Goal: Task Accomplishment & Management: Use online tool/utility

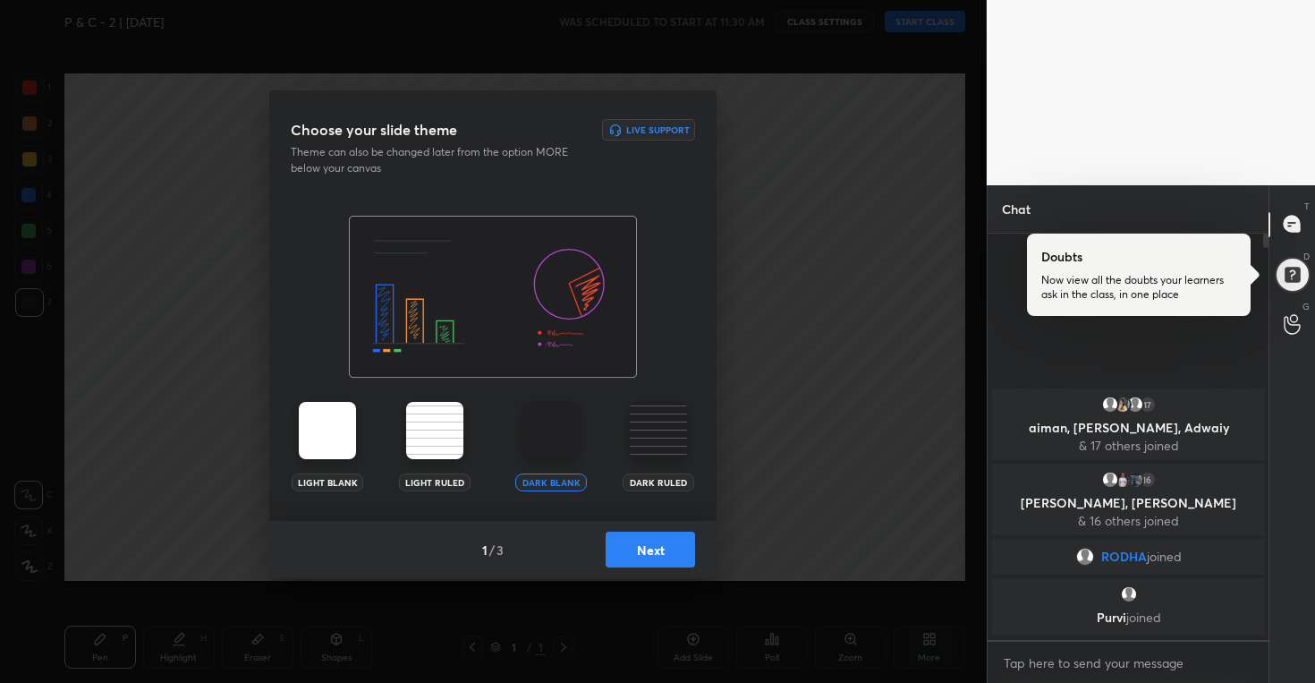
click at [650, 552] on button "Next" at bounding box center [650, 549] width 89 height 36
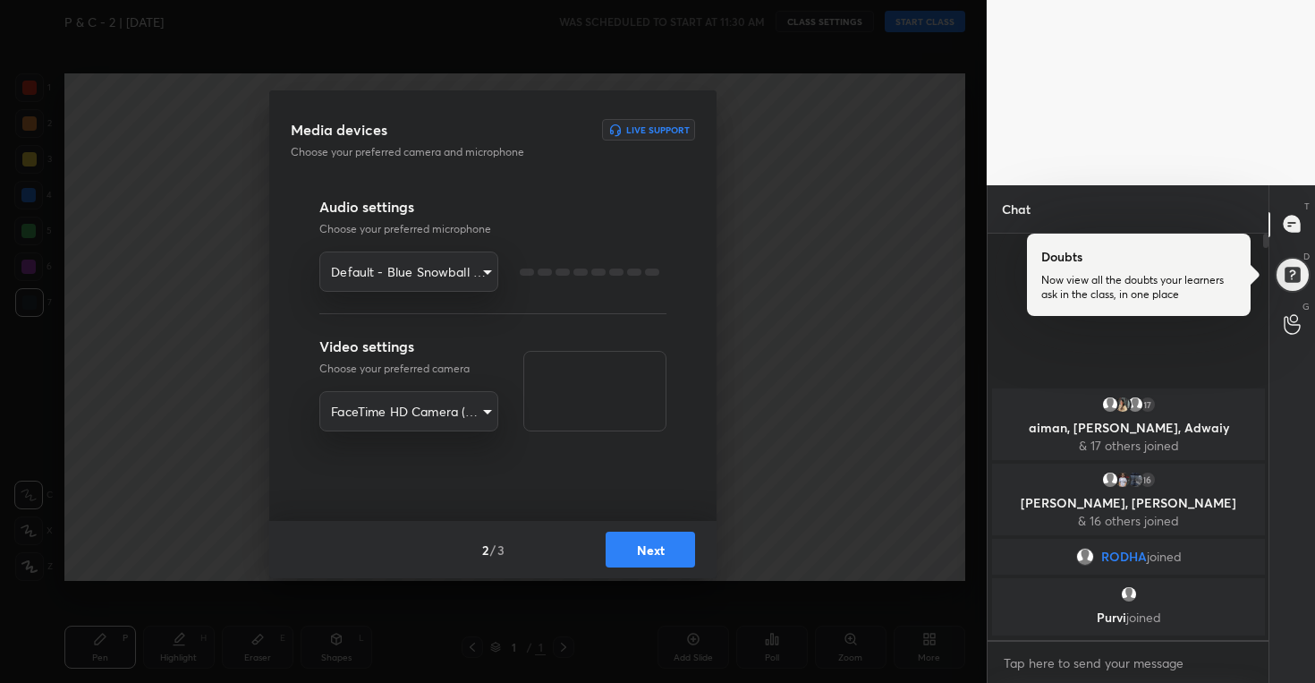
click at [650, 552] on button "Next" at bounding box center [650, 549] width 89 height 36
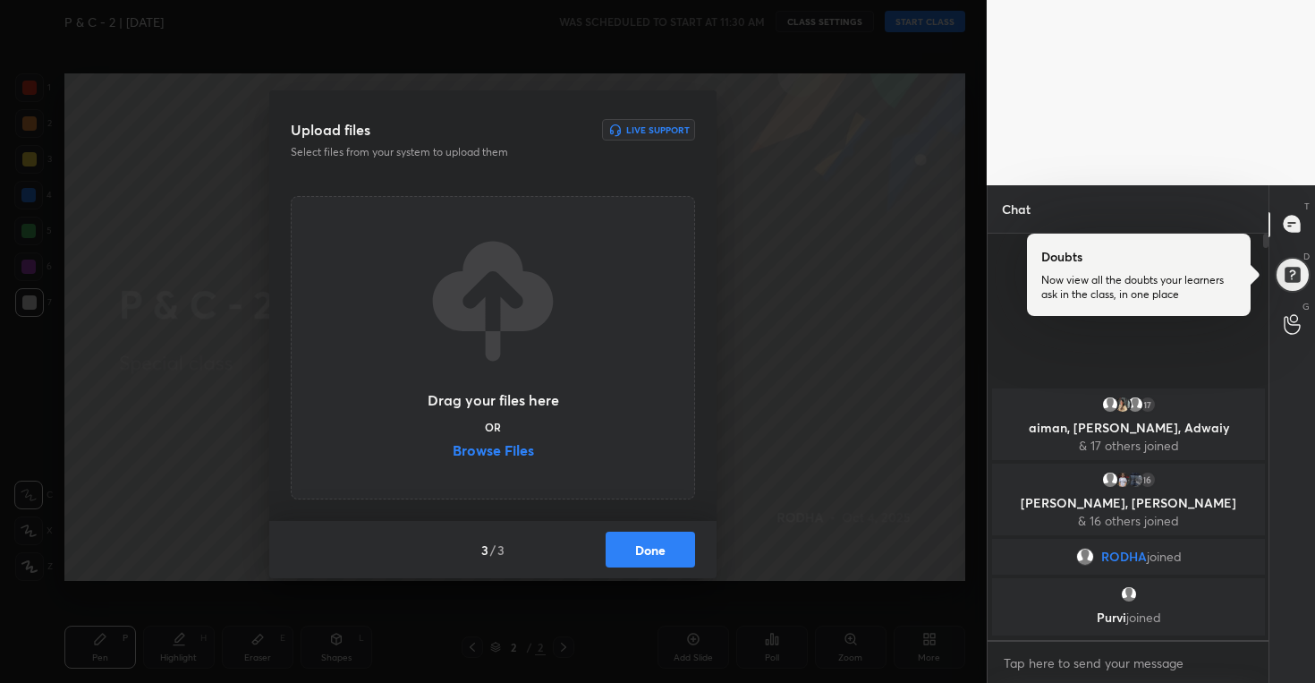
click at [504, 455] on label "Browse Files" at bounding box center [493, 452] width 81 height 19
click at [453, 455] on input "Browse Files" at bounding box center [453, 452] width 0 height 19
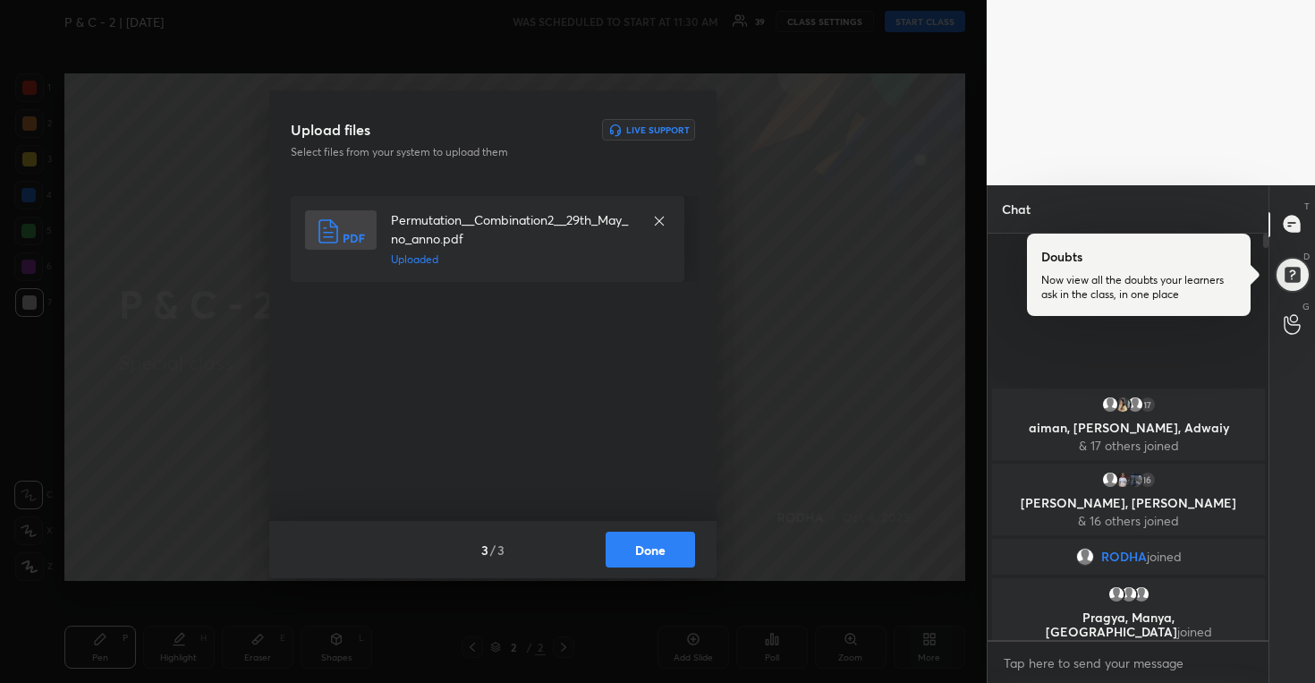
click at [657, 555] on button "Done" at bounding box center [650, 549] width 89 height 36
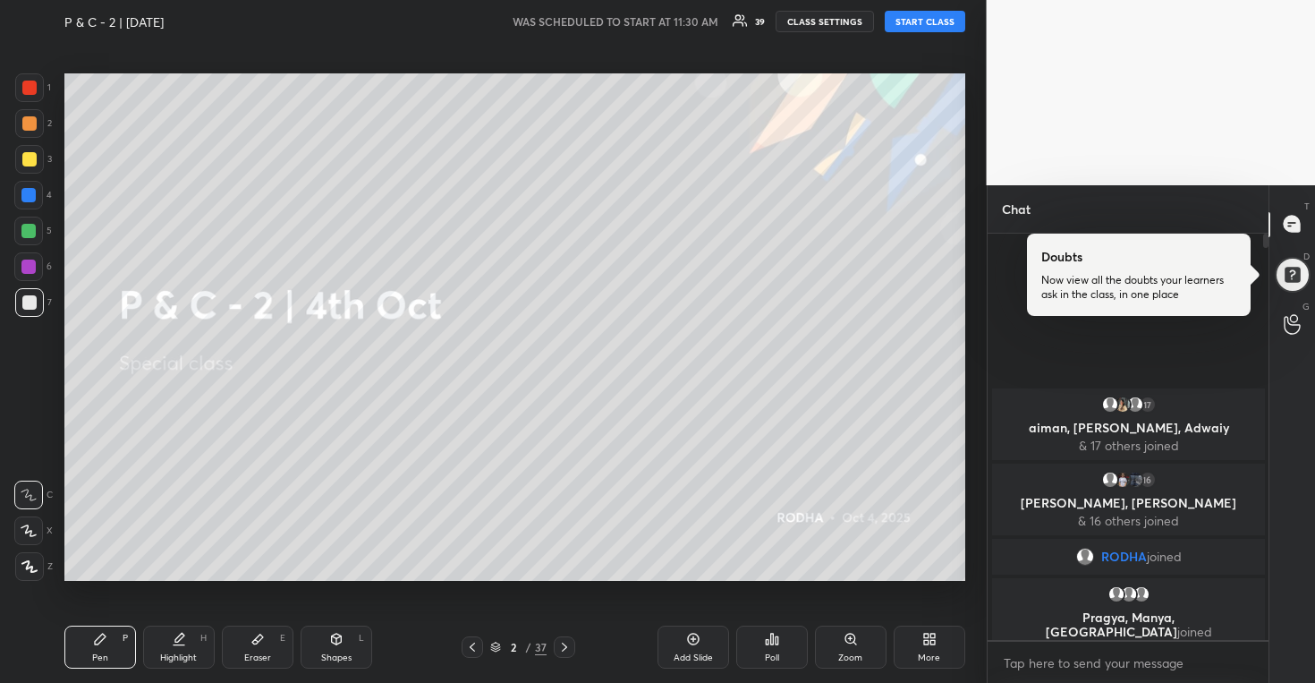
click at [935, 17] on button "START CLASS" at bounding box center [925, 21] width 81 height 21
click at [908, 634] on div "More" at bounding box center [930, 646] width 72 height 43
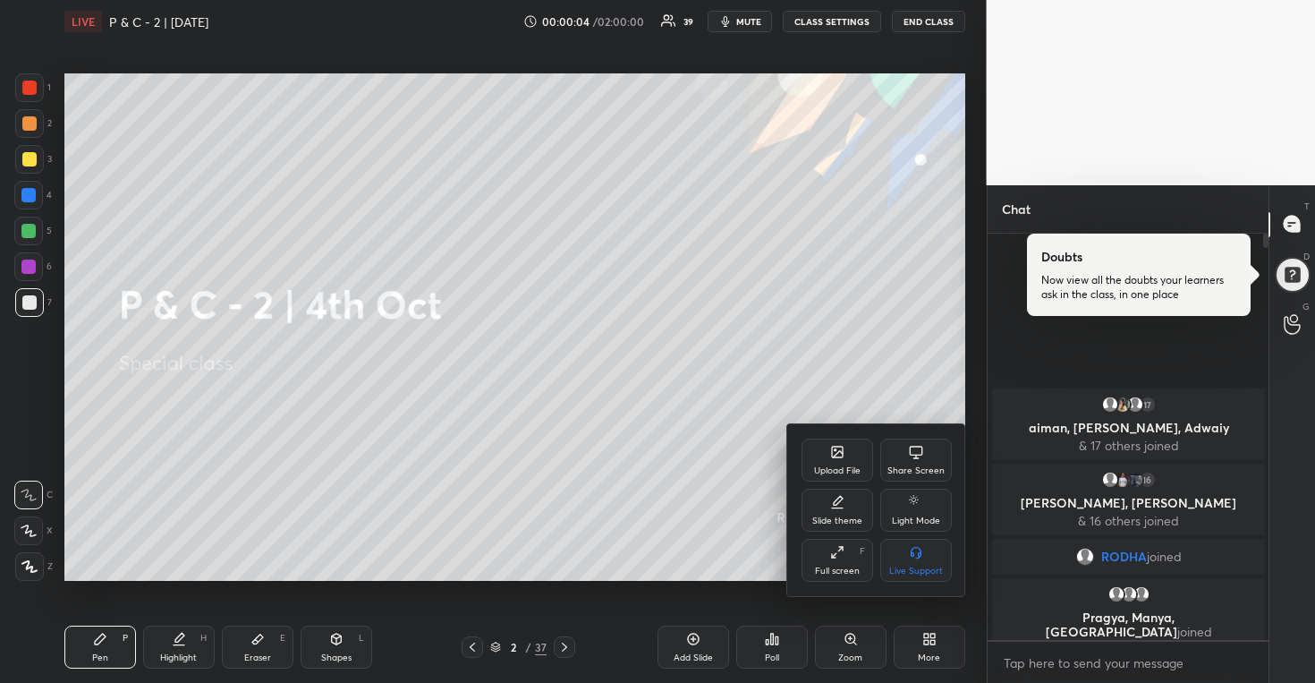
click at [818, 546] on div "Full screen F" at bounding box center [838, 560] width 72 height 43
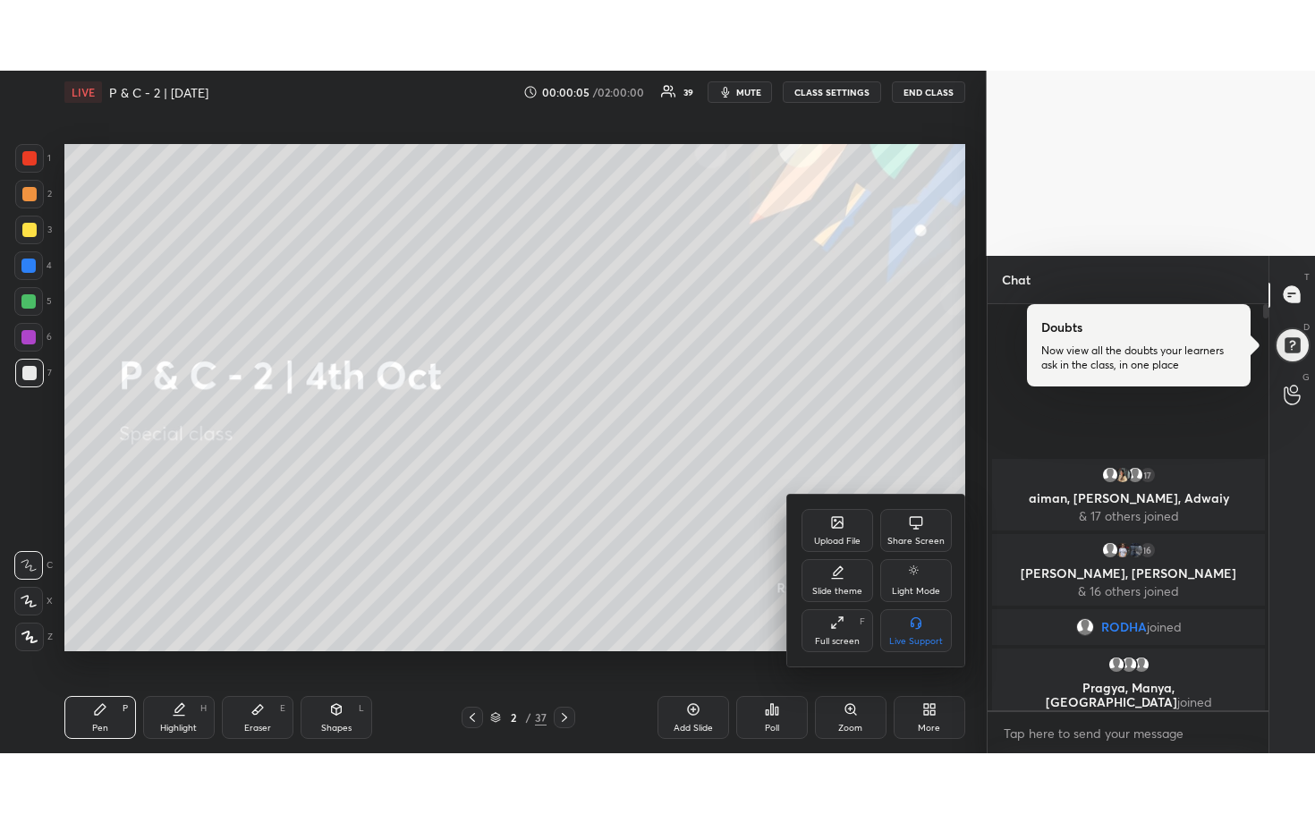
scroll to position [585, 276]
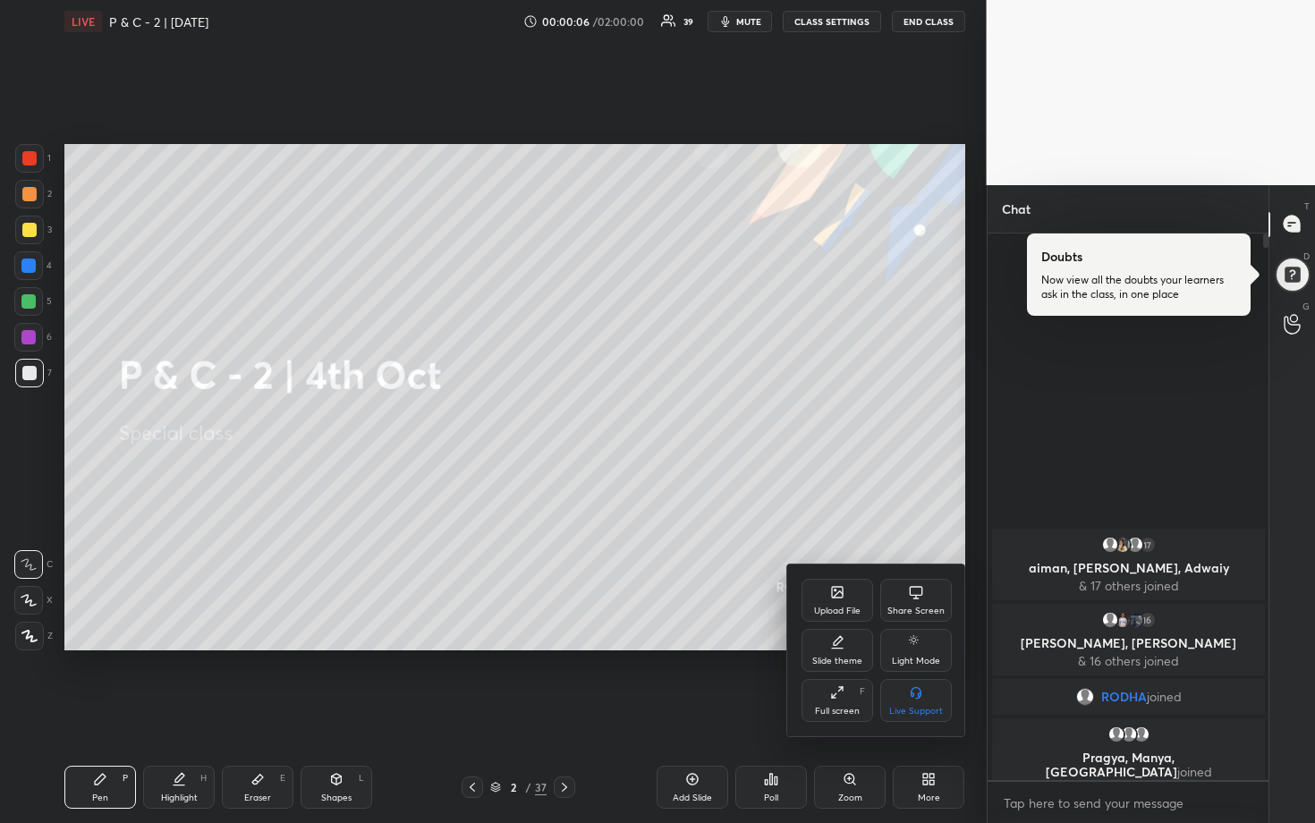
click at [632, 488] on div at bounding box center [657, 411] width 1315 height 823
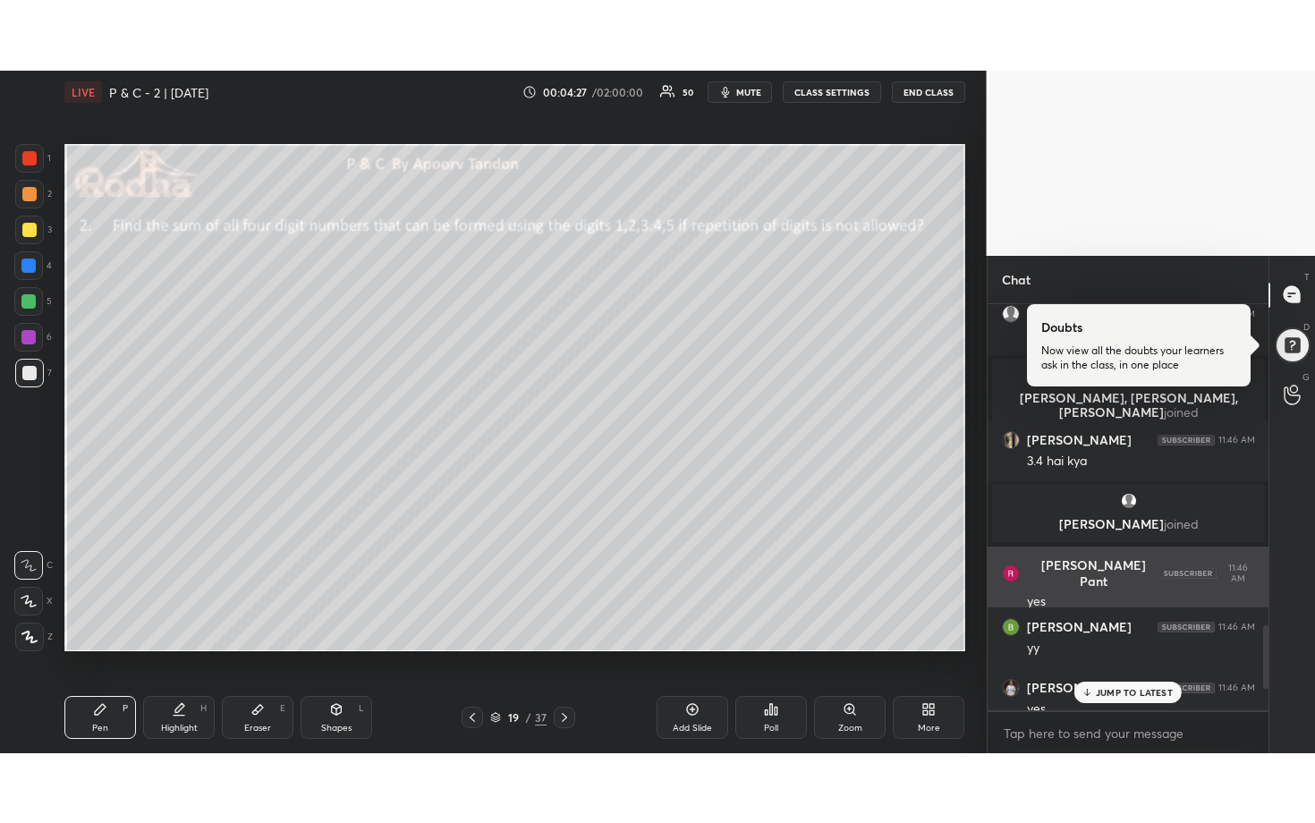
scroll to position [2182, 0]
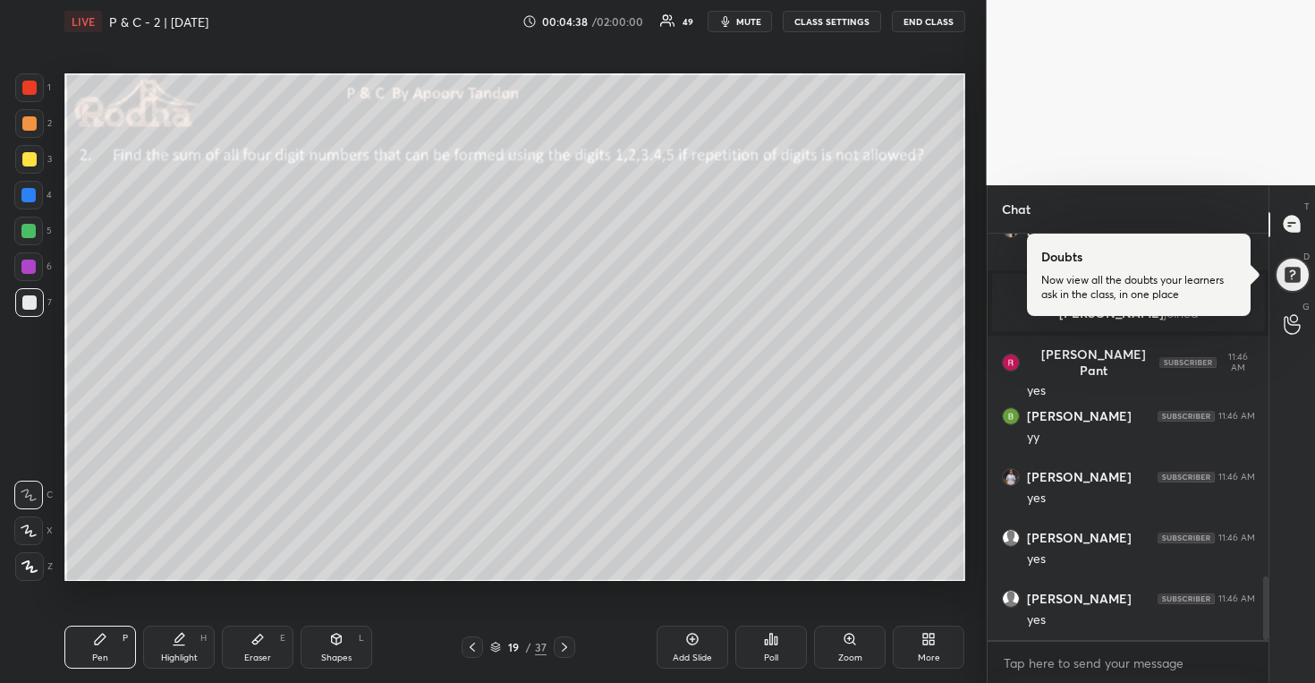
click at [919, 643] on div "More" at bounding box center [929, 646] width 72 height 43
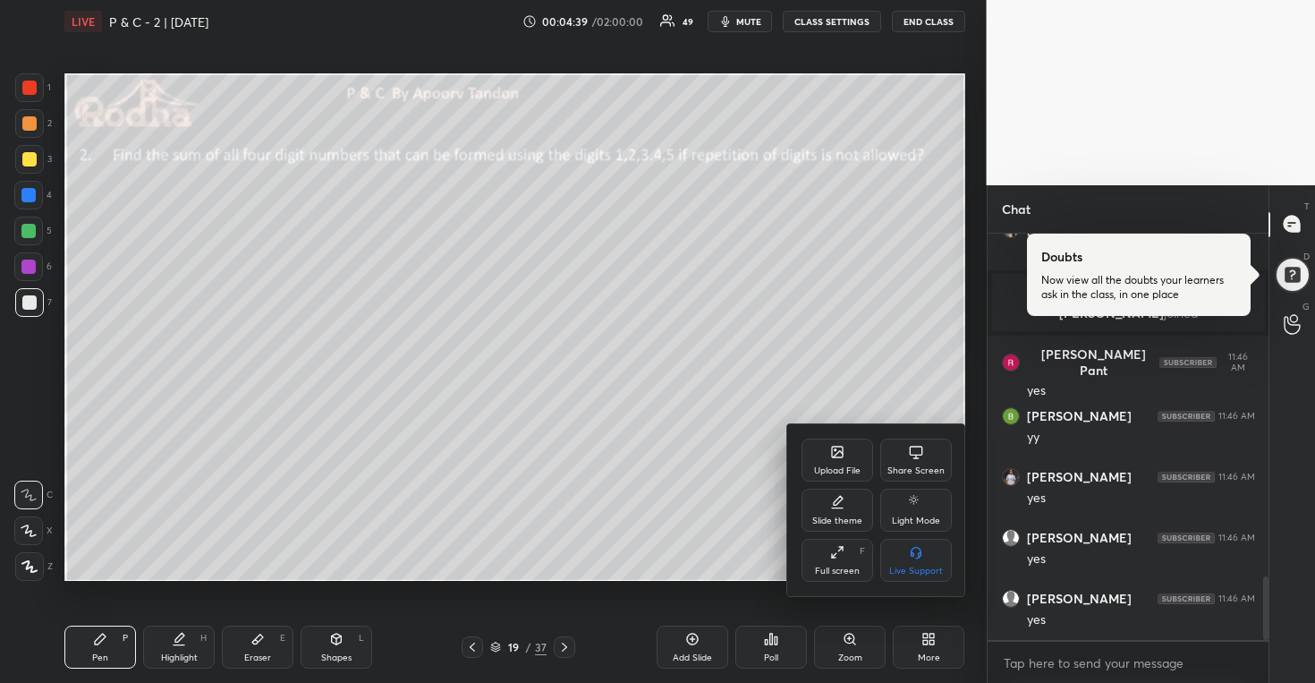
click at [849, 562] on div "Full screen F" at bounding box center [838, 560] width 72 height 43
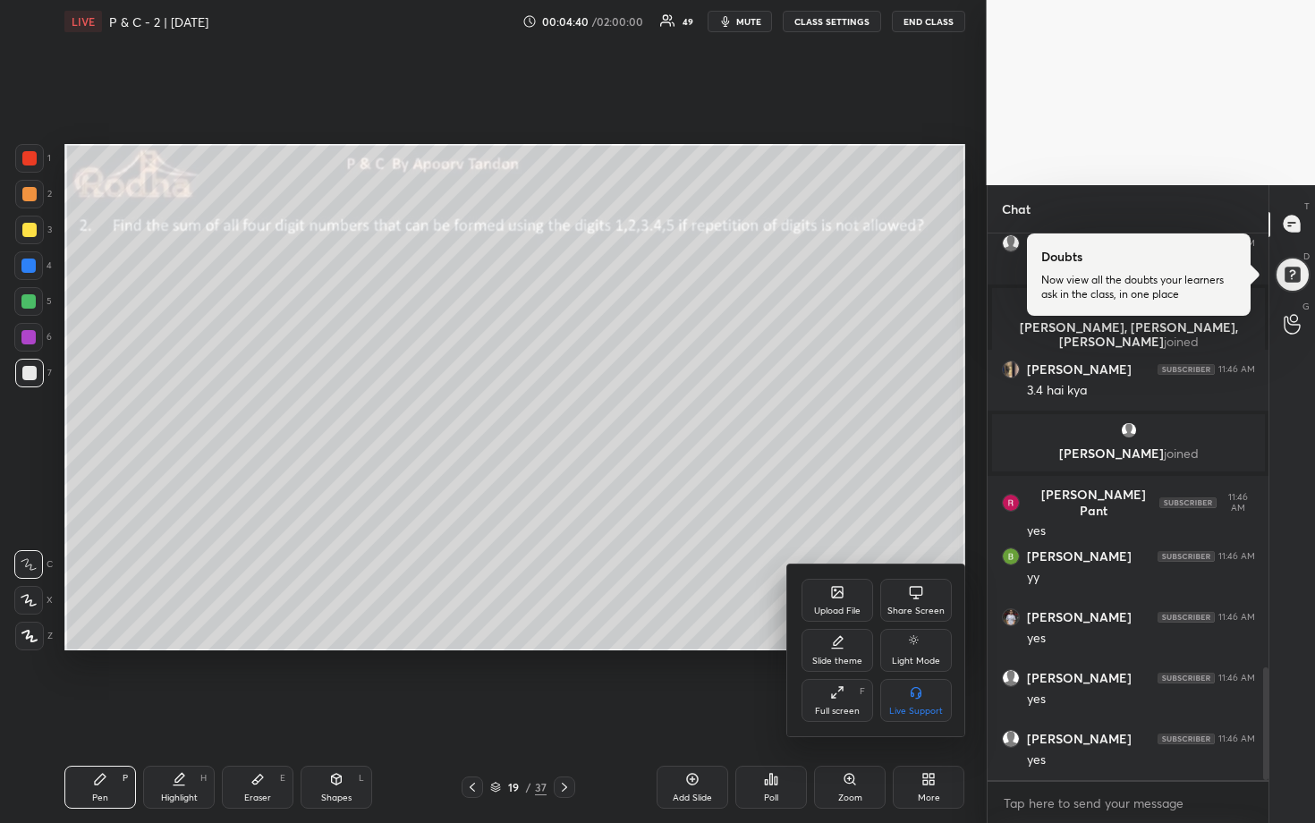
scroll to position [2102, 0]
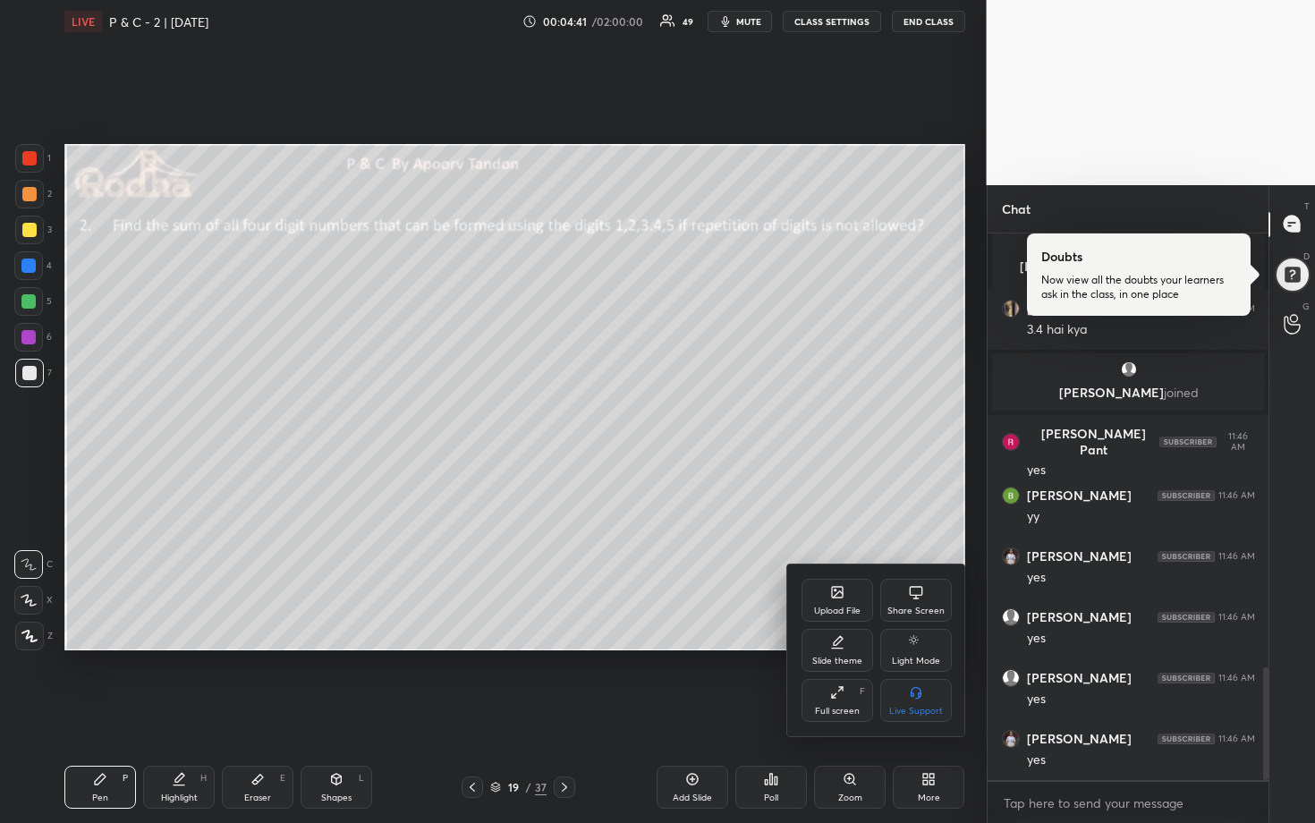
click at [880, 490] on div at bounding box center [657, 411] width 1315 height 823
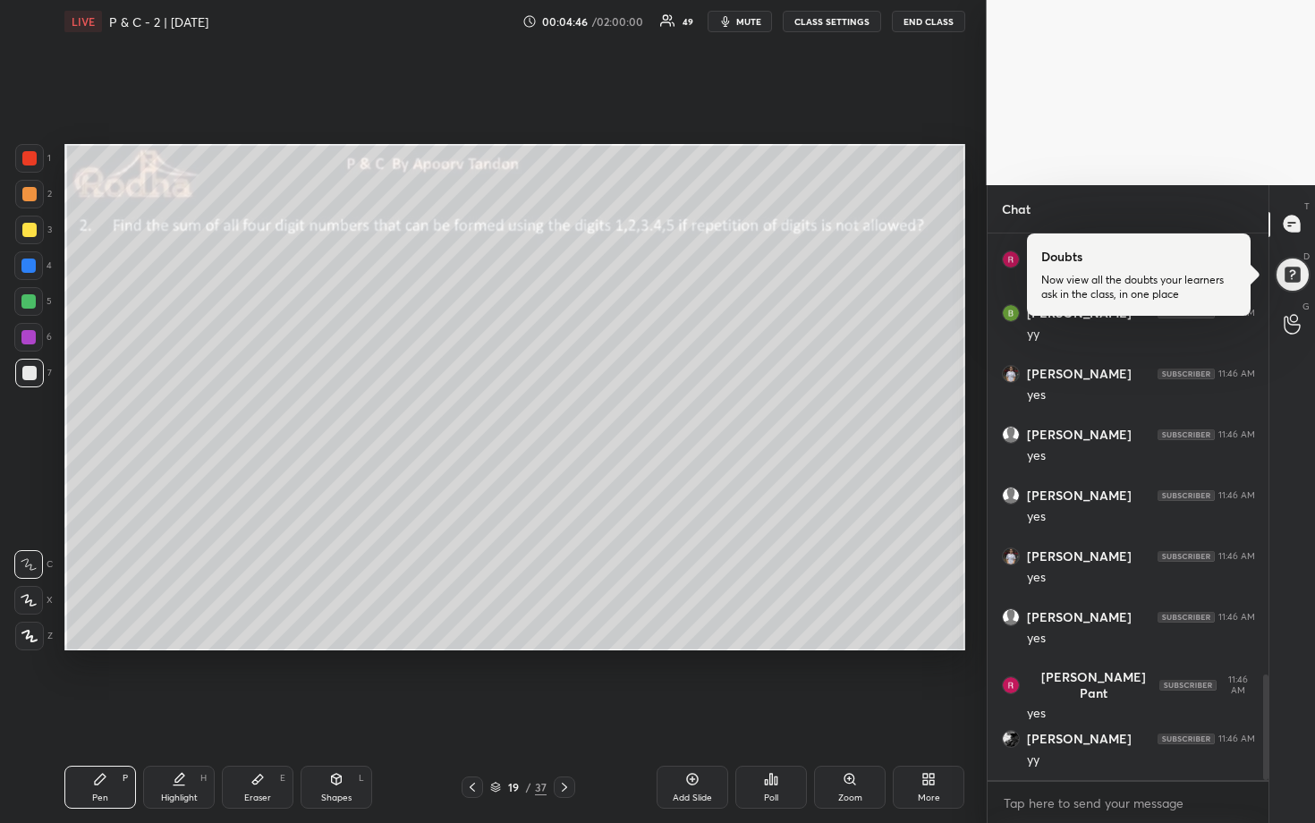
scroll to position [2406, 0]
click at [22, 225] on div at bounding box center [29, 230] width 14 height 14
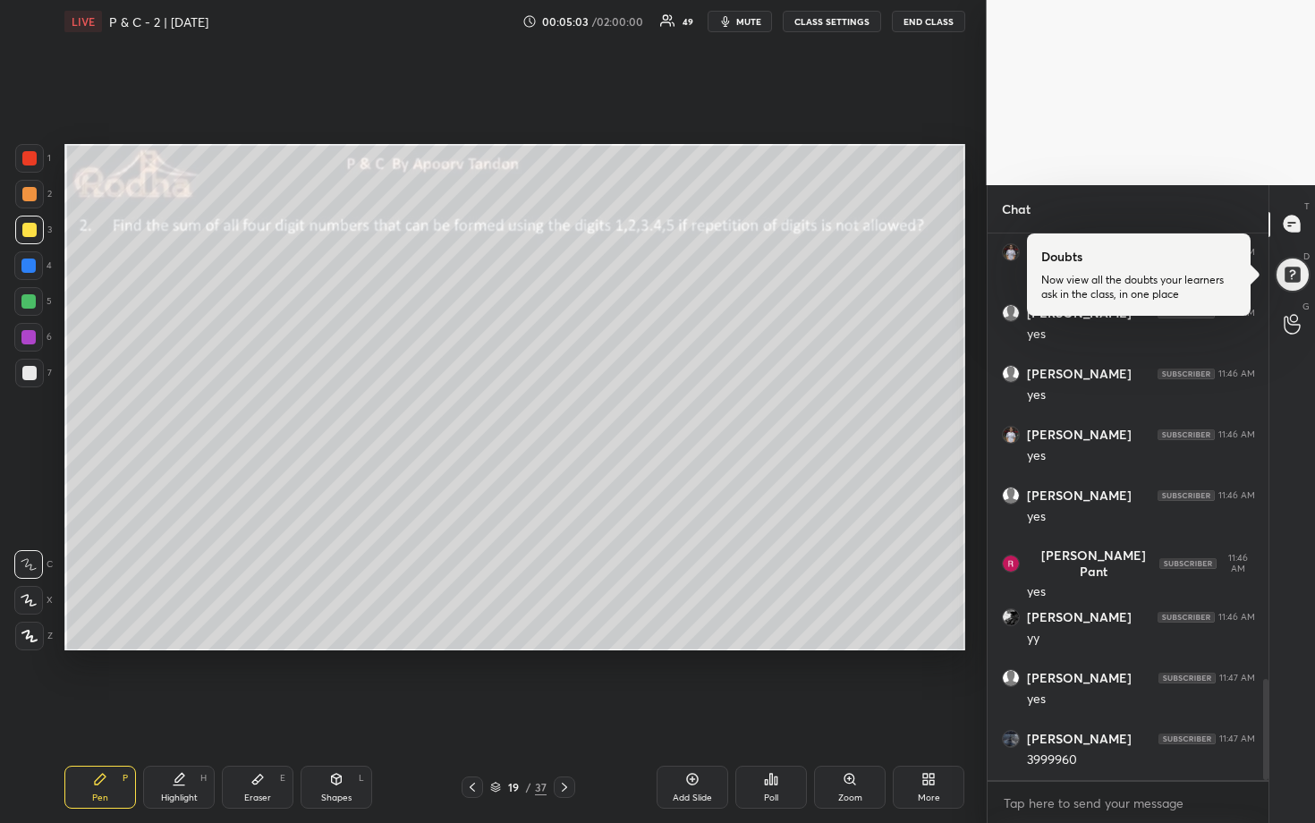
scroll to position [2472, 0]
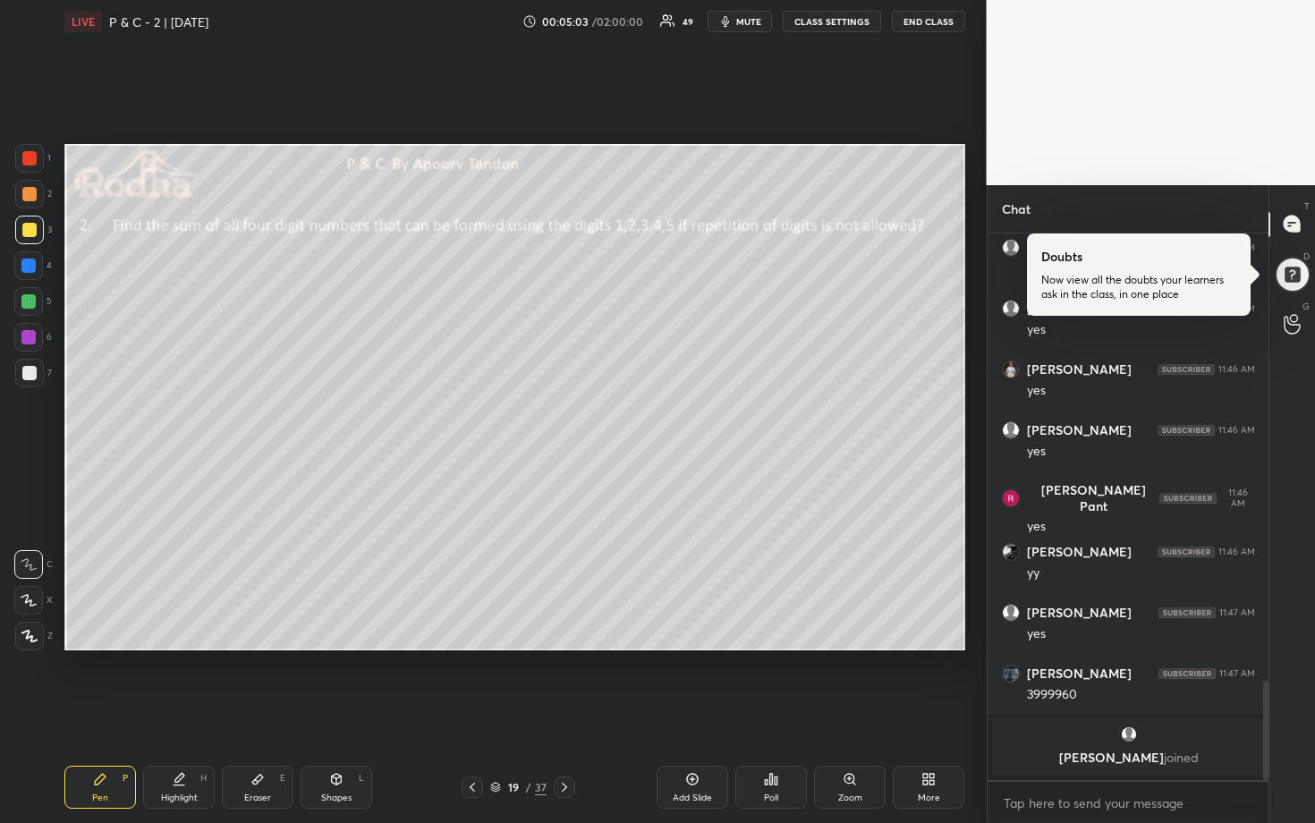
click at [22, 304] on div at bounding box center [28, 301] width 14 height 14
click at [33, 274] on div at bounding box center [28, 265] width 29 height 29
click at [27, 596] on icon at bounding box center [29, 600] width 16 height 13
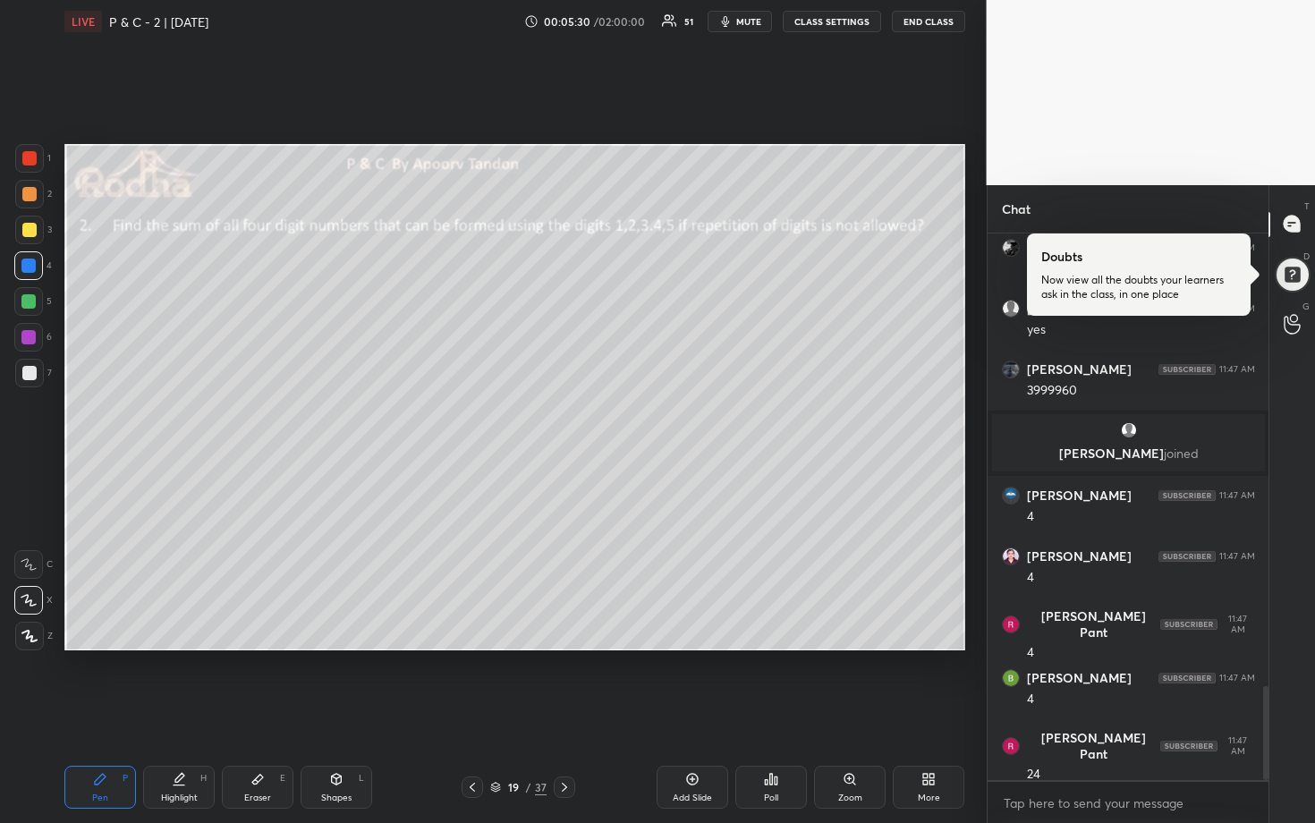
scroll to position [2634, 0]
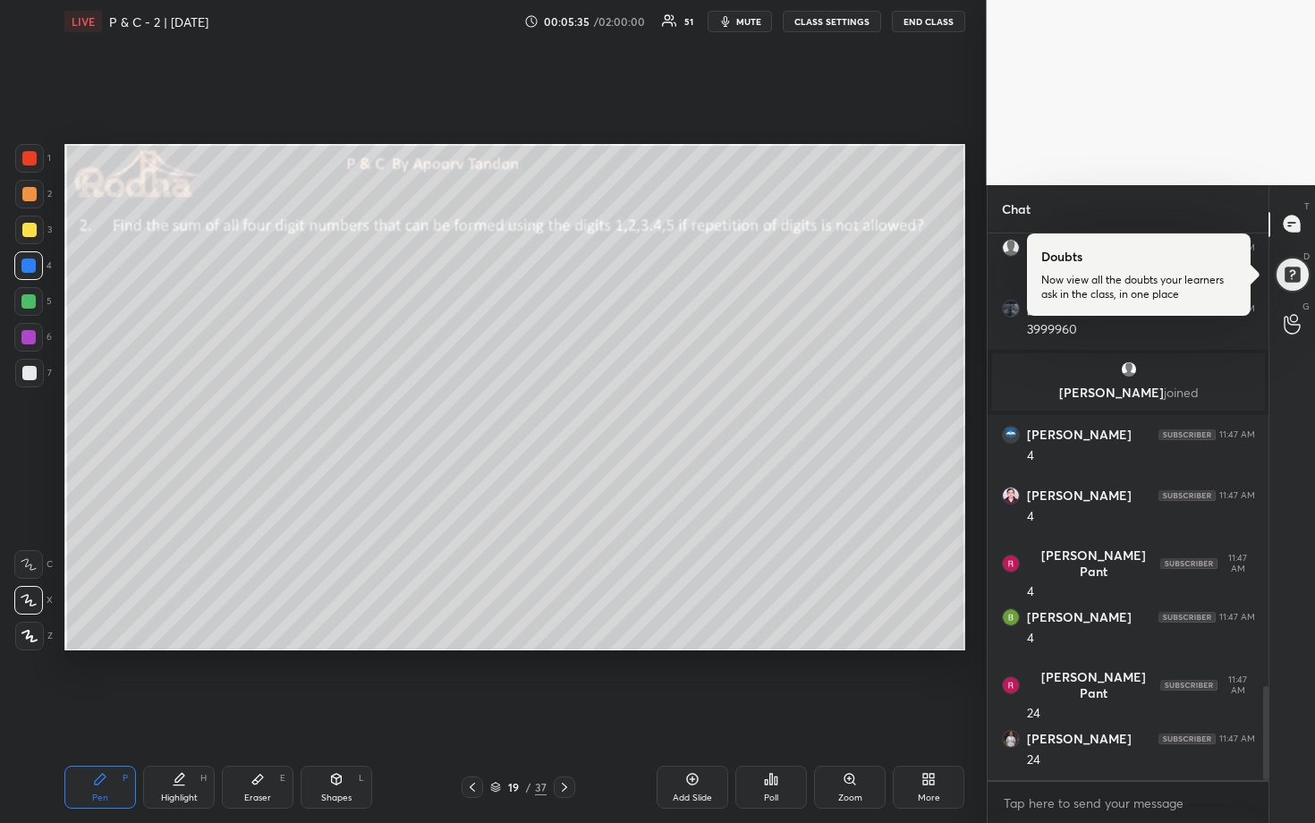
click at [27, 233] on div at bounding box center [29, 230] width 14 height 14
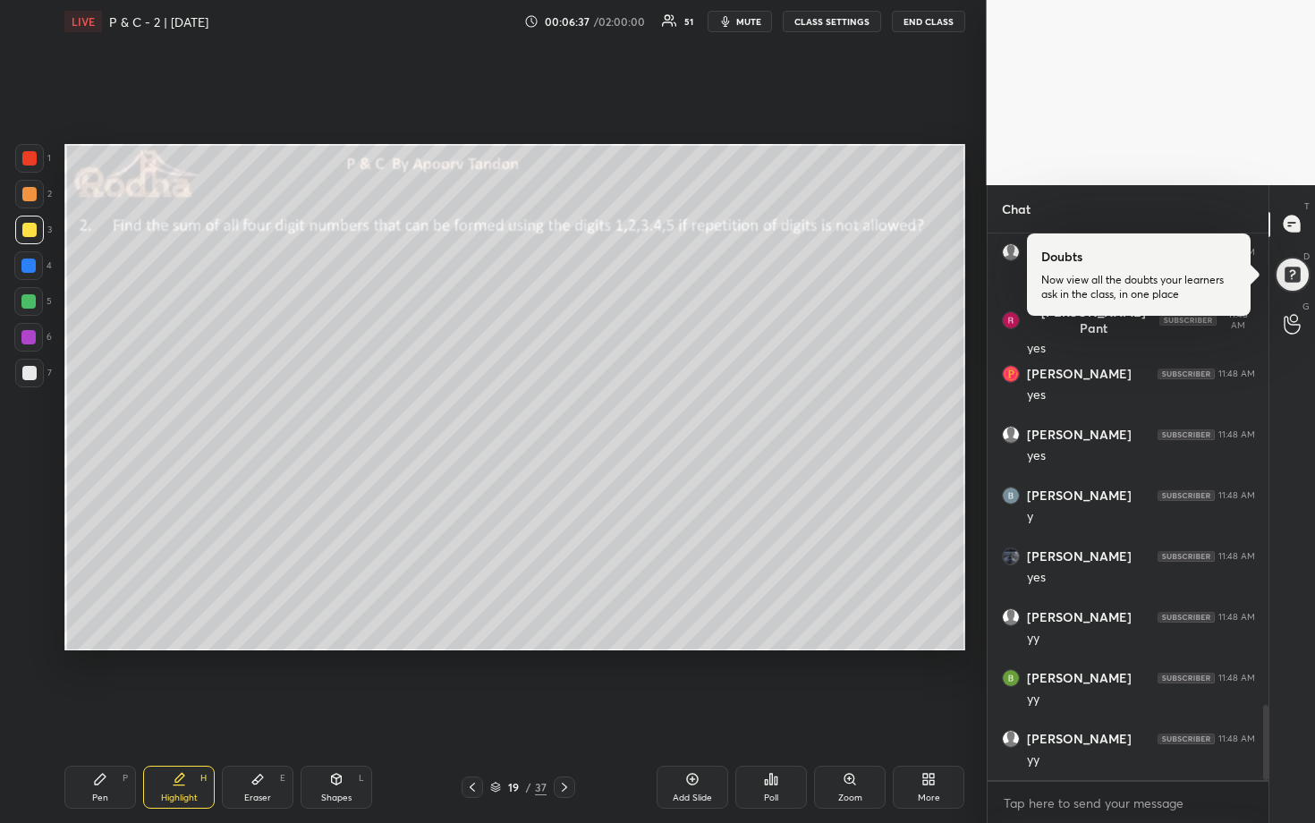
scroll to position [3425, 0]
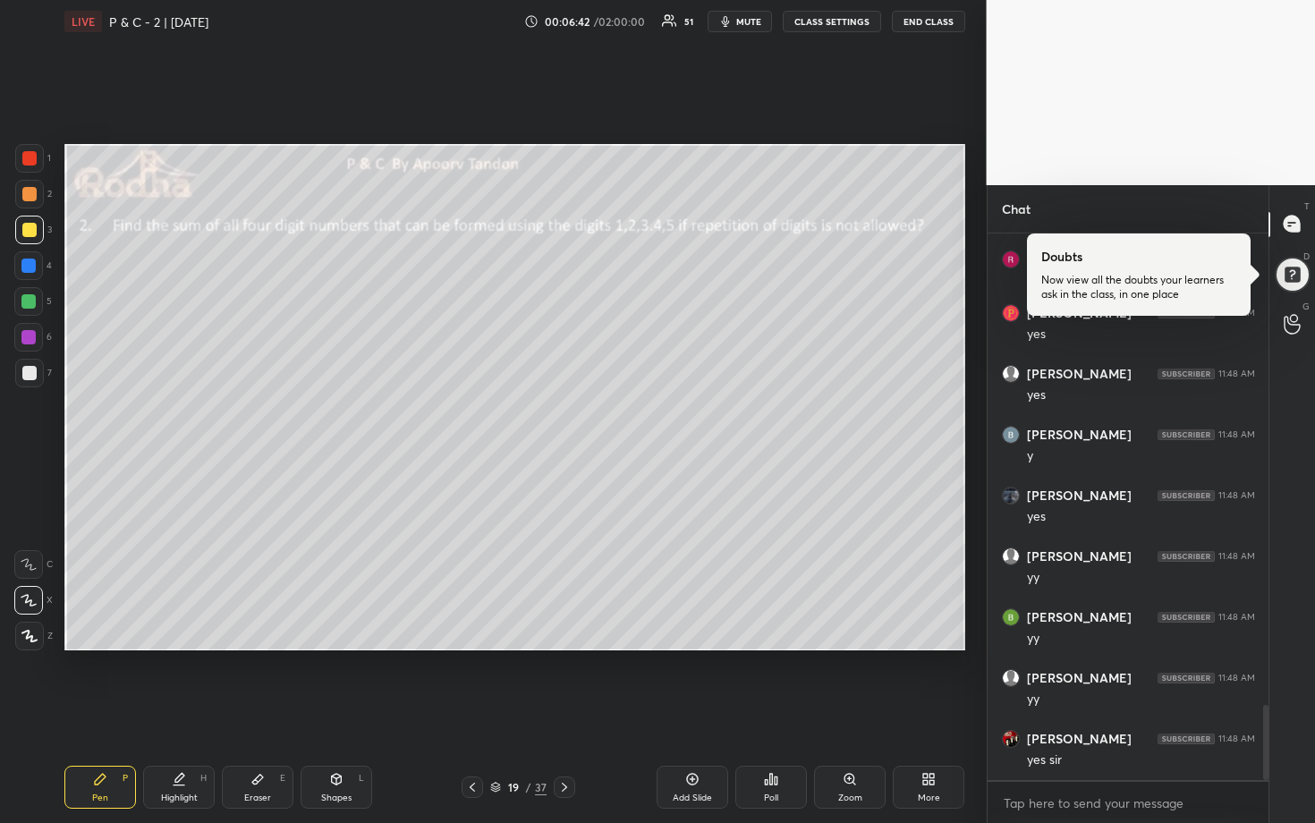
click at [27, 304] on div at bounding box center [28, 301] width 14 height 14
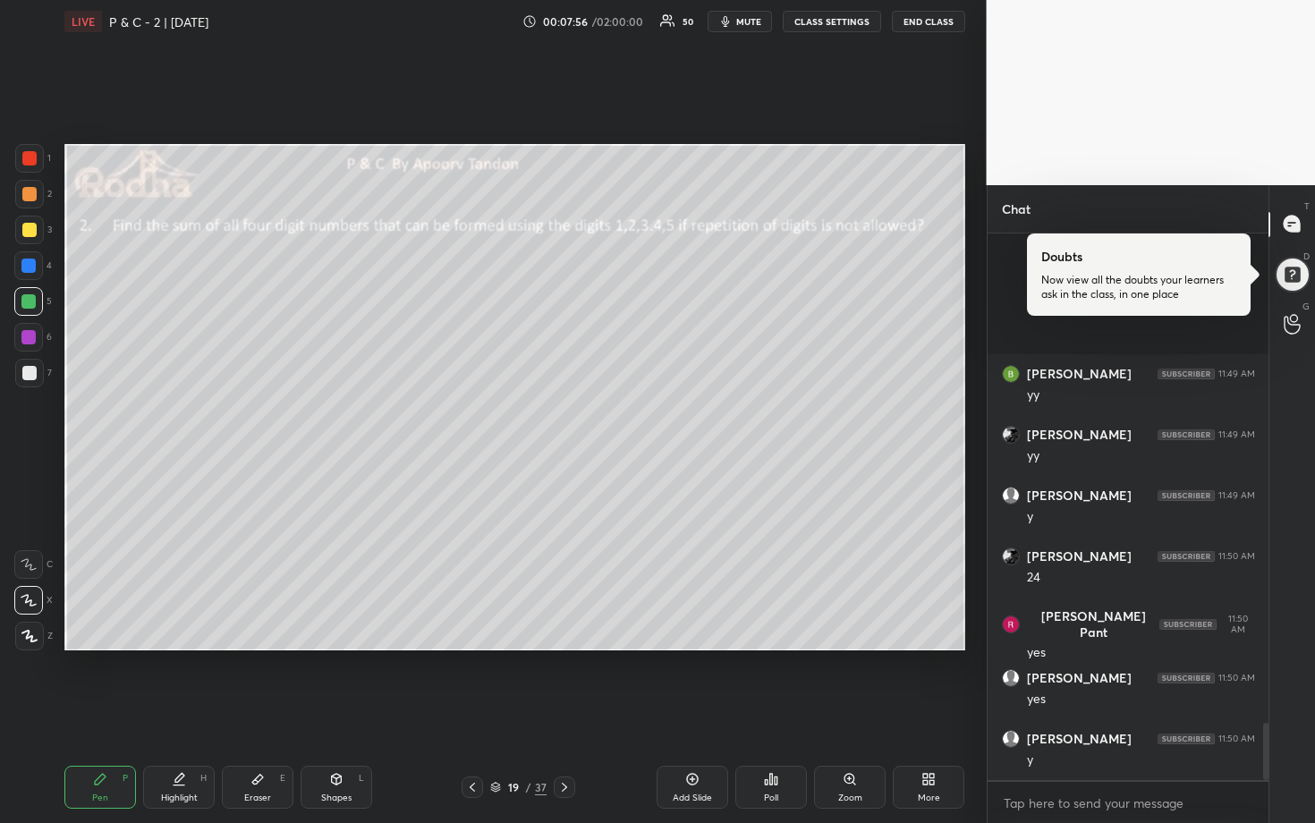
scroll to position [4642, 0]
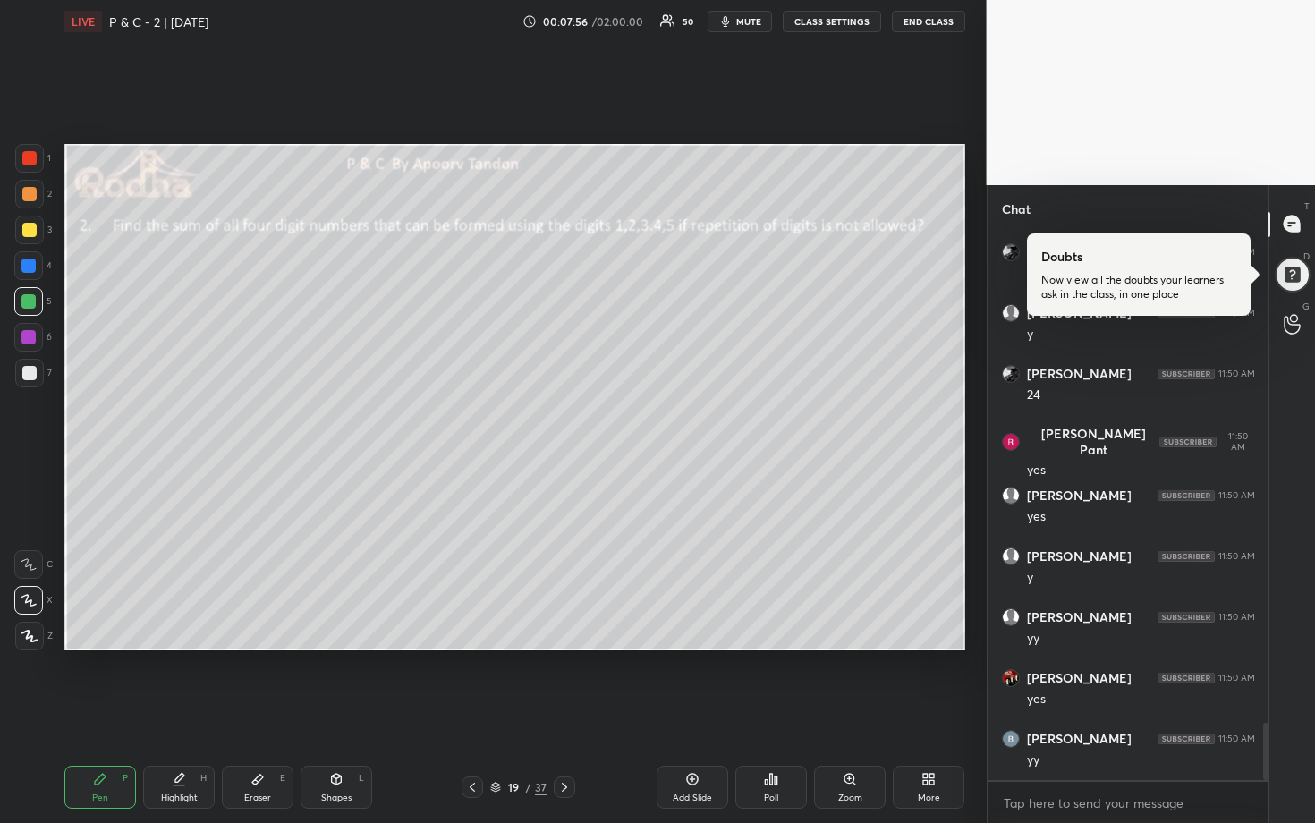
drag, startPoint x: 27, startPoint y: 229, endPoint x: 50, endPoint y: 247, distance: 29.3
click at [26, 229] on div at bounding box center [29, 230] width 14 height 14
drag, startPoint x: 26, startPoint y: 298, endPoint x: 48, endPoint y: 312, distance: 26.6
click at [28, 298] on div at bounding box center [28, 301] width 14 height 14
drag, startPoint x: 27, startPoint y: 266, endPoint x: 44, endPoint y: 293, distance: 31.8
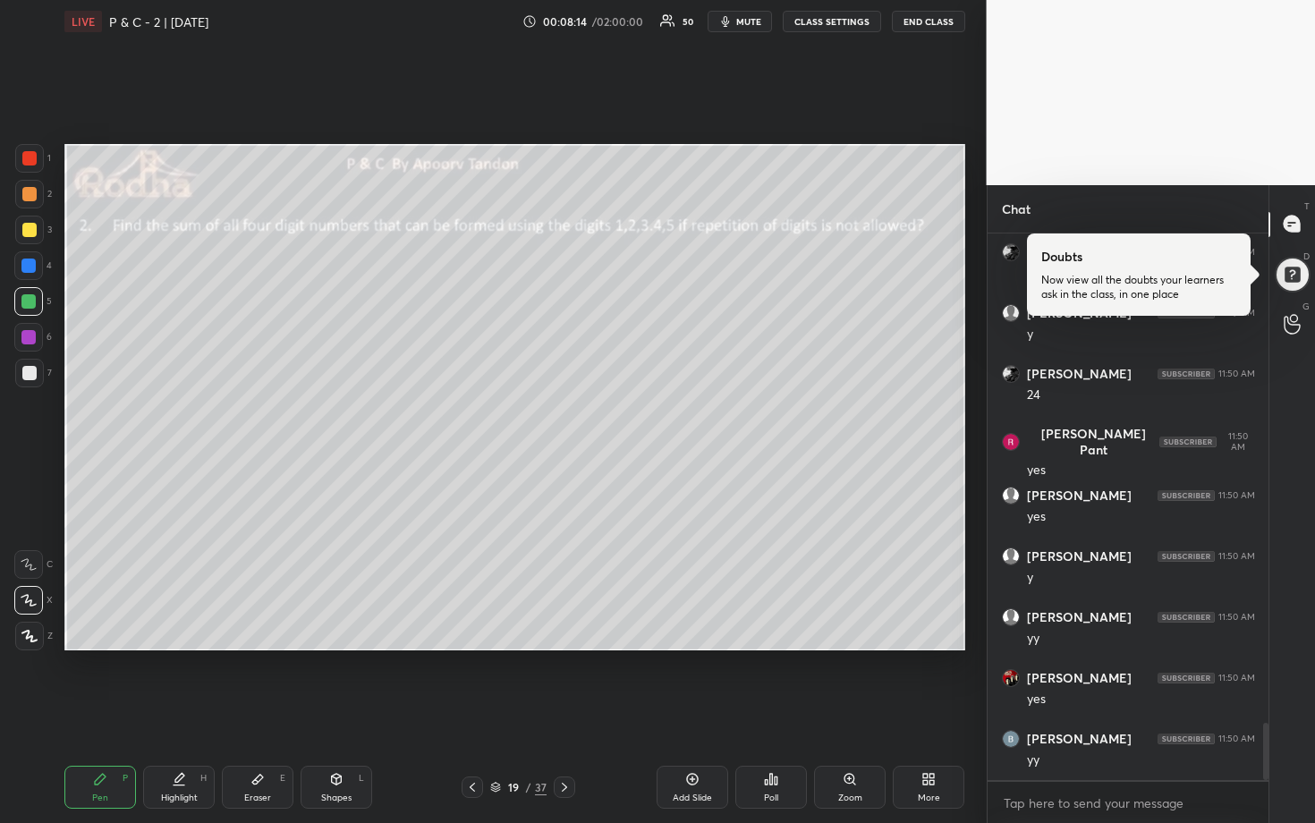
click at [27, 267] on div at bounding box center [28, 266] width 14 height 14
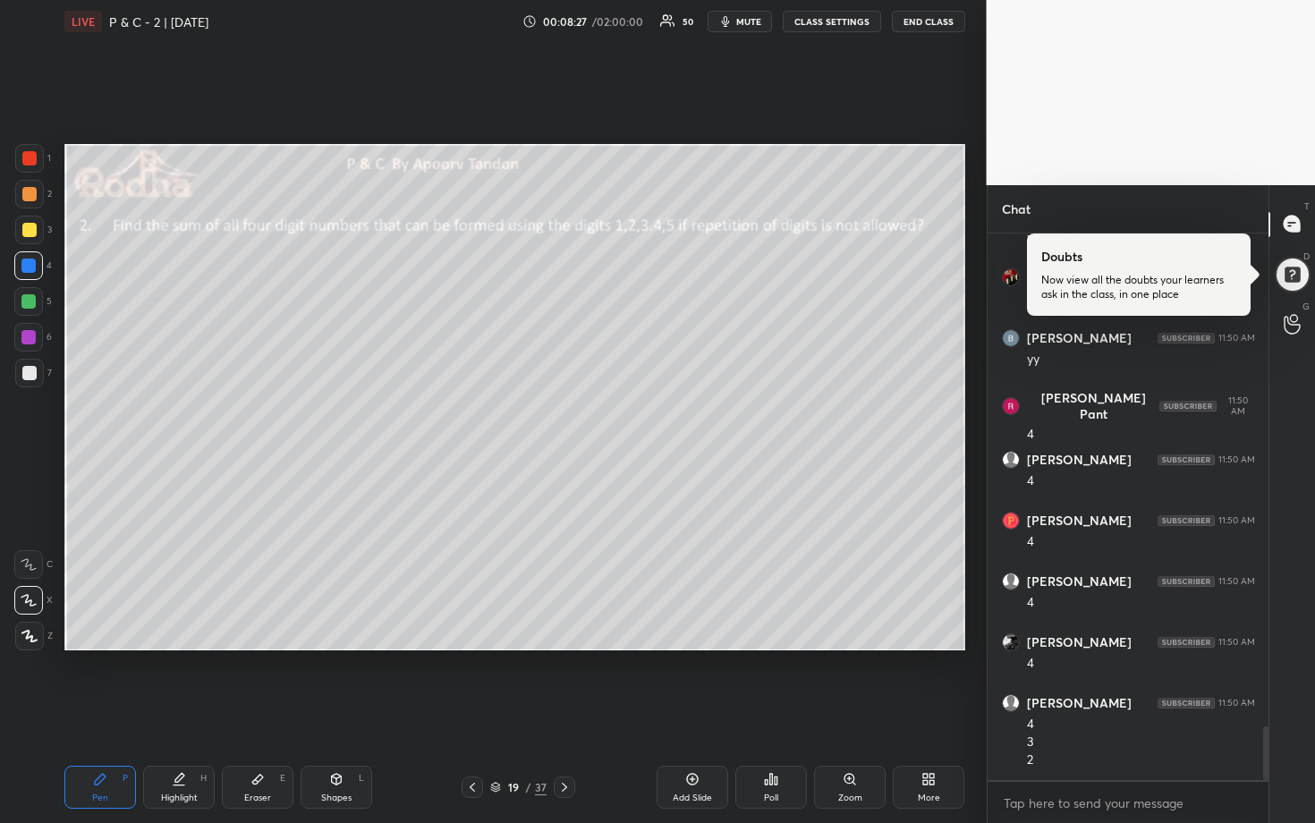
scroll to position [5103, 0]
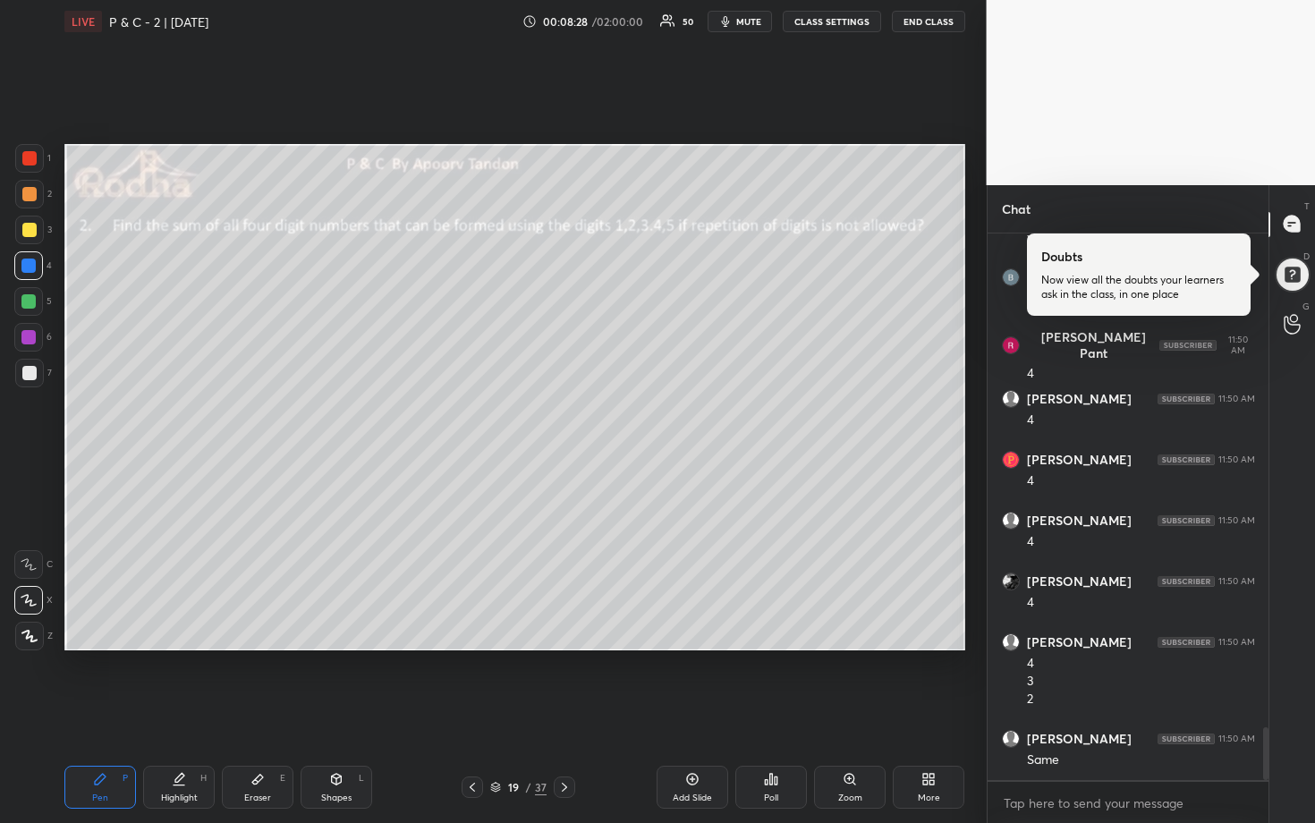
click at [27, 373] on div at bounding box center [29, 373] width 14 height 14
click at [28, 296] on div at bounding box center [28, 301] width 14 height 14
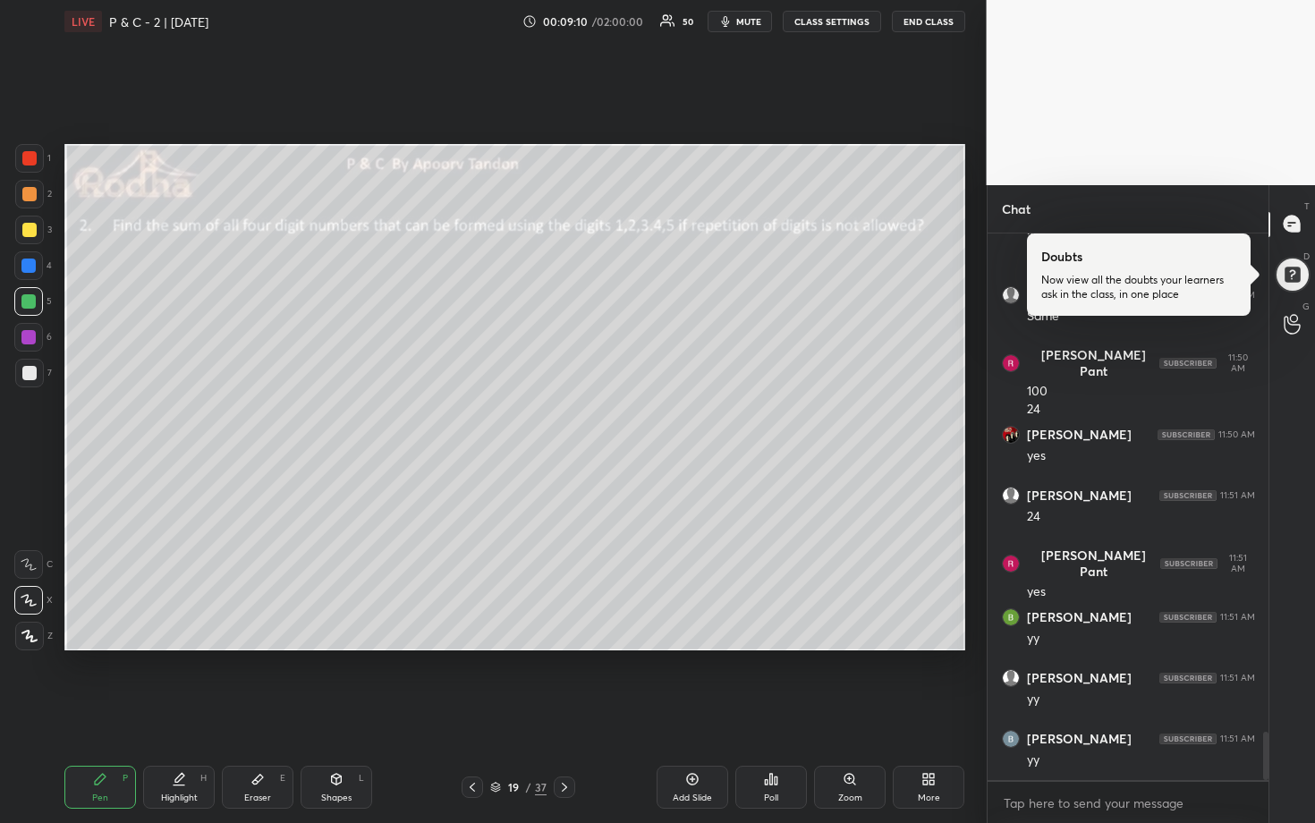
scroll to position [5608, 0]
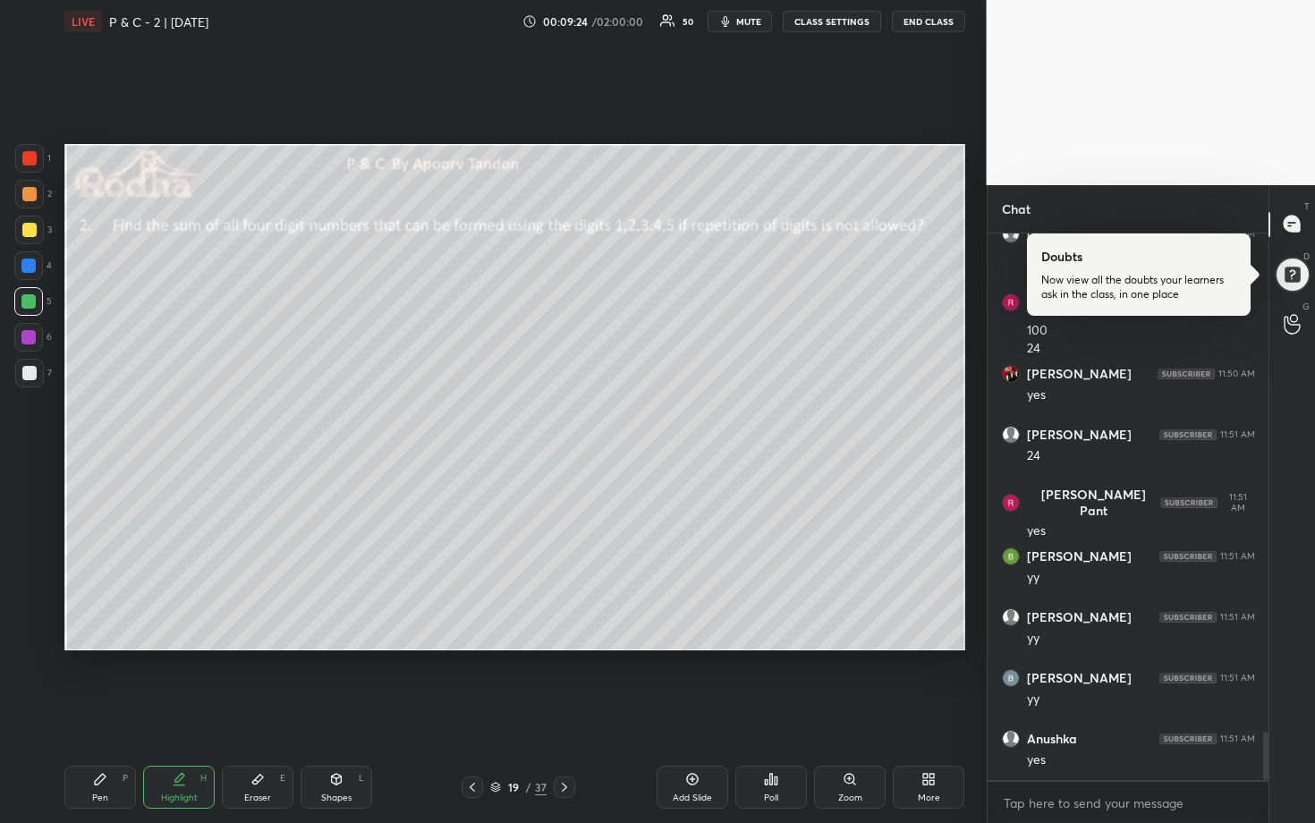
click at [676, 682] on div "Add Slide" at bounding box center [693, 787] width 72 height 43
drag, startPoint x: 30, startPoint y: 225, endPoint x: 47, endPoint y: 224, distance: 16.1
click at [31, 225] on div at bounding box center [29, 230] width 14 height 14
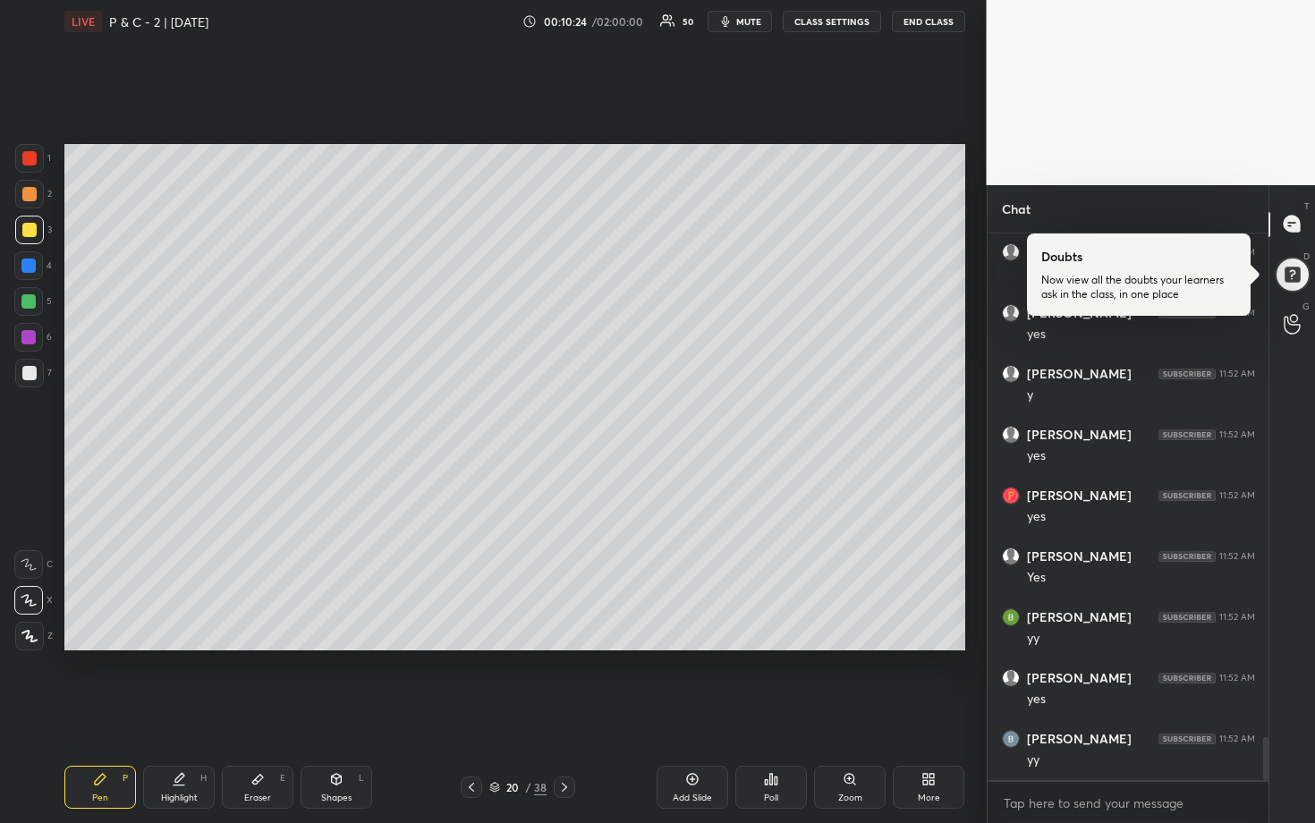
scroll to position [6460, 0]
click at [30, 303] on div at bounding box center [28, 301] width 14 height 14
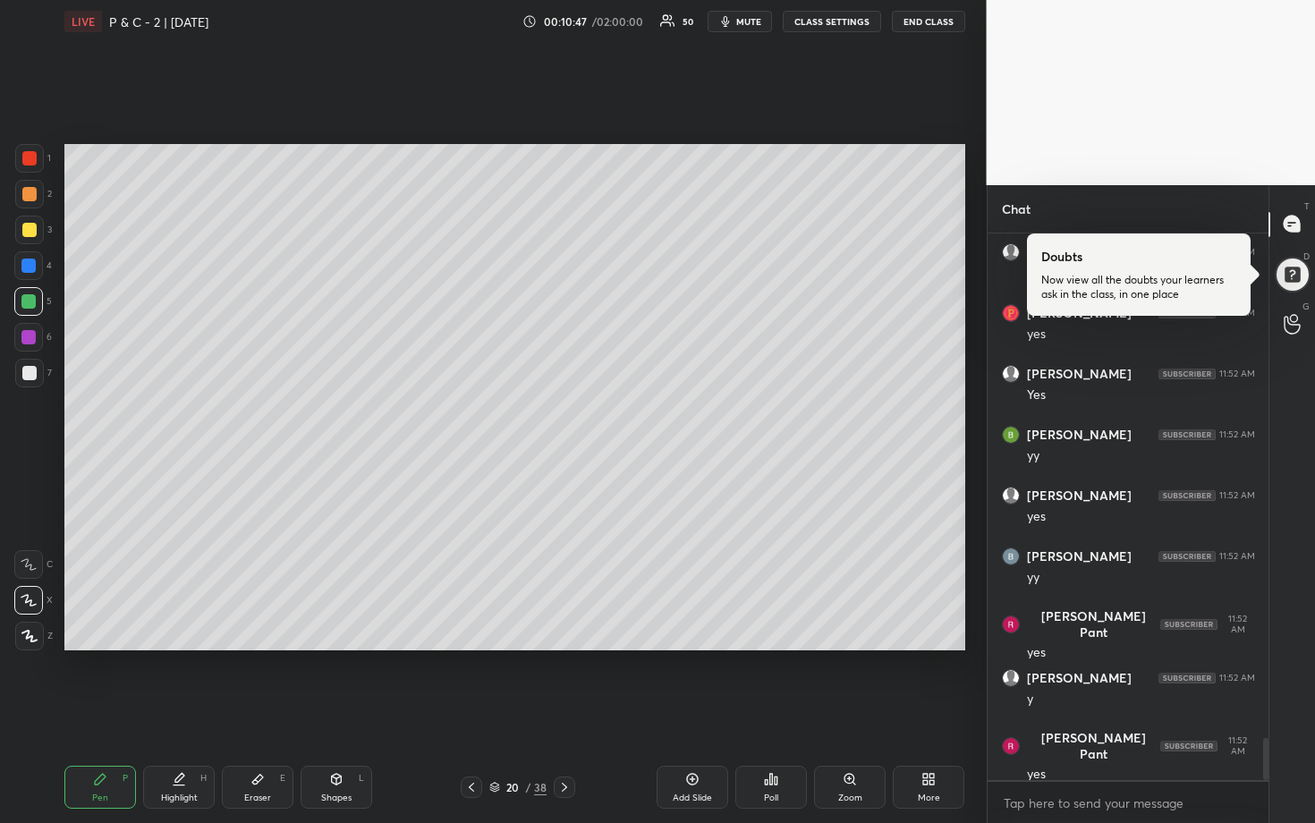
click at [29, 265] on div at bounding box center [28, 266] width 14 height 14
click at [31, 195] on div at bounding box center [29, 194] width 14 height 14
drag, startPoint x: 25, startPoint y: 366, endPoint x: 47, endPoint y: 365, distance: 21.5
click at [26, 366] on div at bounding box center [29, 373] width 14 height 14
drag, startPoint x: 30, startPoint y: 301, endPoint x: 55, endPoint y: 298, distance: 25.3
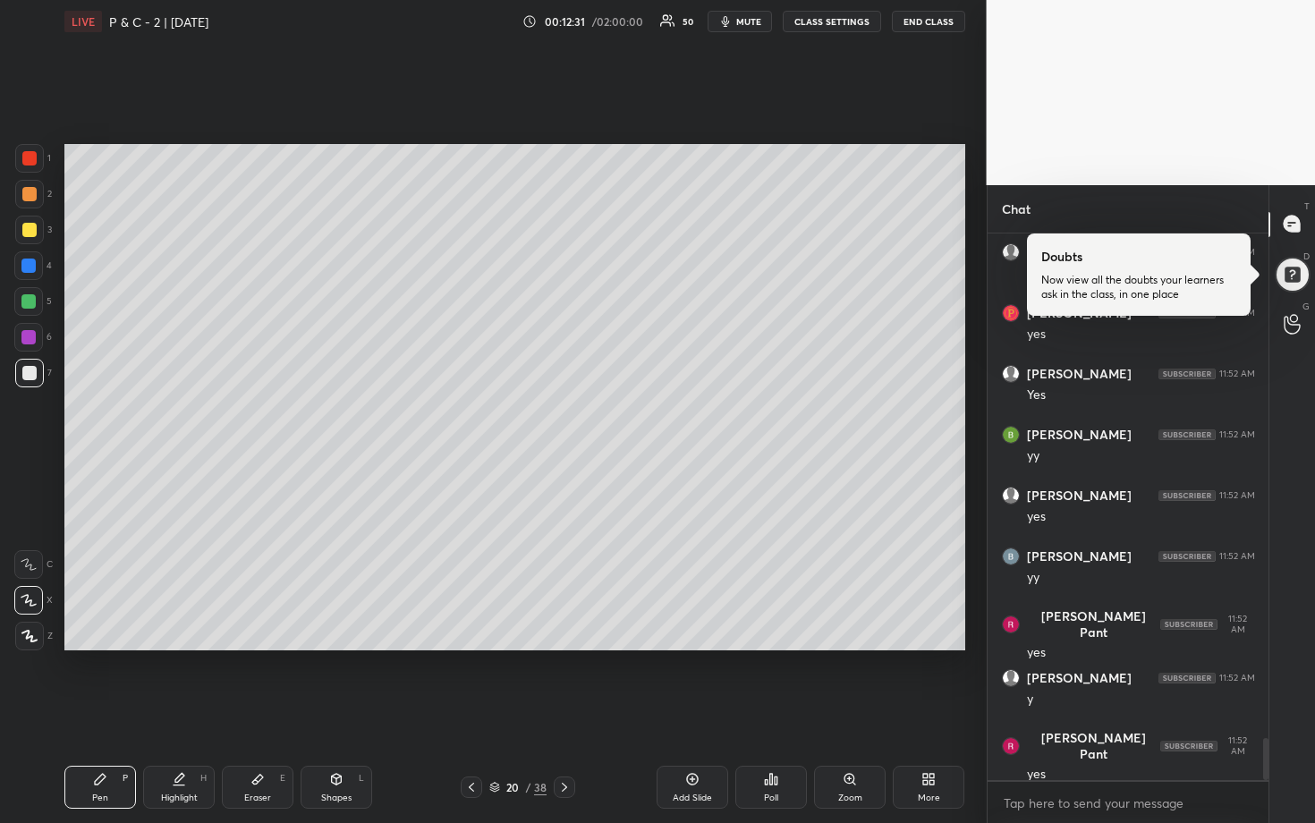
click at [31, 301] on div at bounding box center [28, 301] width 14 height 14
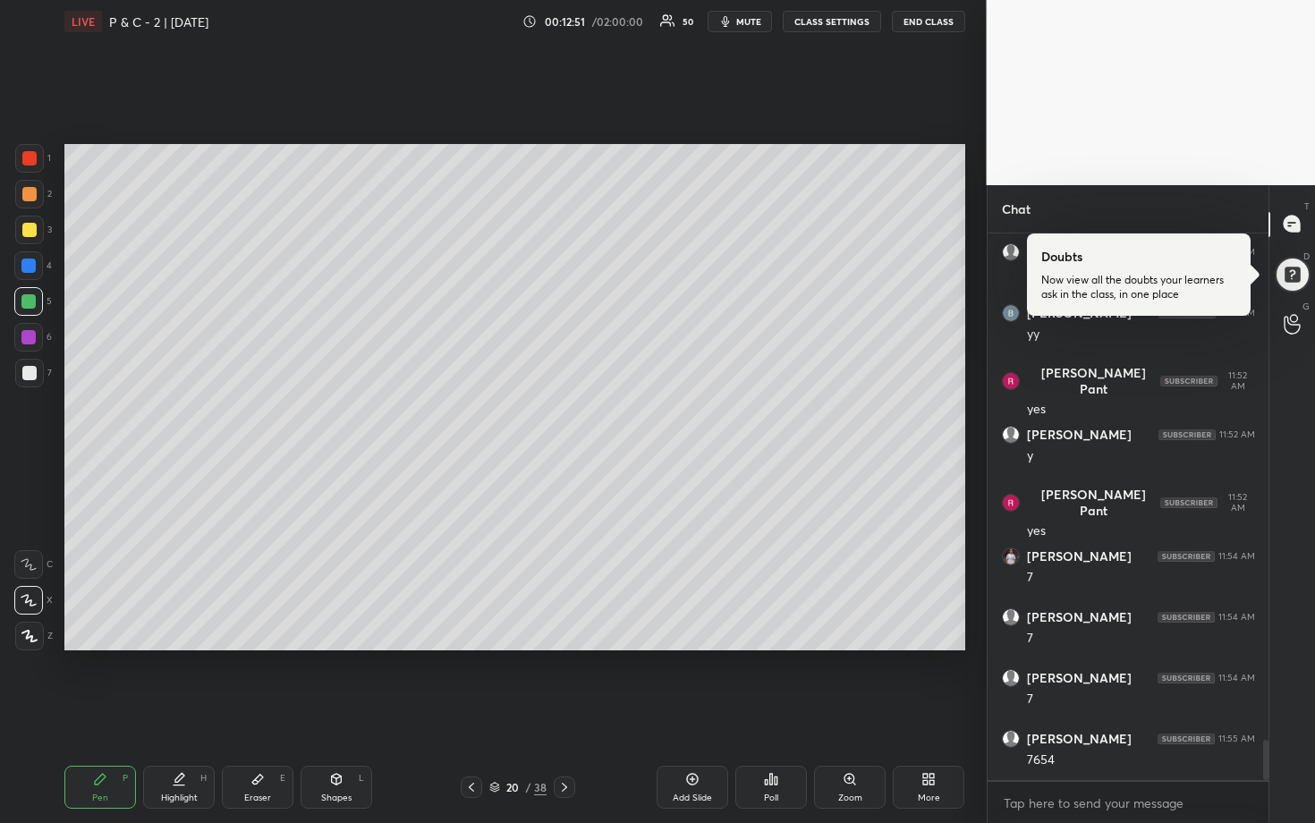
scroll to position [6885, 0]
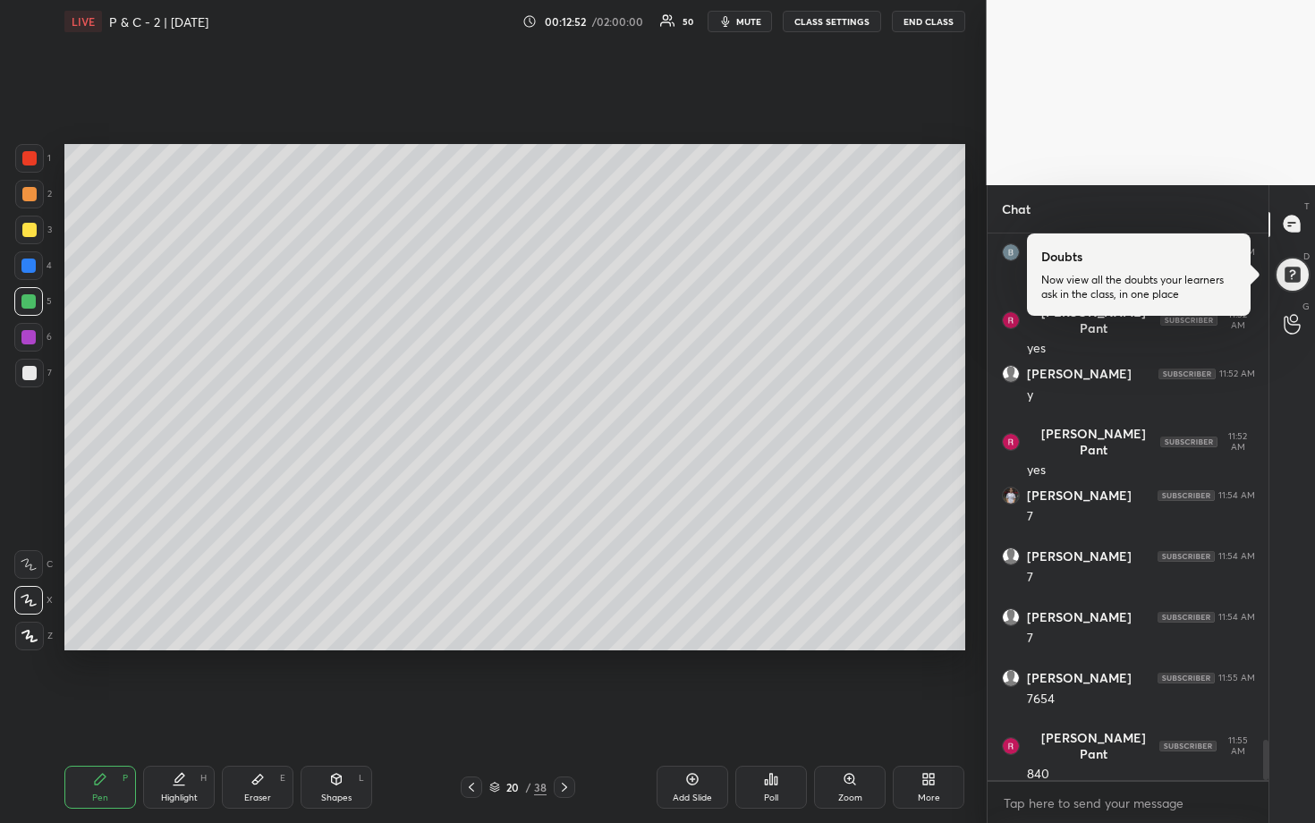
click at [34, 195] on div at bounding box center [29, 194] width 14 height 14
click at [27, 302] on div at bounding box center [28, 301] width 14 height 14
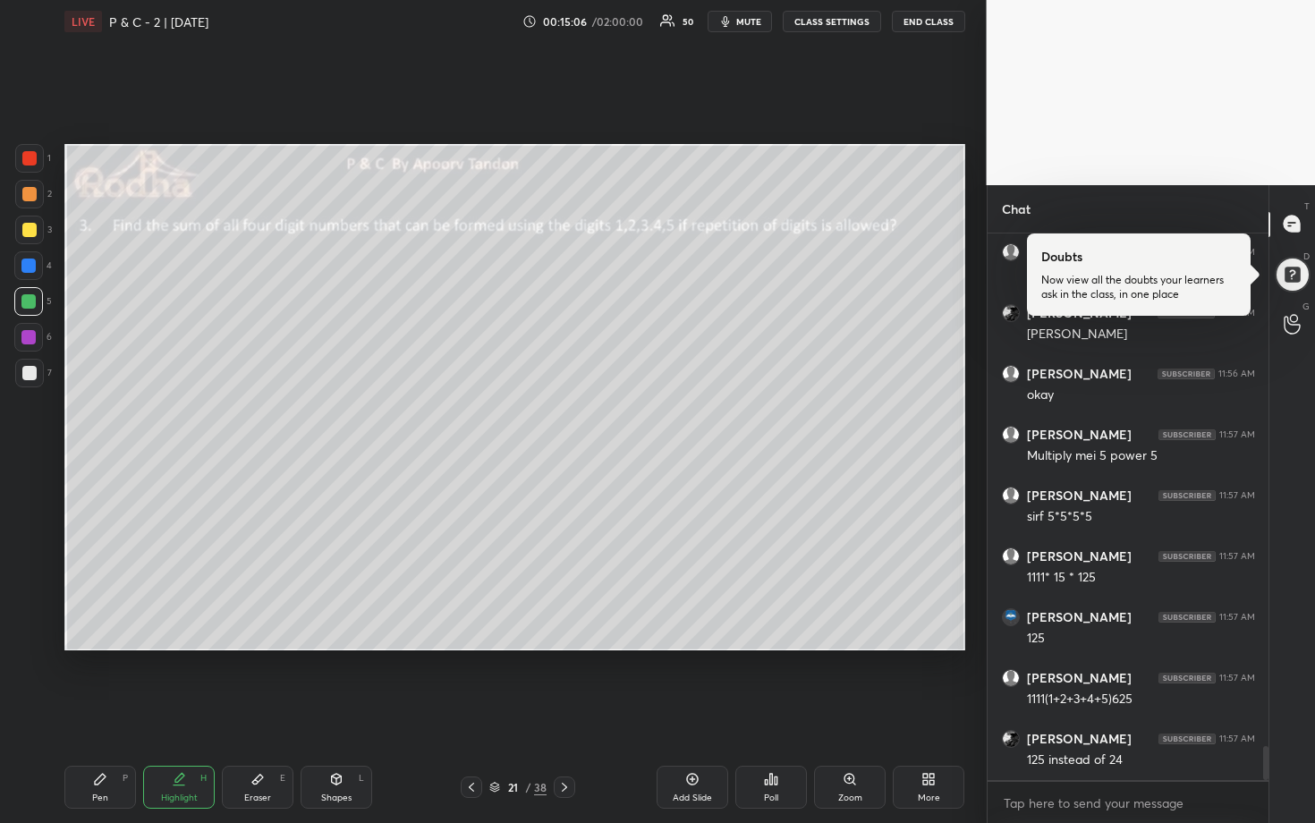
scroll to position [8138, 0]
drag, startPoint x: 27, startPoint y: 229, endPoint x: 55, endPoint y: 235, distance: 29.3
click at [27, 230] on div at bounding box center [29, 230] width 14 height 14
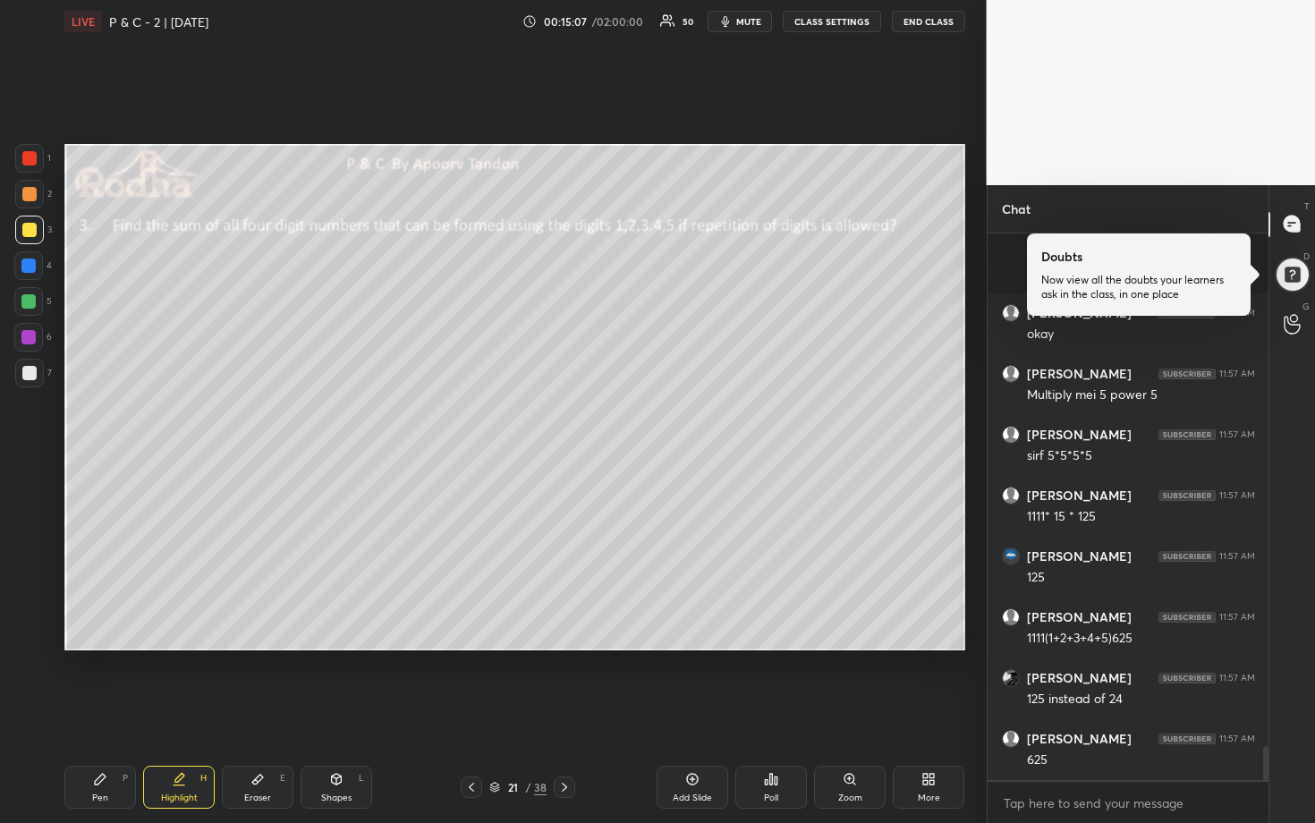
scroll to position [8260, 0]
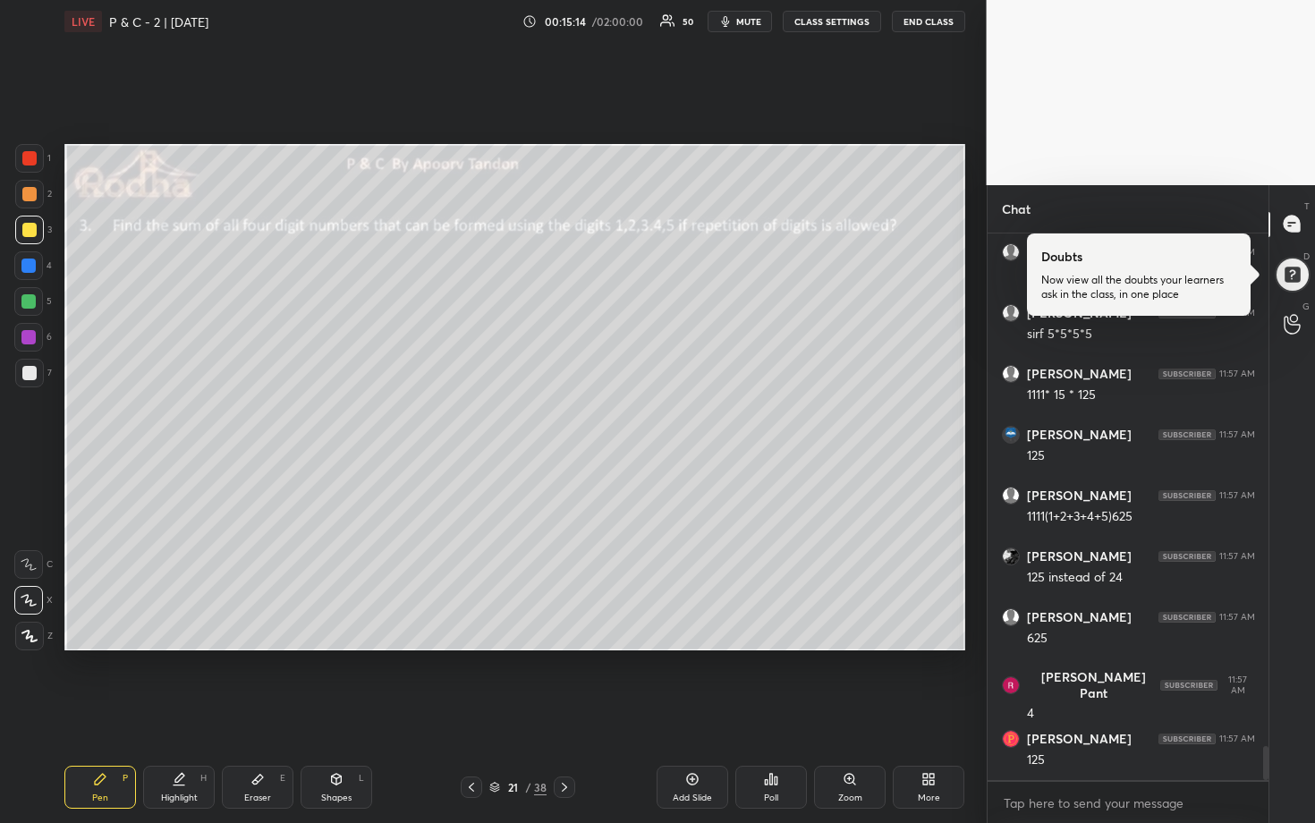
click at [37, 298] on div at bounding box center [28, 301] width 29 height 29
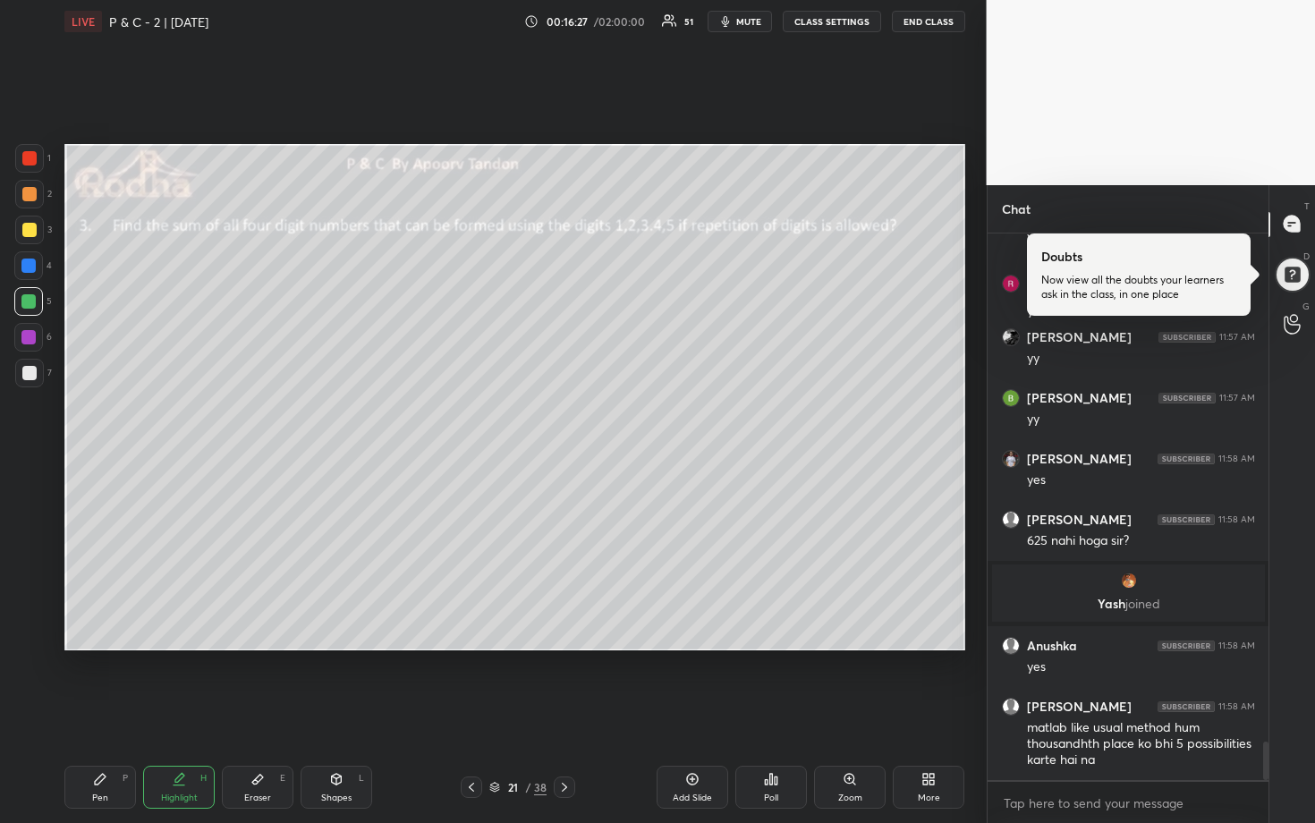
scroll to position [7214, 0]
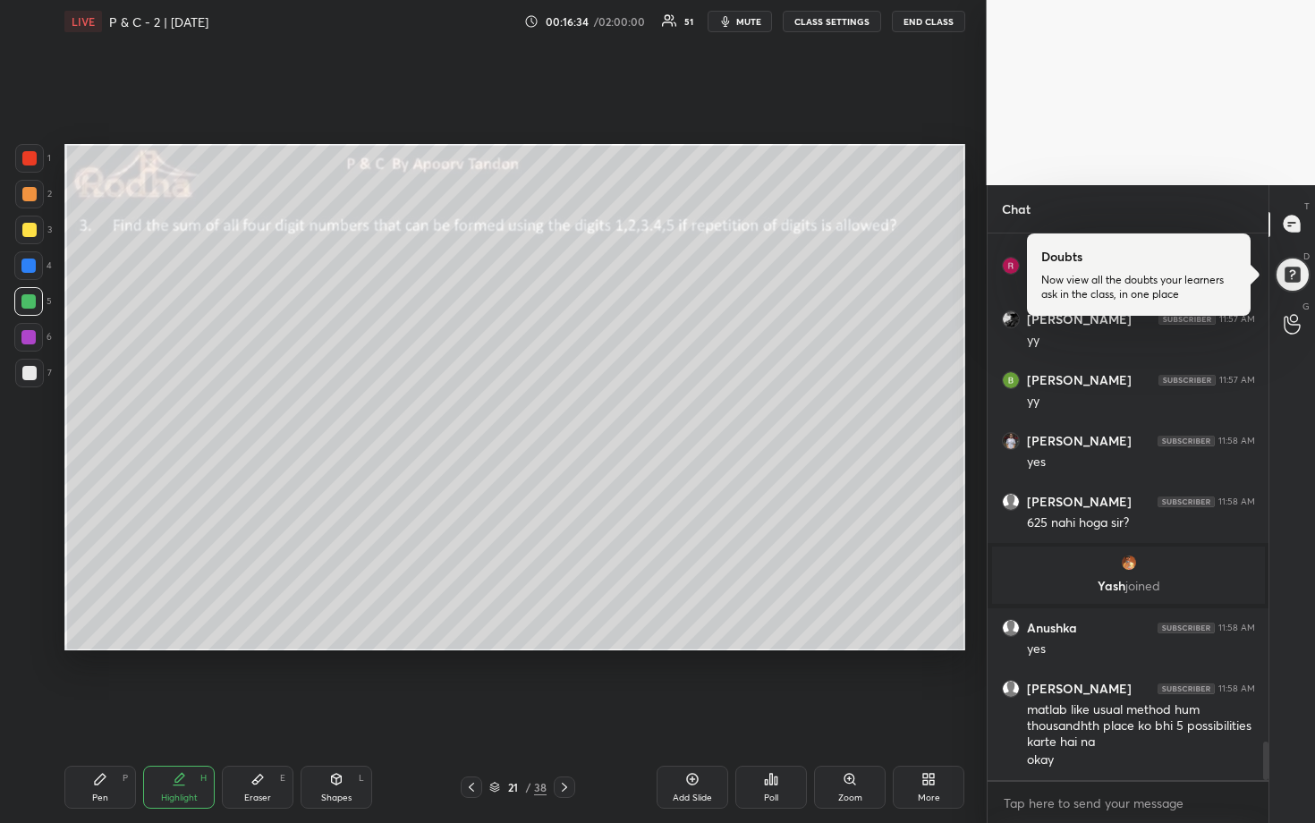
click at [31, 262] on div "1 2 3 4 5 6 7 R O A L C X Z Erase all C X Z LIVE P & C - 2 | 4th Oct 00:16:34 /…" at bounding box center [486, 411] width 972 height 823
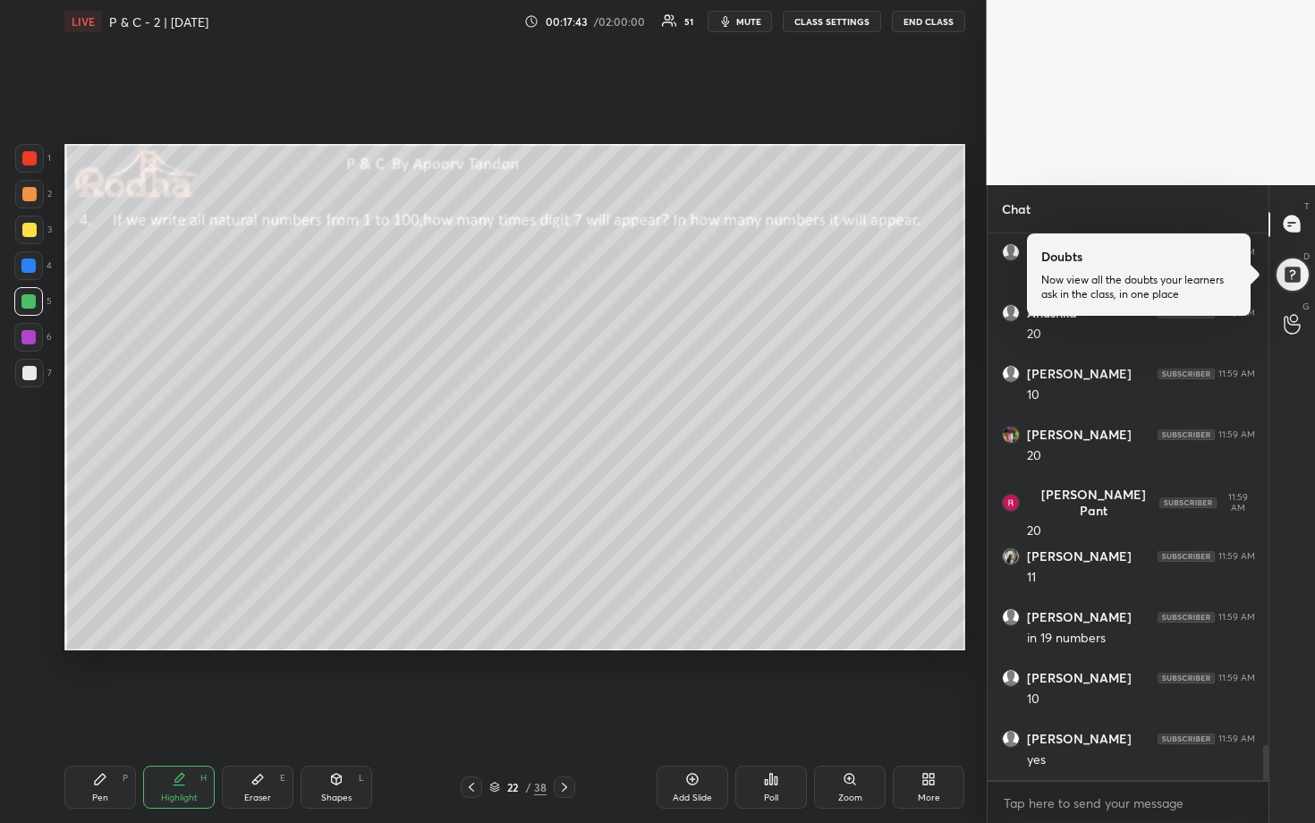
scroll to position [8022, 0]
click at [31, 304] on div at bounding box center [28, 301] width 14 height 14
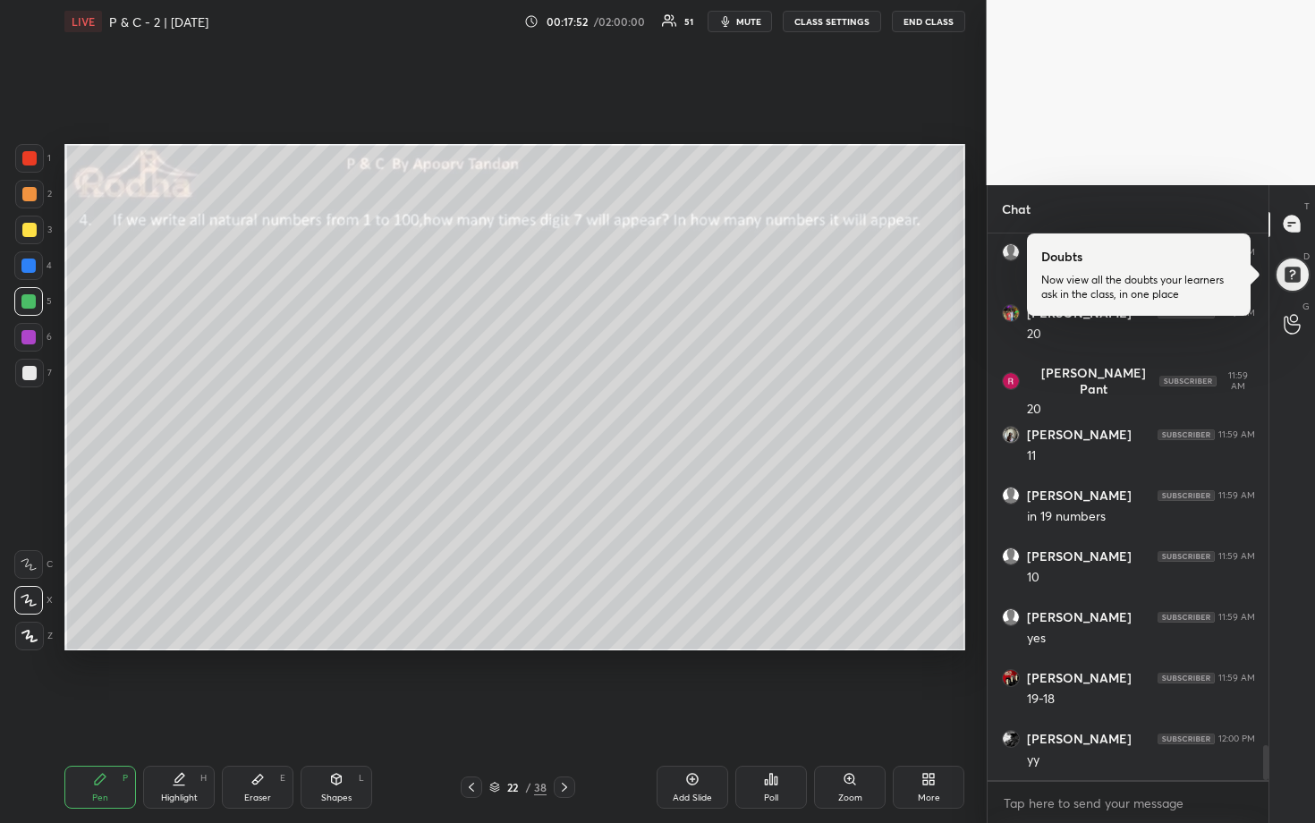
scroll to position [8144, 0]
click at [30, 227] on div at bounding box center [29, 230] width 14 height 14
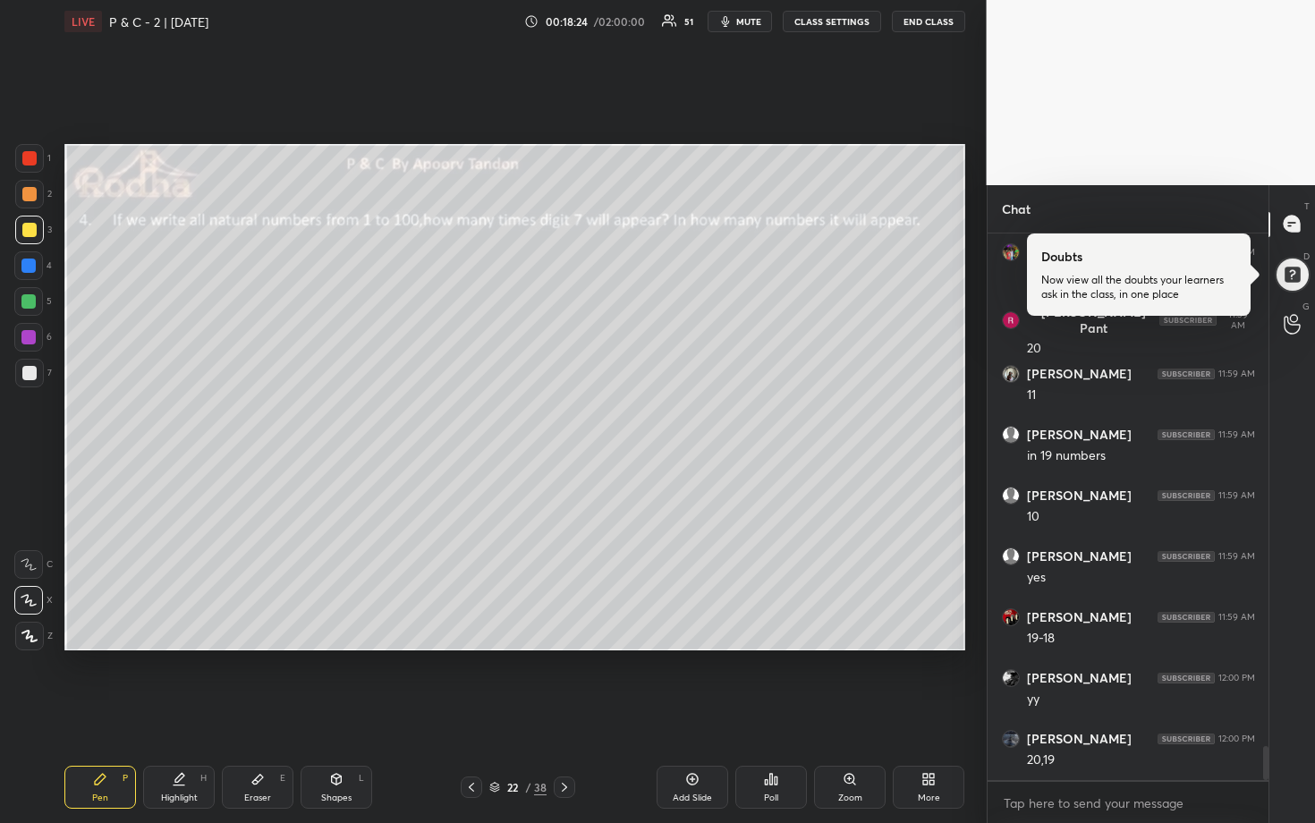
click at [299, 651] on div "Setting up your live class Poll for secs No correct answer Start poll" at bounding box center [514, 397] width 915 height 708
click at [30, 301] on div at bounding box center [28, 301] width 14 height 14
click at [30, 228] on div at bounding box center [29, 230] width 14 height 14
click at [31, 298] on div at bounding box center [28, 301] width 14 height 14
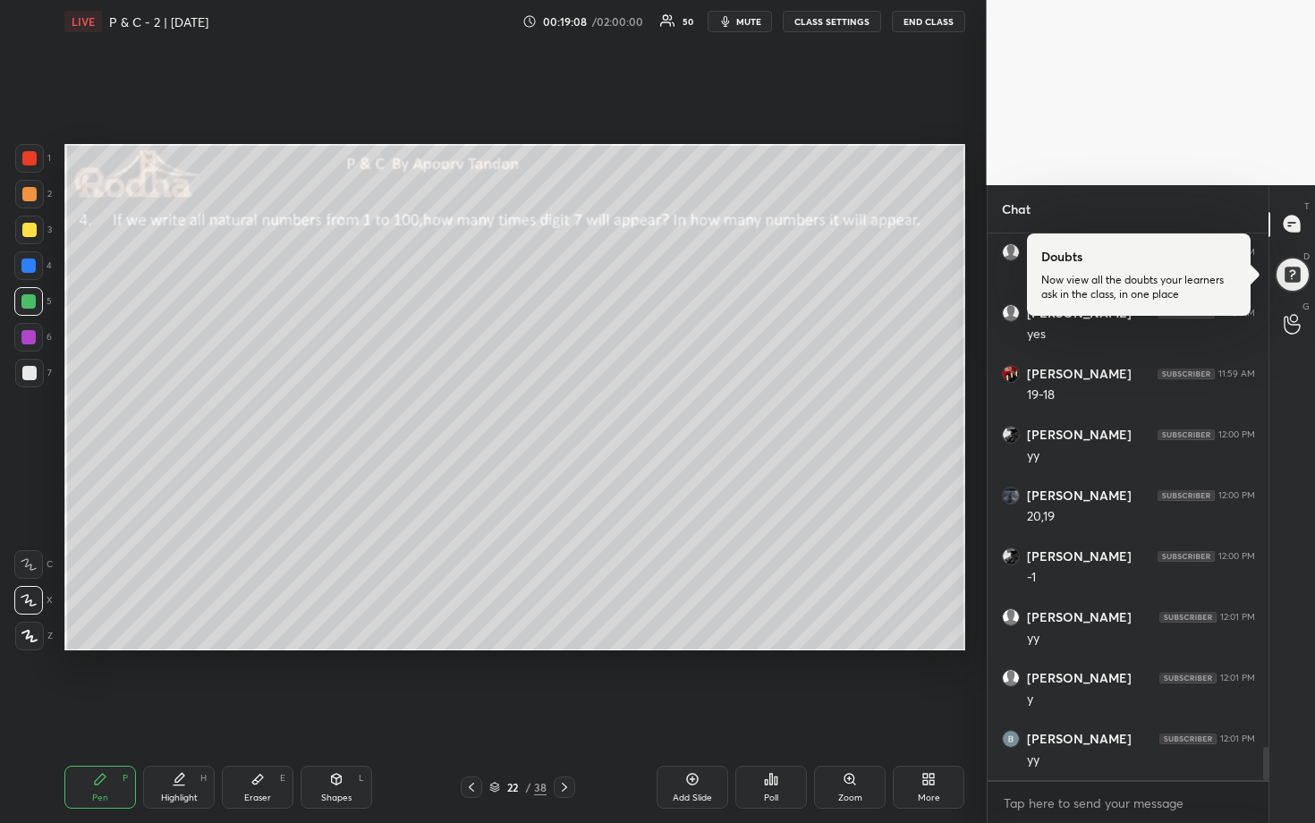
scroll to position [8453, 0]
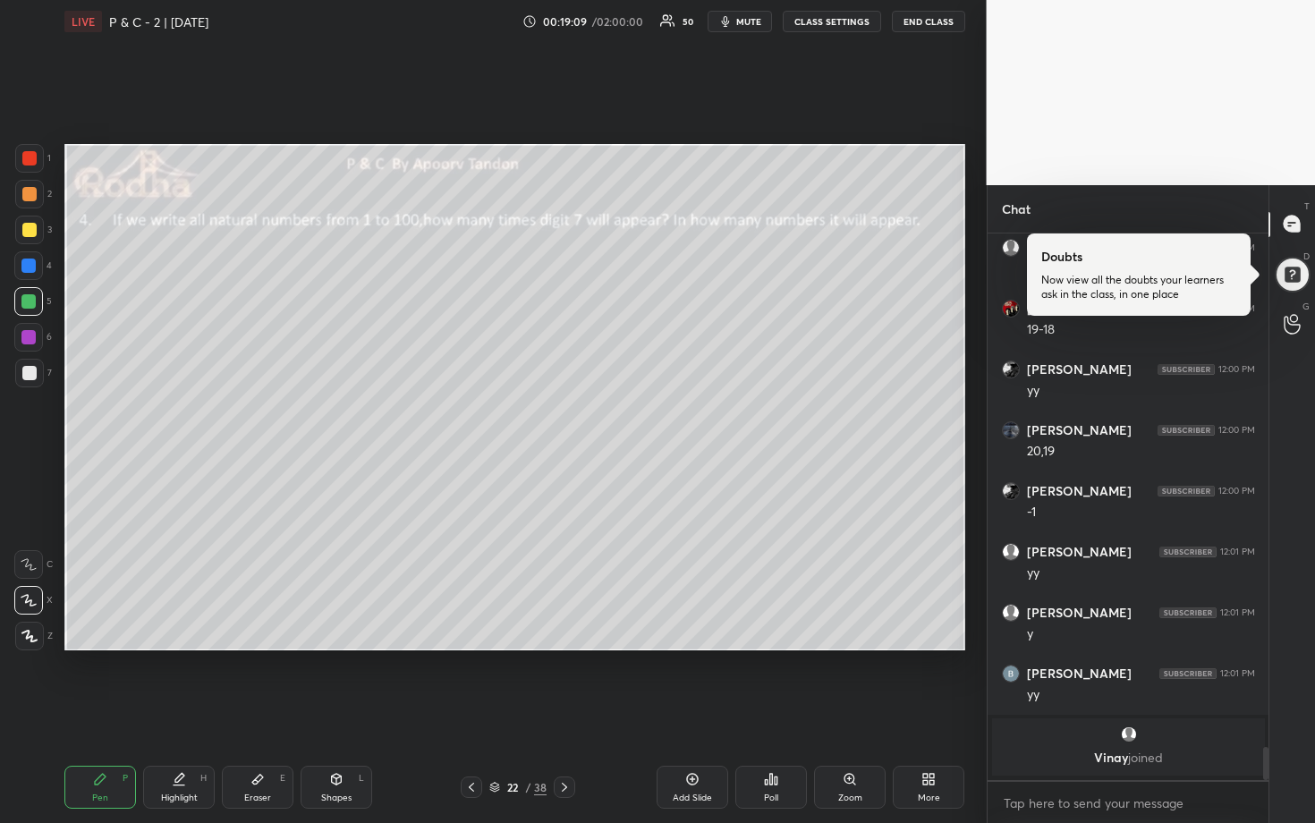
click at [28, 265] on div at bounding box center [28, 266] width 14 height 14
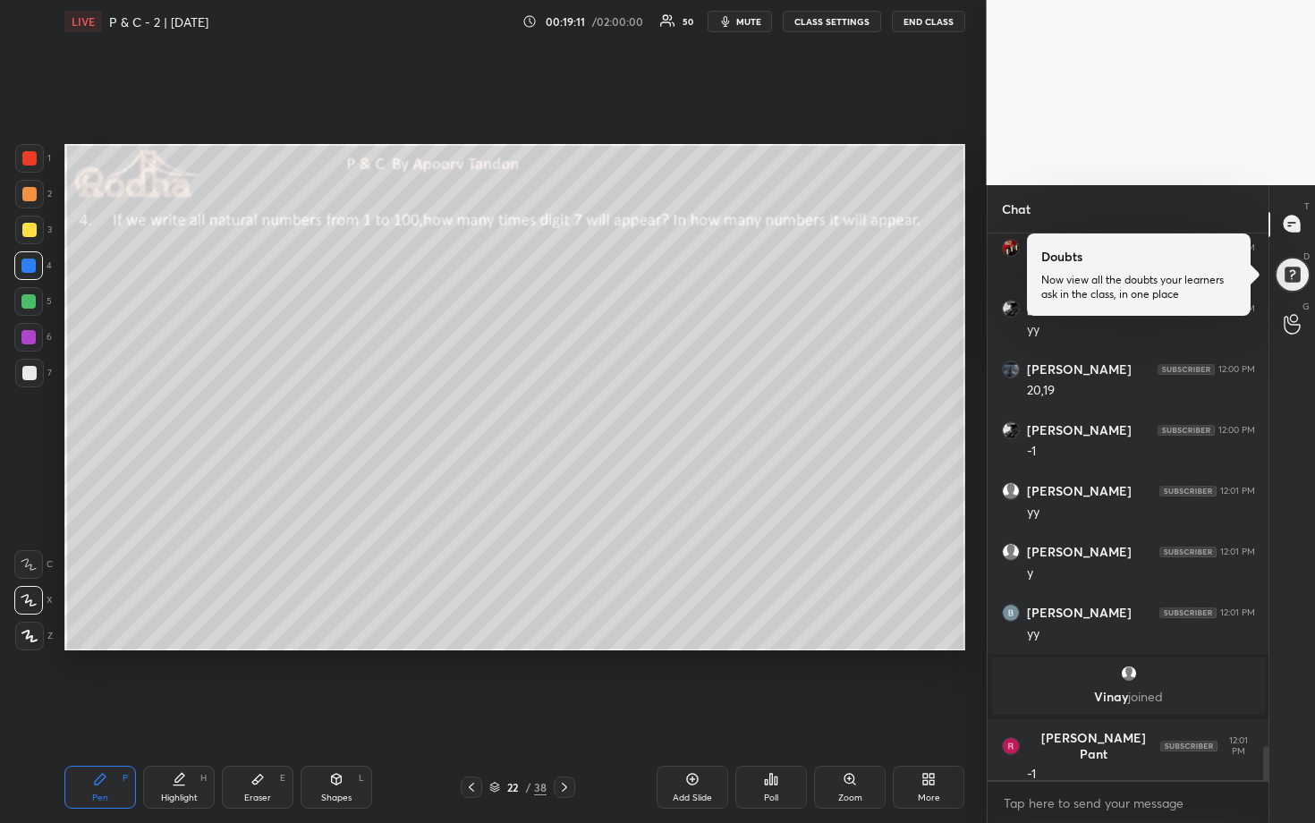
scroll to position [8232, 0]
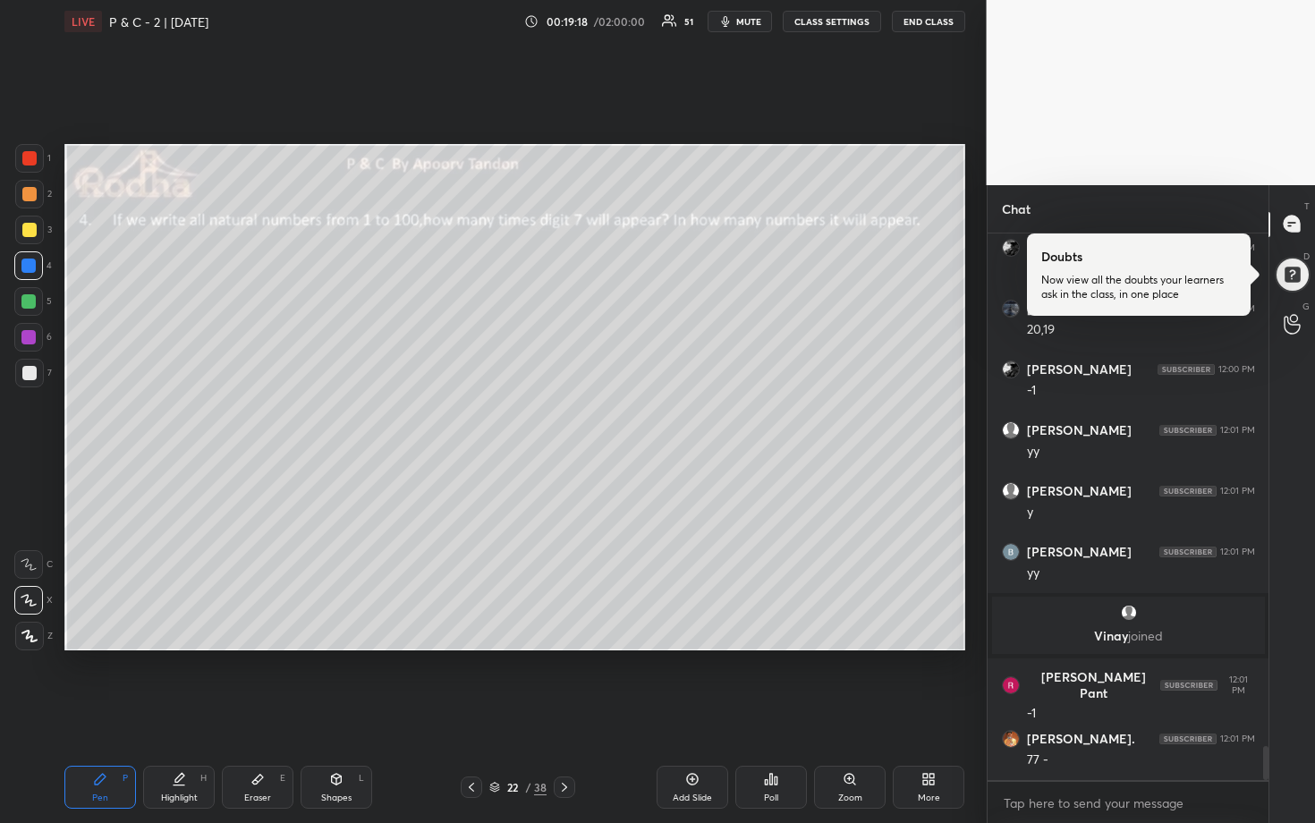
drag, startPoint x: 26, startPoint y: 370, endPoint x: 58, endPoint y: 362, distance: 33.2
click at [27, 370] on div at bounding box center [29, 373] width 14 height 14
drag, startPoint x: 28, startPoint y: 293, endPoint x: 55, endPoint y: 293, distance: 27.7
click at [30, 293] on div at bounding box center [28, 301] width 29 height 29
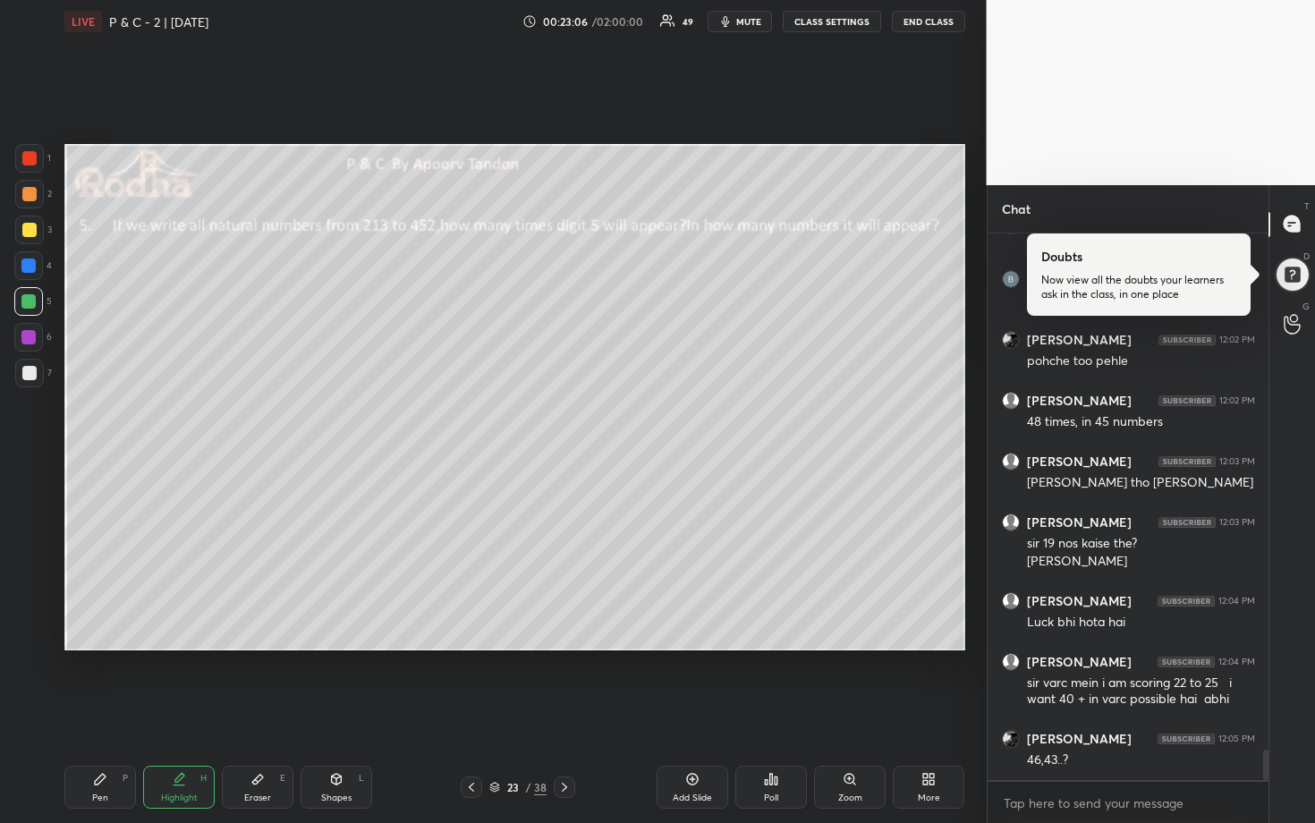
scroll to position [9438, 0]
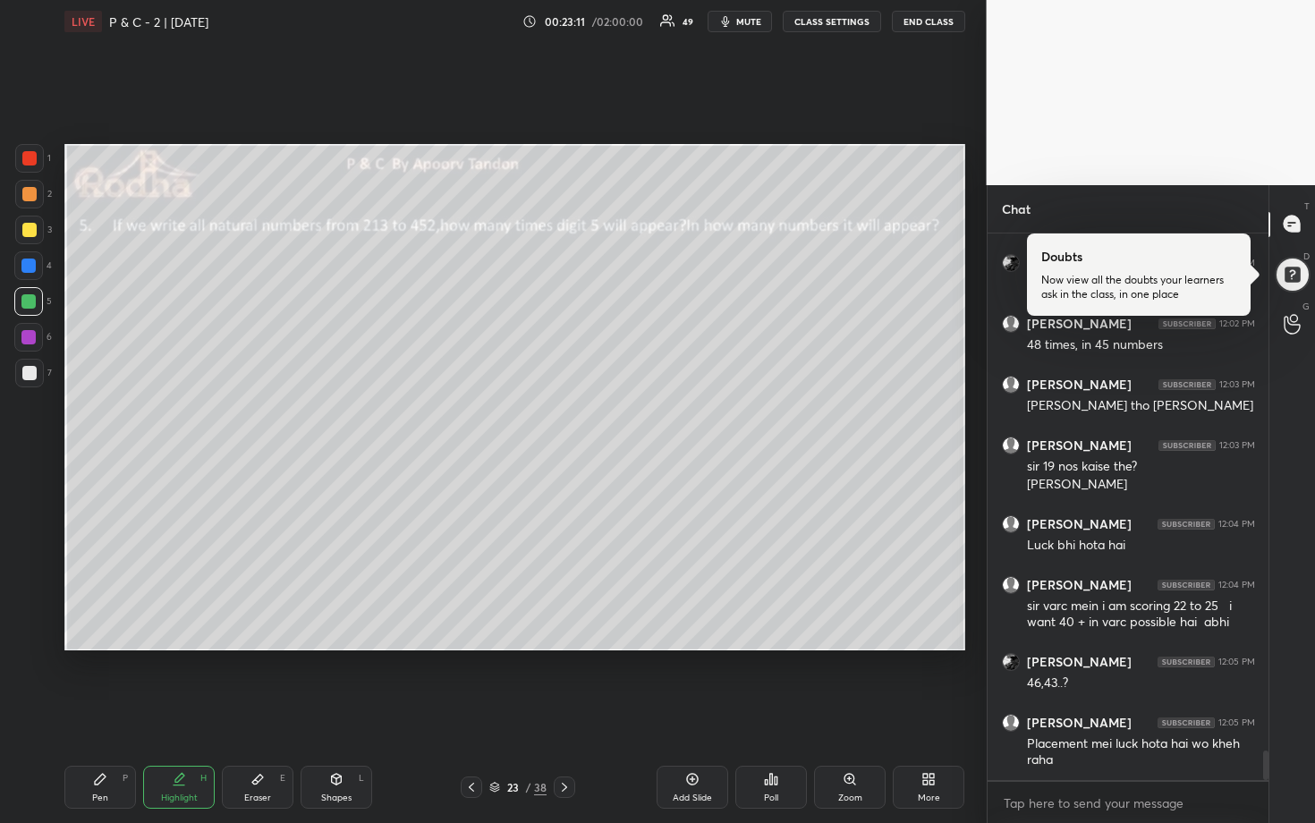
click at [26, 297] on div at bounding box center [28, 301] width 14 height 14
click at [32, 233] on div at bounding box center [29, 230] width 14 height 14
click at [35, 193] on div at bounding box center [29, 194] width 14 height 14
click at [30, 237] on div at bounding box center [29, 230] width 29 height 29
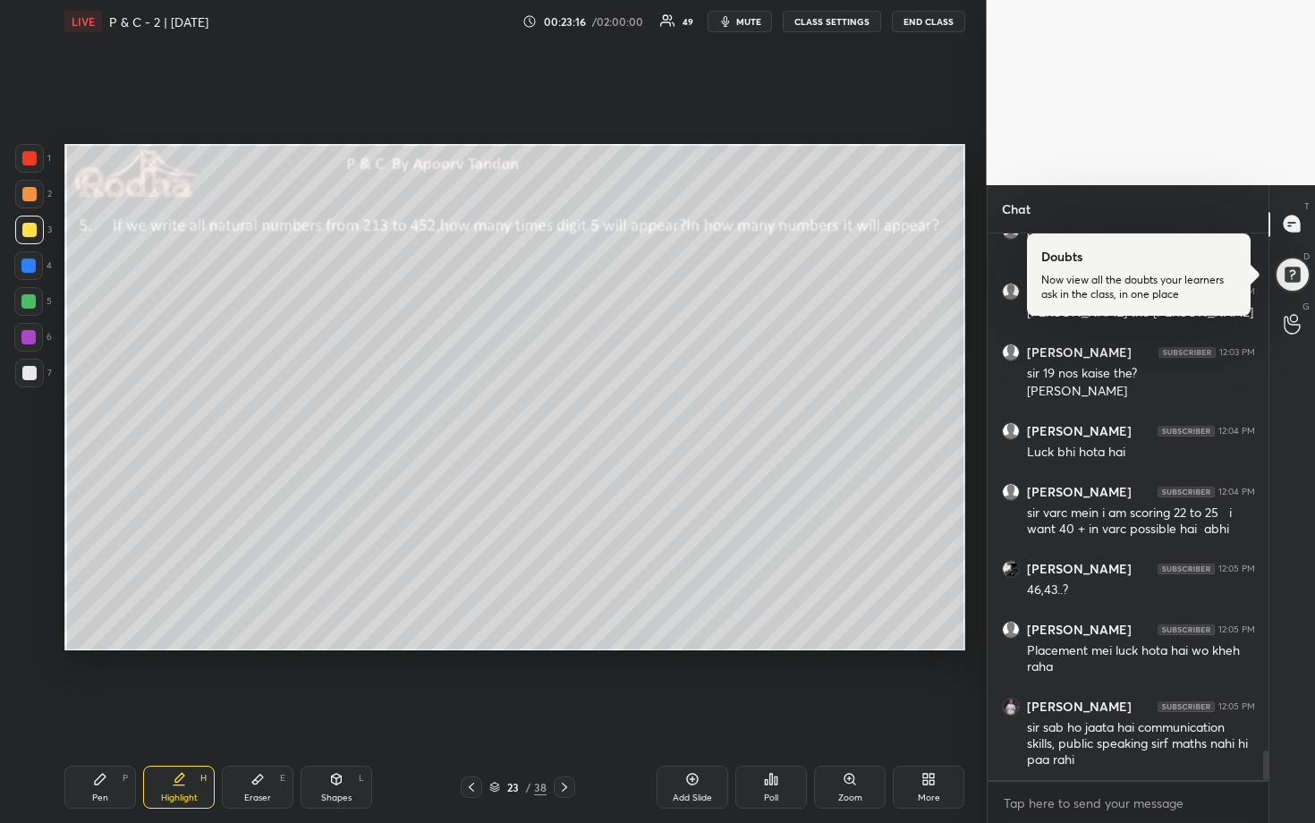
click at [34, 372] on div at bounding box center [29, 373] width 14 height 14
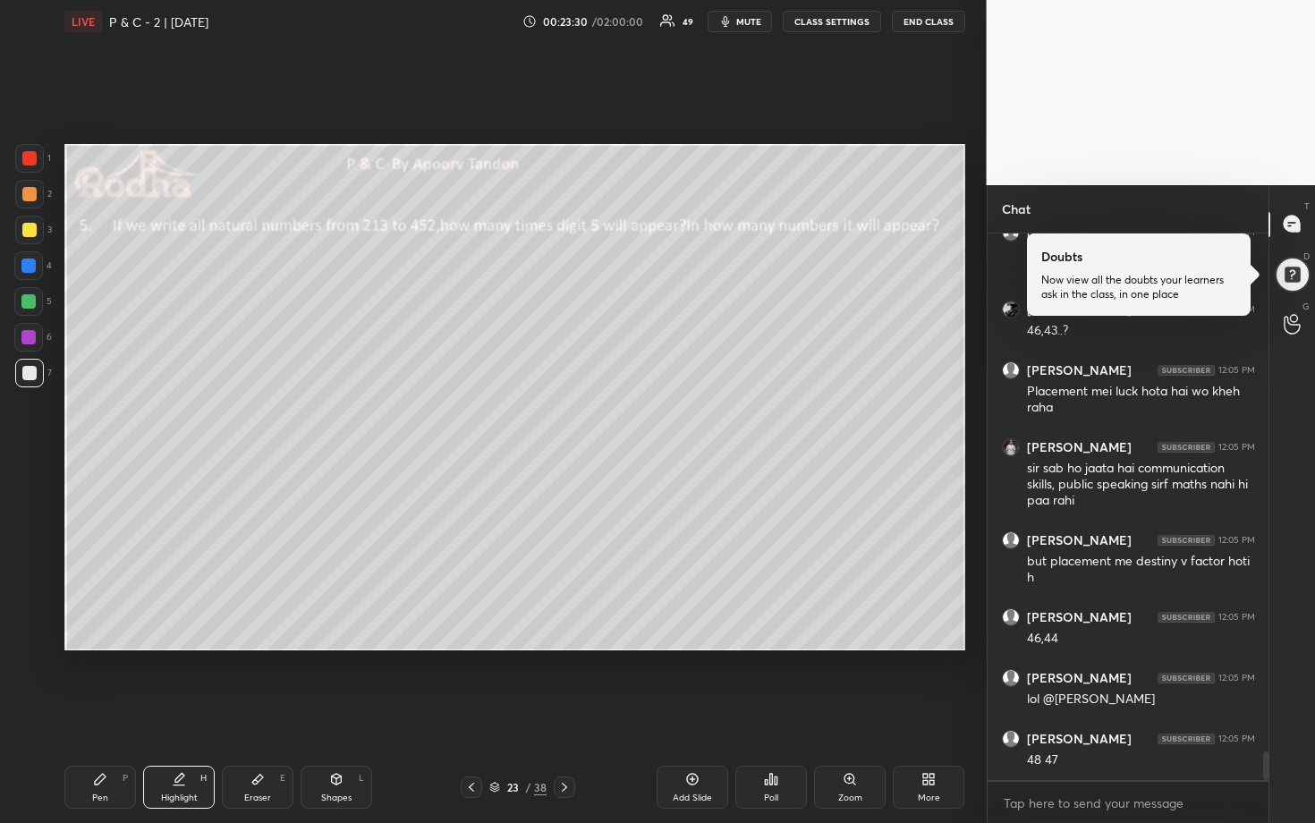
scroll to position [9851, 0]
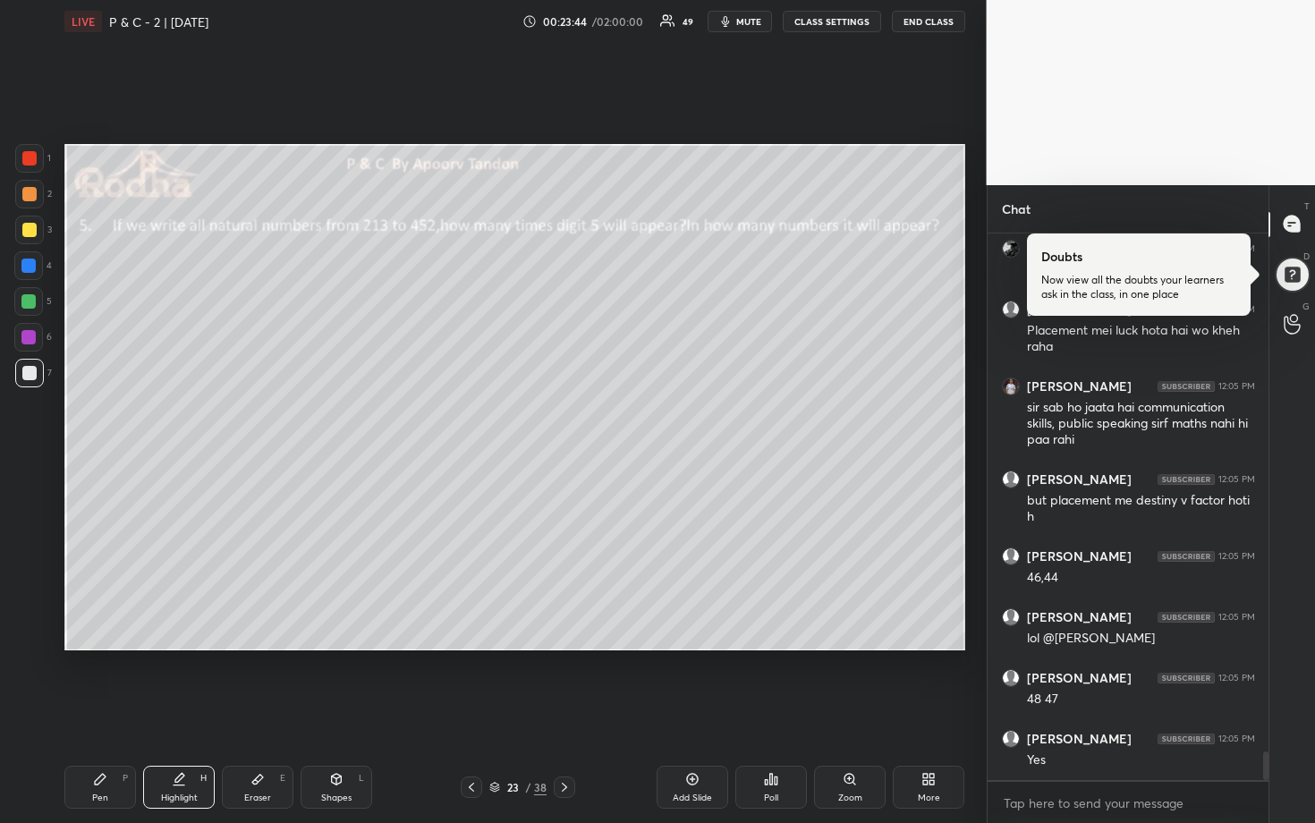
click at [25, 299] on div at bounding box center [28, 301] width 14 height 14
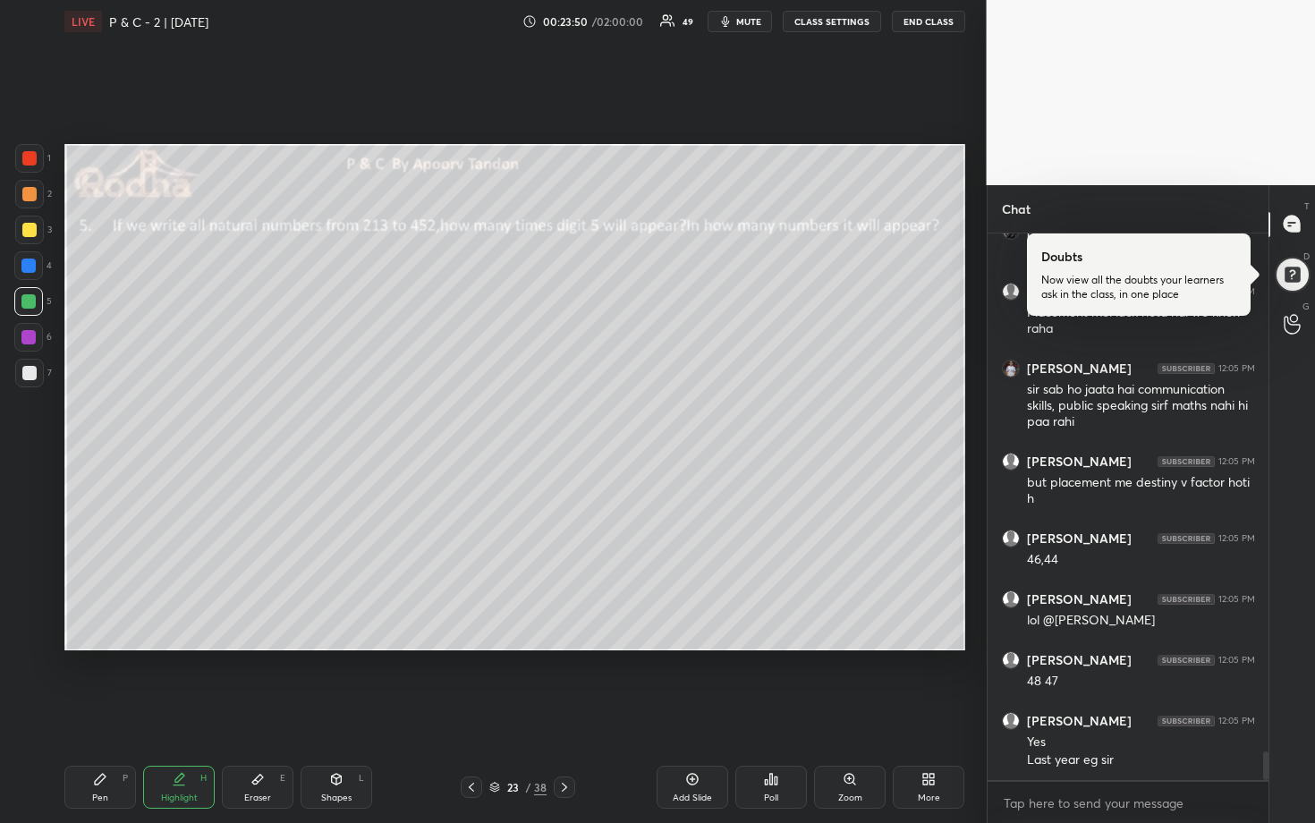
click at [22, 228] on div at bounding box center [29, 230] width 14 height 14
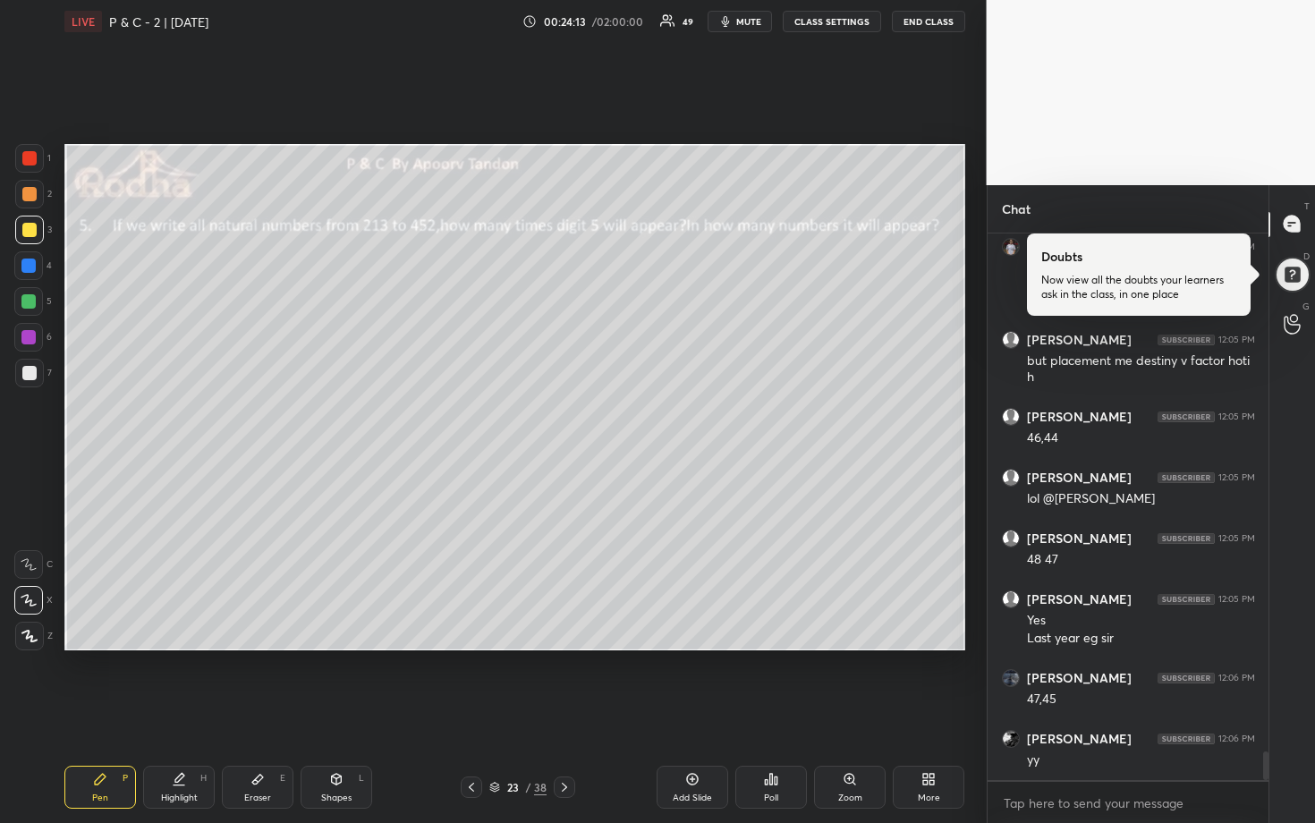
scroll to position [10051, 0]
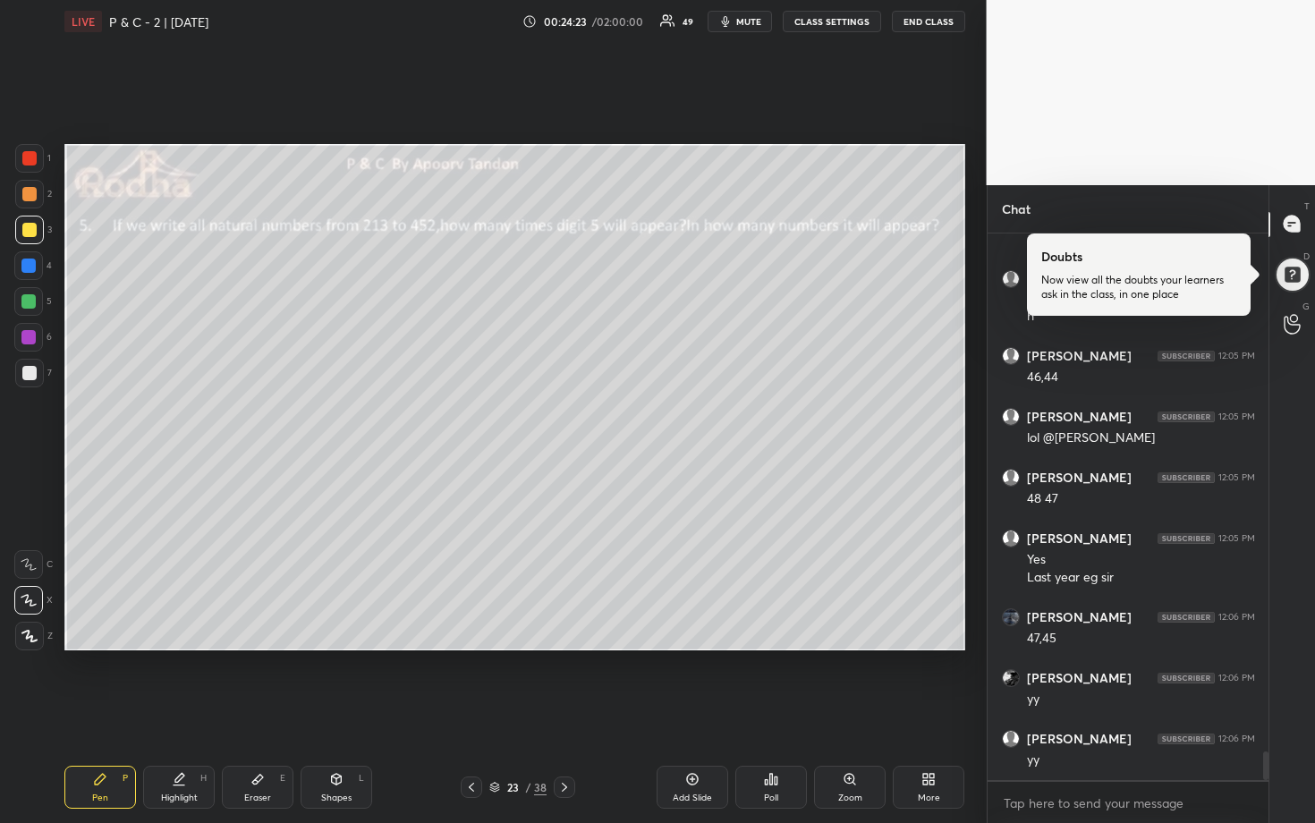
click at [32, 307] on div at bounding box center [28, 301] width 14 height 14
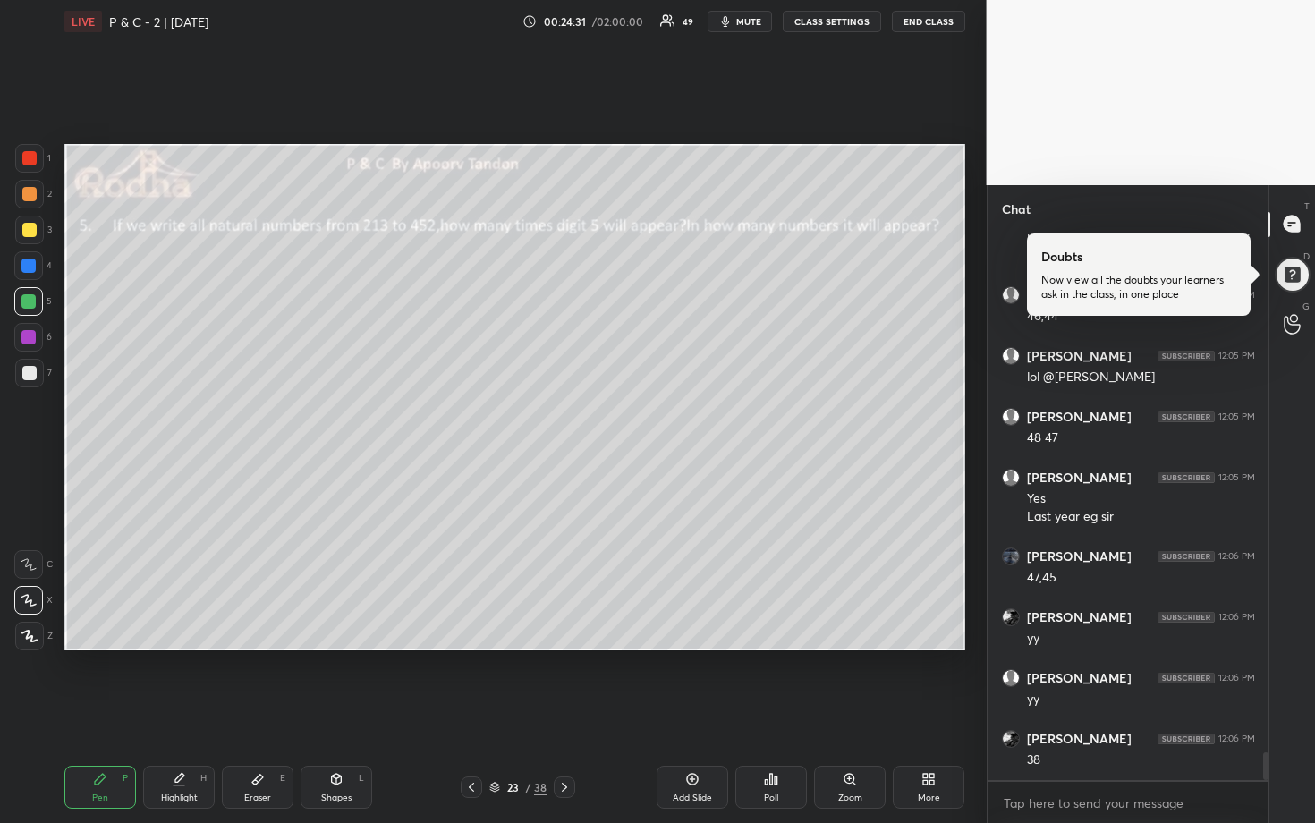
scroll to position [10130, 0]
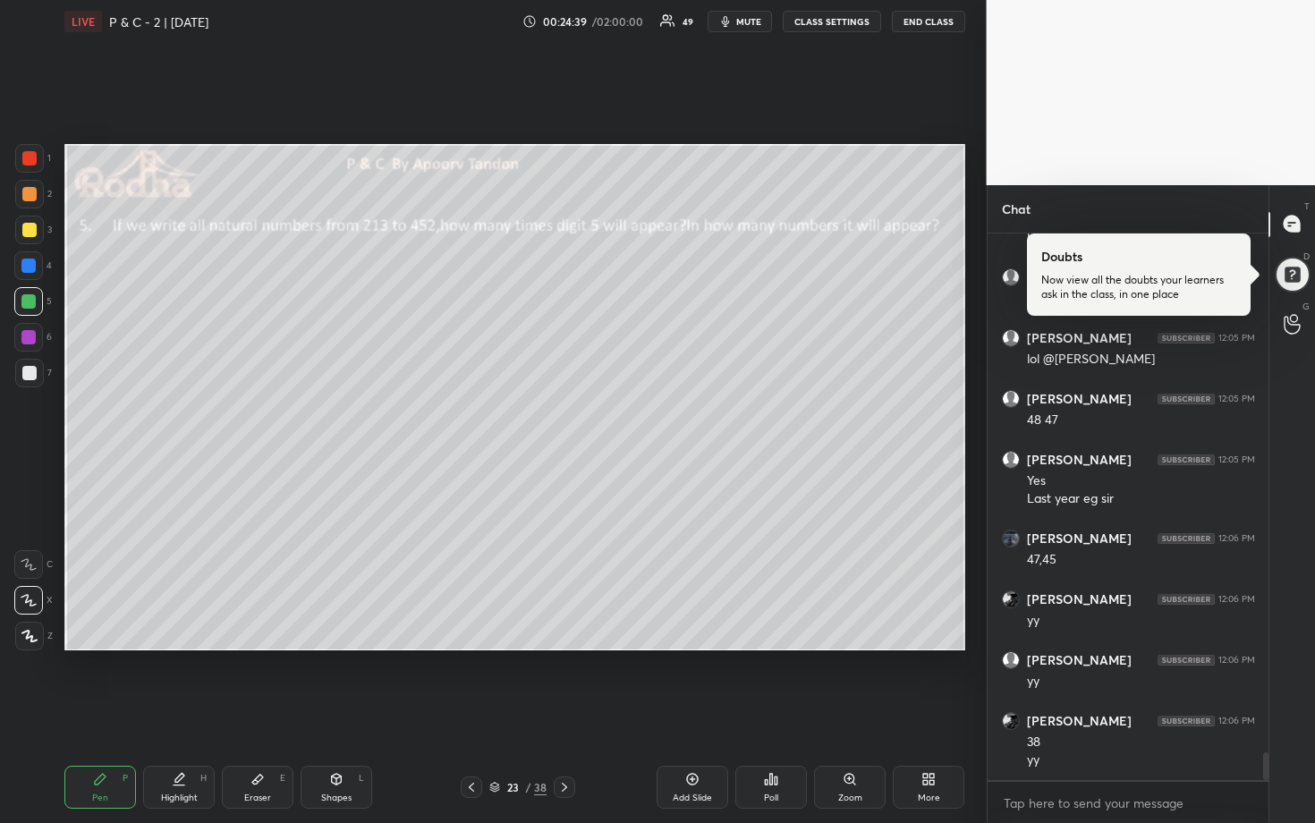
click at [30, 161] on div at bounding box center [29, 158] width 14 height 14
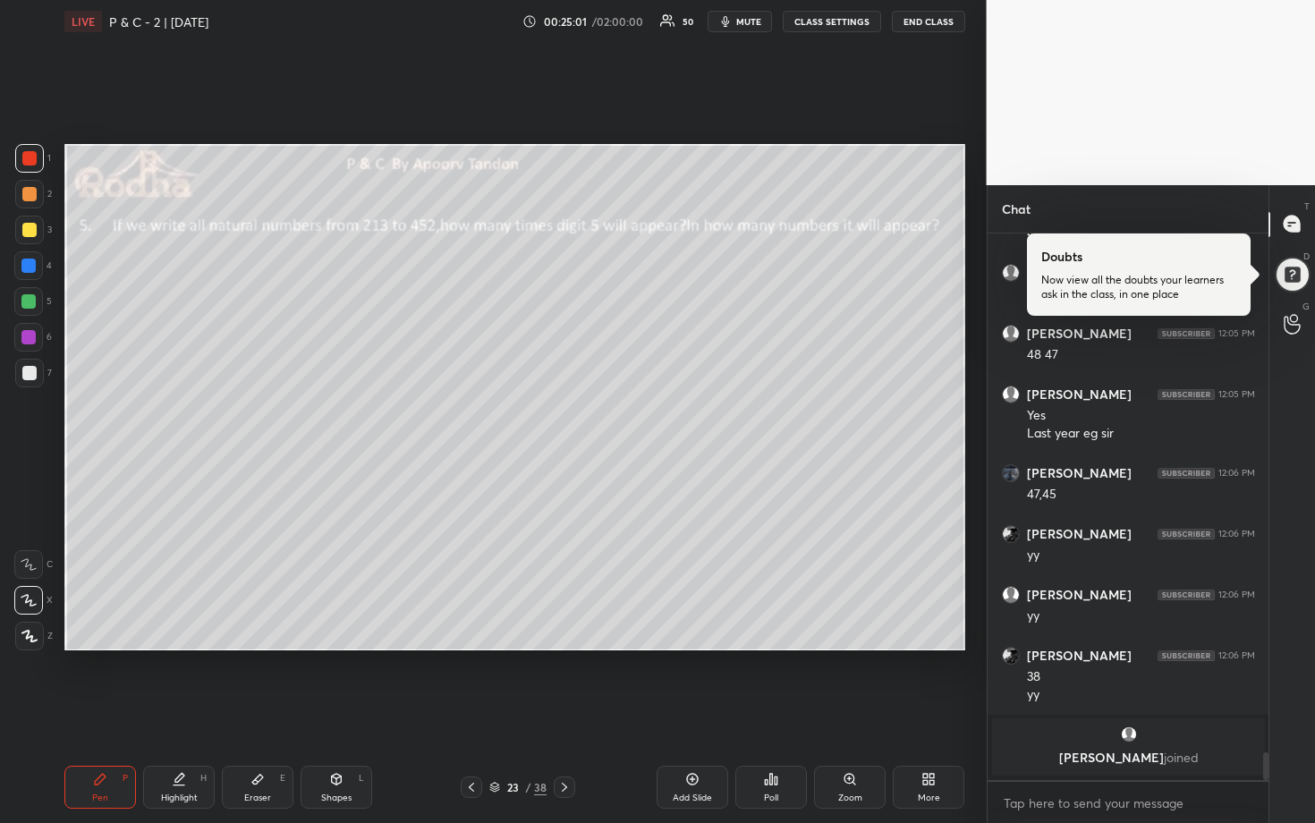
drag, startPoint x: 27, startPoint y: 259, endPoint x: 61, endPoint y: 265, distance: 34.6
click at [29, 259] on div at bounding box center [28, 266] width 14 height 14
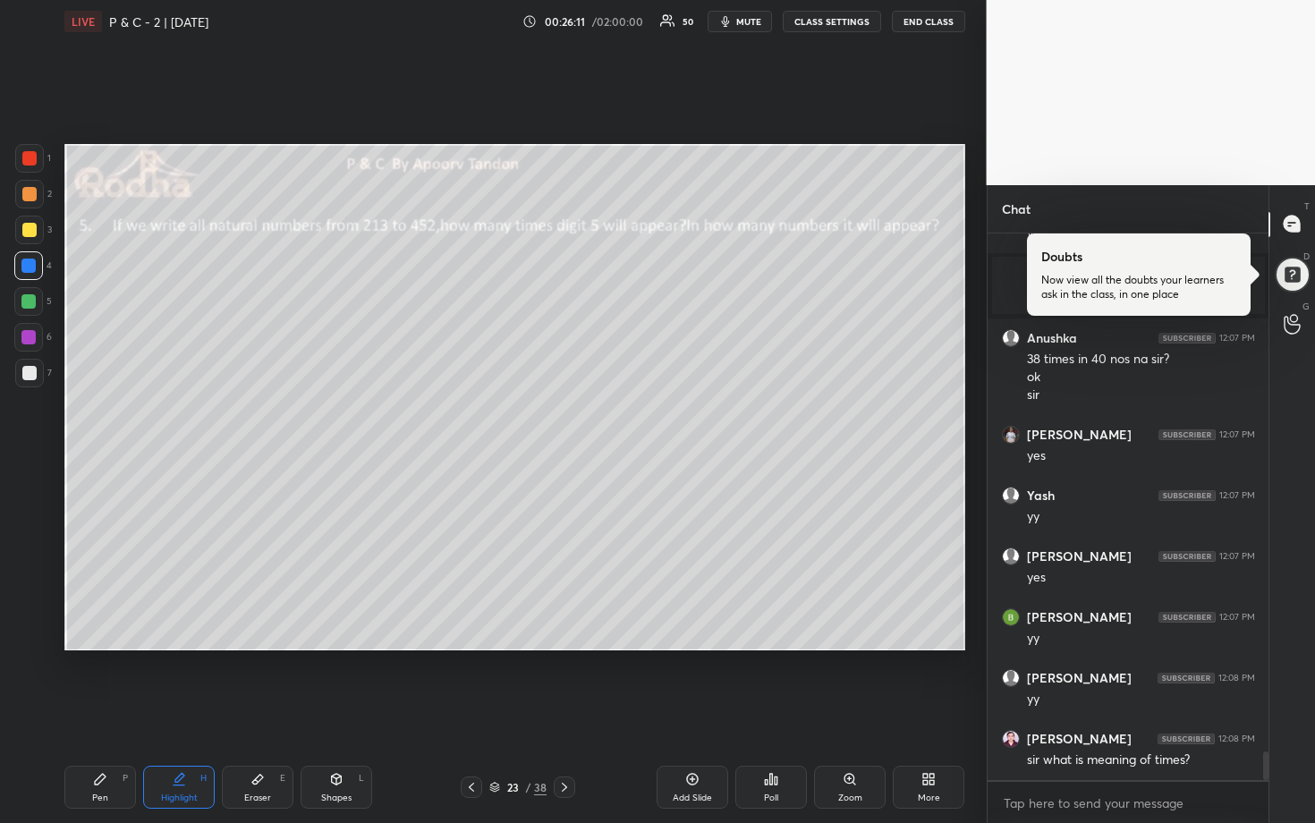
scroll to position [10071, 0]
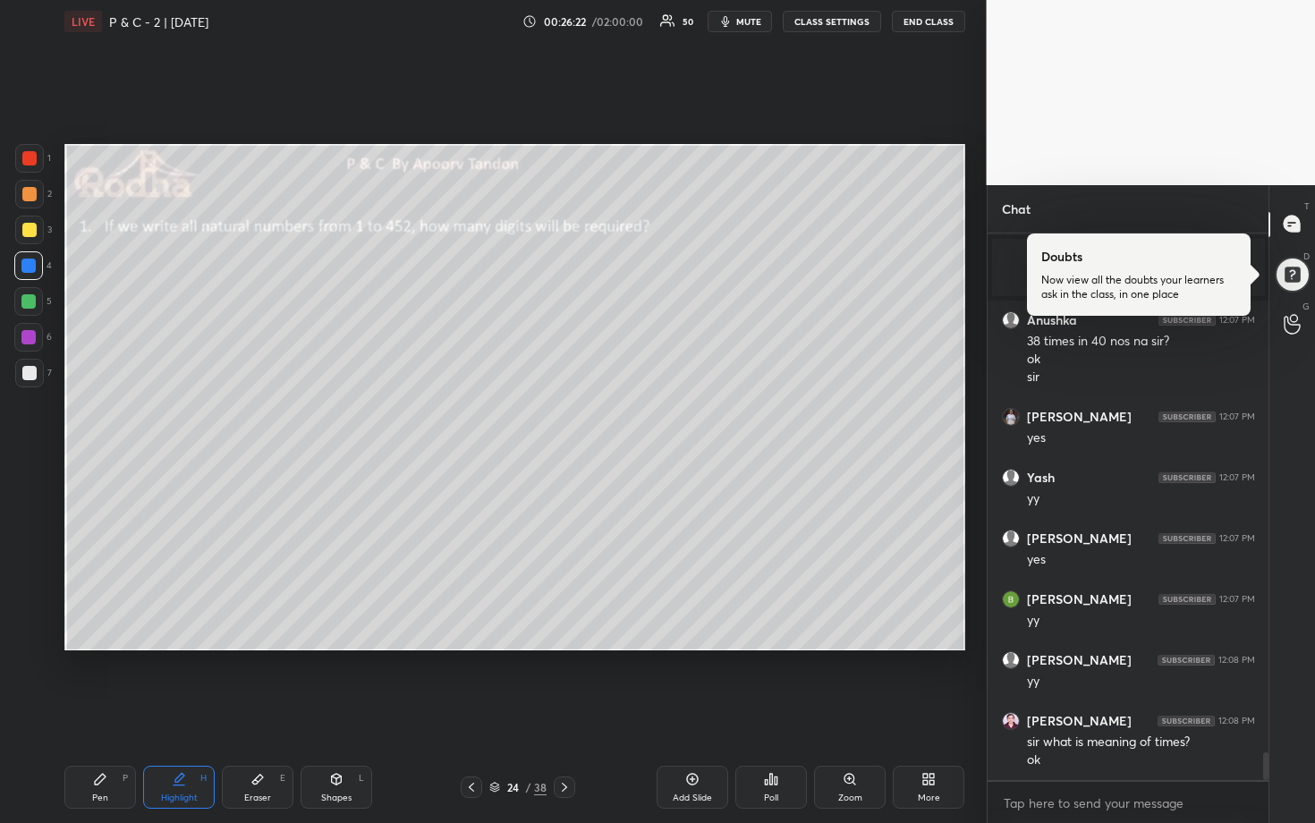
click at [738, 13] on button "mute" at bounding box center [740, 21] width 64 height 21
click at [929, 20] on button "END CLASS" at bounding box center [928, 21] width 73 height 21
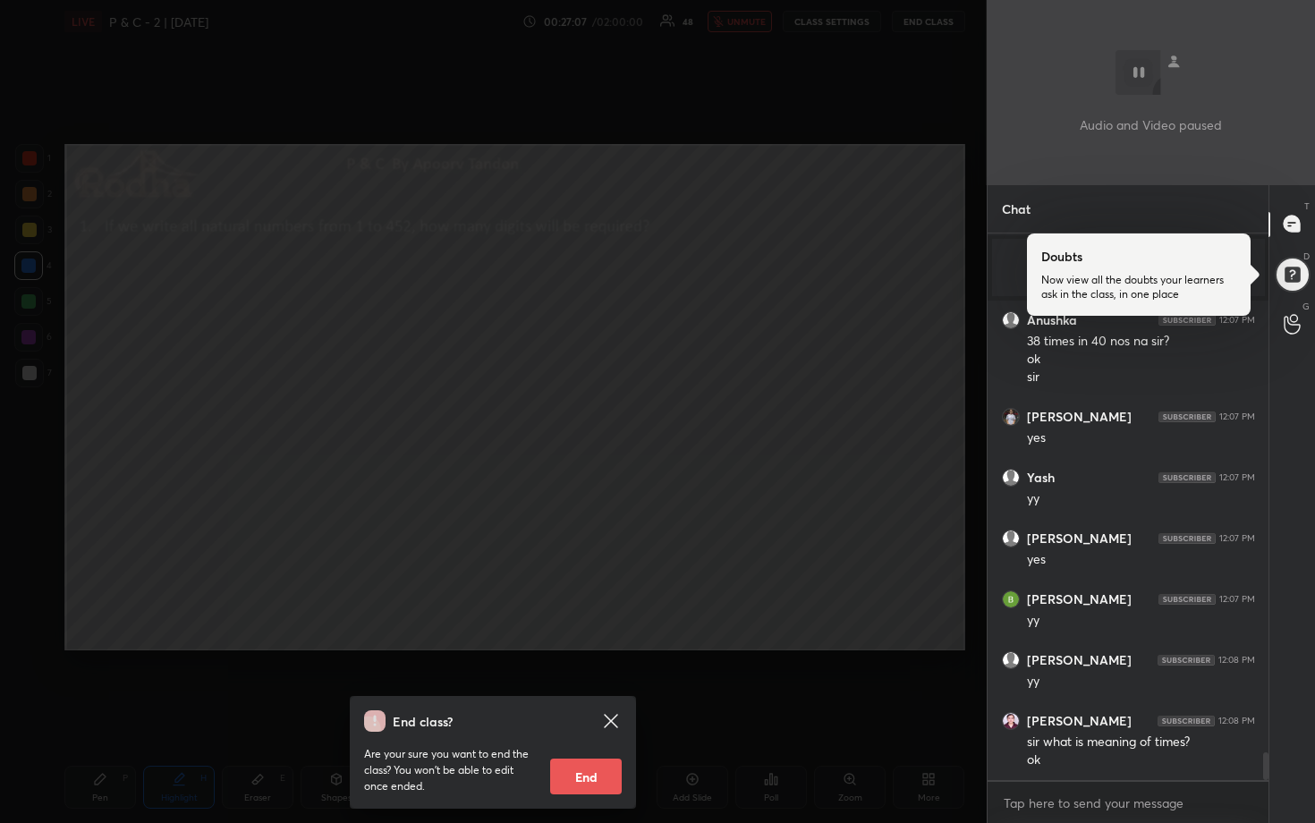
click at [834, 352] on div "End class? Are your sure you want to end the class? You won’t be able to edit o…" at bounding box center [493, 411] width 987 height 823
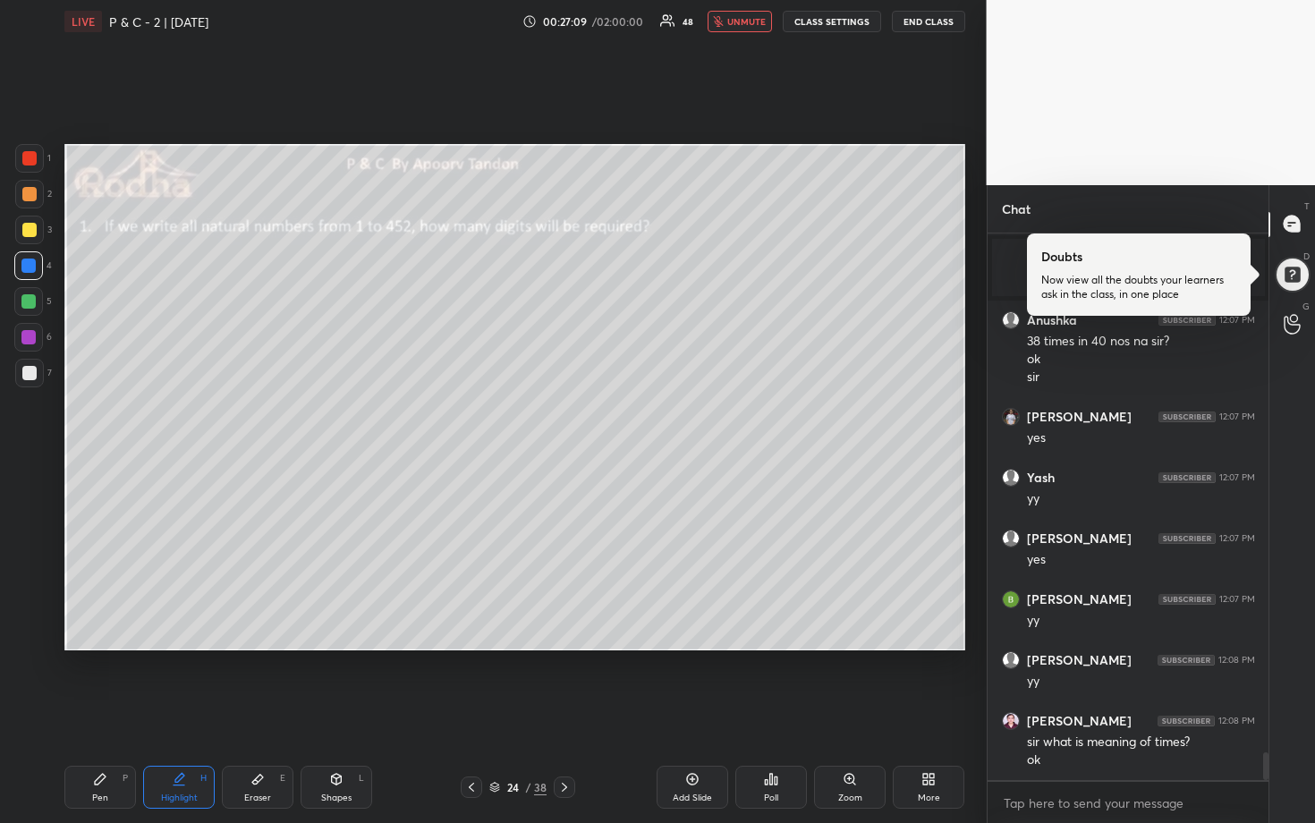
click at [753, 25] on span "unmute" at bounding box center [746, 21] width 38 height 13
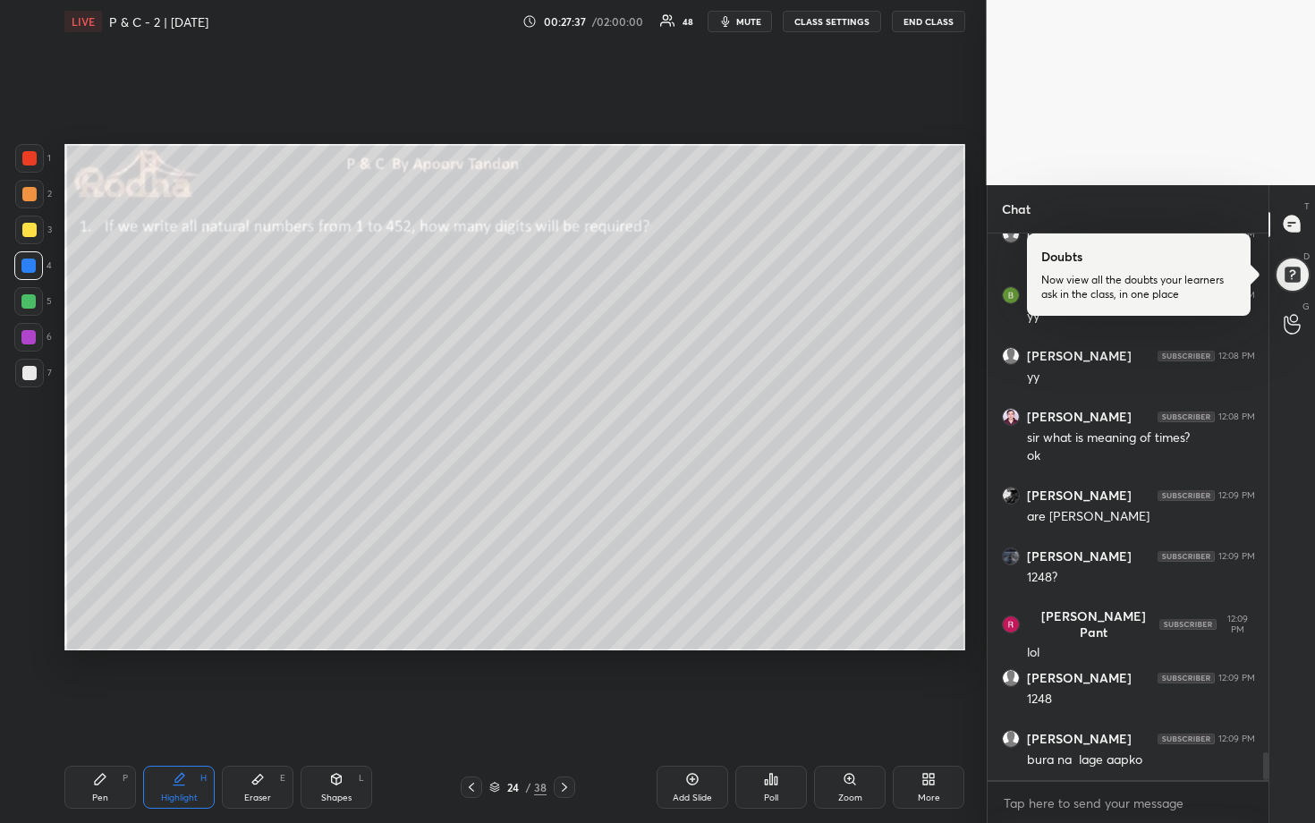
scroll to position [10452, 0]
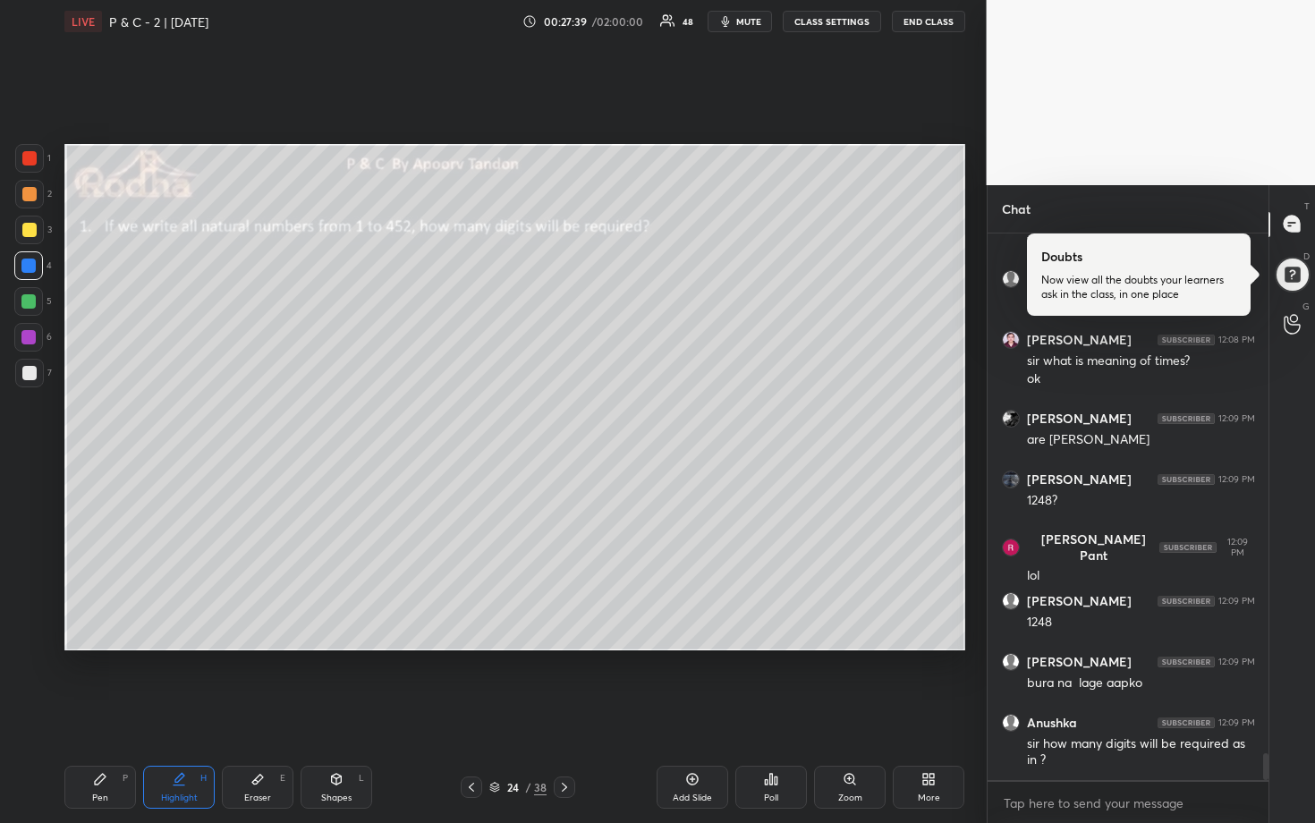
drag, startPoint x: 31, startPoint y: 233, endPoint x: 40, endPoint y: 237, distance: 10.0
click at [30, 233] on div at bounding box center [29, 230] width 14 height 14
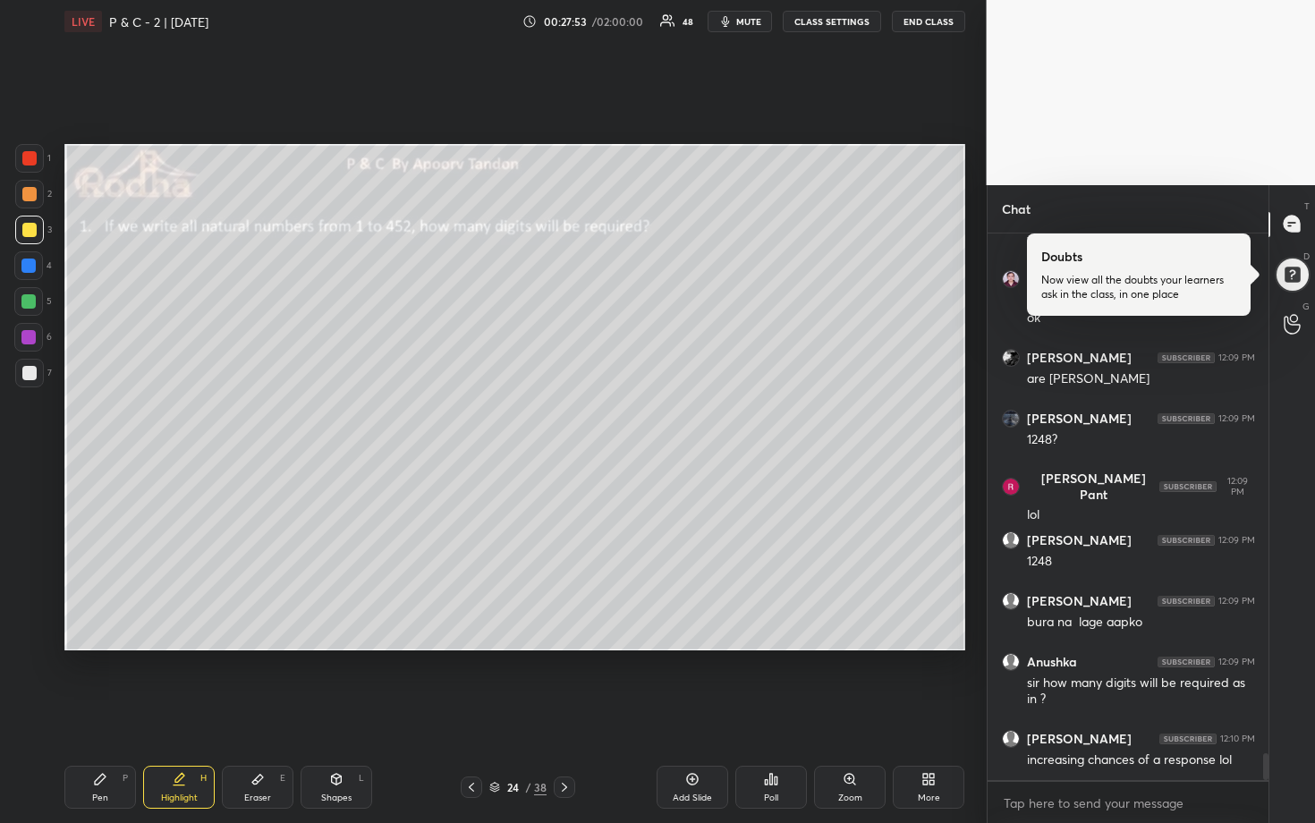
click at [17, 300] on div at bounding box center [28, 301] width 29 height 29
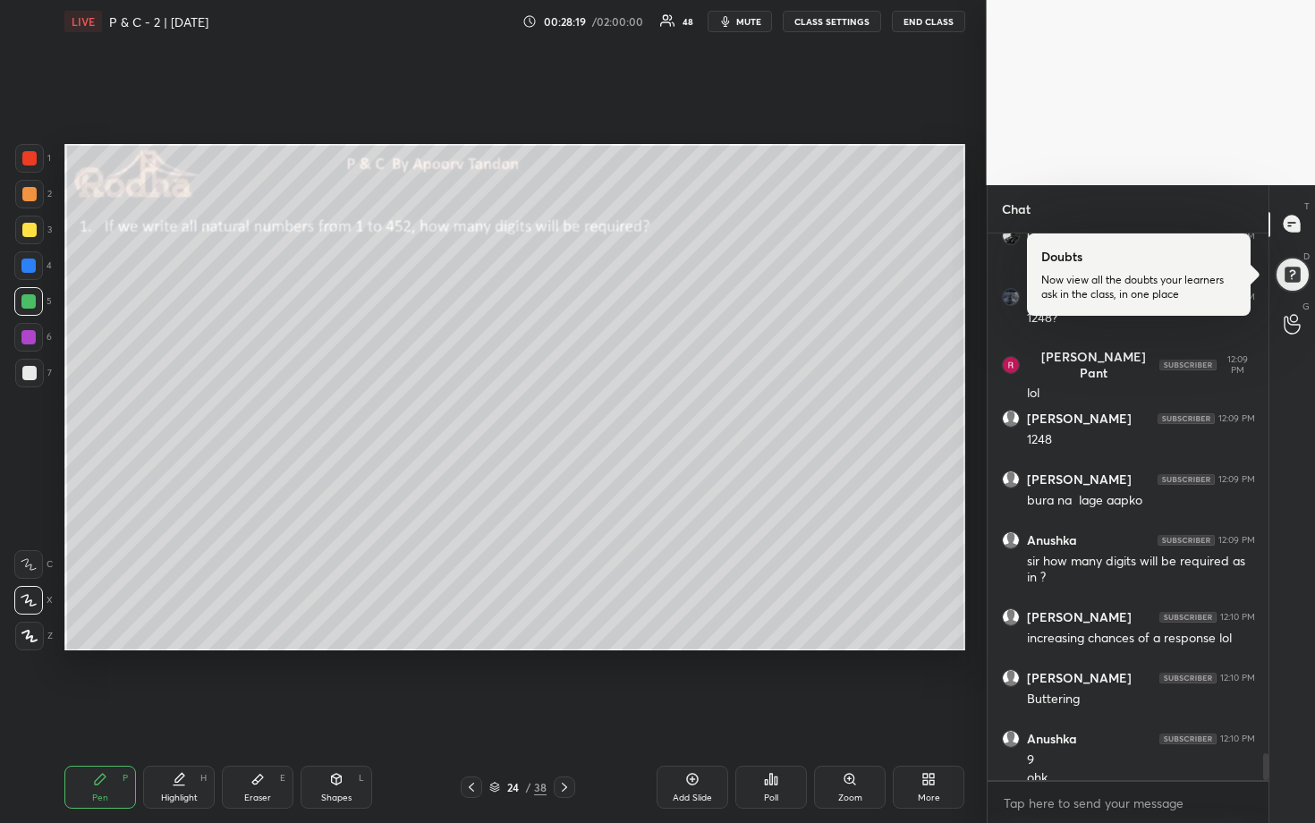
scroll to position [10652, 0]
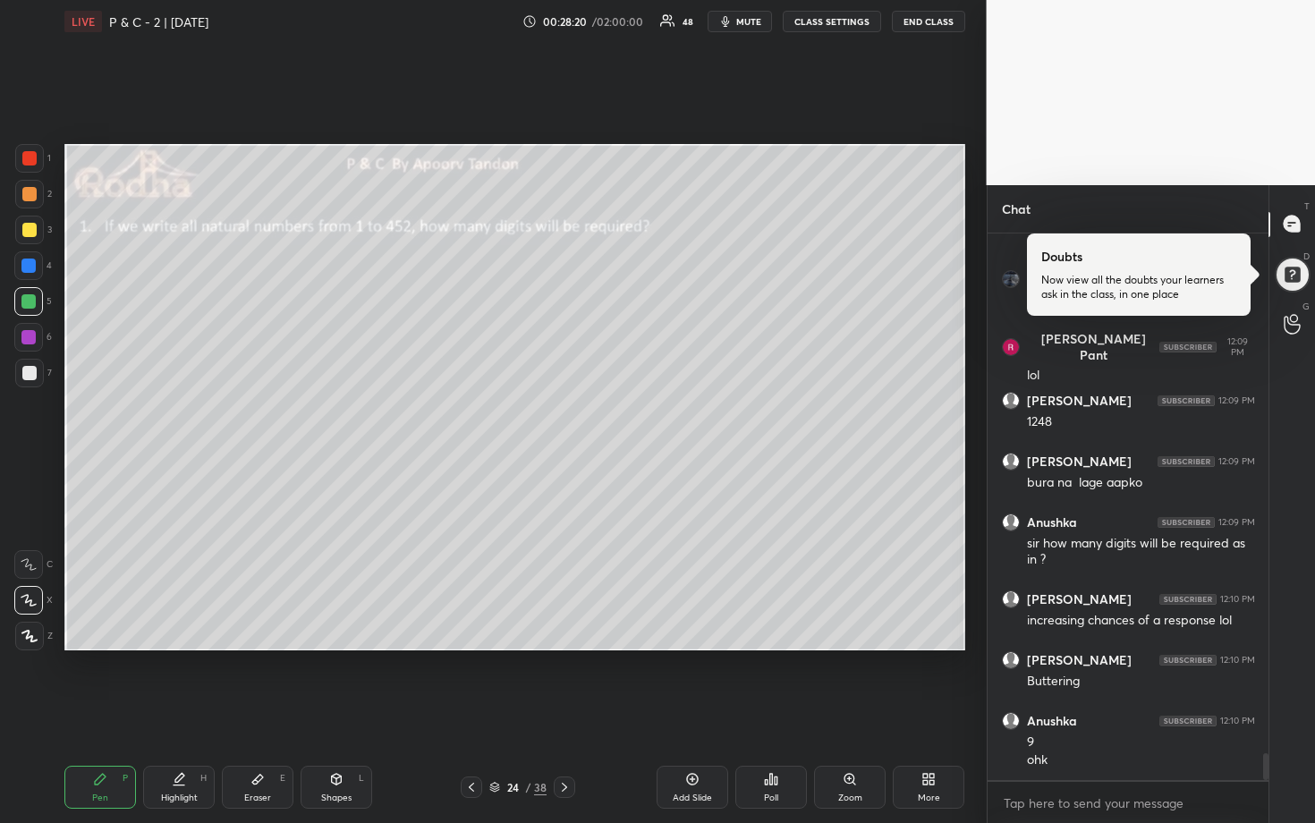
drag, startPoint x: 270, startPoint y: 786, endPoint x: 365, endPoint y: 657, distance: 160.7
click at [275, 682] on div "Eraser E" at bounding box center [258, 787] width 72 height 43
drag, startPoint x: 31, startPoint y: 627, endPoint x: 38, endPoint y: 619, distance: 10.8
click at [32, 627] on div at bounding box center [28, 636] width 29 height 29
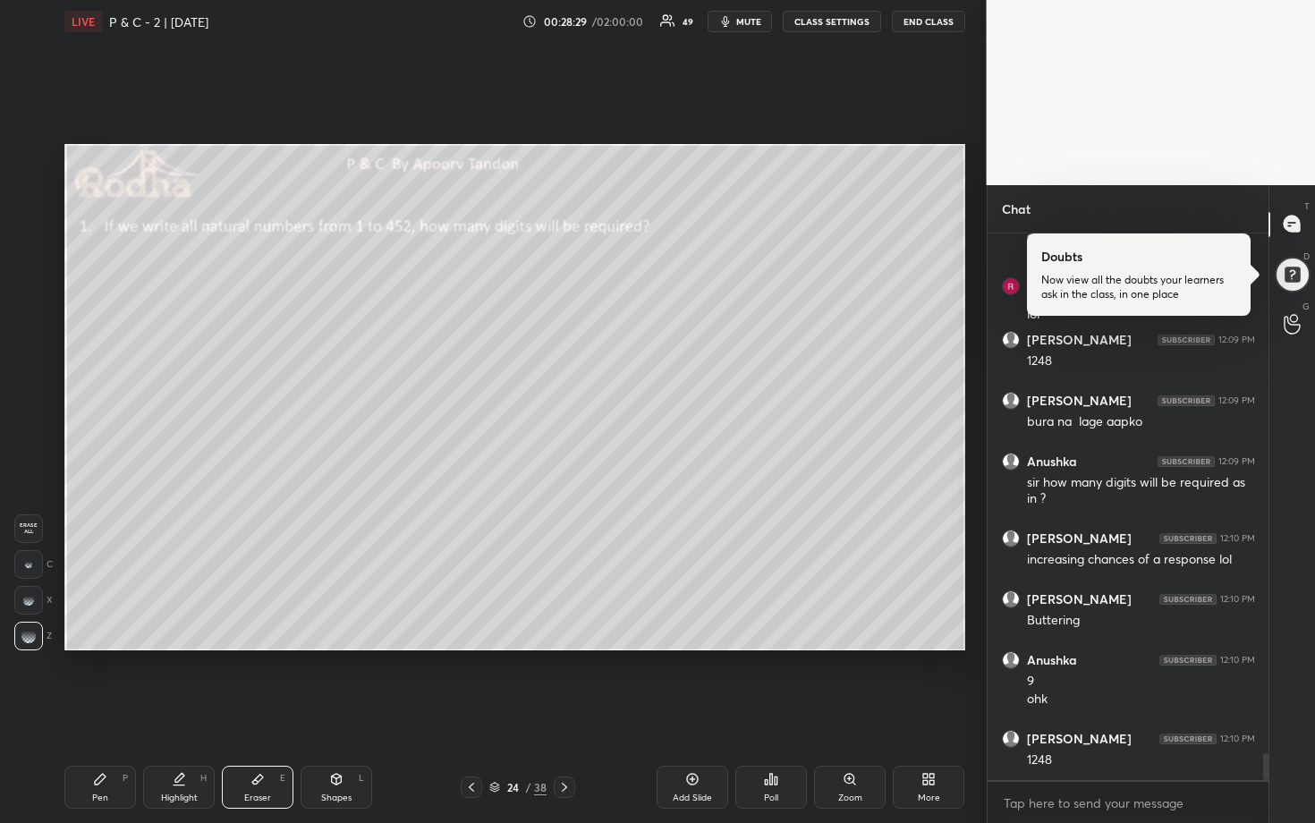
click at [101, 682] on icon at bounding box center [100, 779] width 11 height 11
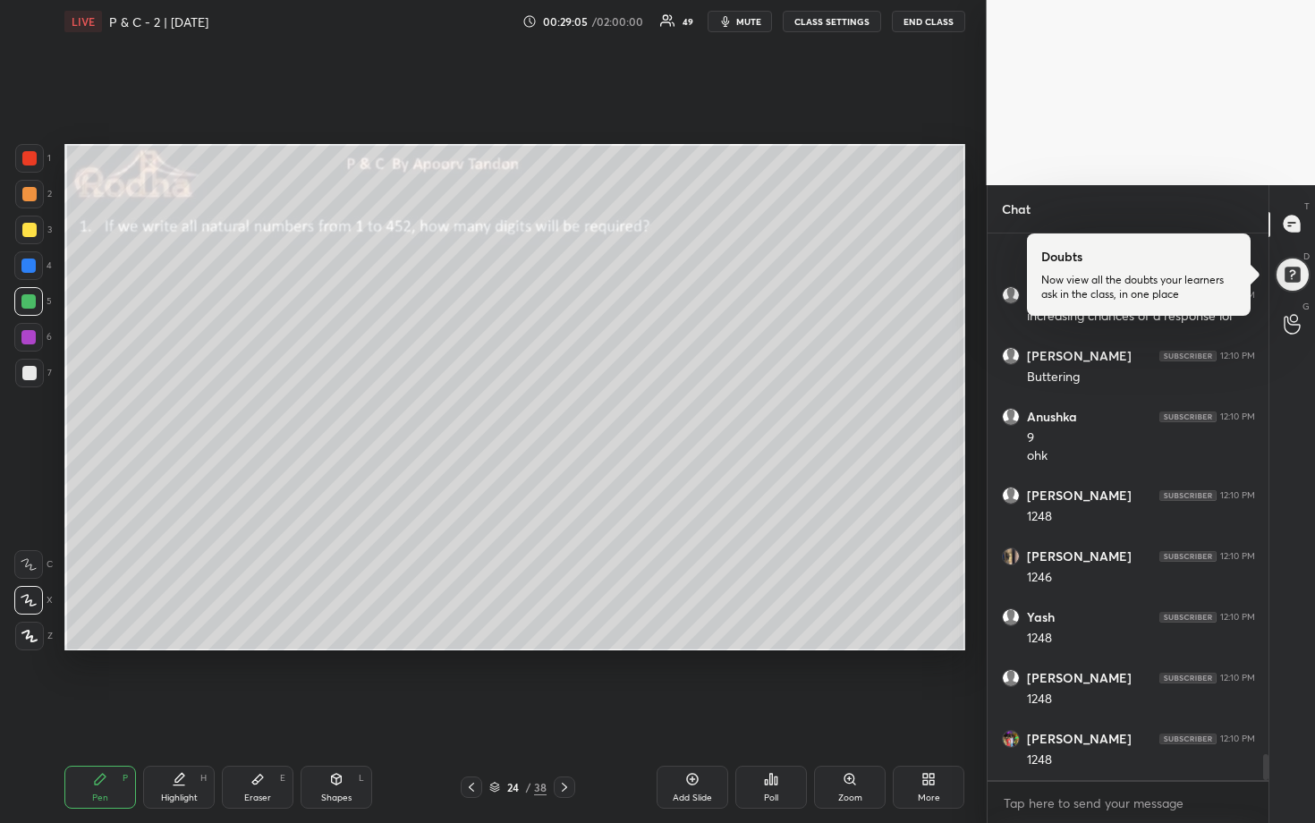
scroll to position [11017, 0]
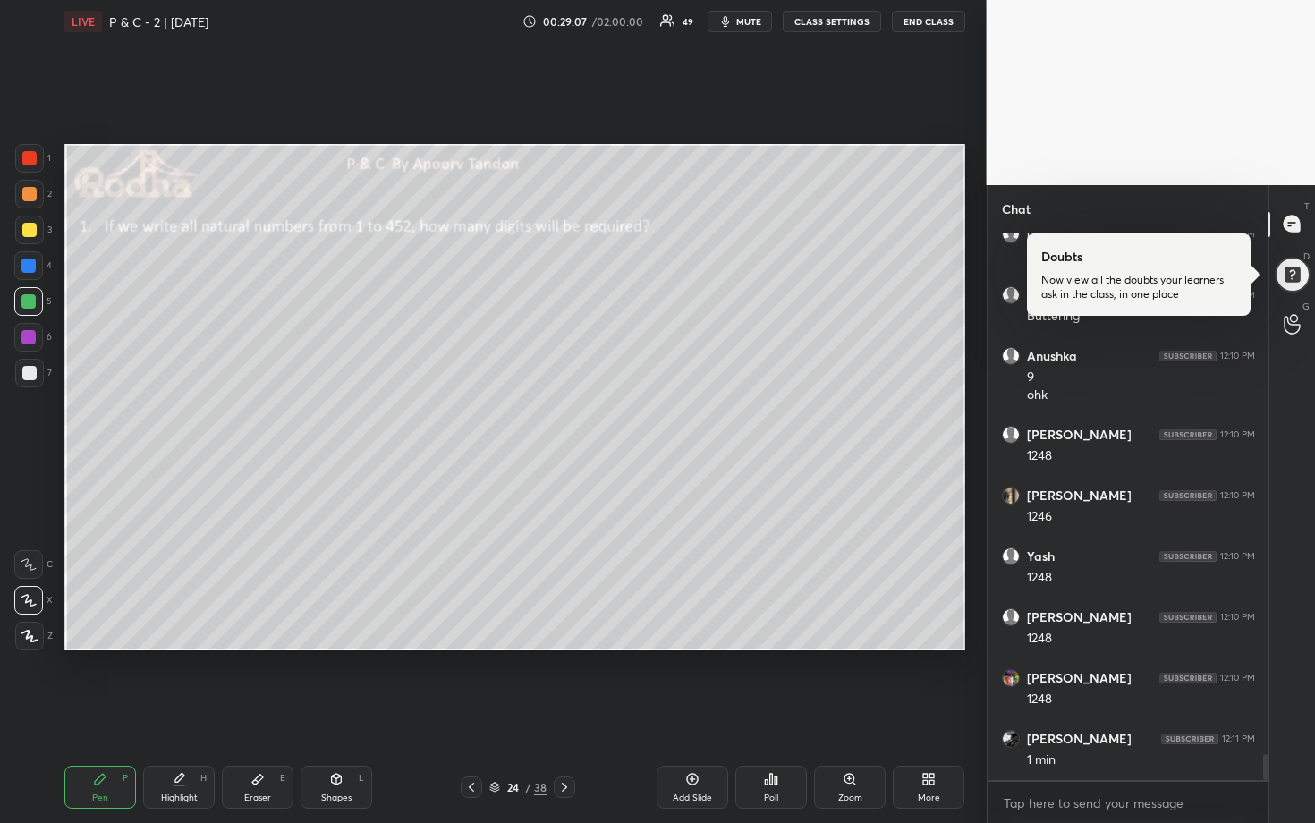
click at [30, 228] on div at bounding box center [29, 230] width 14 height 14
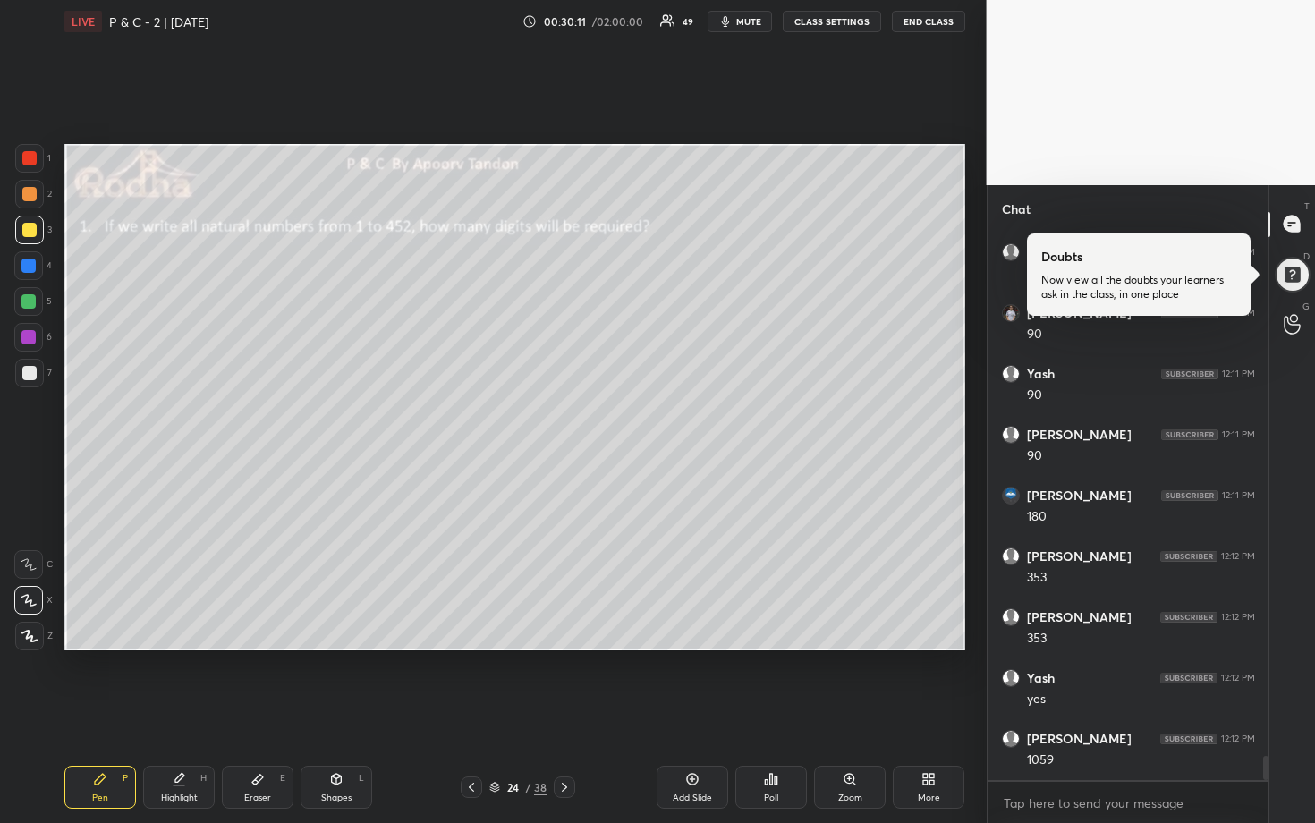
scroll to position [12069, 0]
click at [11, 297] on div "1 2 3 4 5 6 7 R O A L C X Z Erase all C X Z" at bounding box center [28, 397] width 57 height 506
click at [28, 305] on div at bounding box center [28, 301] width 14 height 14
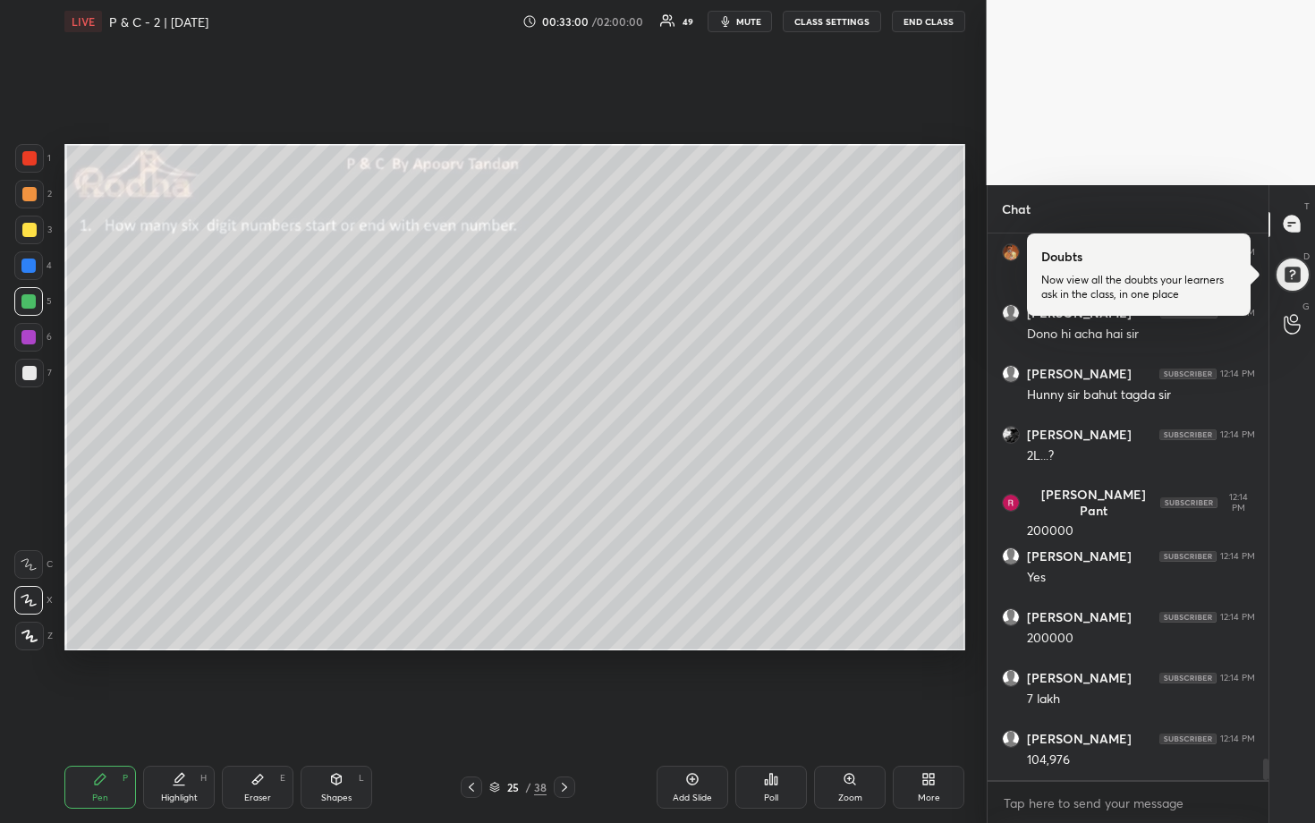
scroll to position [13606, 0]
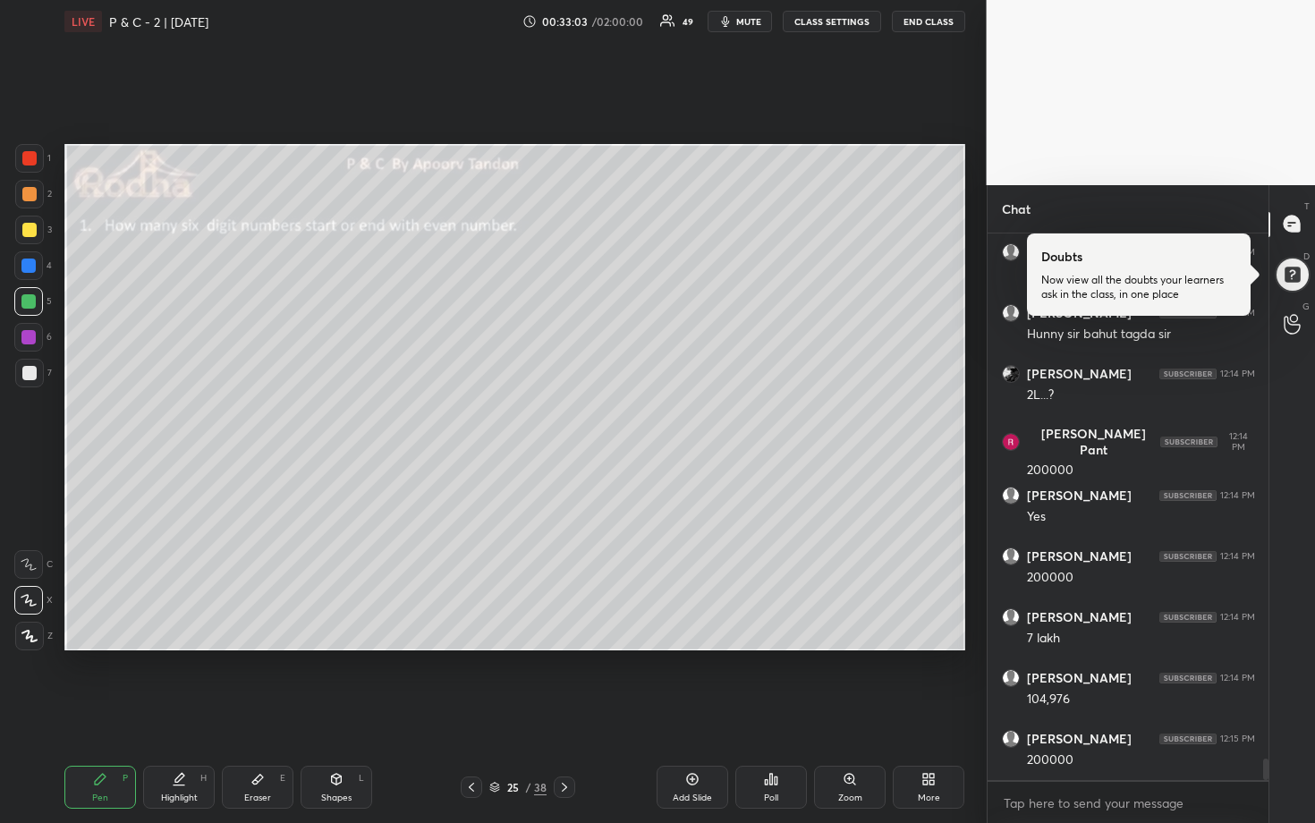
click at [27, 235] on div at bounding box center [29, 230] width 14 height 14
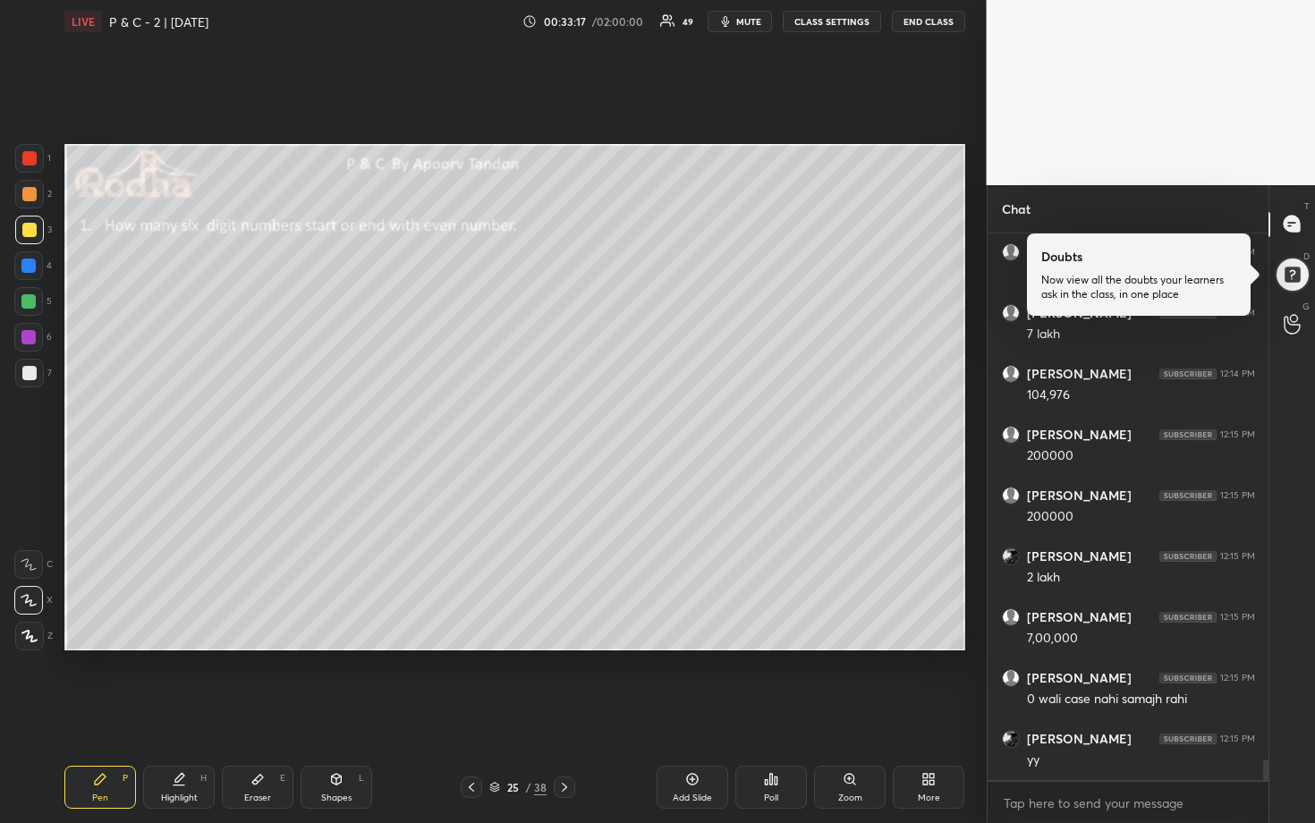
scroll to position [13971, 0]
drag, startPoint x: 24, startPoint y: 300, endPoint x: 57, endPoint y: 300, distance: 33.1
click at [22, 301] on div at bounding box center [28, 301] width 14 height 14
click at [38, 235] on div at bounding box center [29, 230] width 29 height 29
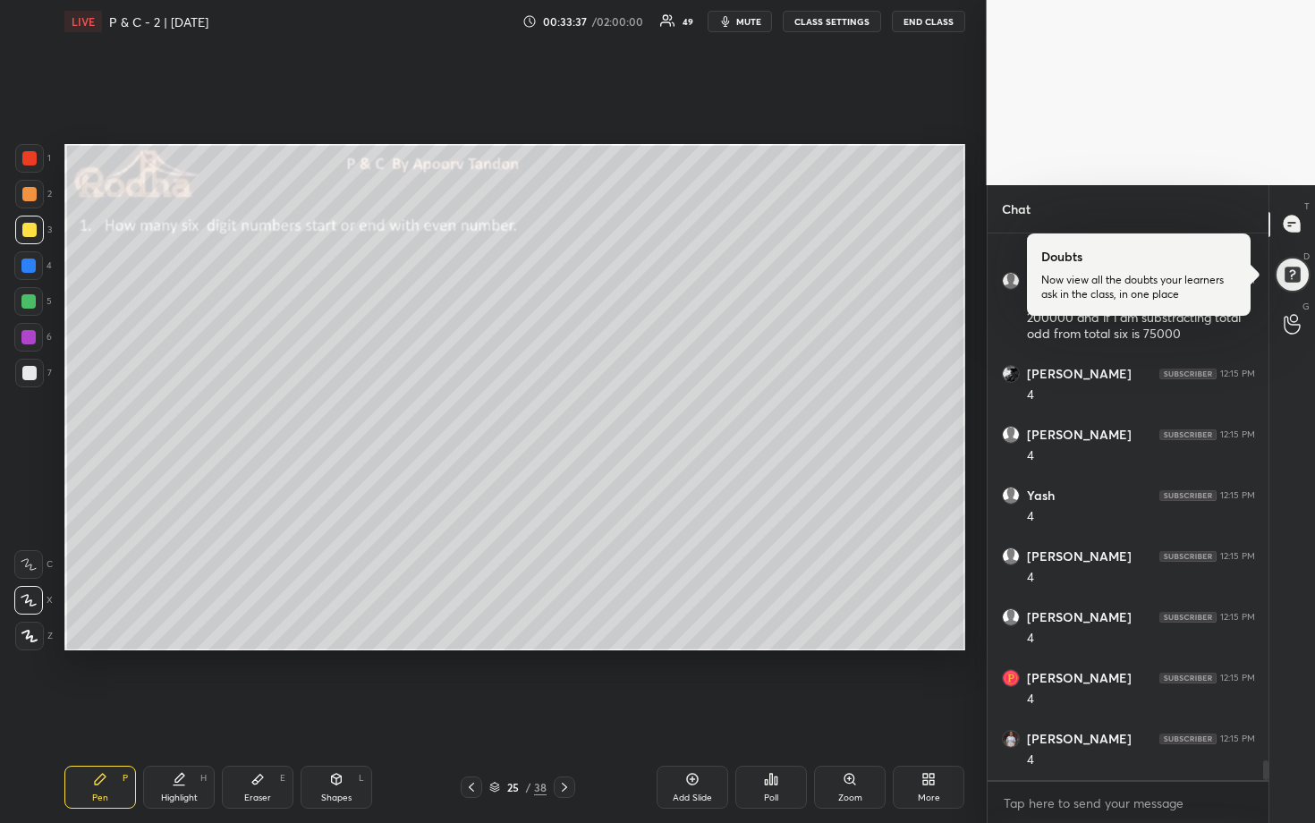
scroll to position [14551, 0]
drag, startPoint x: 30, startPoint y: 372, endPoint x: 36, endPoint y: 363, distance: 10.4
click at [29, 373] on div at bounding box center [29, 373] width 14 height 14
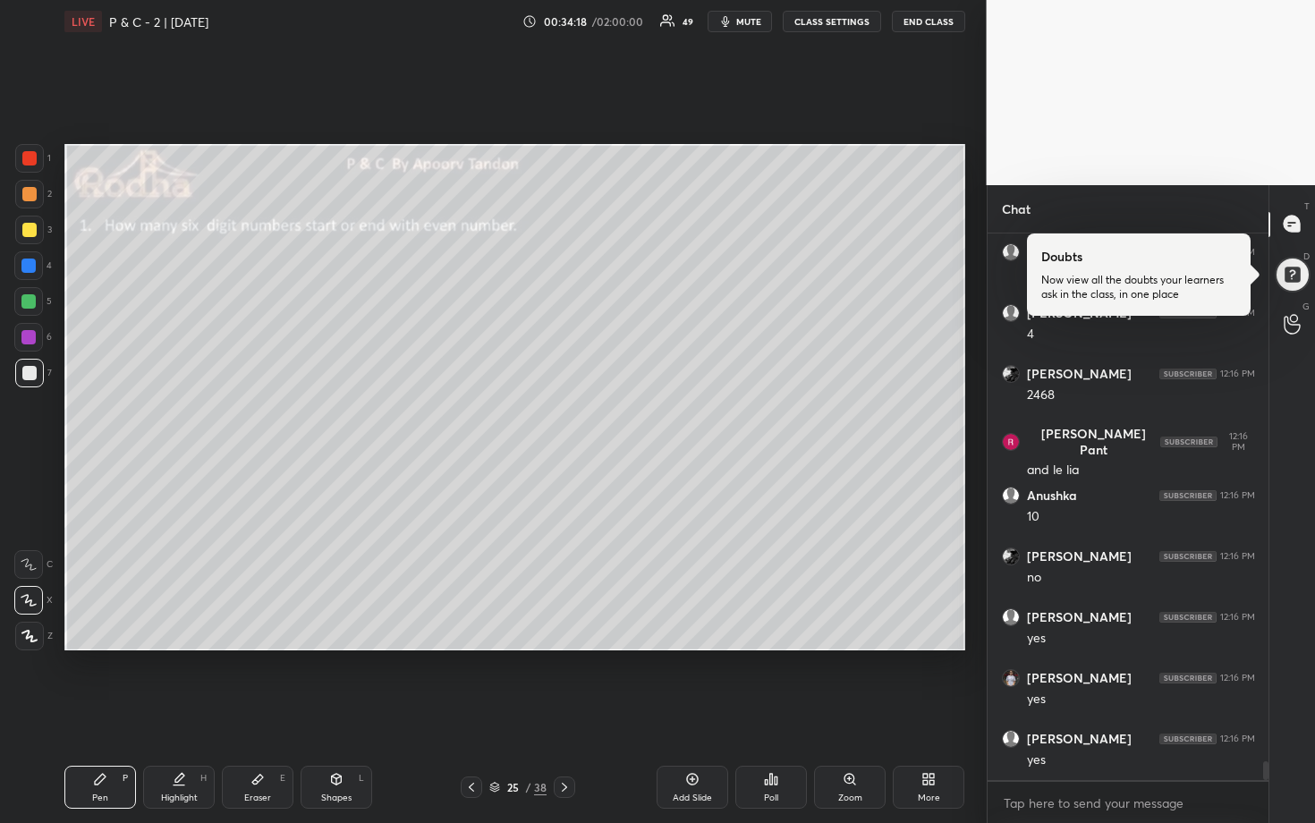
scroll to position [15159, 0]
click at [31, 307] on div at bounding box center [28, 301] width 14 height 14
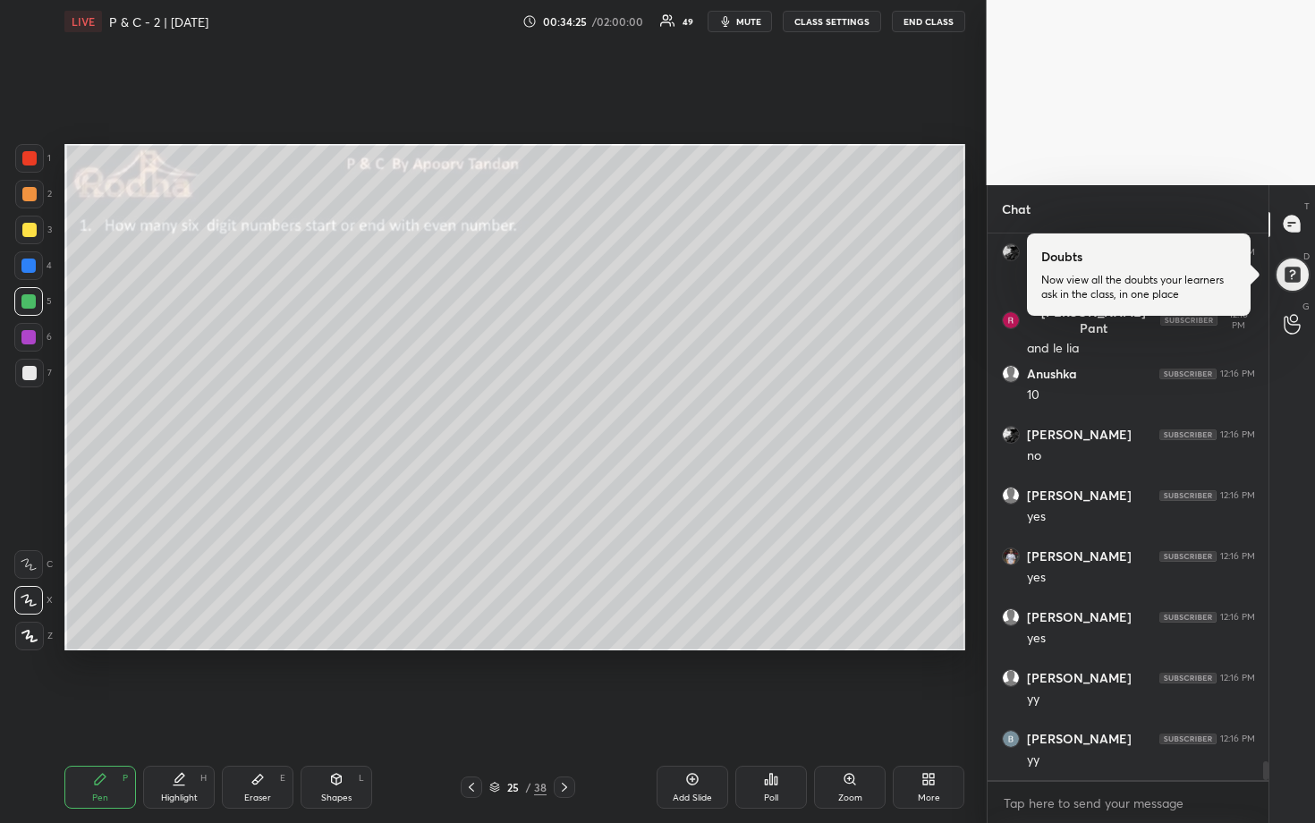
drag, startPoint x: 32, startPoint y: 228, endPoint x: 54, endPoint y: 244, distance: 26.8
click at [33, 229] on div at bounding box center [29, 230] width 14 height 14
click at [28, 371] on div at bounding box center [29, 373] width 14 height 14
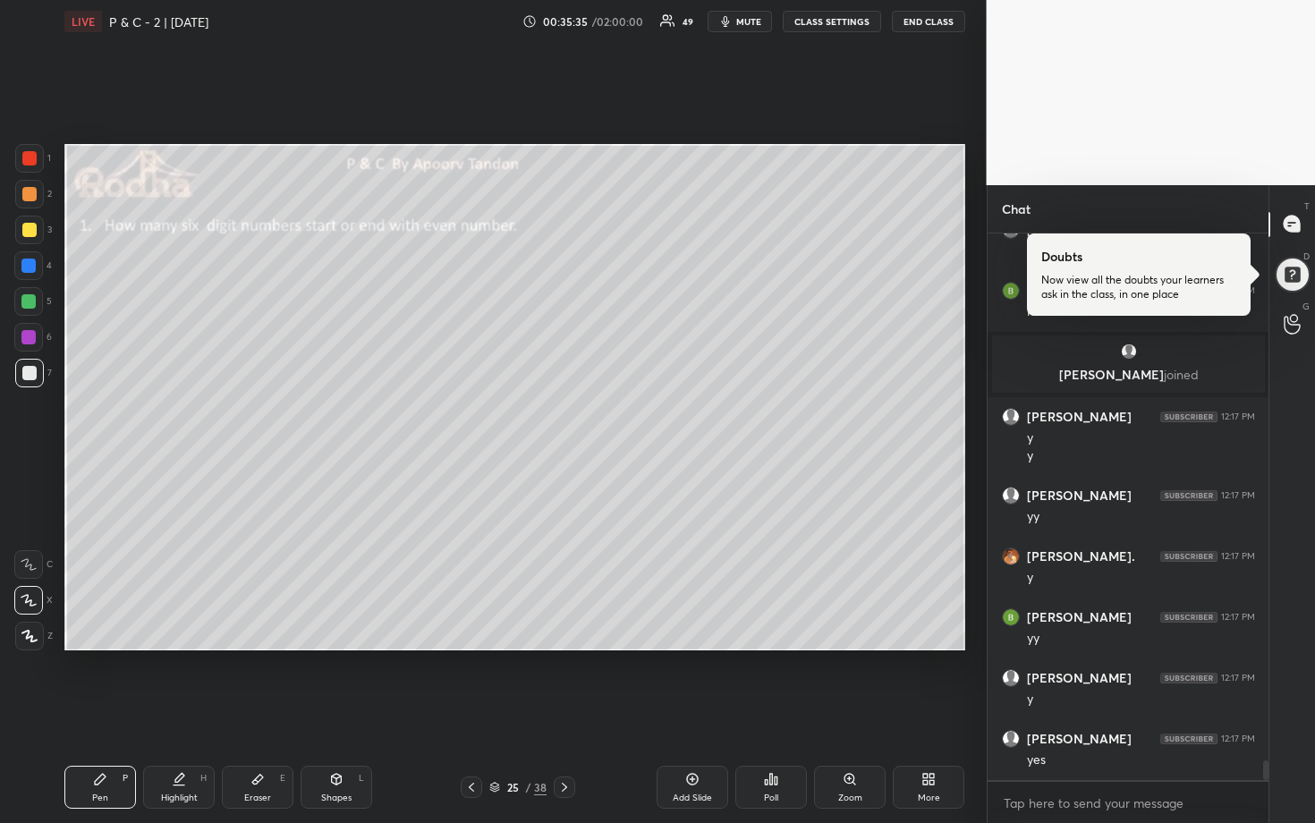
scroll to position [14463, 0]
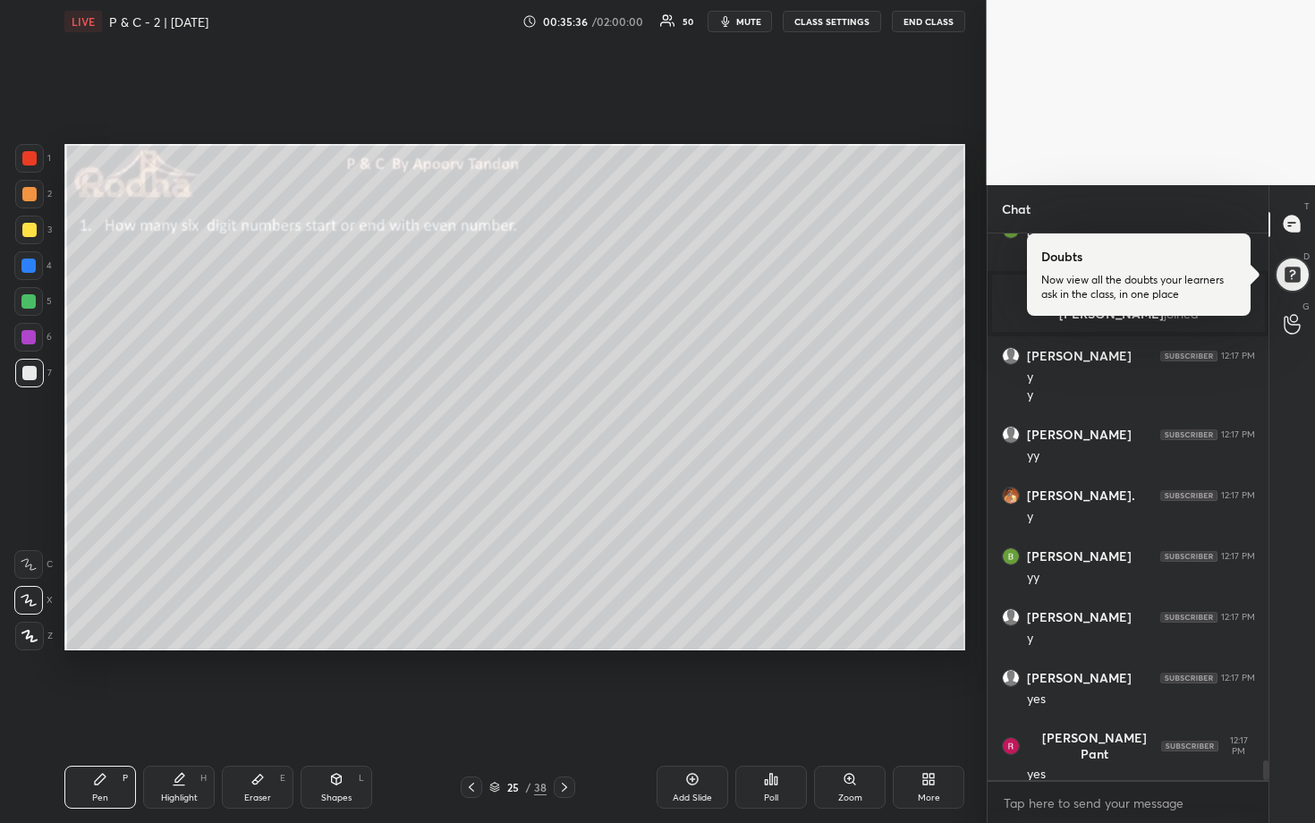
click at [31, 195] on div at bounding box center [29, 194] width 14 height 14
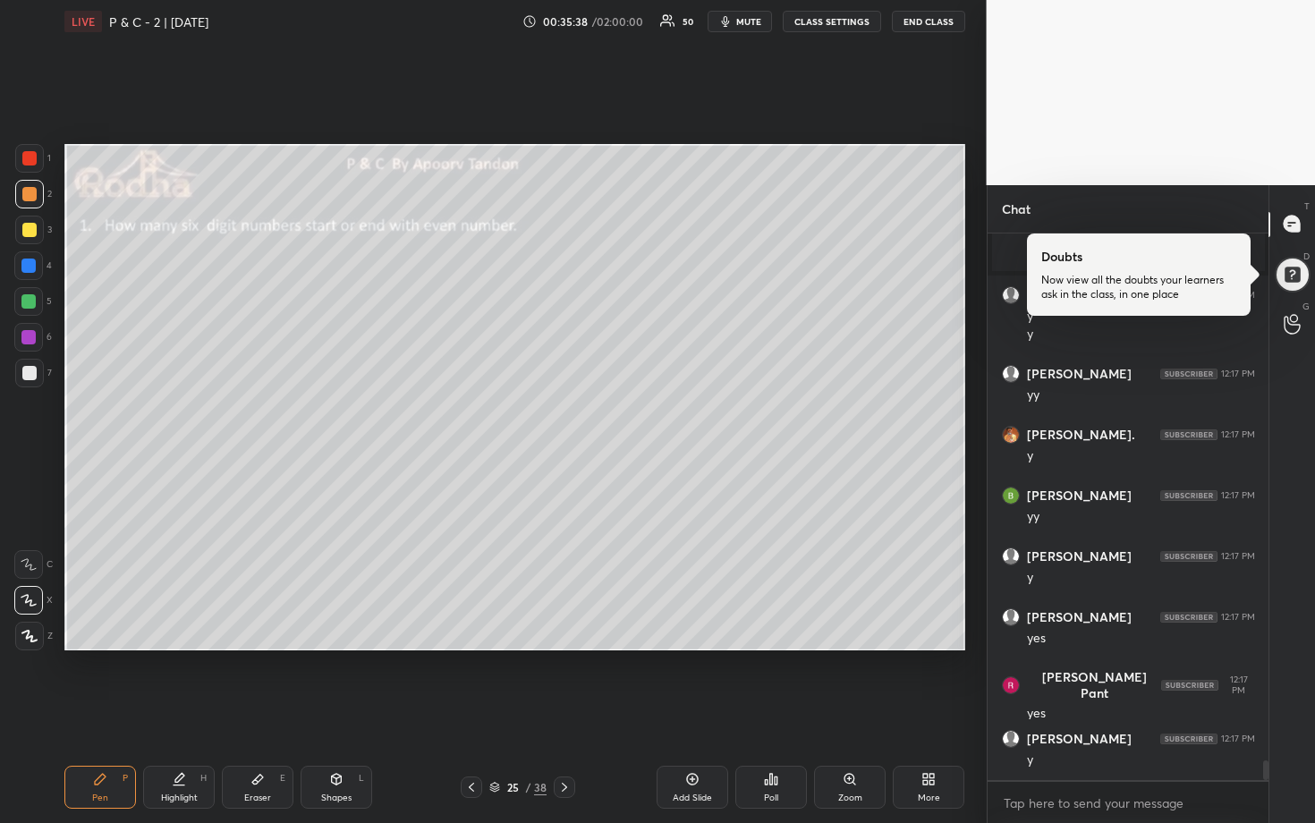
click at [30, 156] on div at bounding box center [29, 158] width 14 height 14
click at [28, 195] on div at bounding box center [29, 194] width 14 height 14
click at [26, 296] on div at bounding box center [28, 301] width 14 height 14
click at [34, 238] on div at bounding box center [29, 230] width 29 height 29
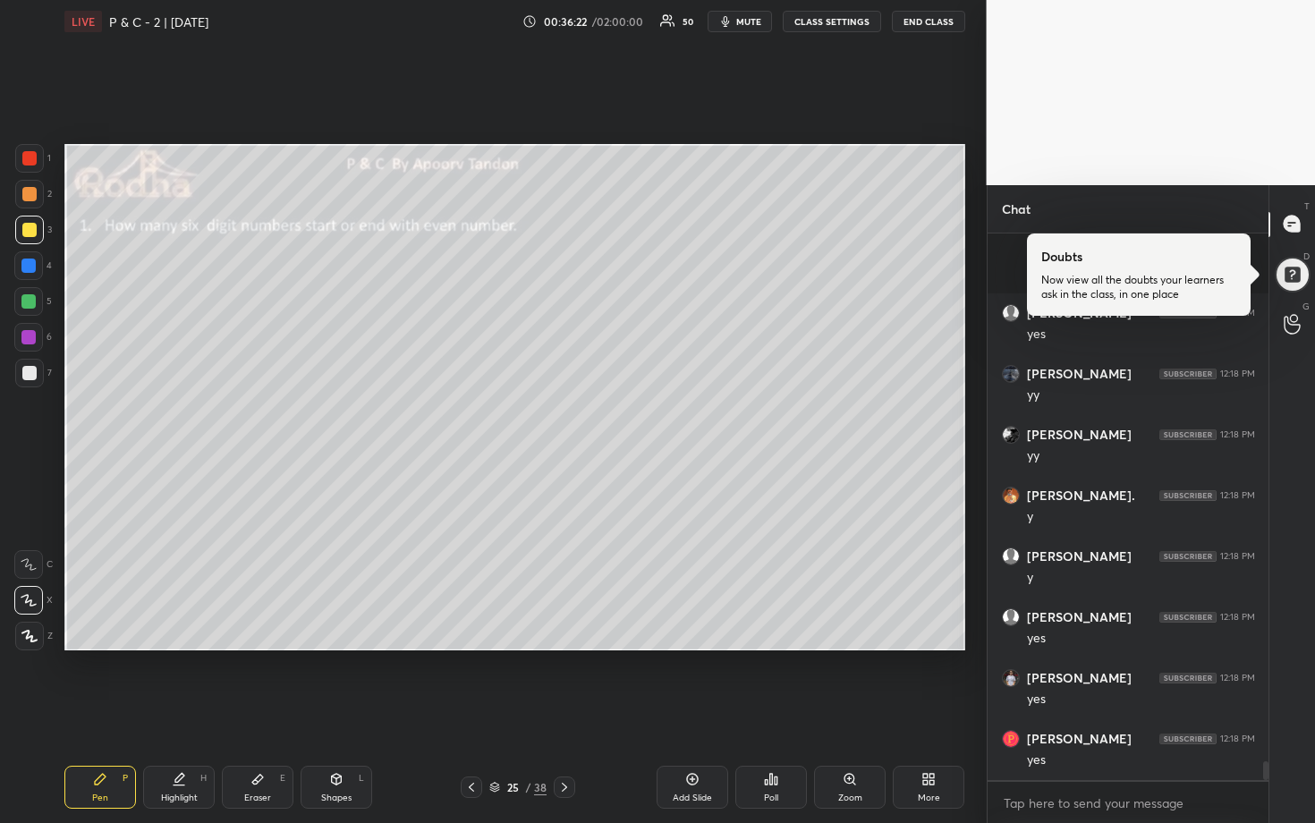
scroll to position [15254, 0]
drag, startPoint x: 30, startPoint y: 303, endPoint x: 58, endPoint y: 304, distance: 28.6
click at [28, 305] on div at bounding box center [28, 301] width 14 height 14
drag, startPoint x: 29, startPoint y: 267, endPoint x: 49, endPoint y: 305, distance: 43.6
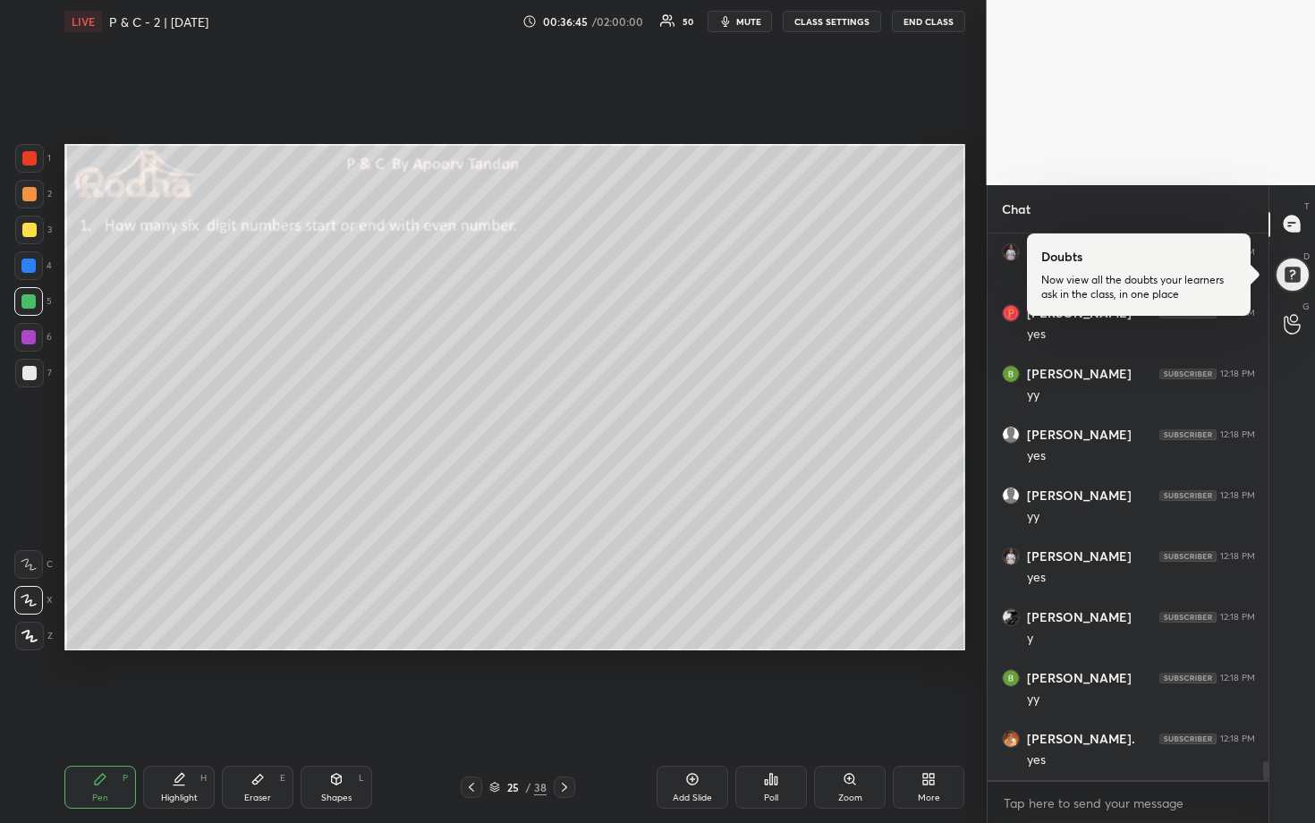
click at [30, 267] on div at bounding box center [28, 266] width 14 height 14
click at [418, 650] on div "Setting up your live class Poll for secs No correct answer Start poll" at bounding box center [514, 397] width 915 height 708
click at [491, 650] on div "Setting up your live class Poll for secs No correct answer Start poll" at bounding box center [514, 397] width 915 height 708
drag, startPoint x: 27, startPoint y: 198, endPoint x: 45, endPoint y: 199, distance: 17.9
click at [26, 198] on div at bounding box center [29, 194] width 14 height 14
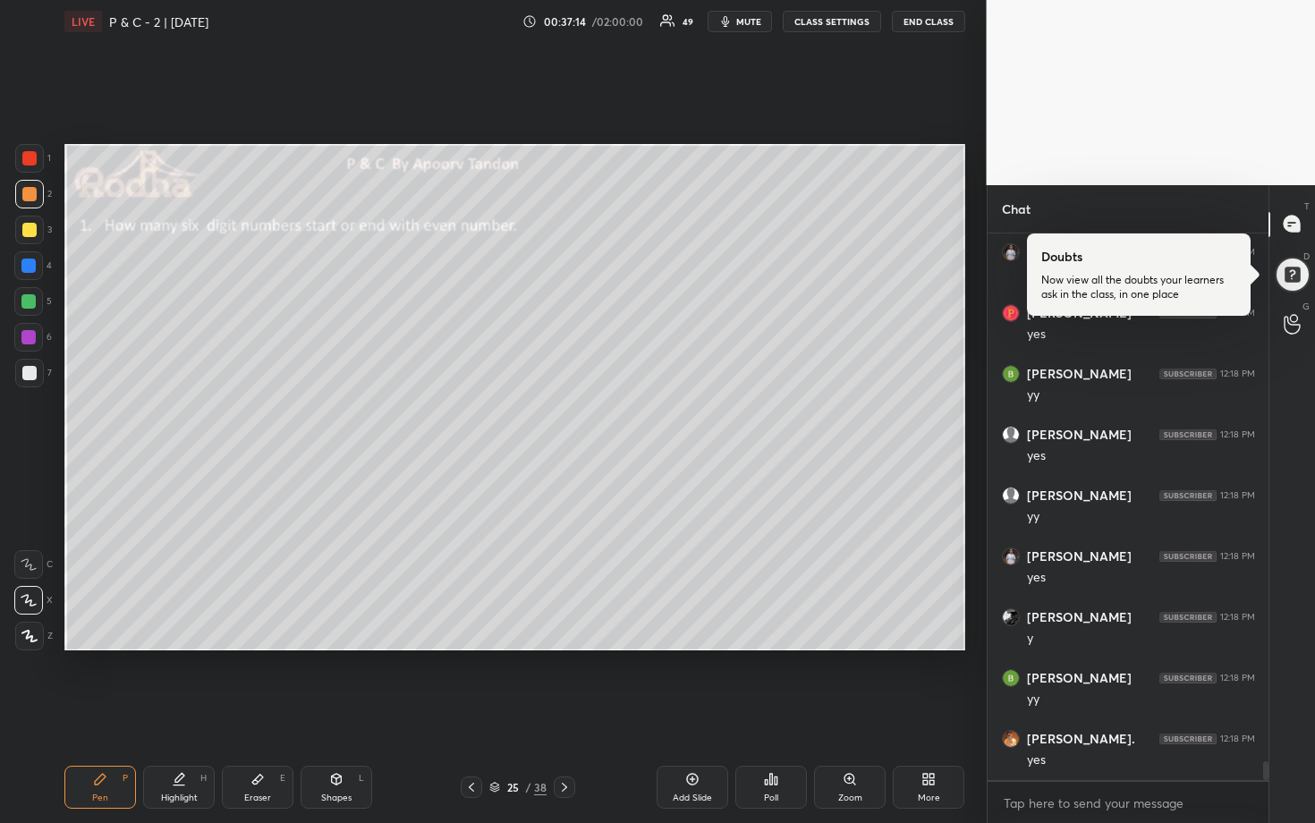
click at [28, 159] on div at bounding box center [29, 158] width 14 height 14
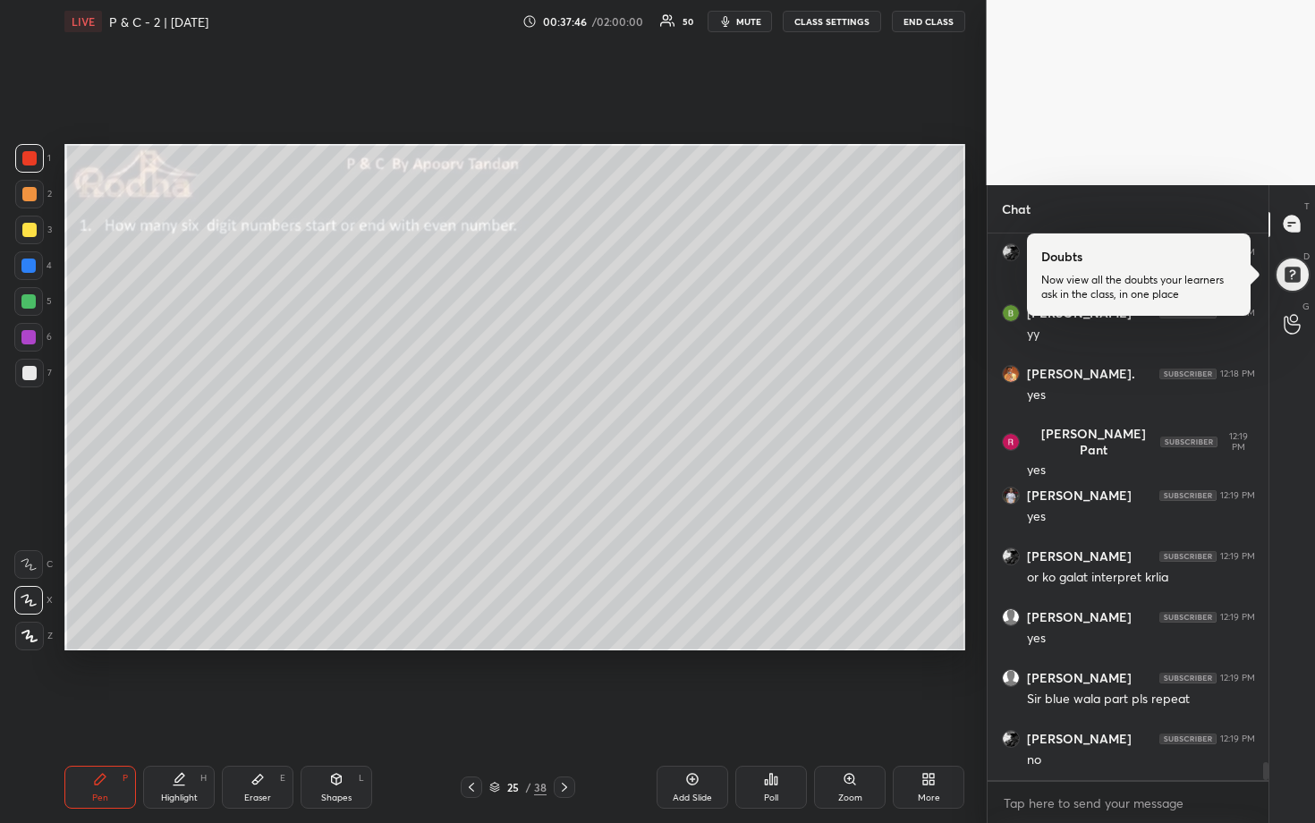
scroll to position [15984, 0]
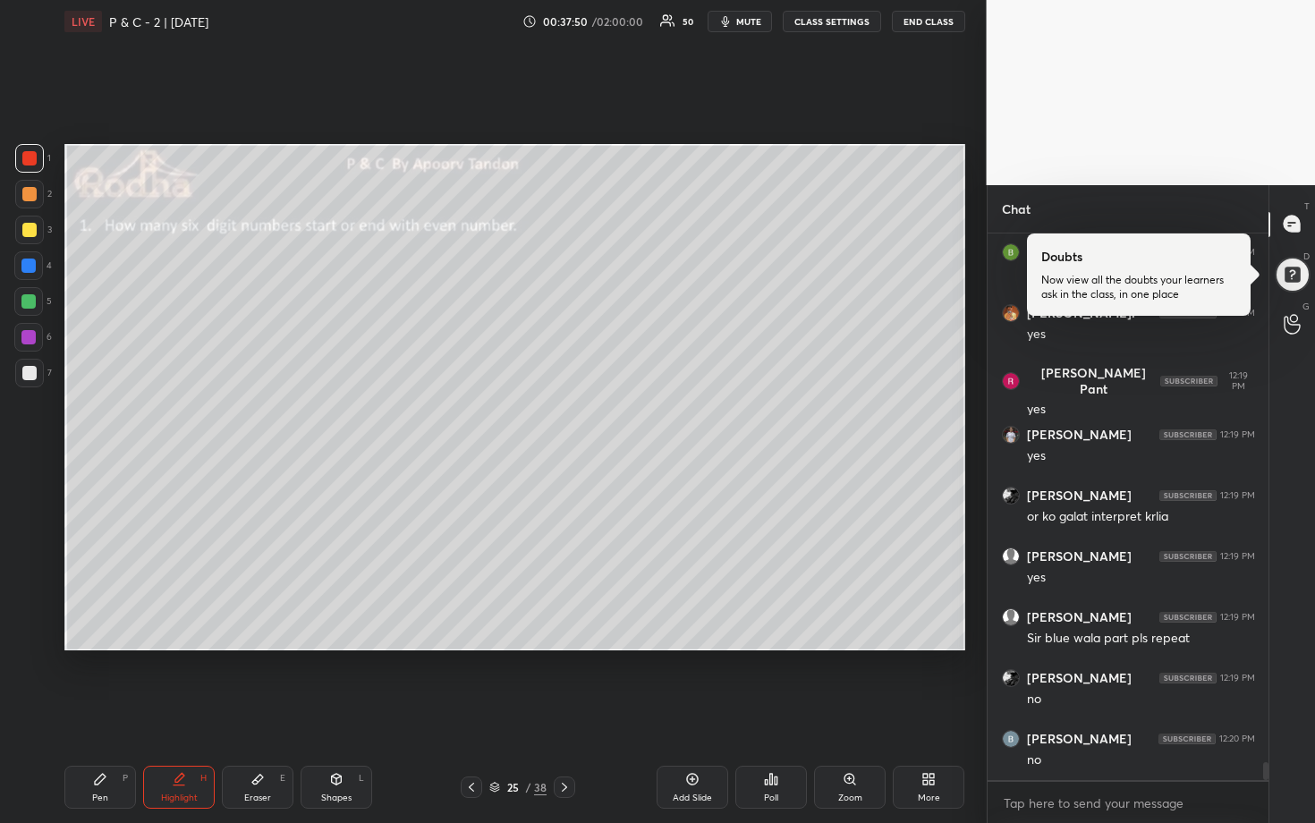
click at [76, 611] on div "Setting up your live class Poll for secs No correct answer Start poll" at bounding box center [514, 397] width 915 height 708
click at [22, 382] on div at bounding box center [29, 373] width 29 height 29
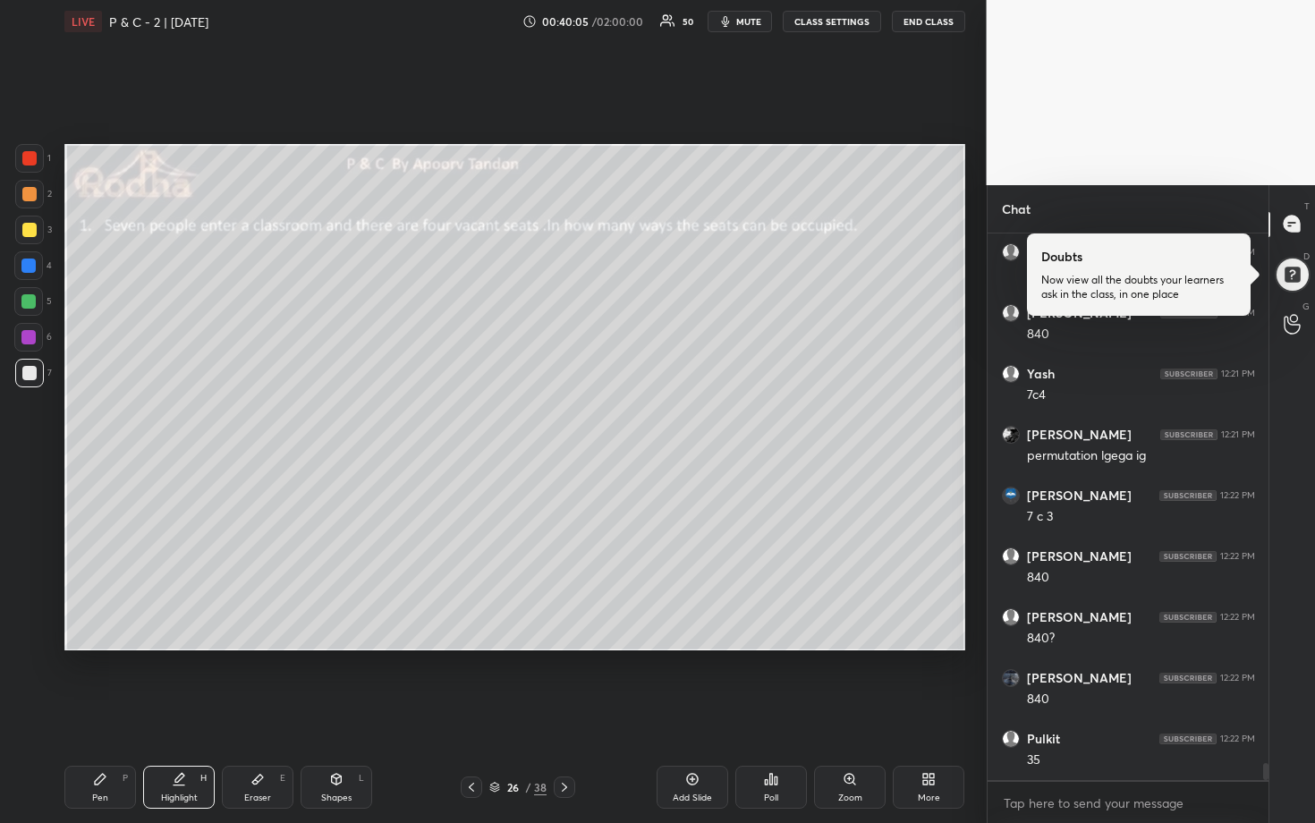
scroll to position [16973, 0]
click at [30, 303] on div at bounding box center [28, 301] width 14 height 14
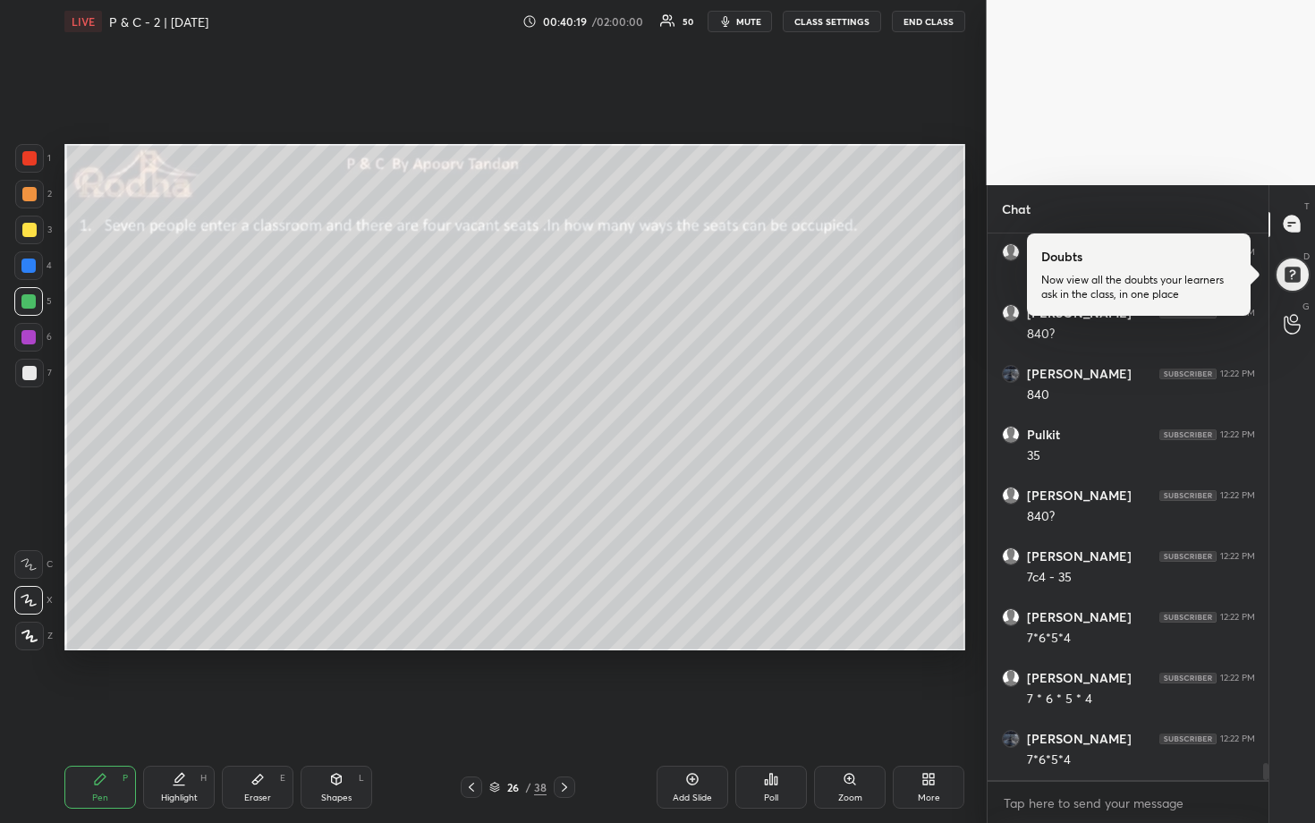
scroll to position [17278, 0]
click at [33, 223] on div at bounding box center [29, 230] width 14 height 14
drag, startPoint x: 35, startPoint y: 301, endPoint x: 57, endPoint y: 310, distance: 23.8
click at [36, 302] on div at bounding box center [28, 301] width 29 height 29
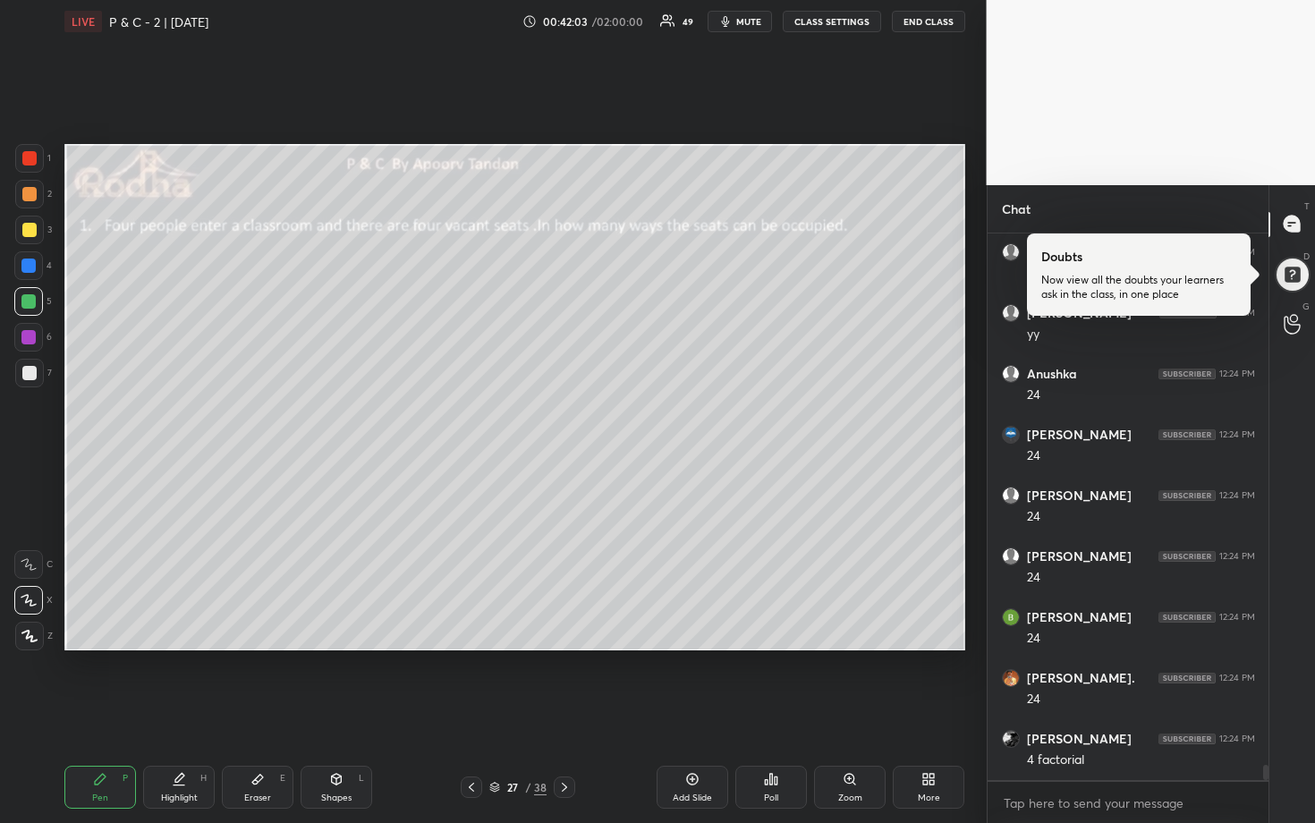
scroll to position [18834, 0]
drag, startPoint x: 23, startPoint y: 357, endPoint x: 45, endPoint y: 361, distance: 21.8
click at [23, 358] on div "1 2 3 4 5 6 7" at bounding box center [33, 269] width 38 height 250
drag, startPoint x: 35, startPoint y: 361, endPoint x: 47, endPoint y: 361, distance: 11.6
click at [35, 361] on div at bounding box center [29, 373] width 29 height 29
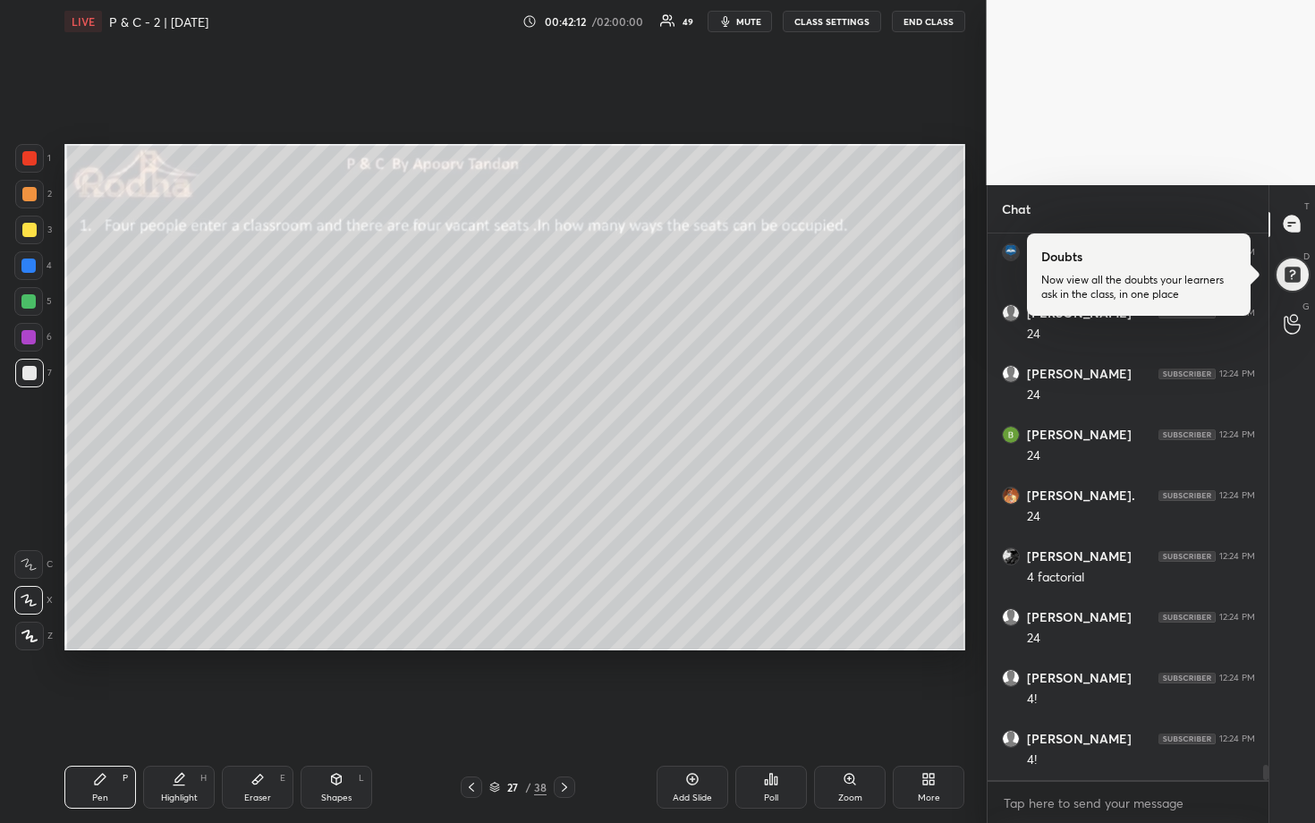
scroll to position [19017, 0]
click at [25, 301] on div at bounding box center [28, 301] width 14 height 14
click at [262, 682] on div "Eraser" at bounding box center [257, 797] width 27 height 9
click at [471, 682] on icon at bounding box center [471, 787] width 14 height 14
click at [568, 682] on icon at bounding box center [564, 787] width 14 height 14
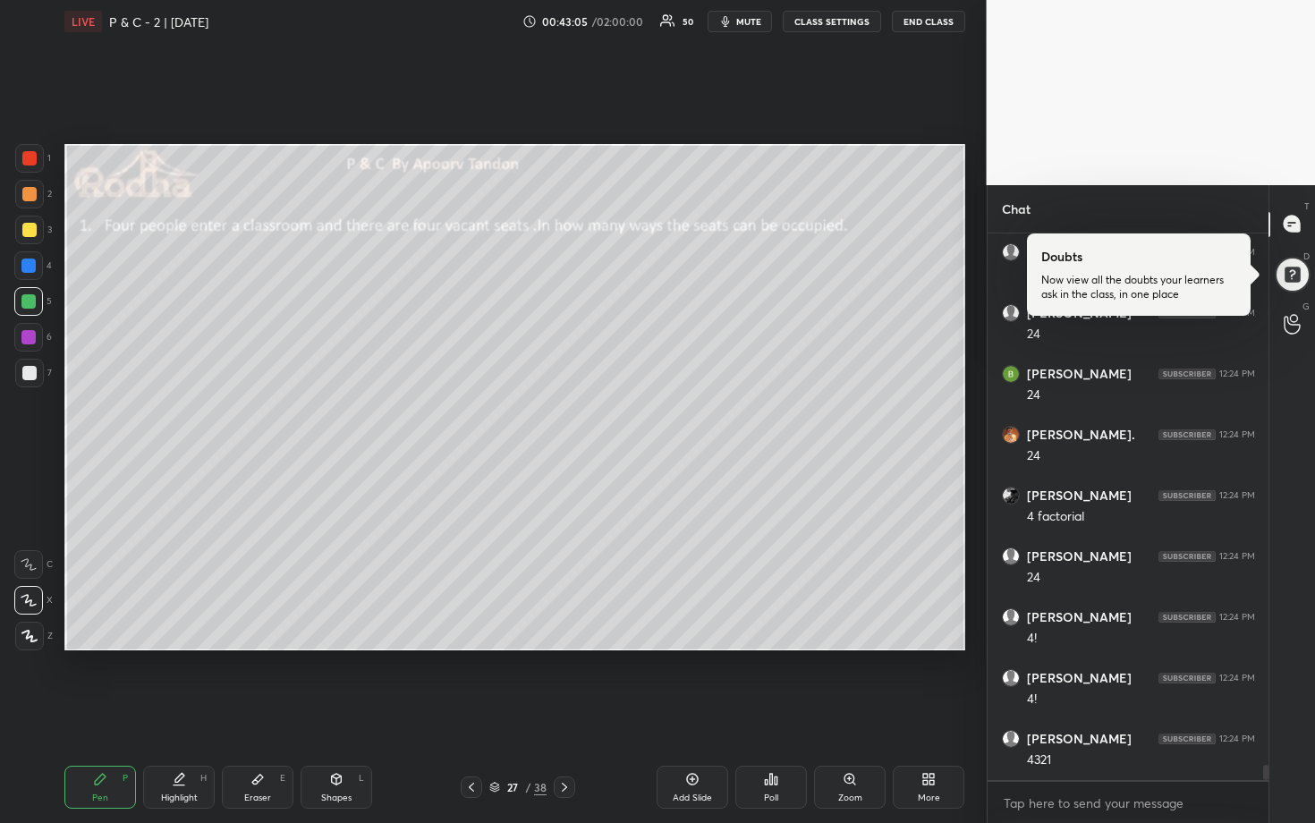
click at [702, 682] on div "Add Slide" at bounding box center [693, 787] width 72 height 43
click at [34, 223] on div at bounding box center [29, 230] width 29 height 29
click at [34, 294] on div at bounding box center [28, 301] width 14 height 14
click at [29, 375] on div at bounding box center [29, 373] width 14 height 14
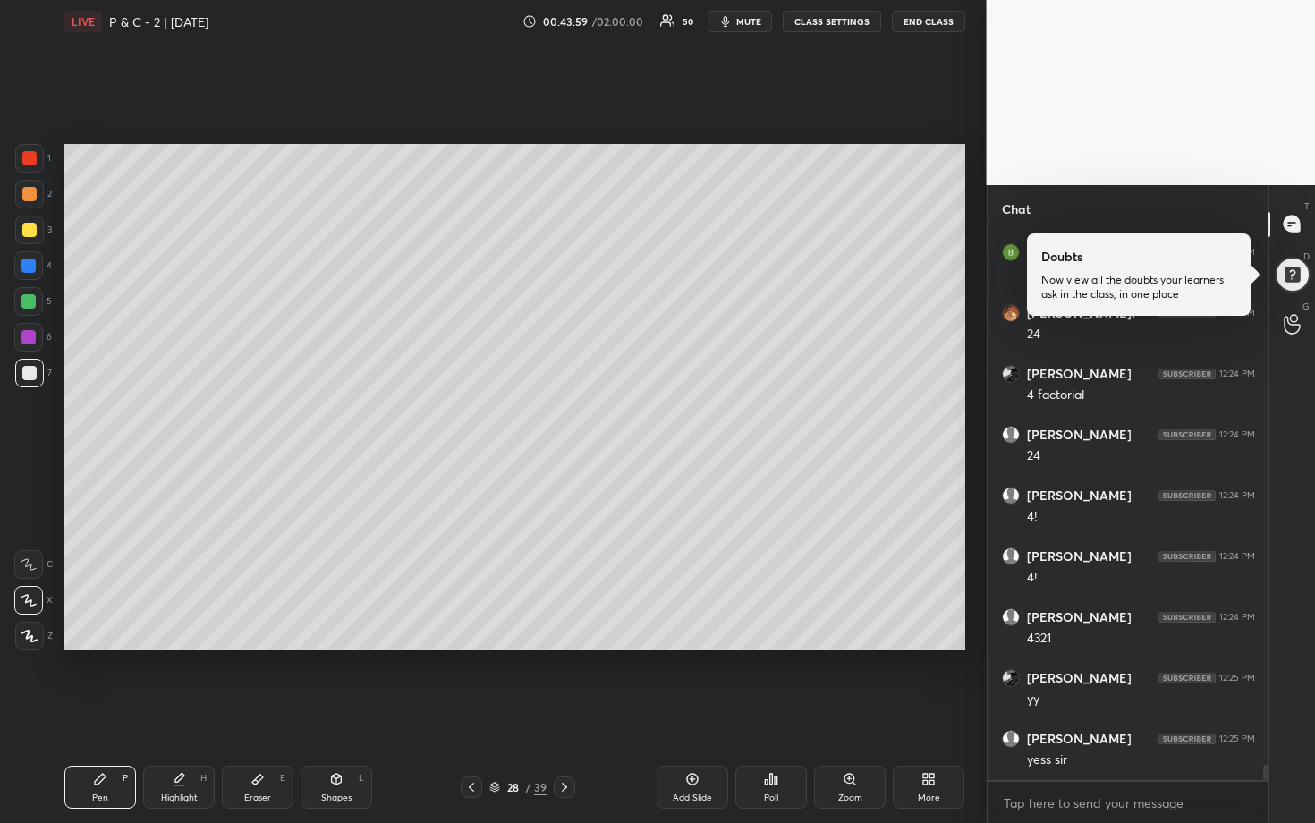
scroll to position [19199, 0]
drag, startPoint x: 24, startPoint y: 297, endPoint x: 43, endPoint y: 292, distance: 19.5
click at [25, 297] on div at bounding box center [28, 301] width 14 height 14
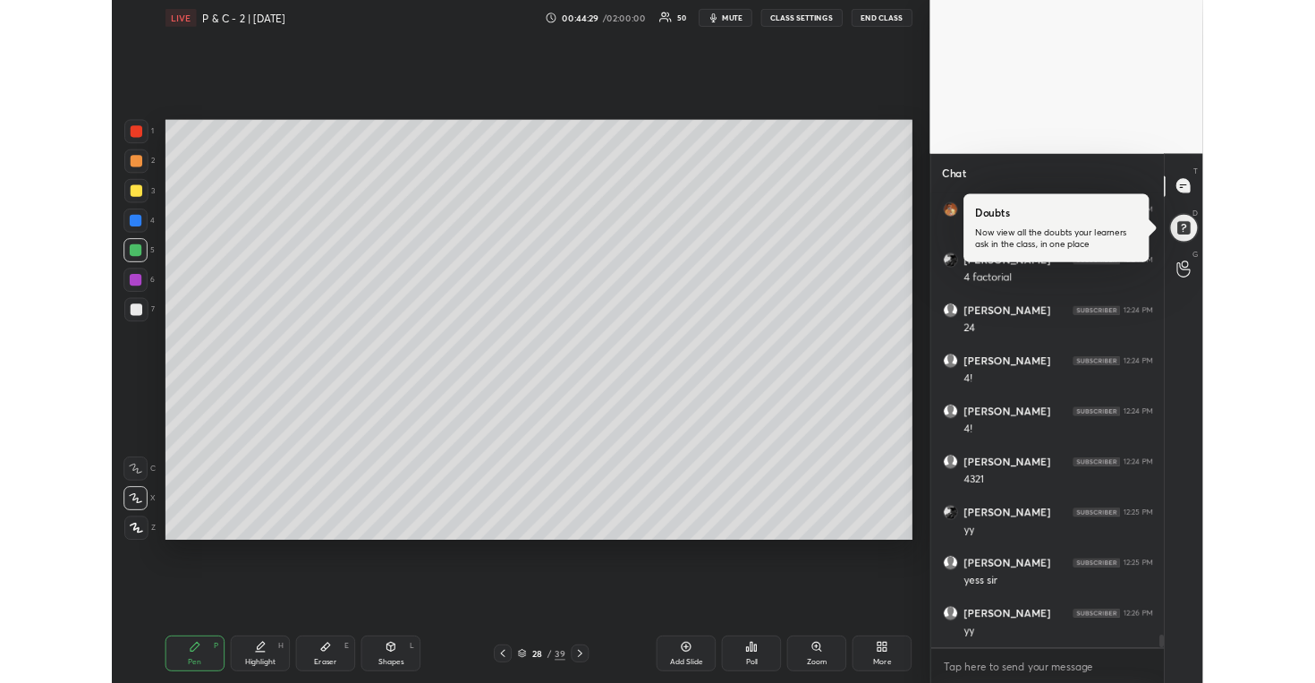
scroll to position [19260, 0]
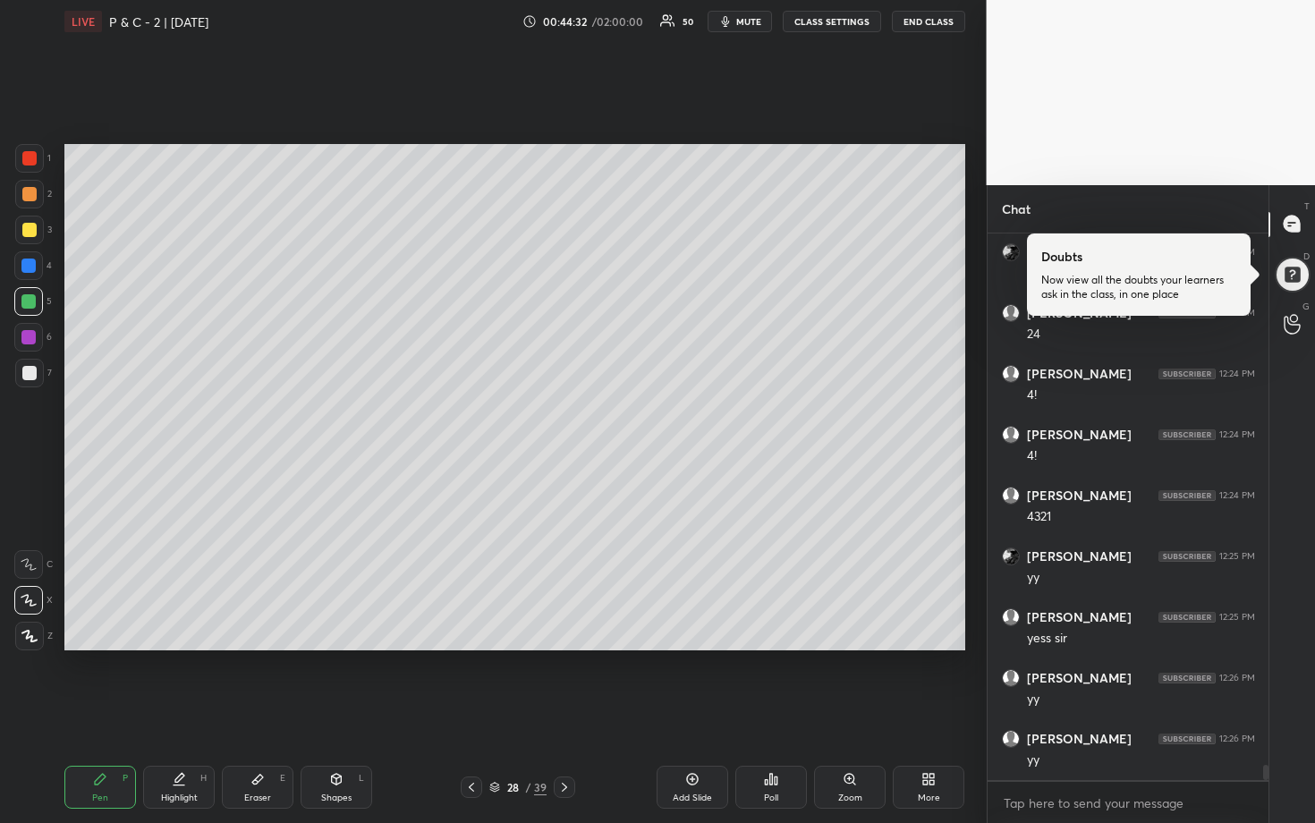
click at [32, 266] on div at bounding box center [28, 266] width 14 height 14
click at [969, 464] on div "Setting up your live class Poll for secs No correct answer Start poll" at bounding box center [514, 397] width 915 height 708
click at [24, 367] on div at bounding box center [29, 373] width 14 height 14
click at [34, 203] on div at bounding box center [29, 194] width 29 height 29
drag, startPoint x: 32, startPoint y: 295, endPoint x: 52, endPoint y: 299, distance: 20.0
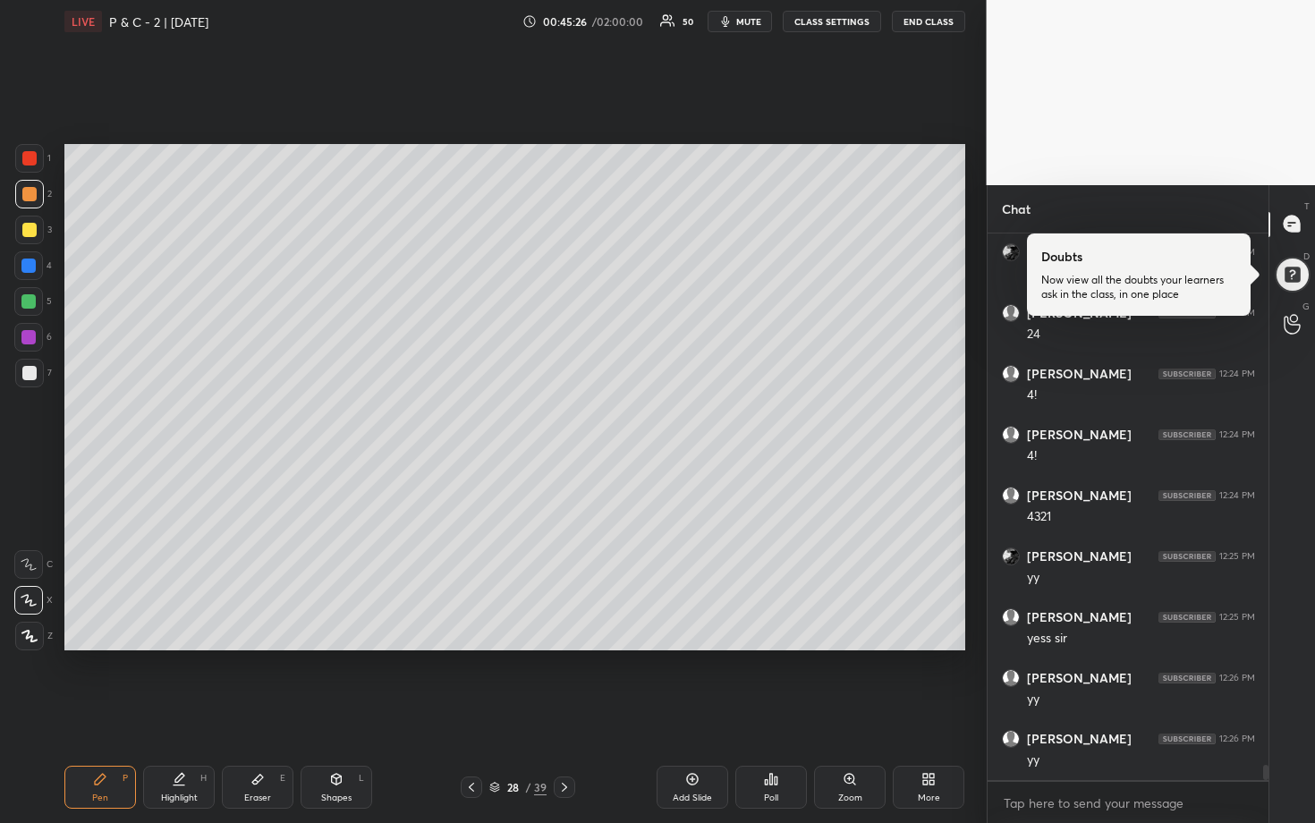
click at [32, 296] on div at bounding box center [28, 301] width 14 height 14
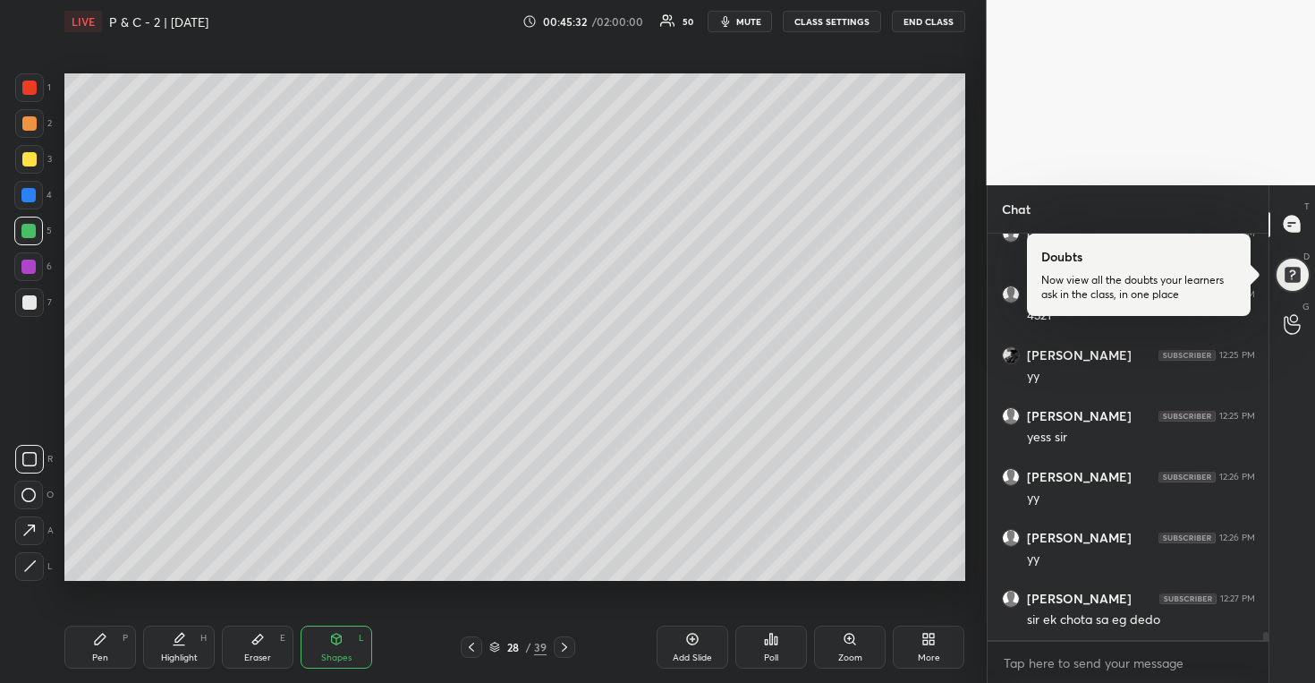
scroll to position [19522, 0]
click at [942, 649] on div "More" at bounding box center [929, 646] width 72 height 43
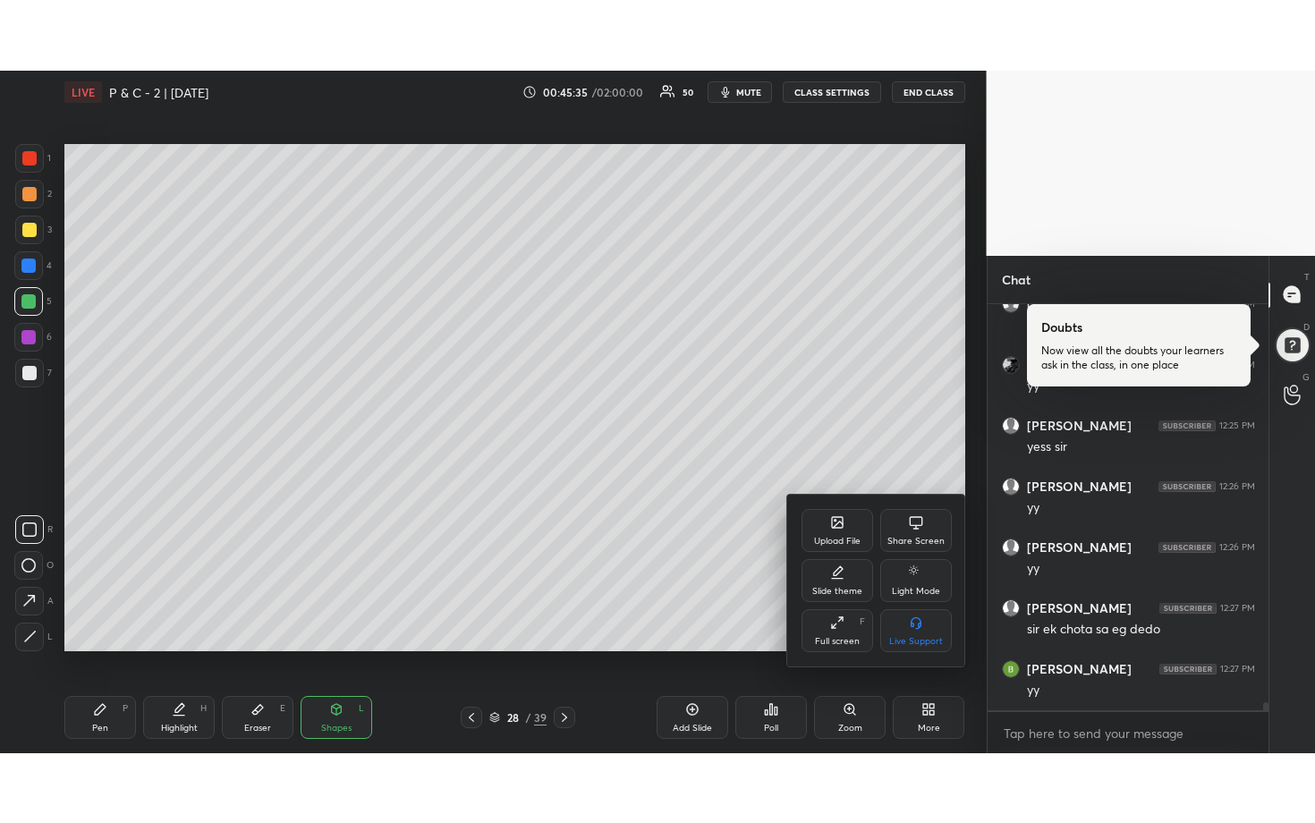
scroll to position [19583, 0]
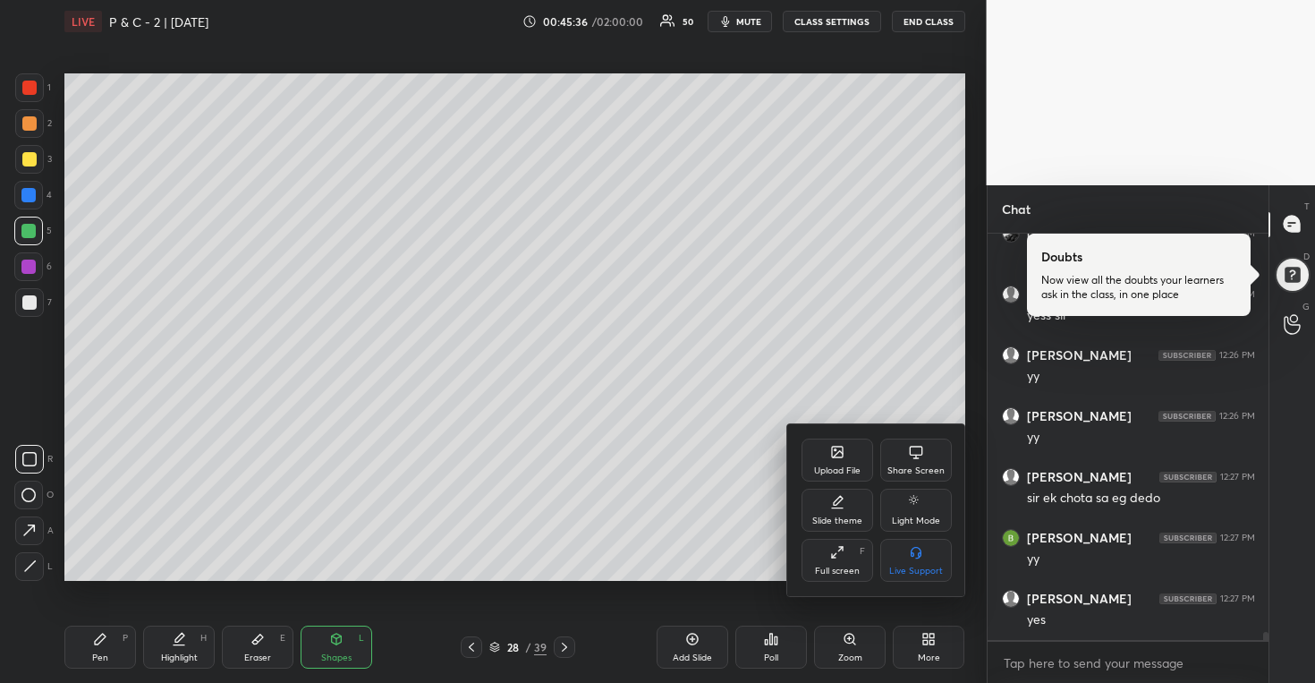
click at [844, 548] on div "Full screen F" at bounding box center [838, 560] width 72 height 43
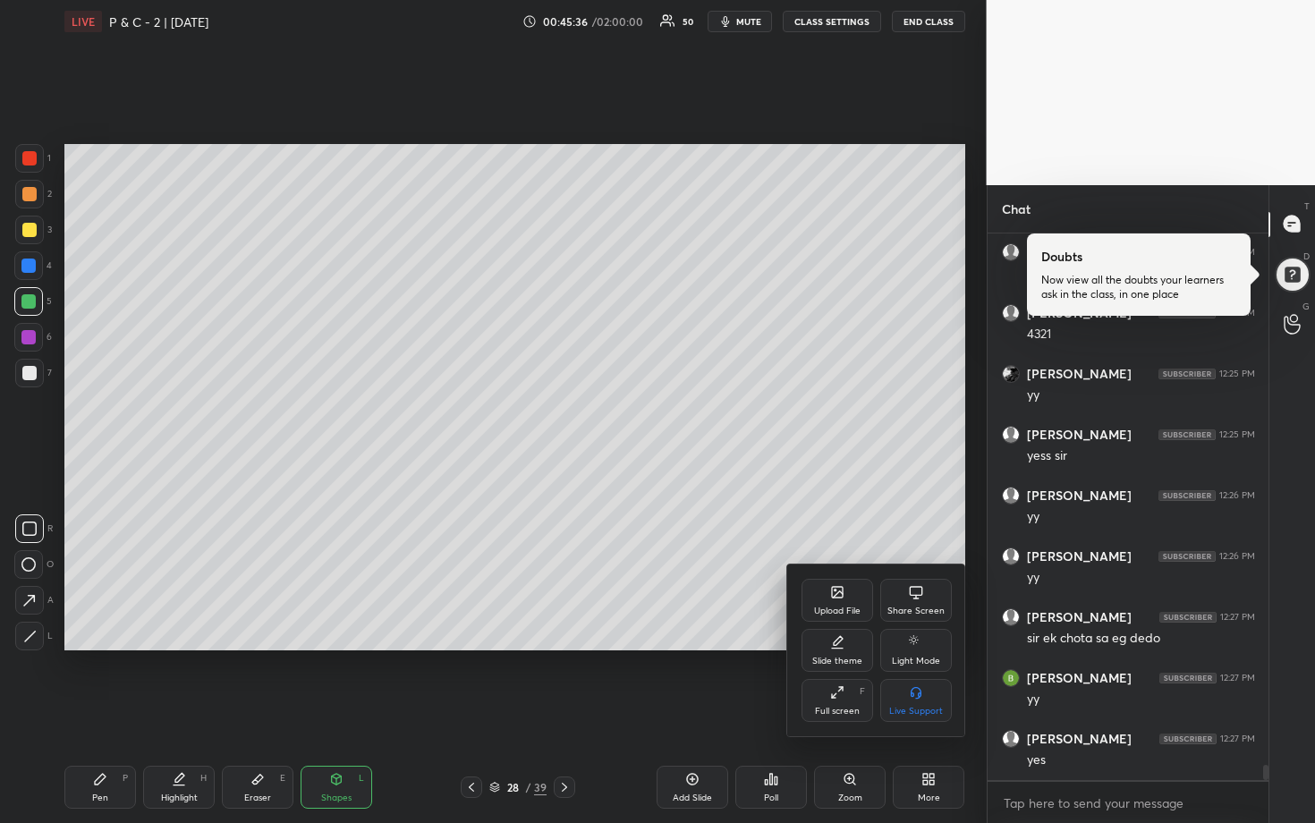
scroll to position [19503, 0]
click at [24, 204] on div at bounding box center [657, 411] width 1315 height 823
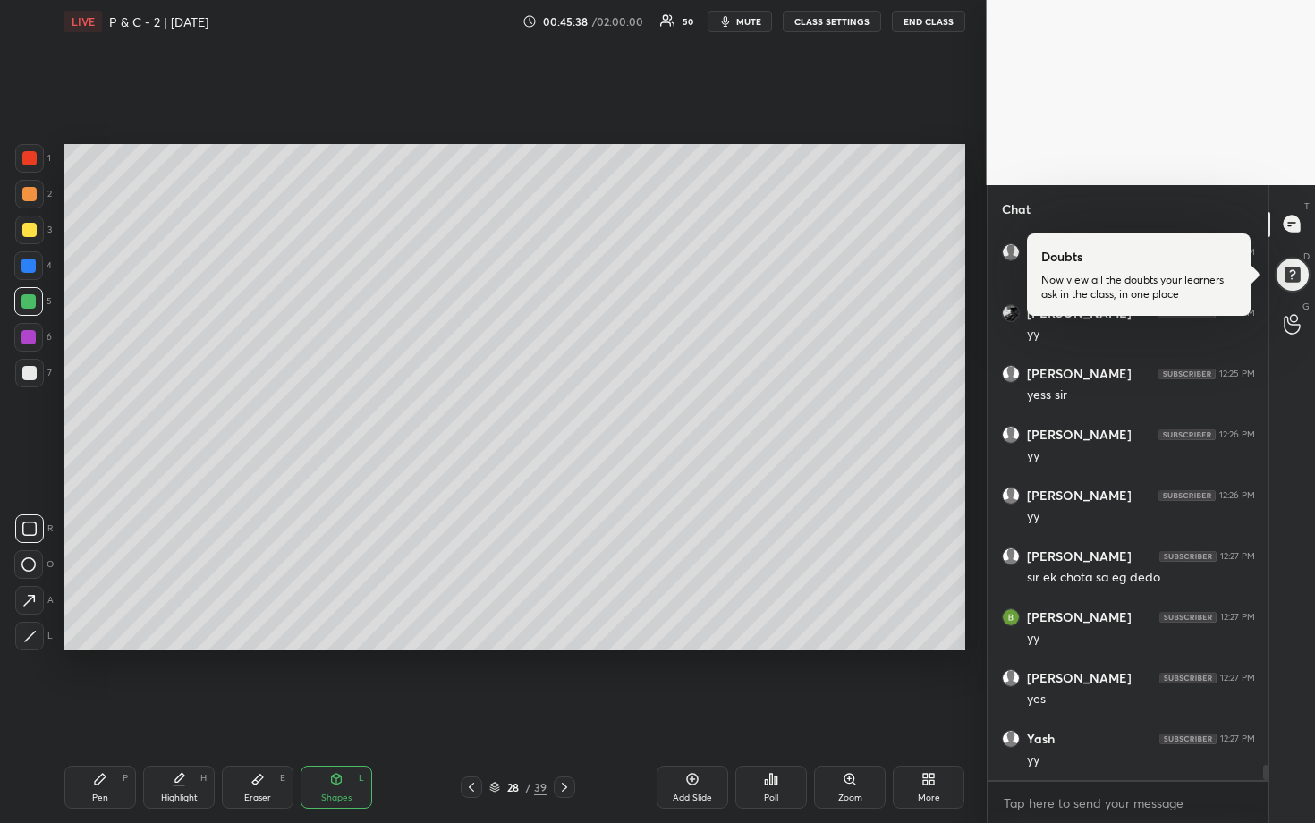
click at [31, 199] on div at bounding box center [29, 194] width 14 height 14
click at [31, 334] on div at bounding box center [28, 337] width 14 height 14
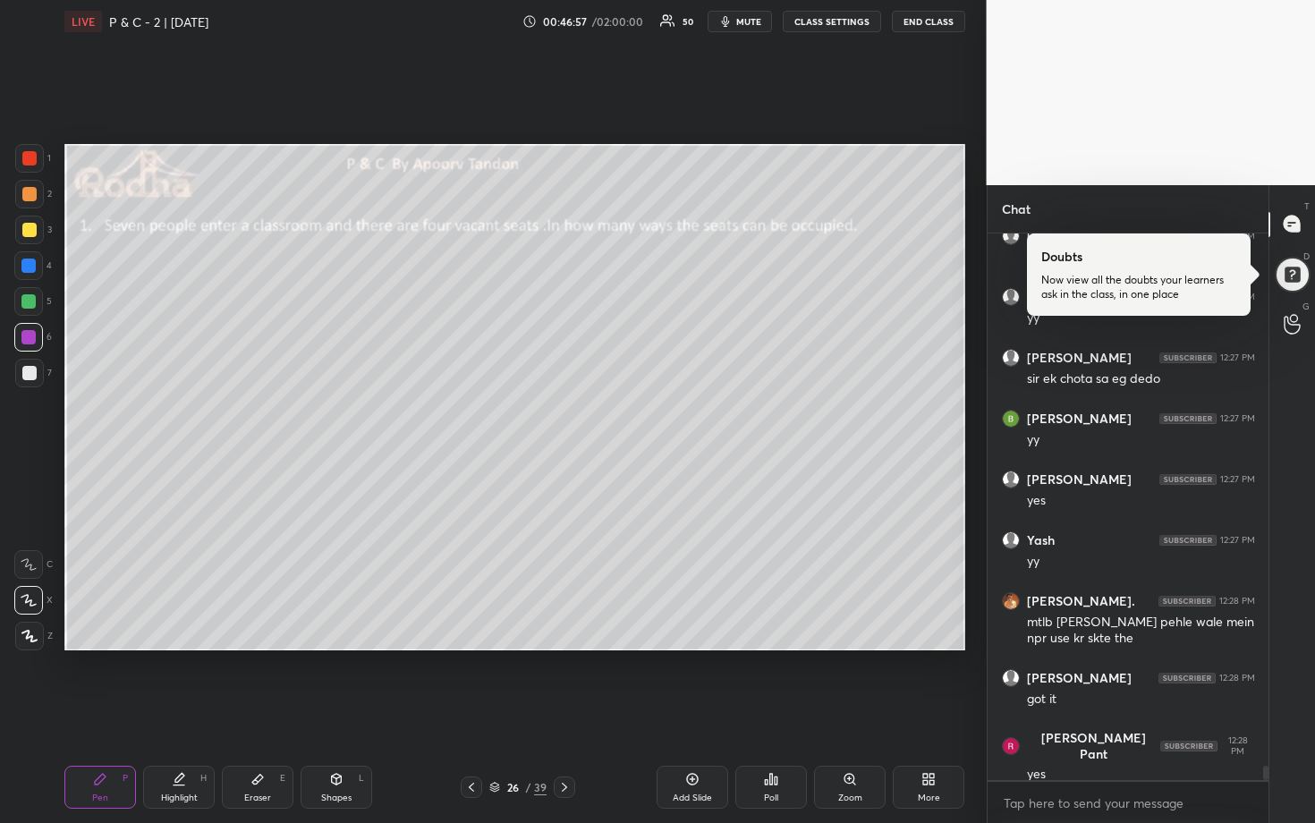
scroll to position [19763, 0]
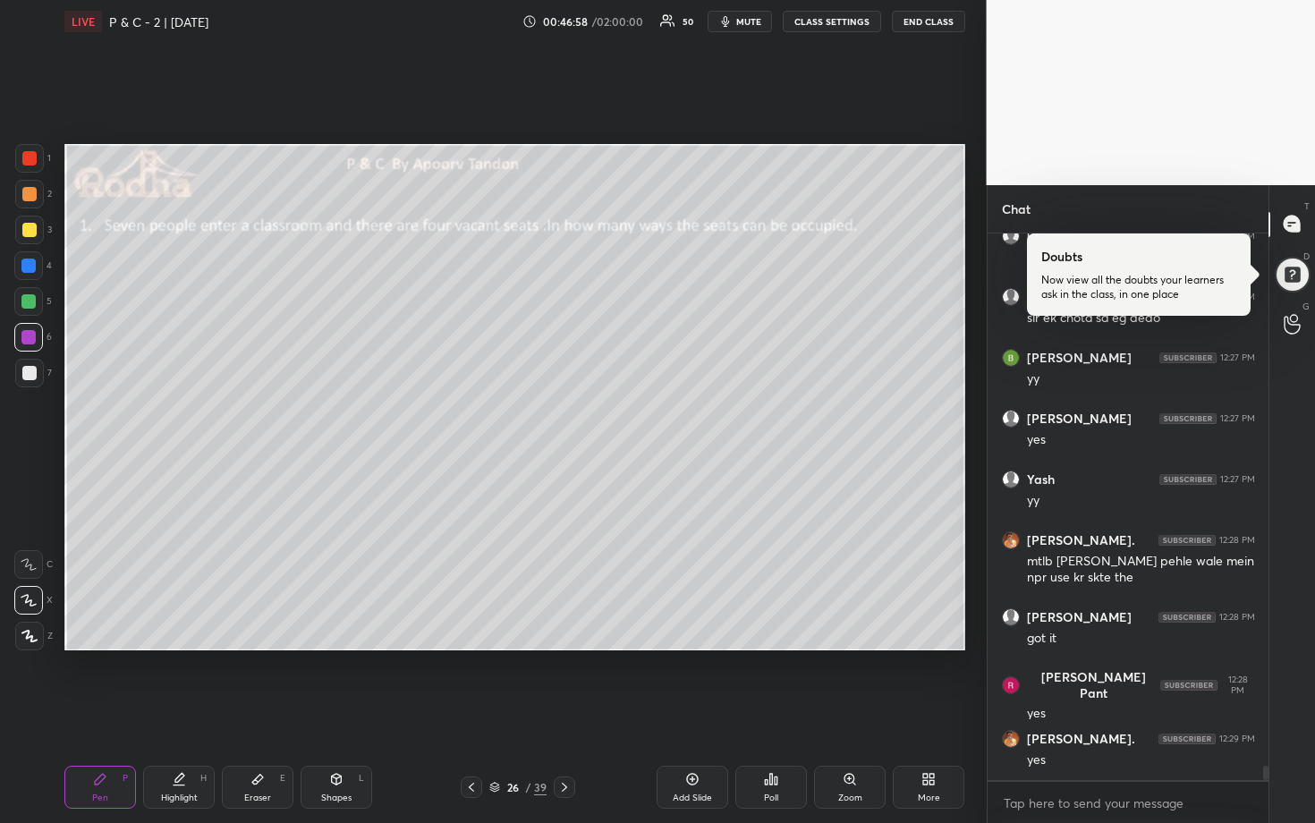
drag, startPoint x: 26, startPoint y: 191, endPoint x: 56, endPoint y: 216, distance: 39.4
click at [27, 192] on div at bounding box center [29, 194] width 14 height 14
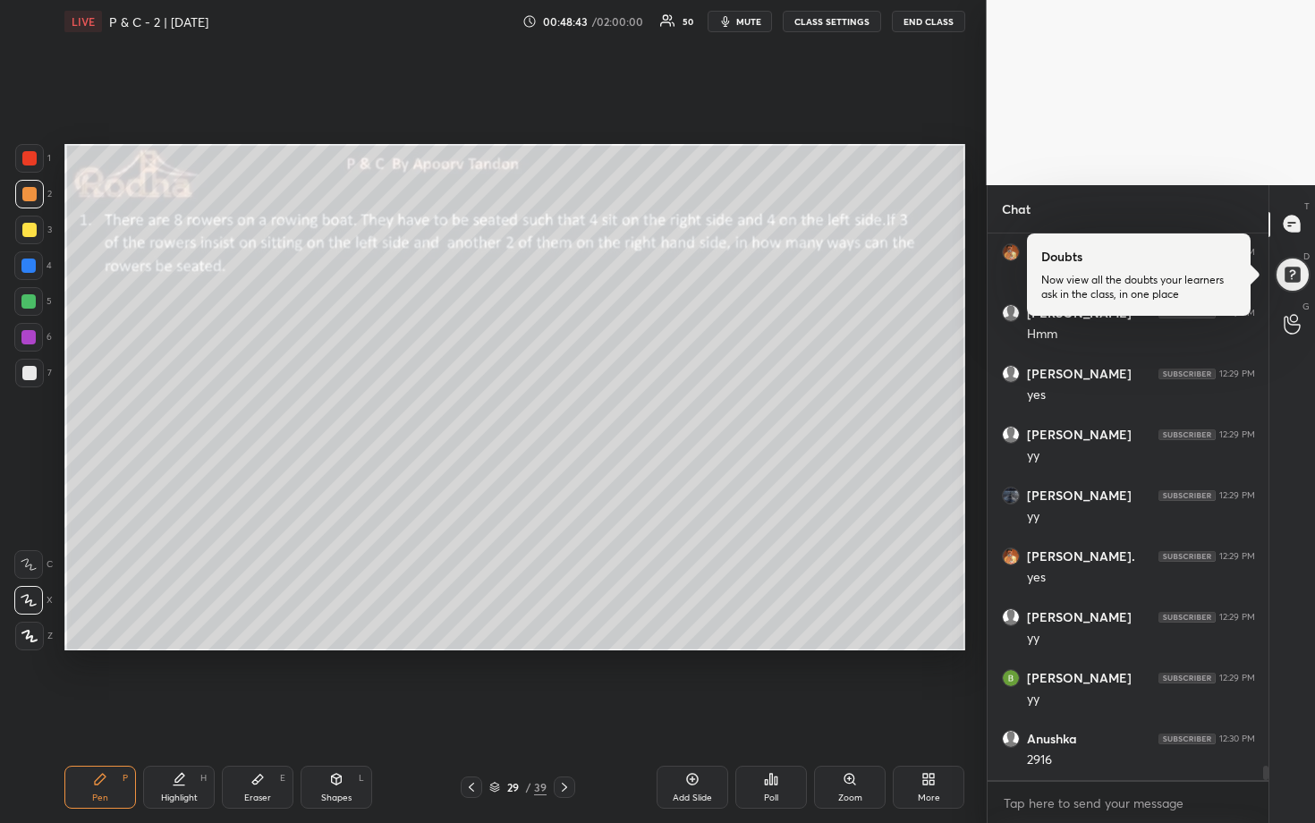
scroll to position [20432, 0]
click at [25, 366] on div at bounding box center [29, 373] width 14 height 14
drag, startPoint x: 26, startPoint y: 225, endPoint x: 47, endPoint y: 235, distance: 24.0
click at [27, 225] on div at bounding box center [29, 230] width 14 height 14
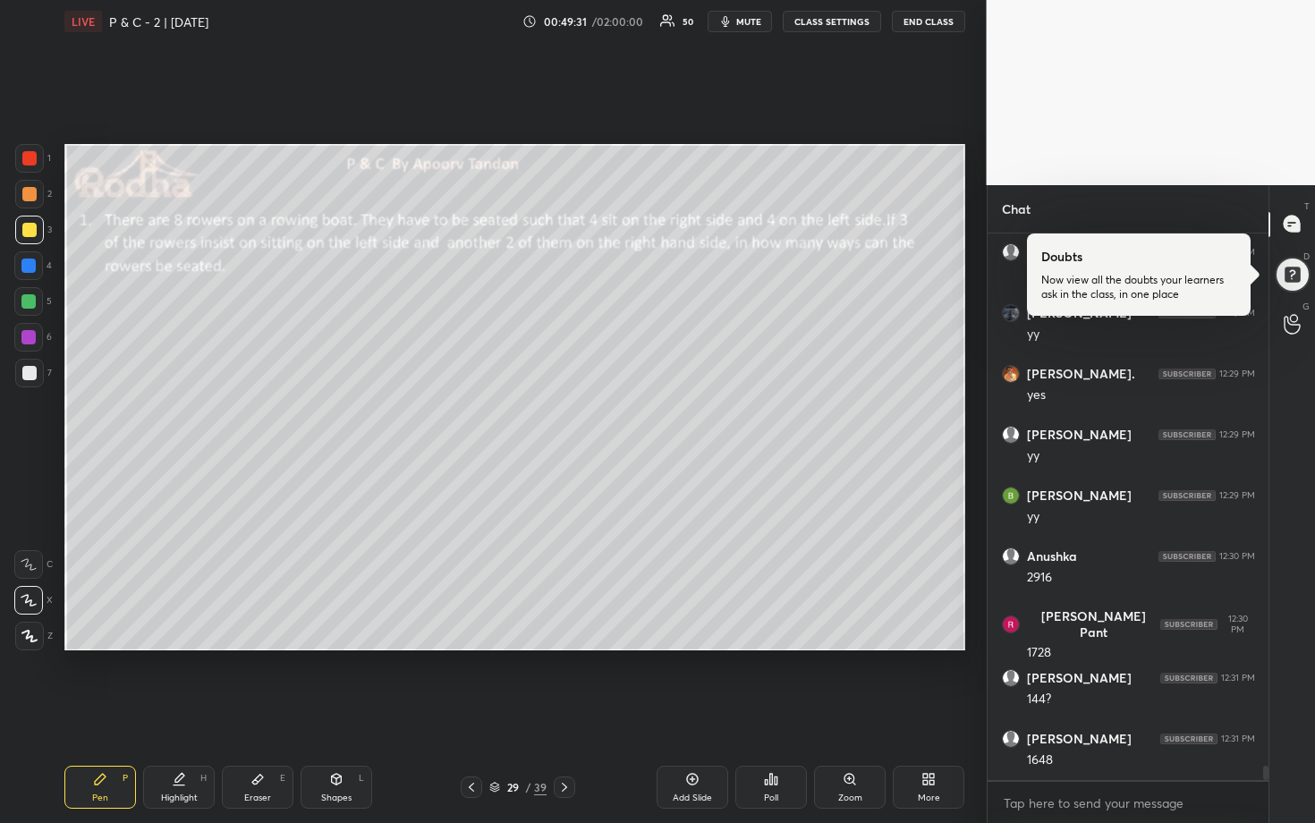
click at [29, 302] on div at bounding box center [28, 301] width 14 height 14
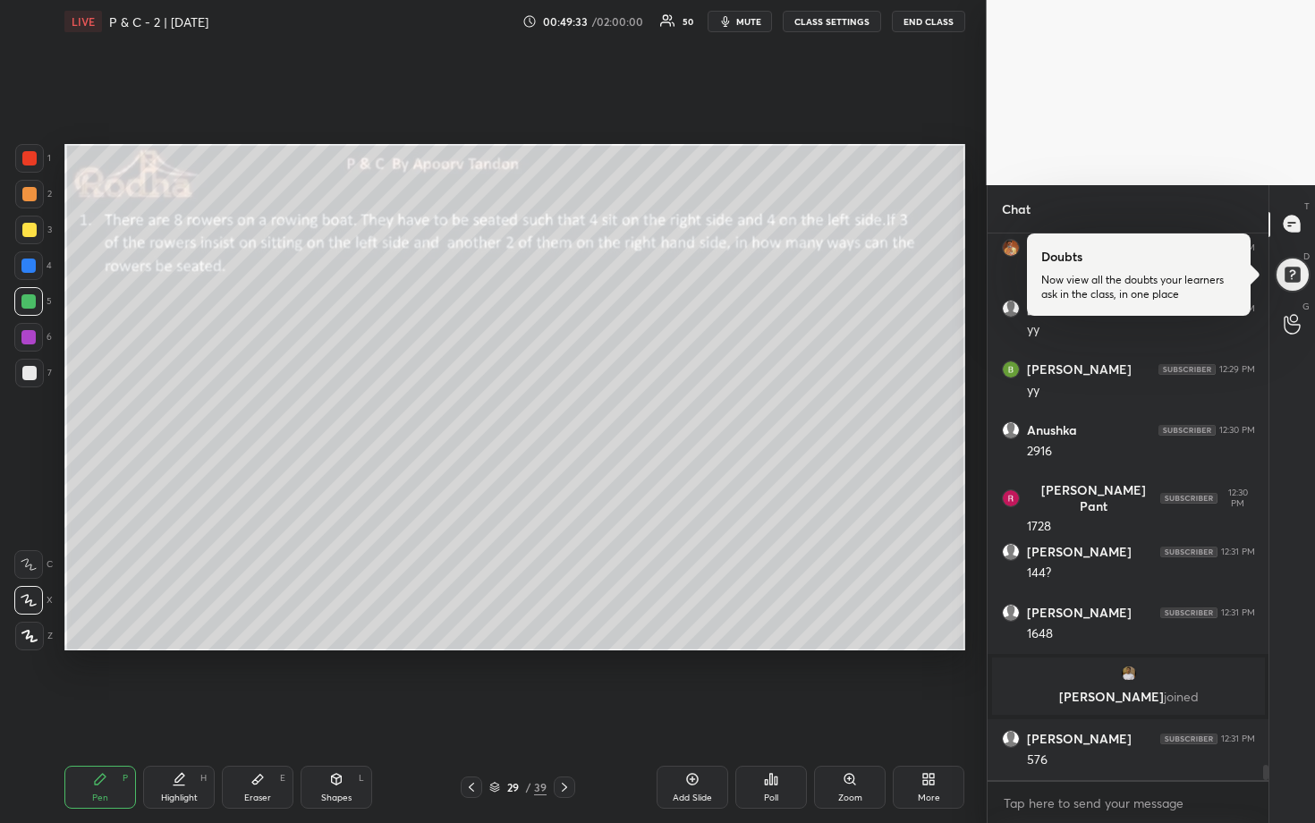
scroll to position [18882, 0]
click at [17, 268] on div at bounding box center [28, 265] width 29 height 29
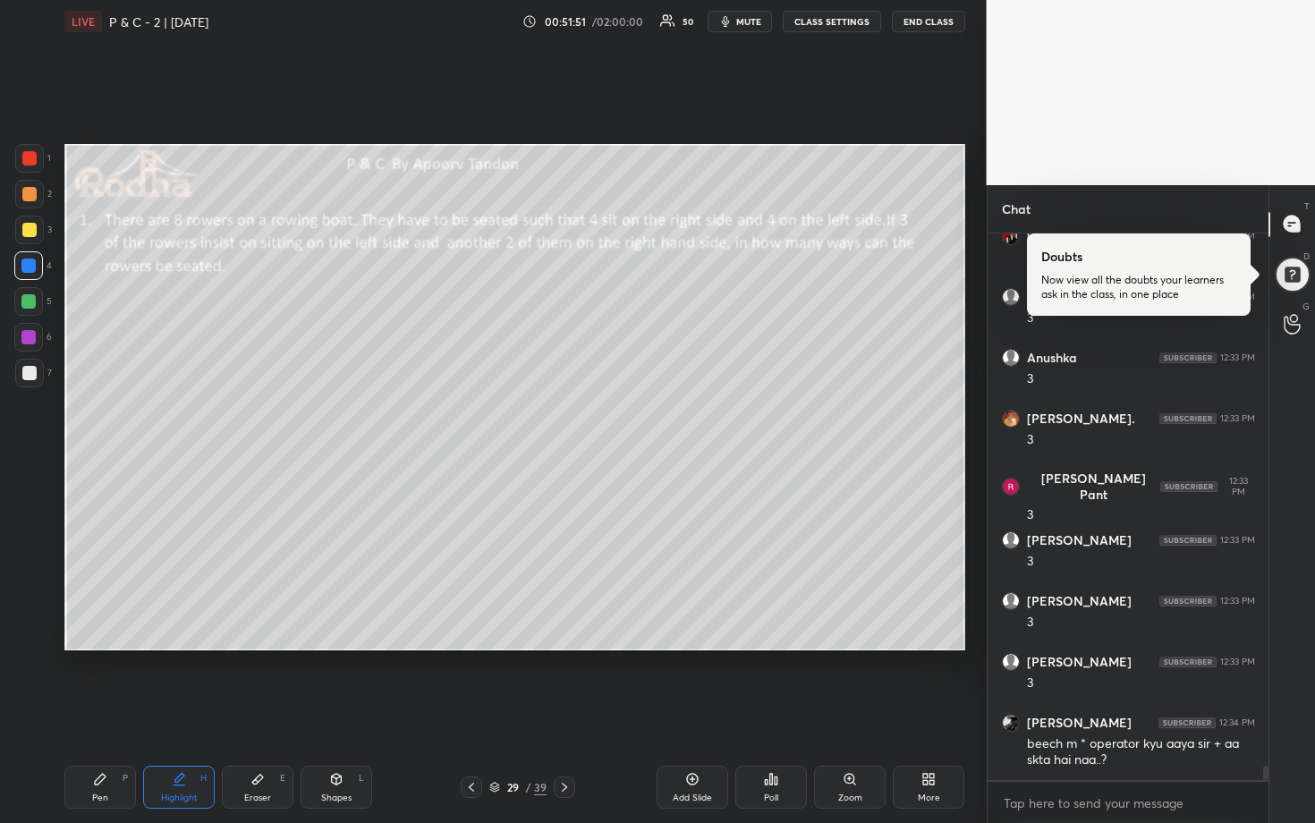
scroll to position [20985, 0]
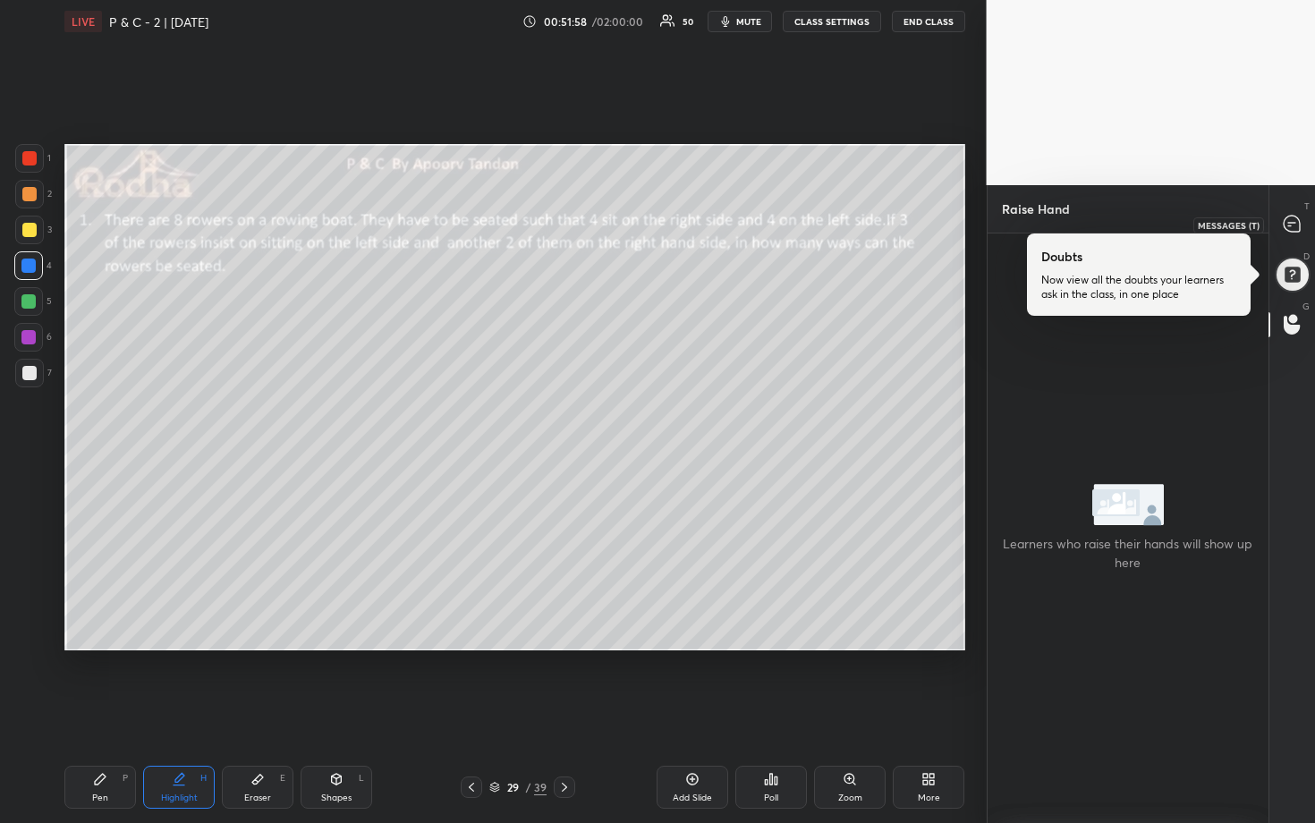
click at [1296, 219] on icon at bounding box center [1292, 224] width 16 height 16
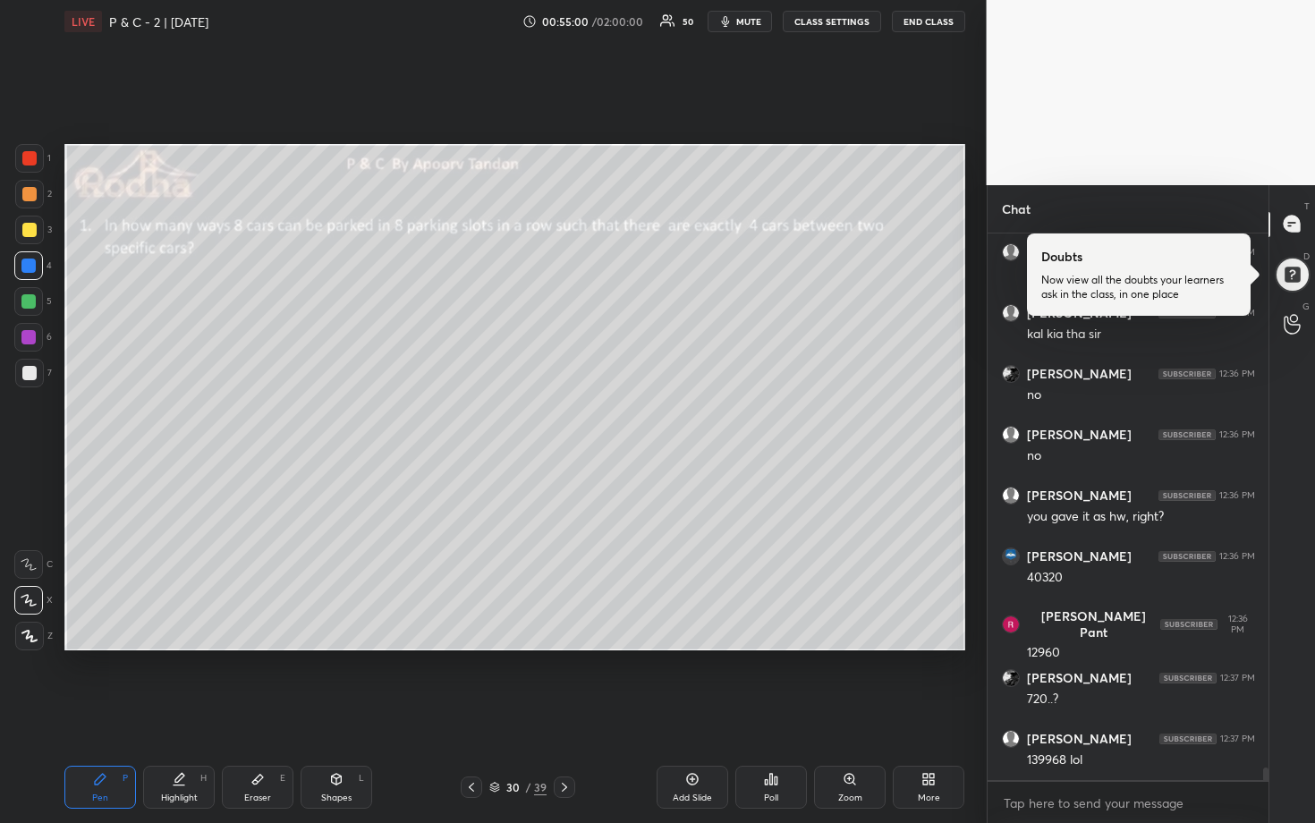
scroll to position [22804, 0]
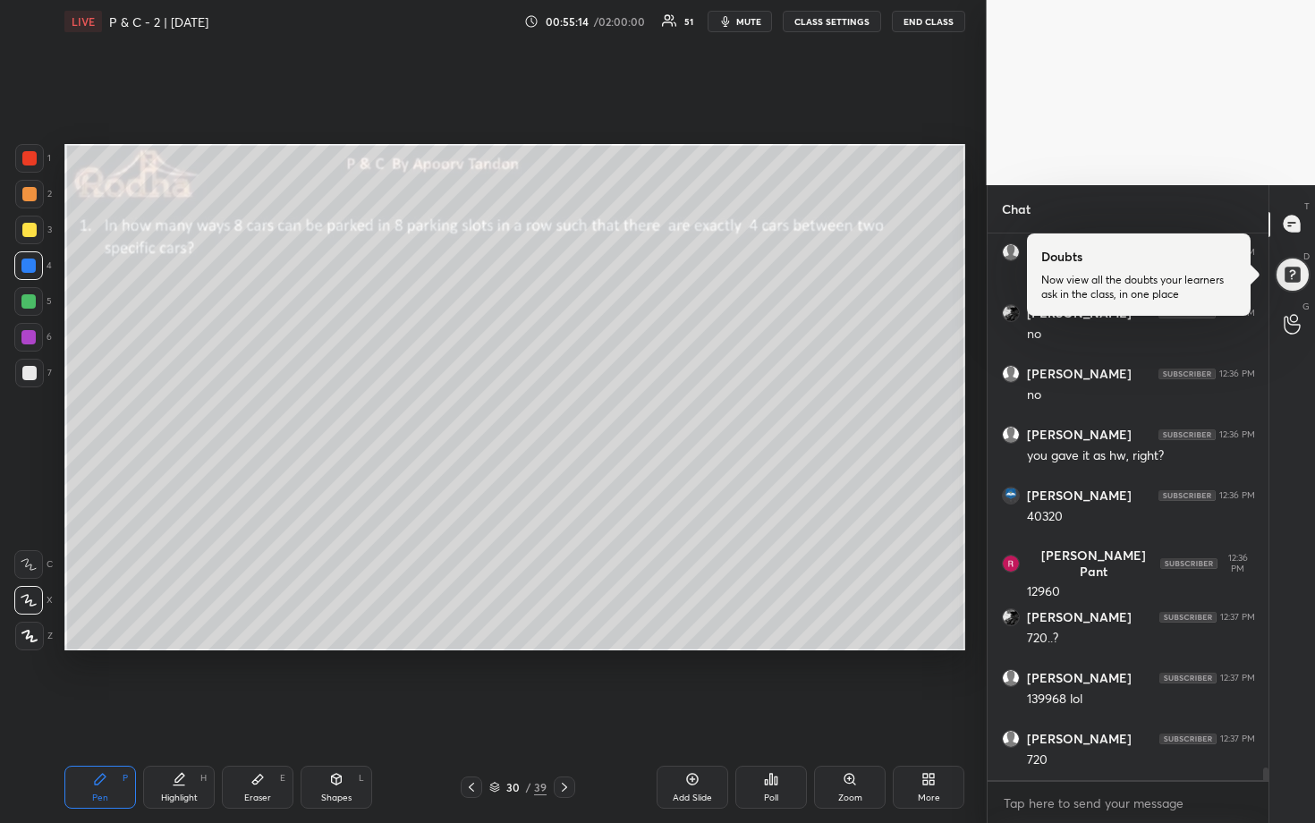
drag, startPoint x: 28, startPoint y: 227, endPoint x: 31, endPoint y: 216, distance: 11.3
click at [29, 227] on div at bounding box center [29, 230] width 14 height 14
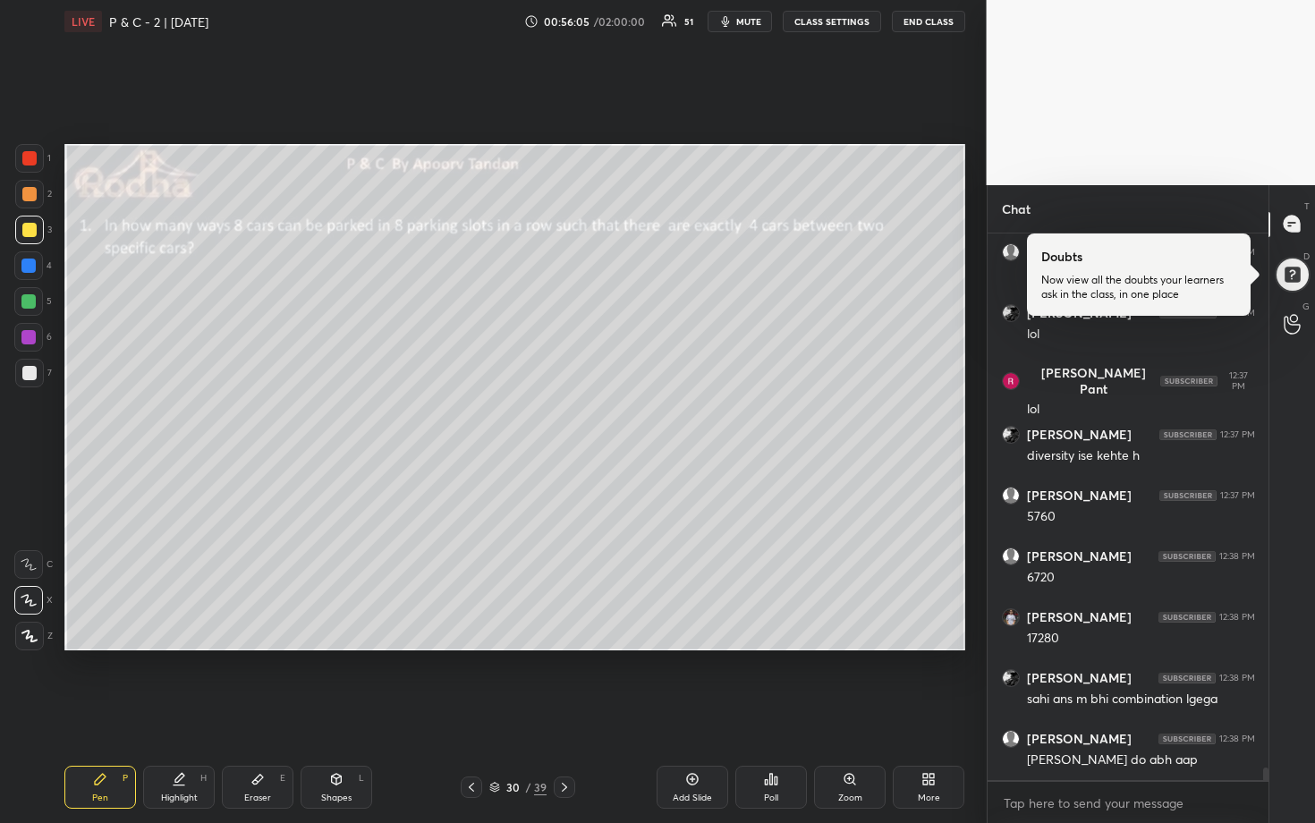
scroll to position [23413, 0]
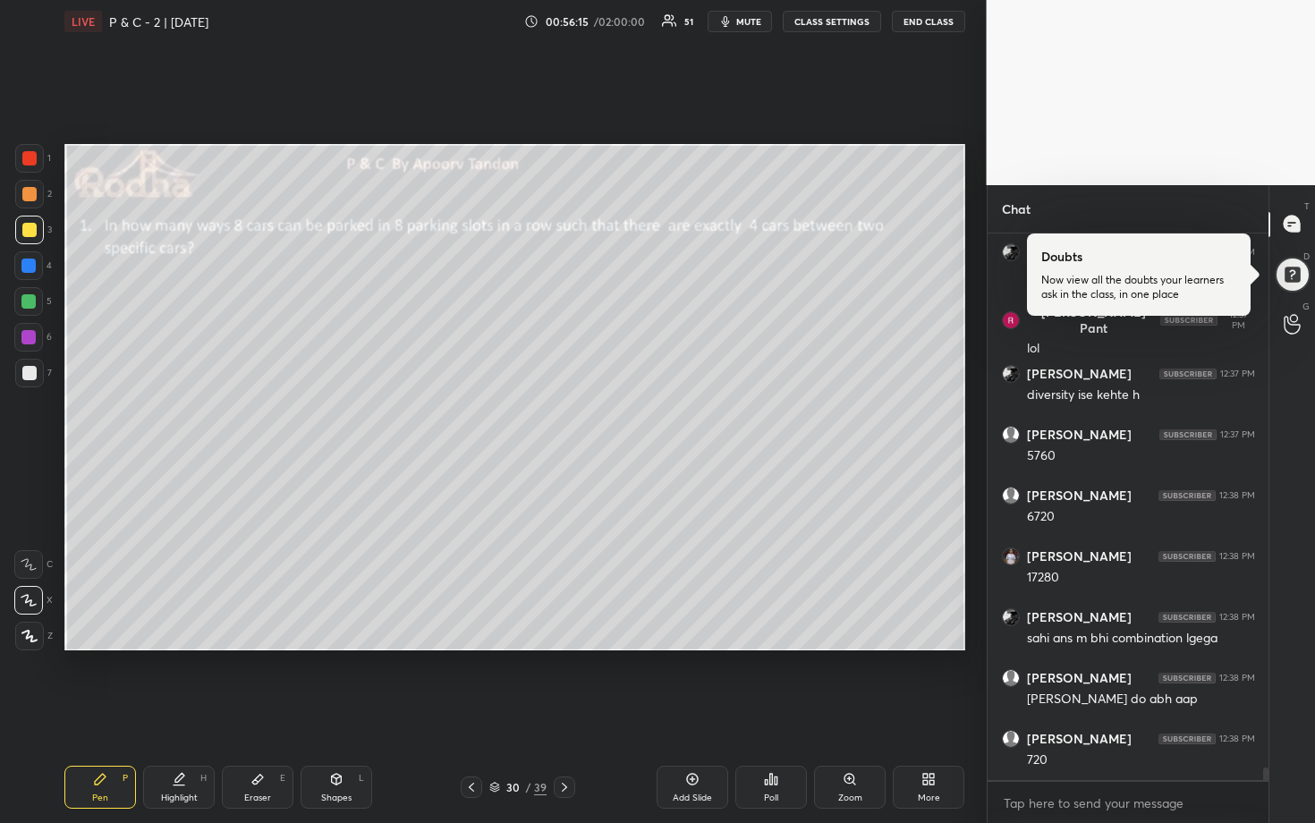
drag, startPoint x: 29, startPoint y: 299, endPoint x: 41, endPoint y: 302, distance: 13.0
click at [29, 299] on div at bounding box center [28, 301] width 14 height 14
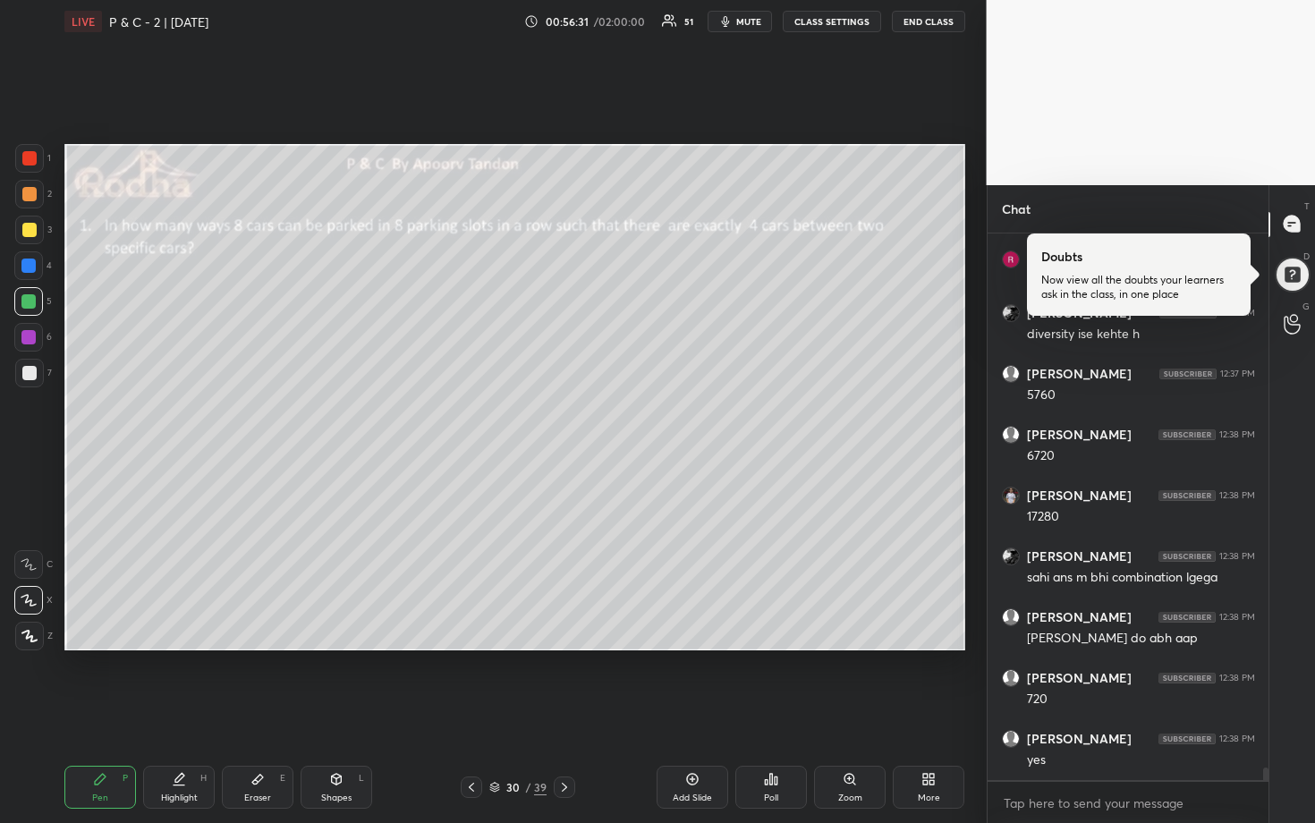
click at [34, 269] on div at bounding box center [28, 266] width 14 height 14
click at [28, 157] on div at bounding box center [29, 158] width 14 height 14
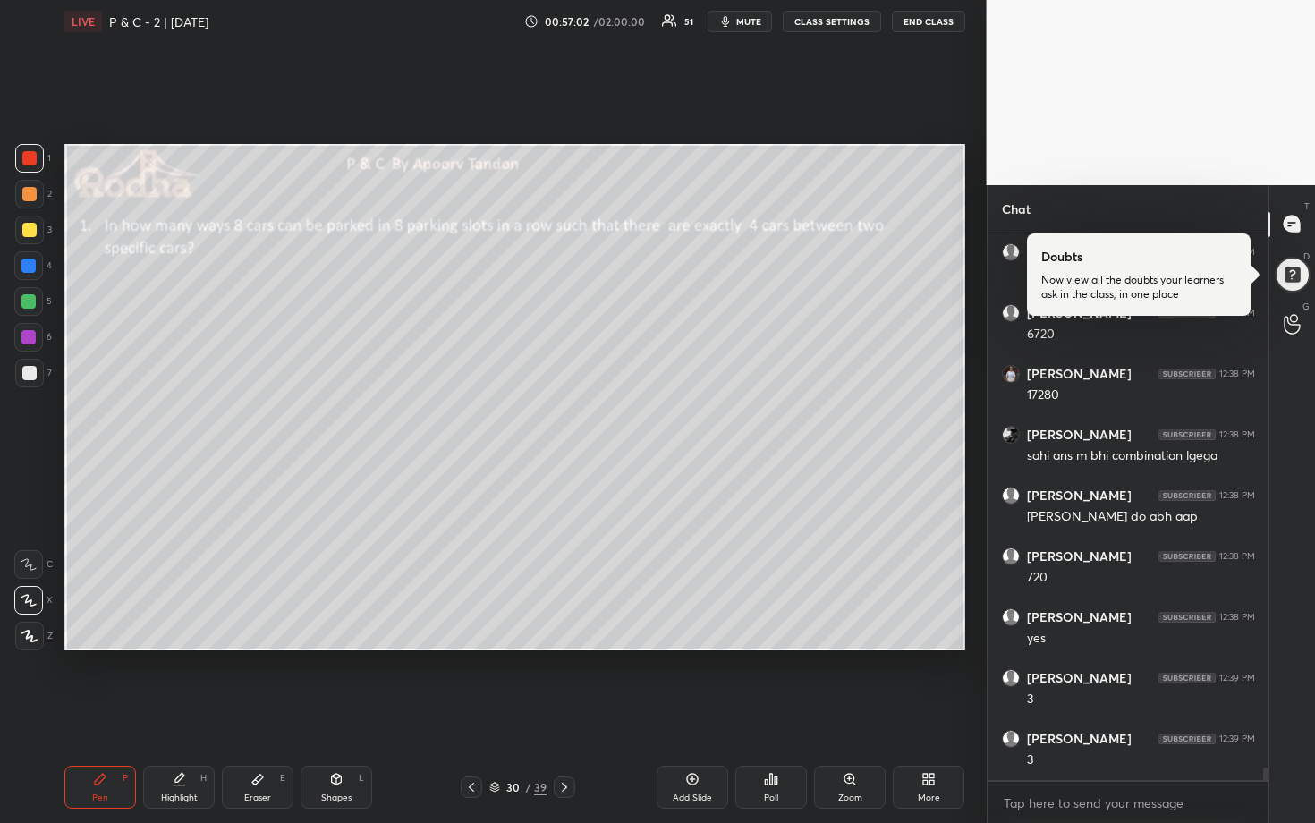
click at [31, 369] on div at bounding box center [29, 373] width 14 height 14
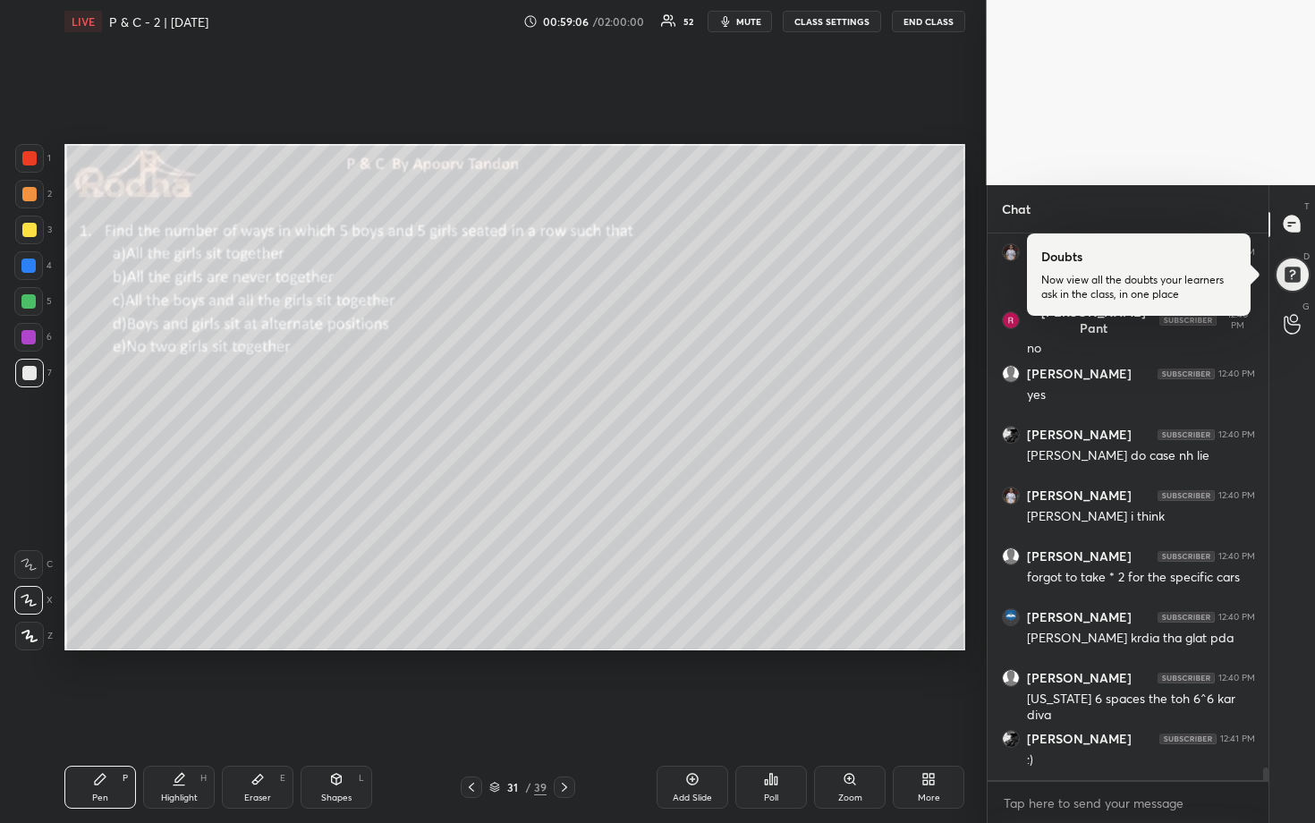
scroll to position [23810, 0]
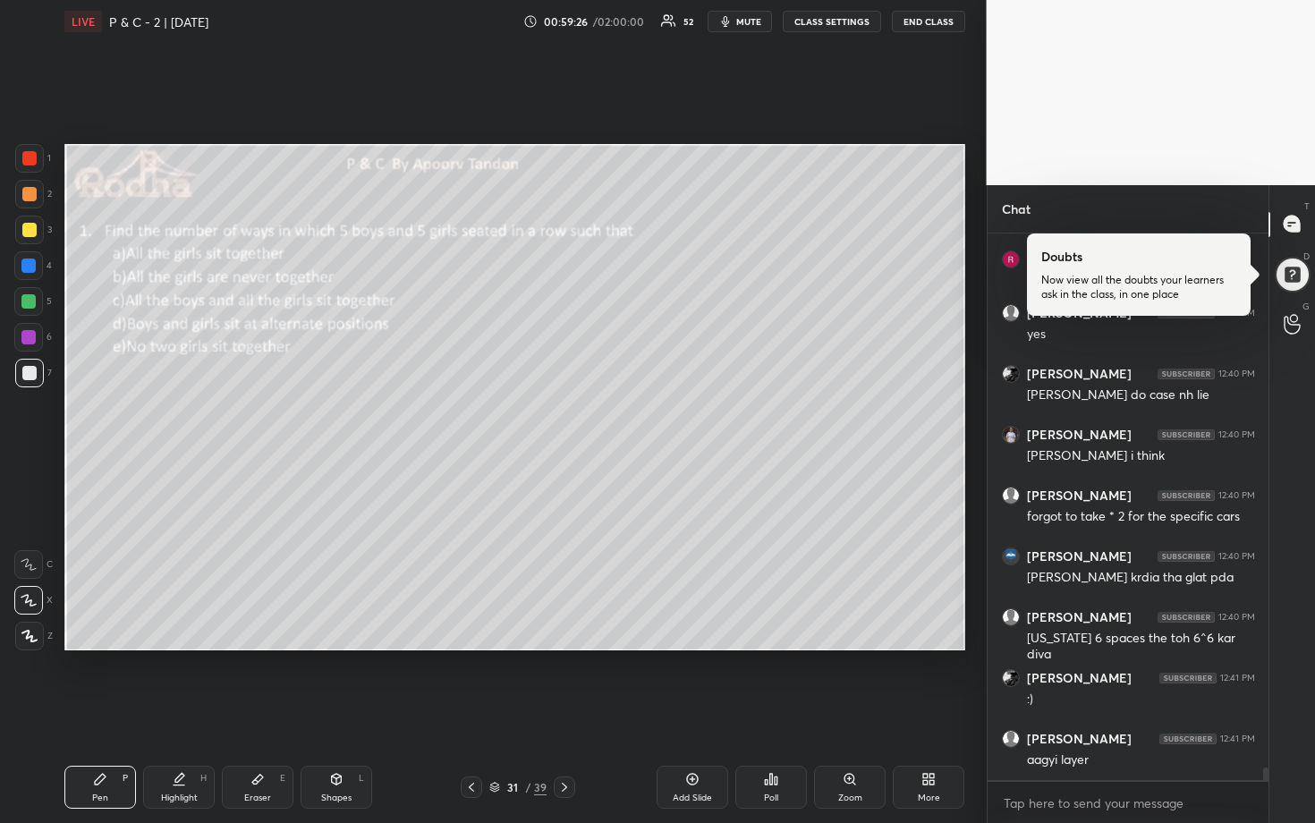
click at [750, 21] on span "mute" at bounding box center [748, 21] width 25 height 13
click at [915, 13] on button "END CLASS" at bounding box center [928, 21] width 73 height 21
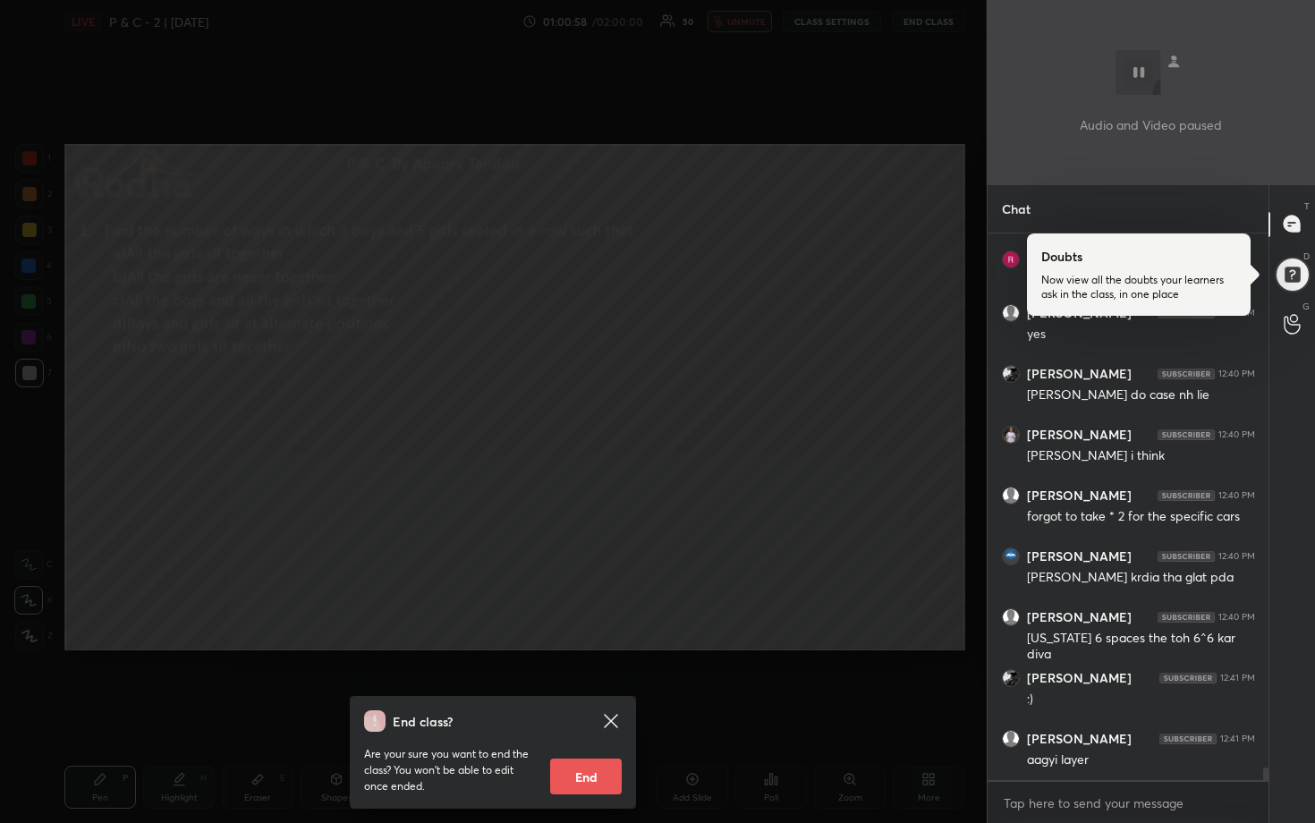
scroll to position [23875, 0]
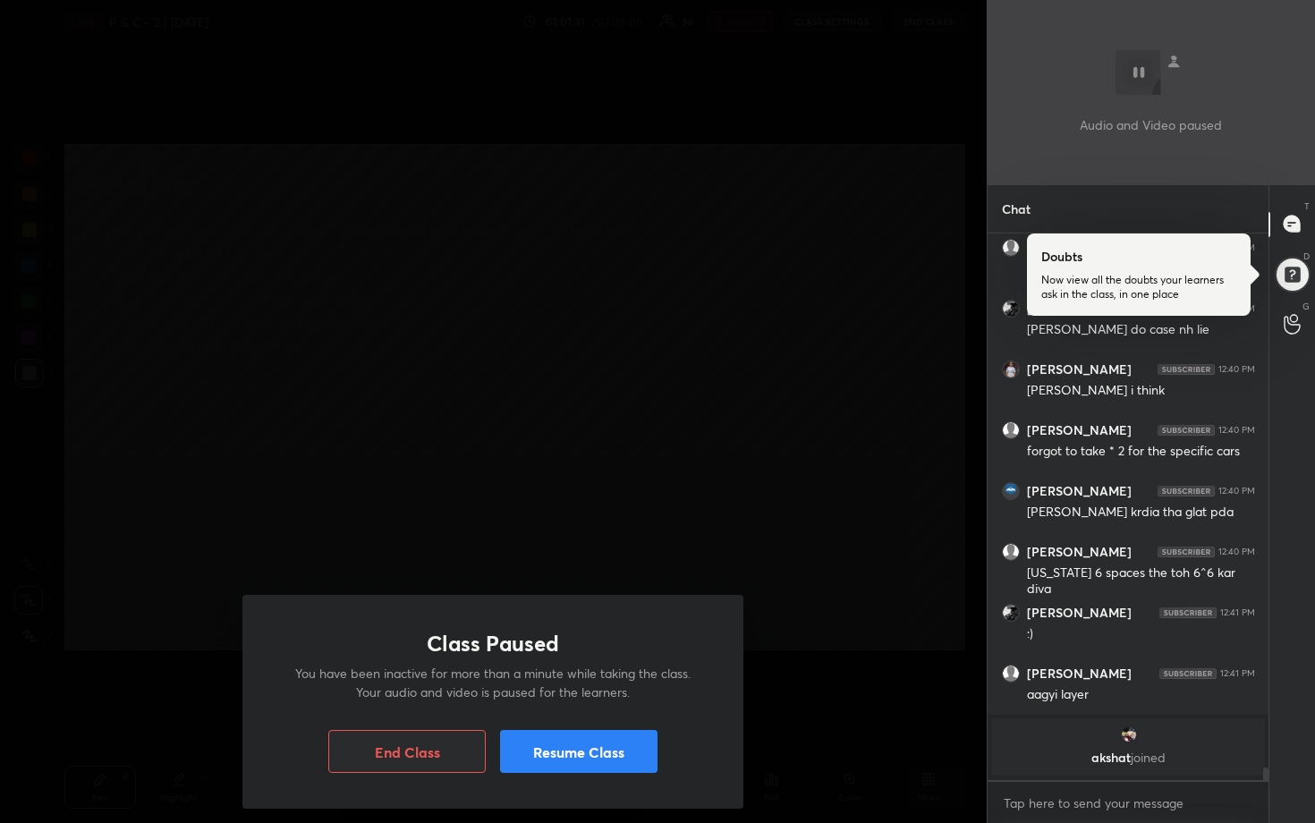
click at [699, 482] on div "Class Paused You have been inactive for more than a minute while taking the cla…" at bounding box center [493, 411] width 987 height 823
click at [558, 682] on button "Resume Class" at bounding box center [578, 751] width 157 height 43
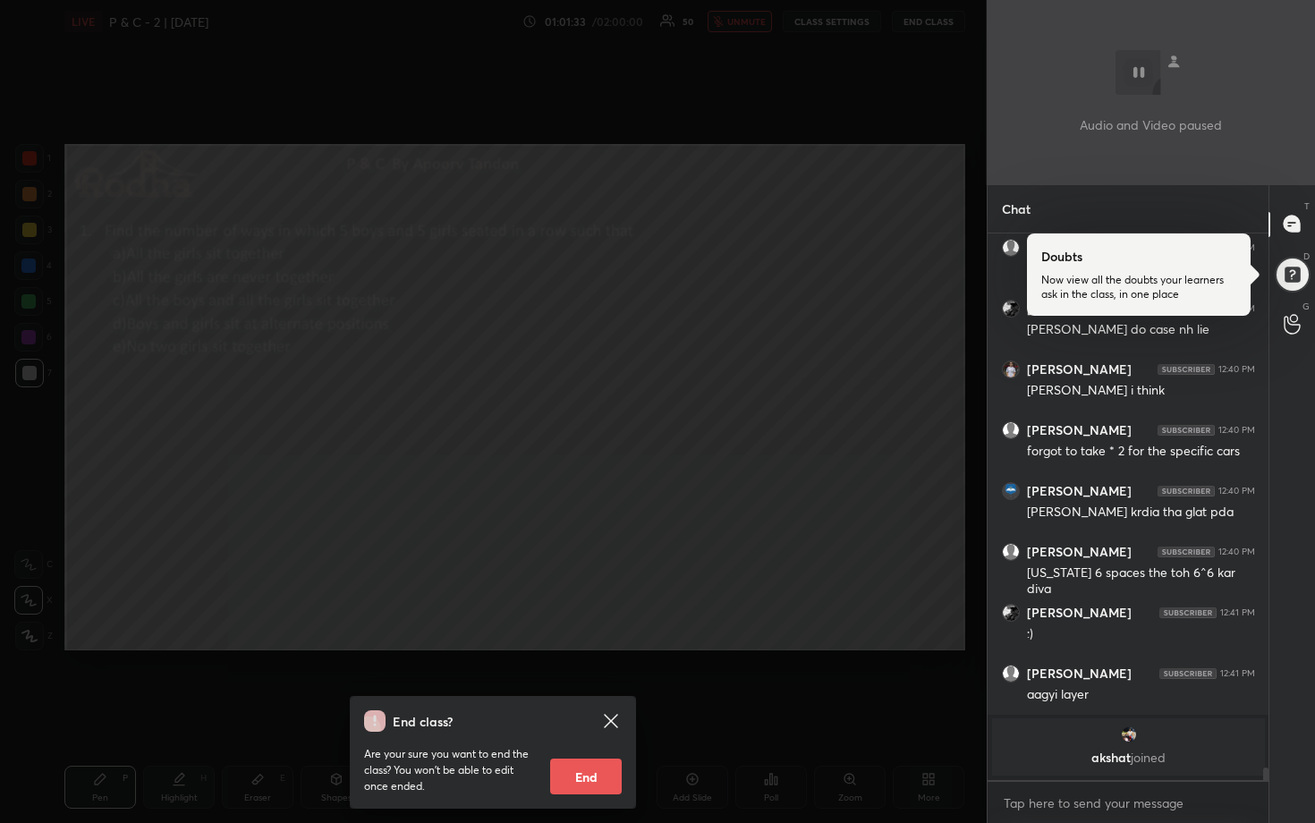
click at [622, 615] on div "End class? Are your sure you want to end the class? You won’t be able to edit o…" at bounding box center [493, 411] width 987 height 823
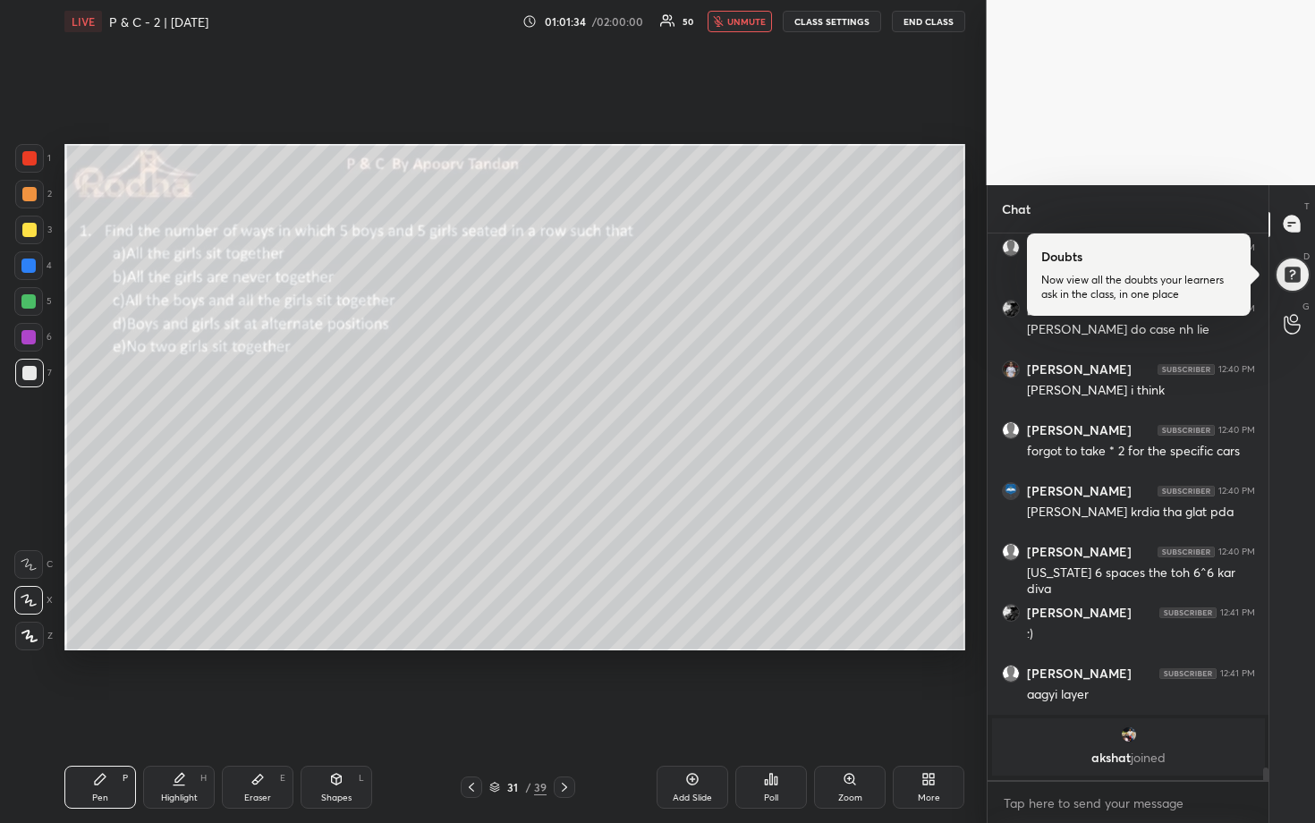
click at [742, 12] on button "unmute" at bounding box center [740, 21] width 64 height 21
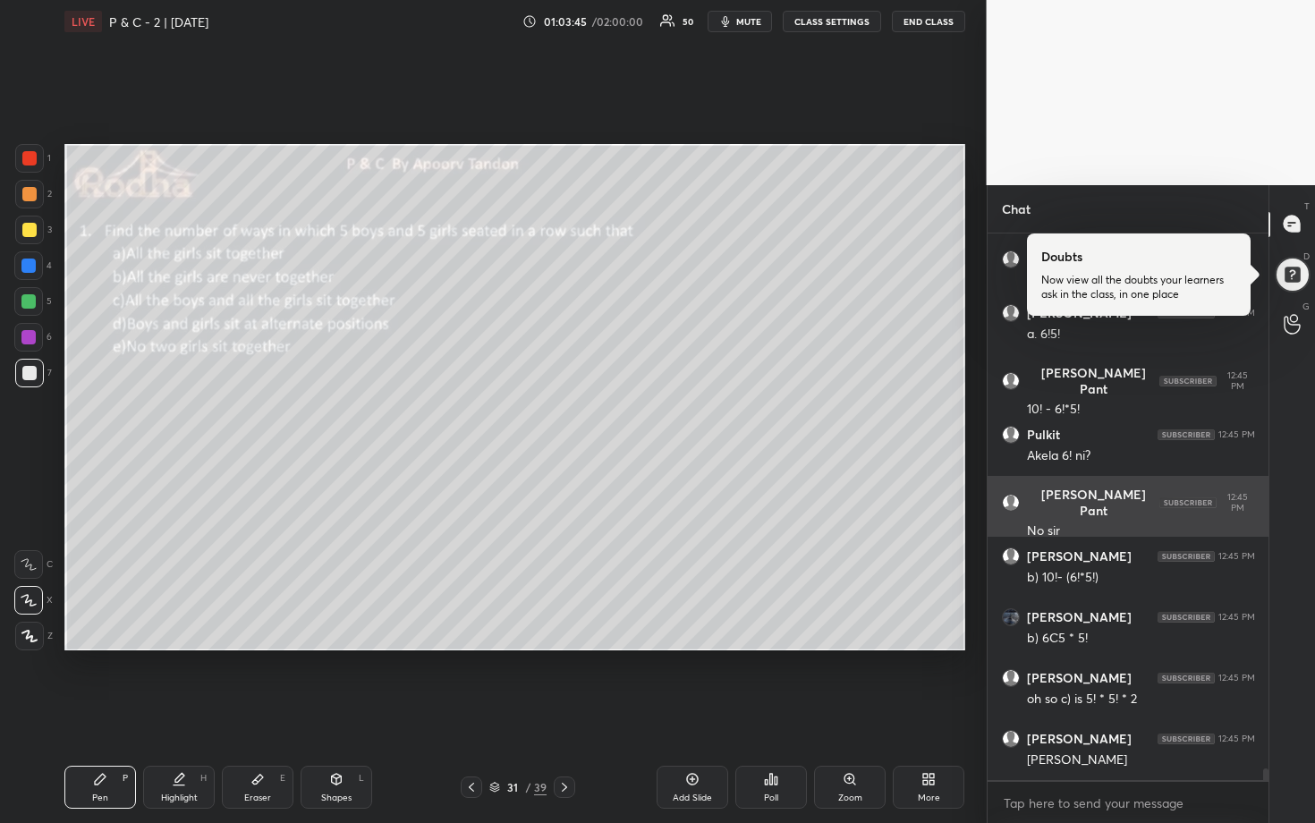
scroll to position [24564, 0]
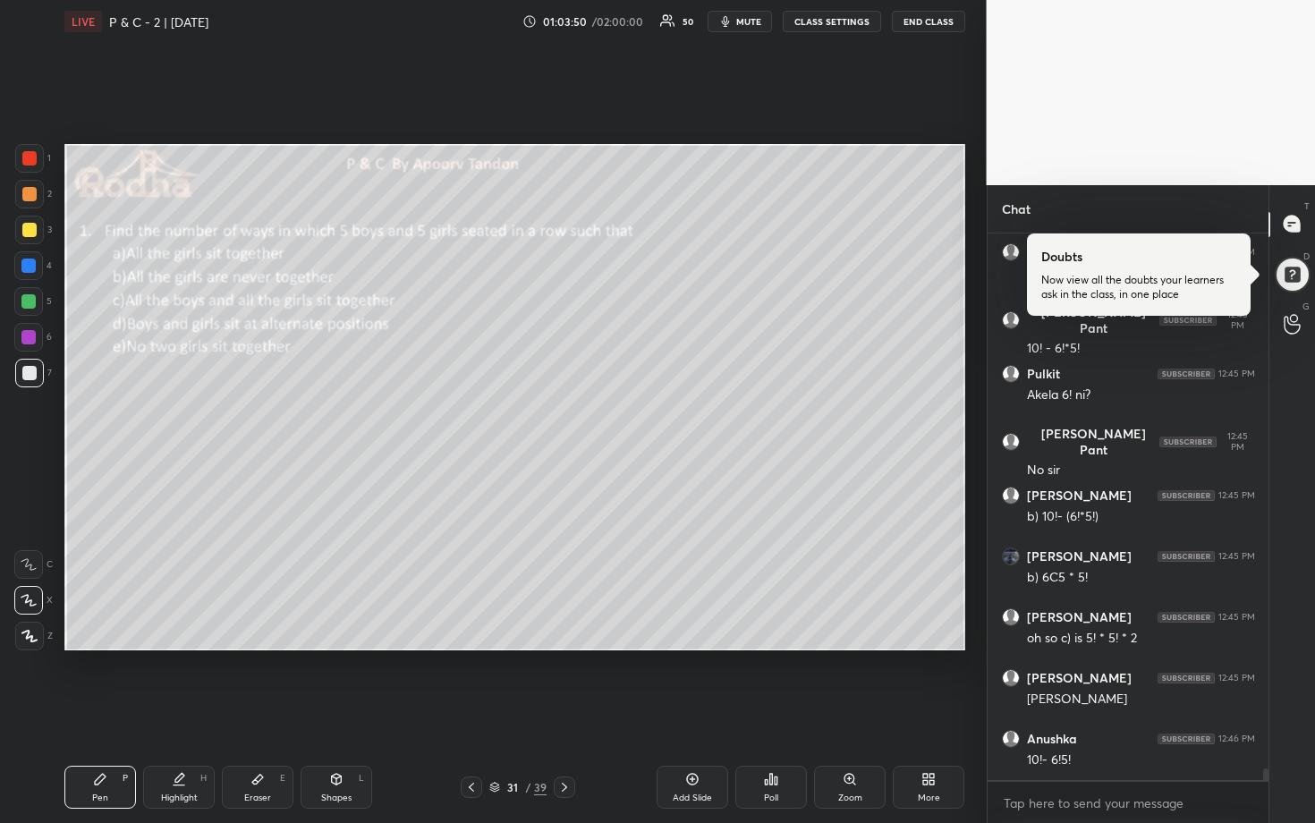
click at [25, 233] on div at bounding box center [29, 230] width 14 height 14
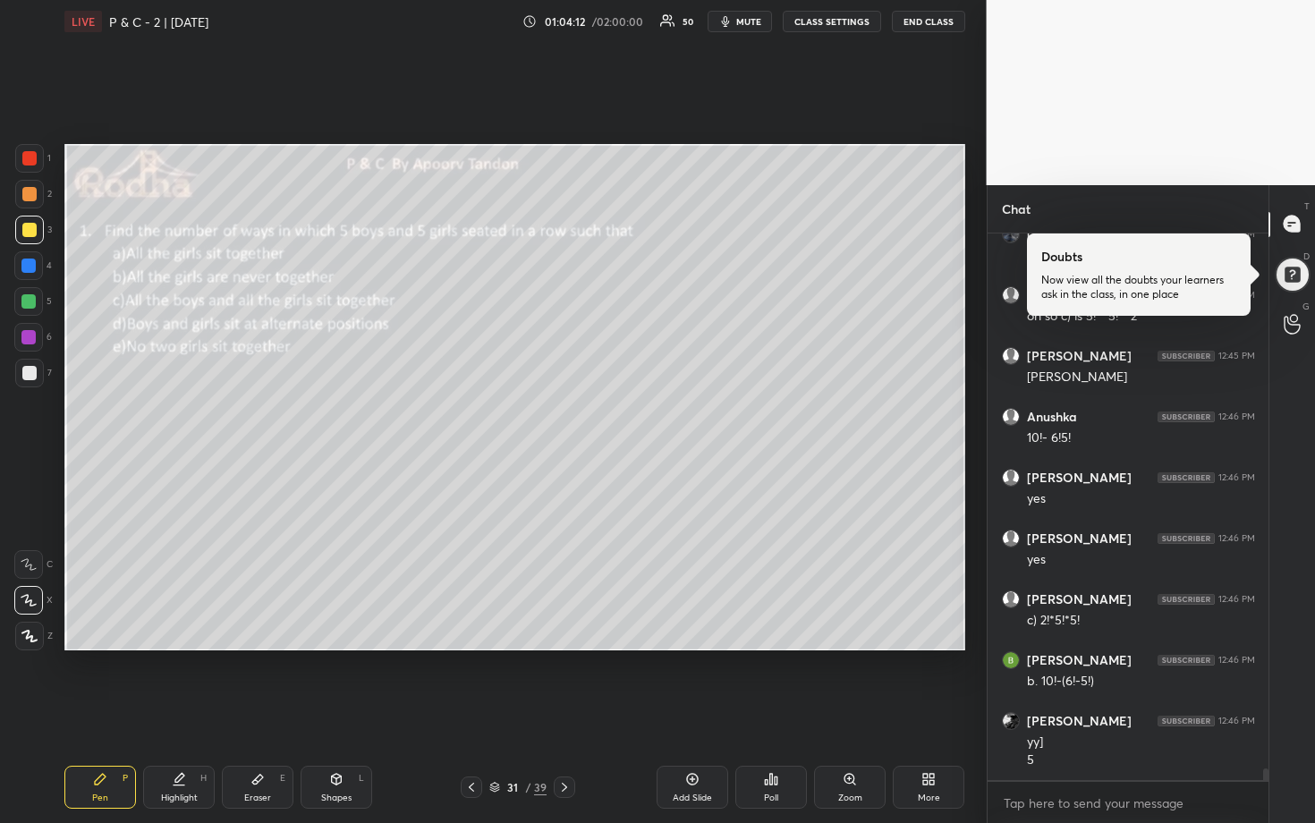
scroll to position [24947, 0]
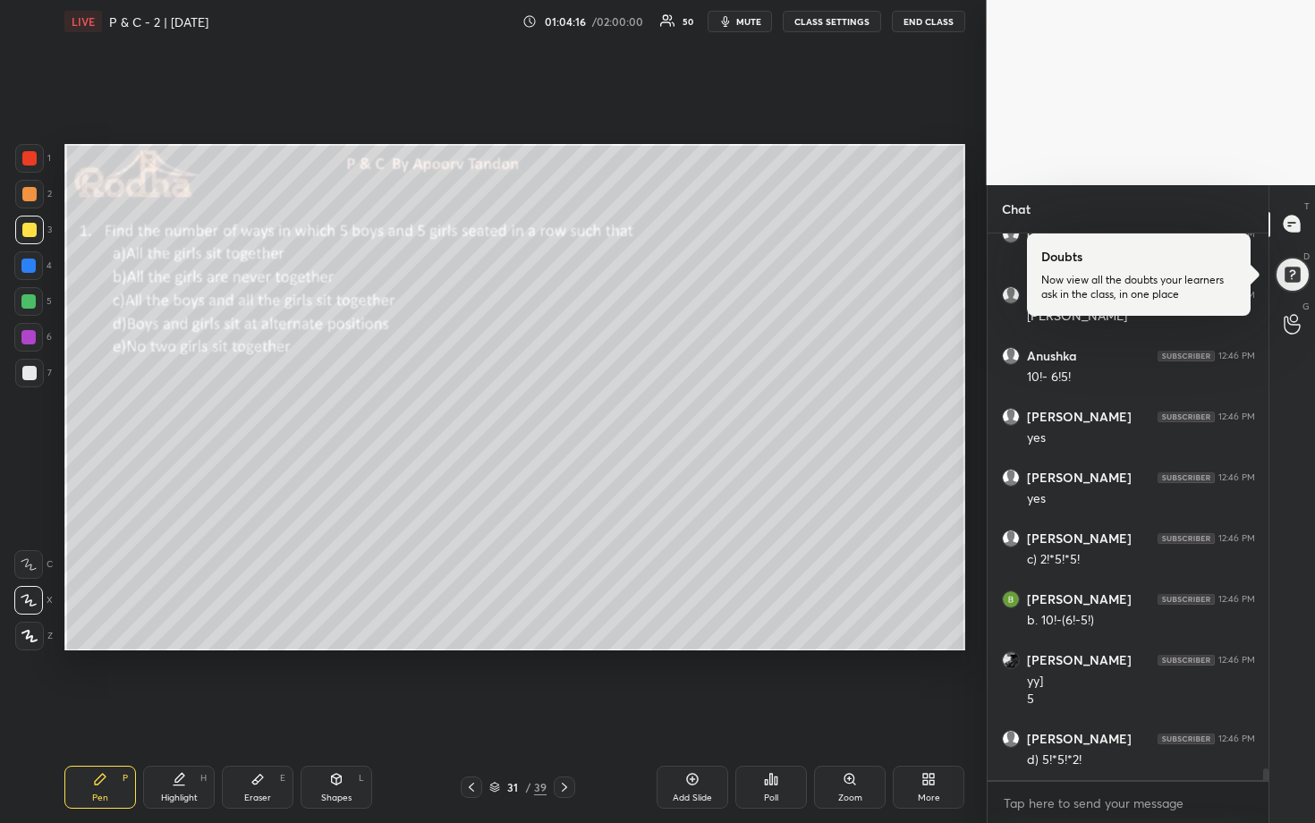
drag, startPoint x: 28, startPoint y: 373, endPoint x: 55, endPoint y: 374, distance: 27.7
click at [29, 373] on div at bounding box center [29, 373] width 14 height 14
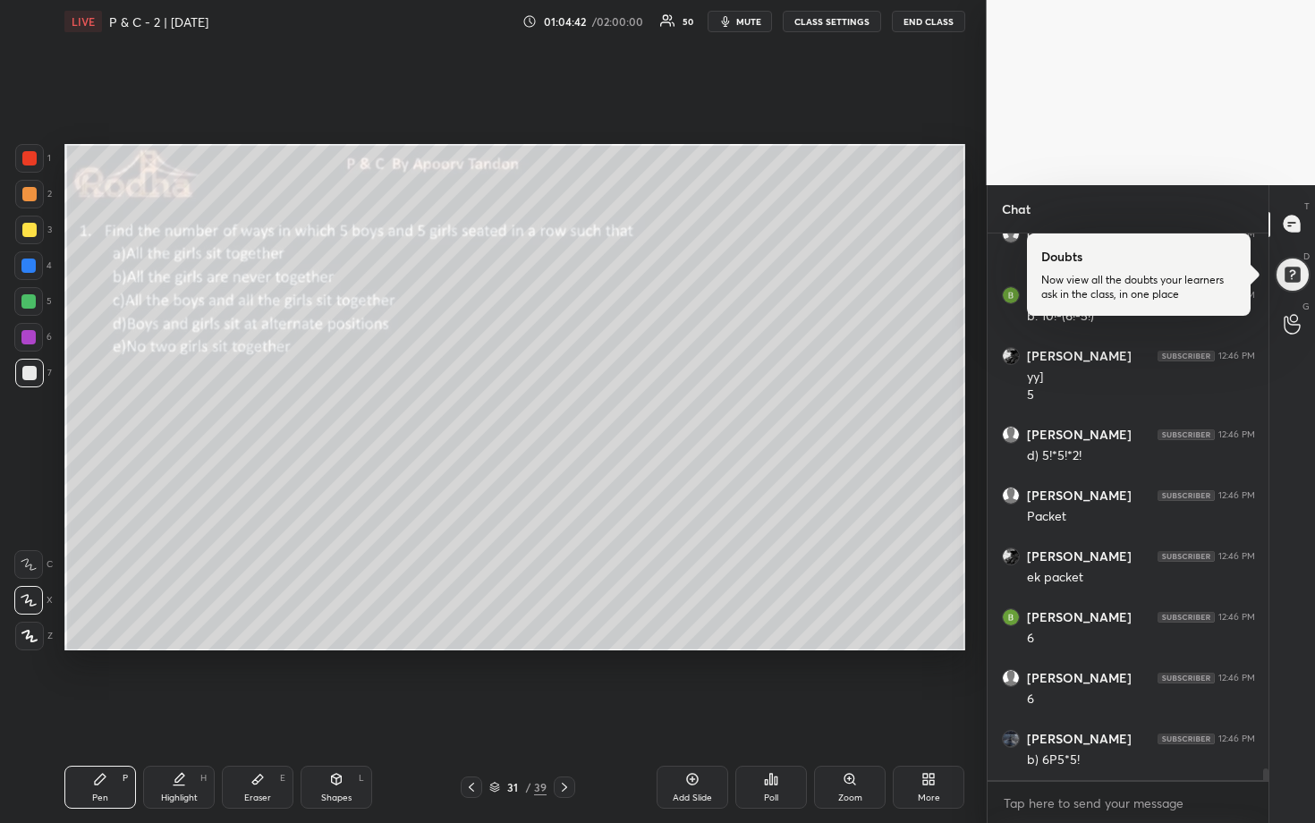
scroll to position [25312, 0]
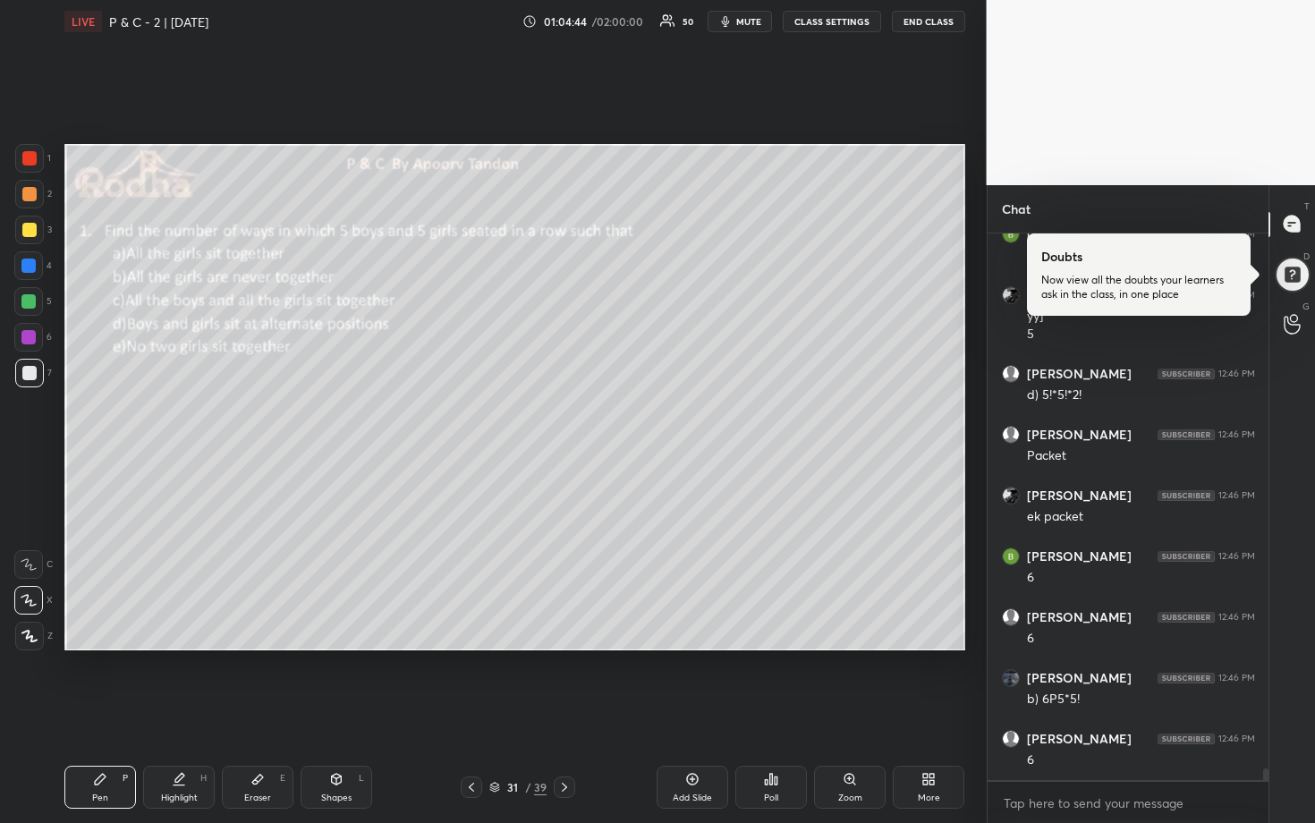
click at [27, 263] on div at bounding box center [28, 266] width 14 height 14
click at [36, 225] on div at bounding box center [29, 230] width 29 height 29
click at [29, 267] on div at bounding box center [28, 266] width 14 height 14
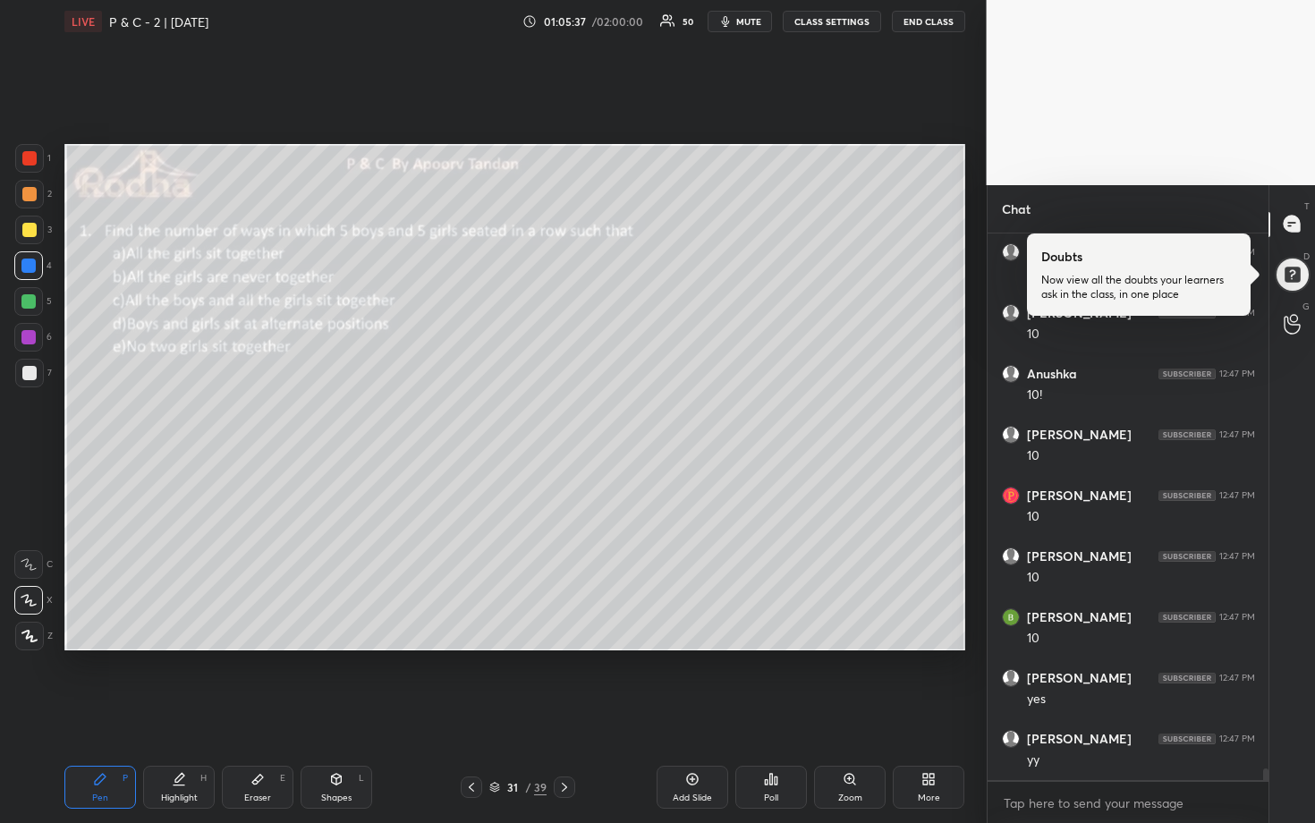
click at [35, 233] on div at bounding box center [29, 230] width 14 height 14
click at [27, 369] on div at bounding box center [29, 373] width 14 height 14
drag, startPoint x: 38, startPoint y: 260, endPoint x: 56, endPoint y: 271, distance: 21.6
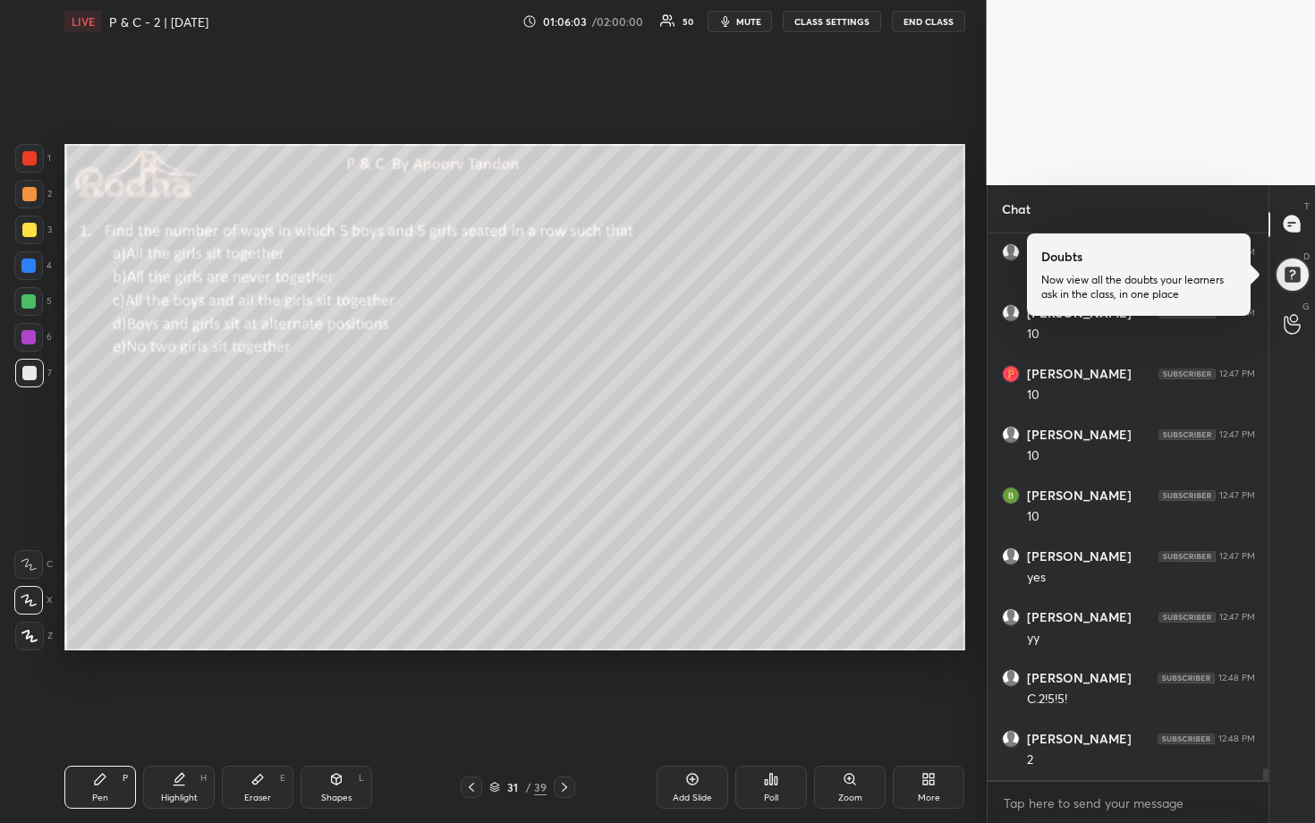
click at [38, 260] on div at bounding box center [28, 265] width 29 height 29
click at [31, 228] on div at bounding box center [29, 230] width 14 height 14
click at [31, 306] on div at bounding box center [28, 301] width 14 height 14
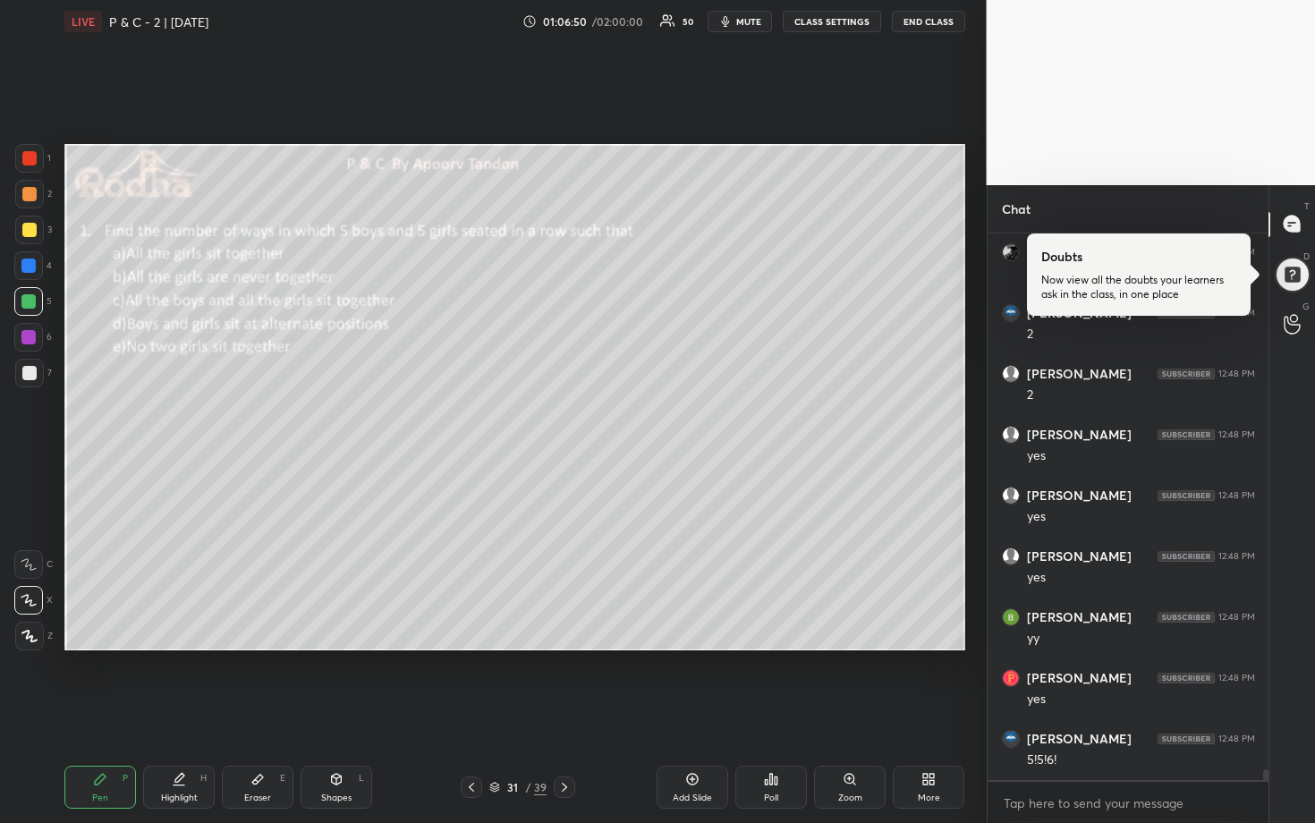
click at [30, 271] on div at bounding box center [28, 266] width 14 height 14
click at [31, 301] on div at bounding box center [28, 301] width 14 height 14
click at [32, 232] on div at bounding box center [29, 230] width 14 height 14
click at [30, 303] on div at bounding box center [28, 301] width 14 height 14
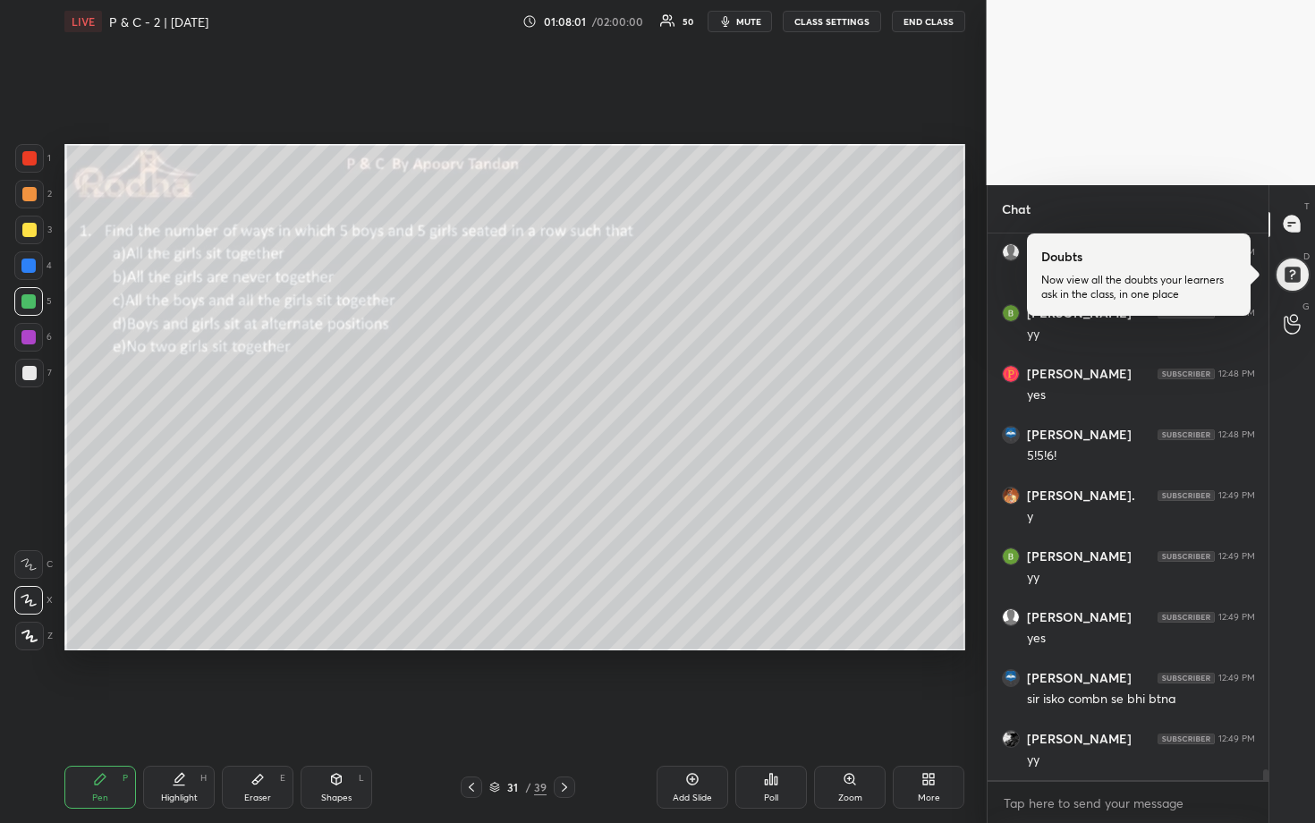
click at [32, 264] on div at bounding box center [28, 266] width 14 height 14
click at [27, 295] on div at bounding box center [28, 301] width 14 height 14
click at [28, 328] on div at bounding box center [28, 337] width 29 height 29
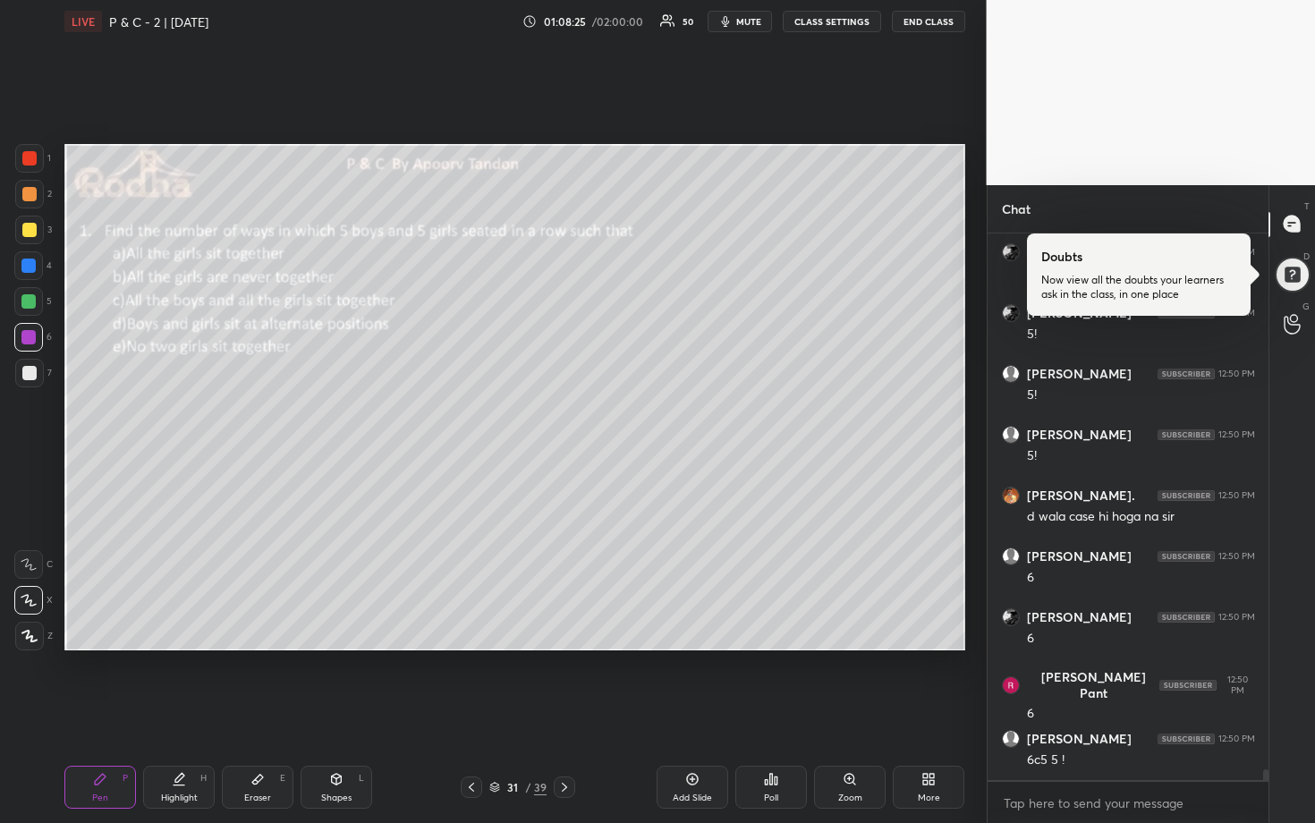
scroll to position [27441, 0]
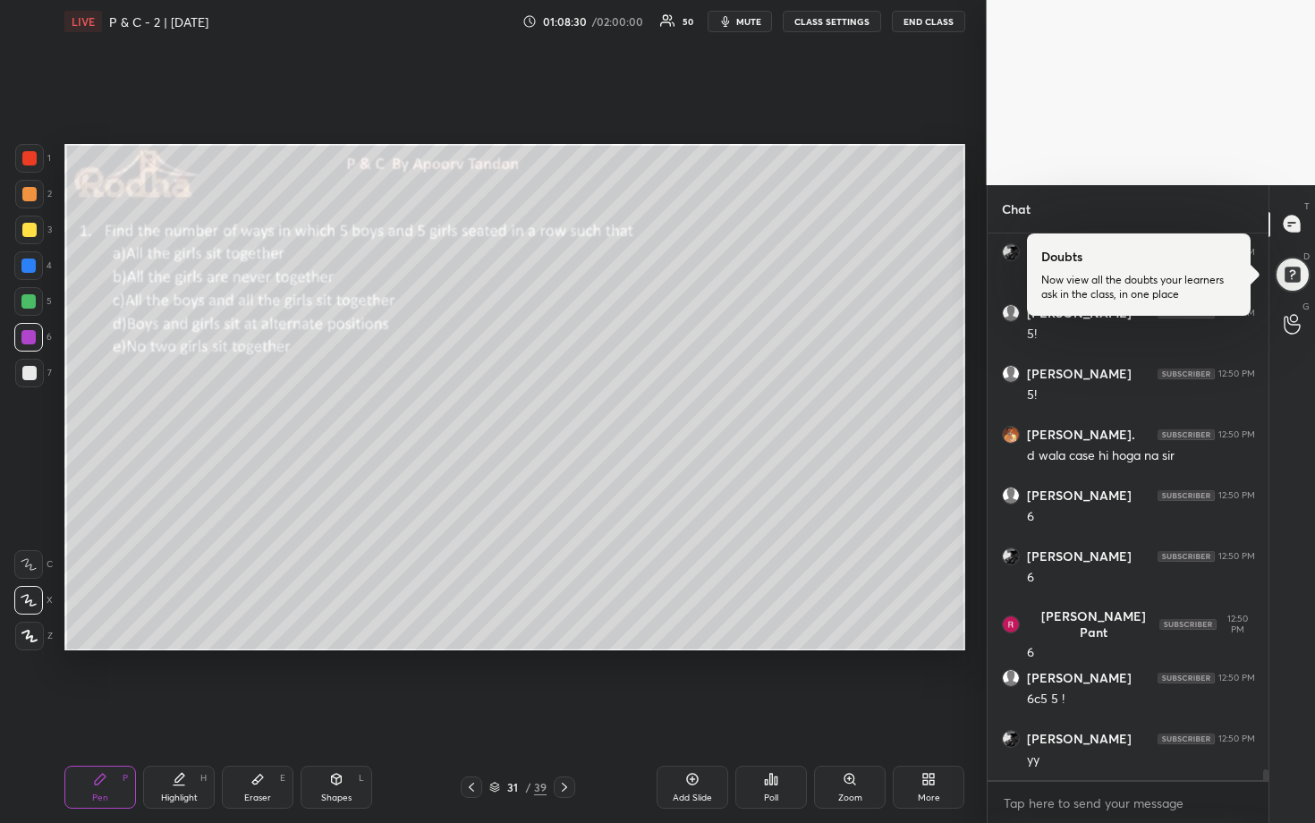
drag, startPoint x: 29, startPoint y: 199, endPoint x: 49, endPoint y: 205, distance: 21.5
click at [30, 198] on div at bounding box center [29, 194] width 14 height 14
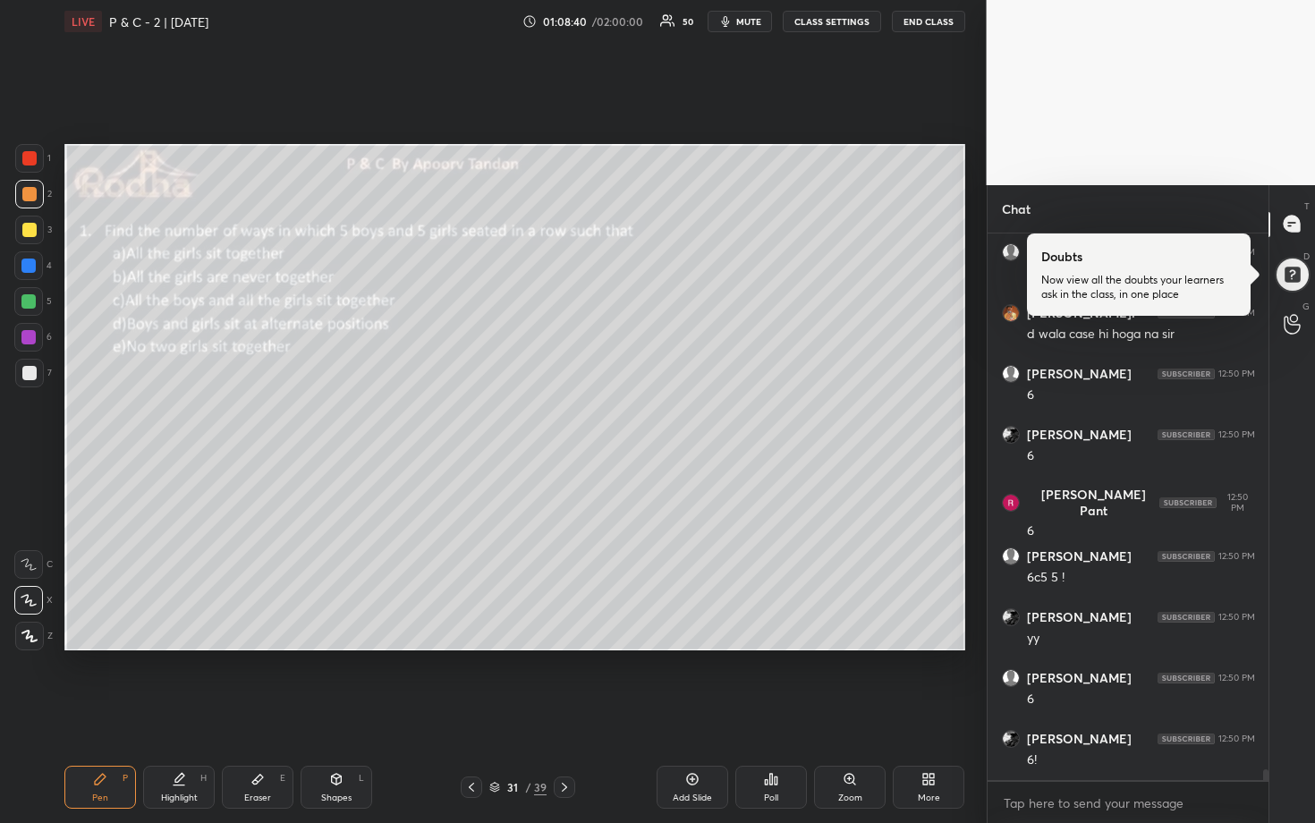
scroll to position [27623, 0]
drag, startPoint x: 27, startPoint y: 266, endPoint x: 48, endPoint y: 276, distance: 24.0
click at [29, 267] on div at bounding box center [28, 266] width 14 height 14
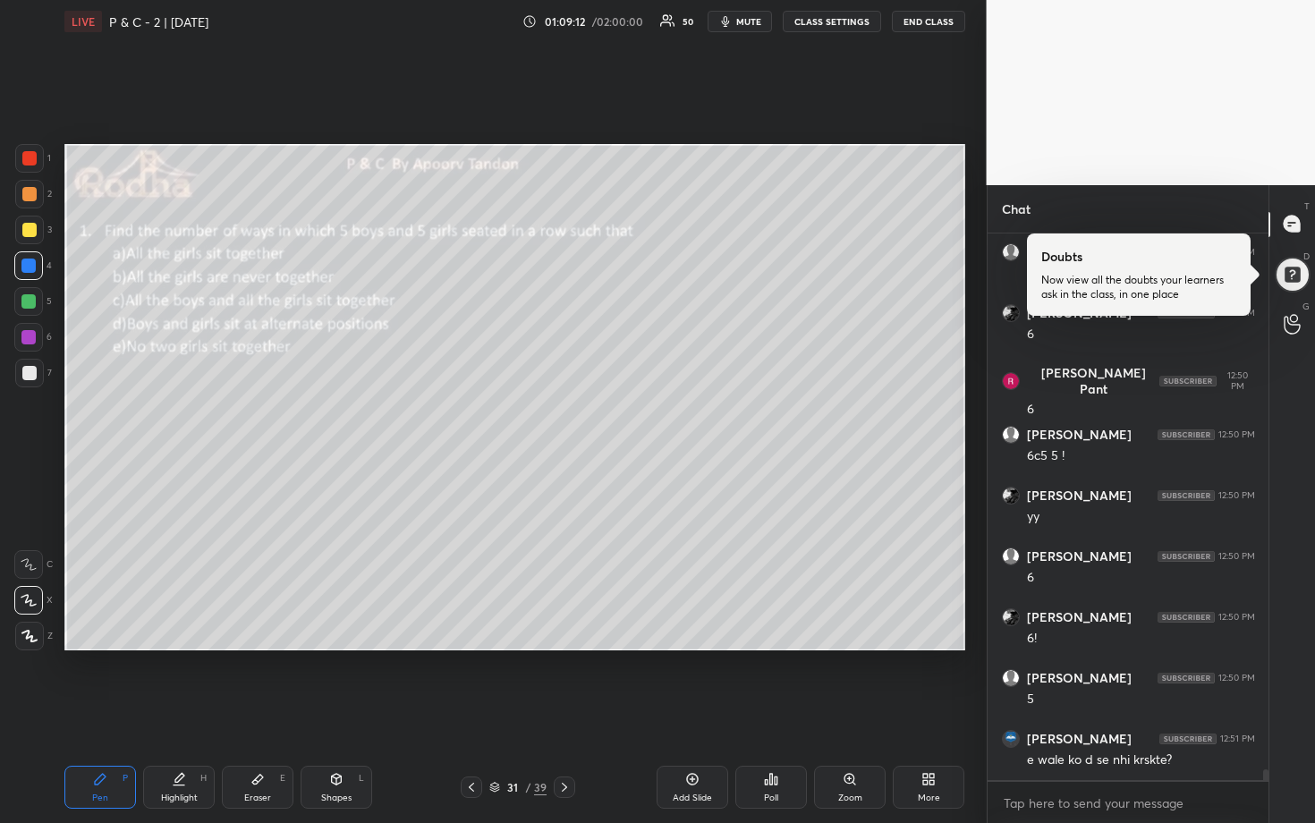
scroll to position [27761, 0]
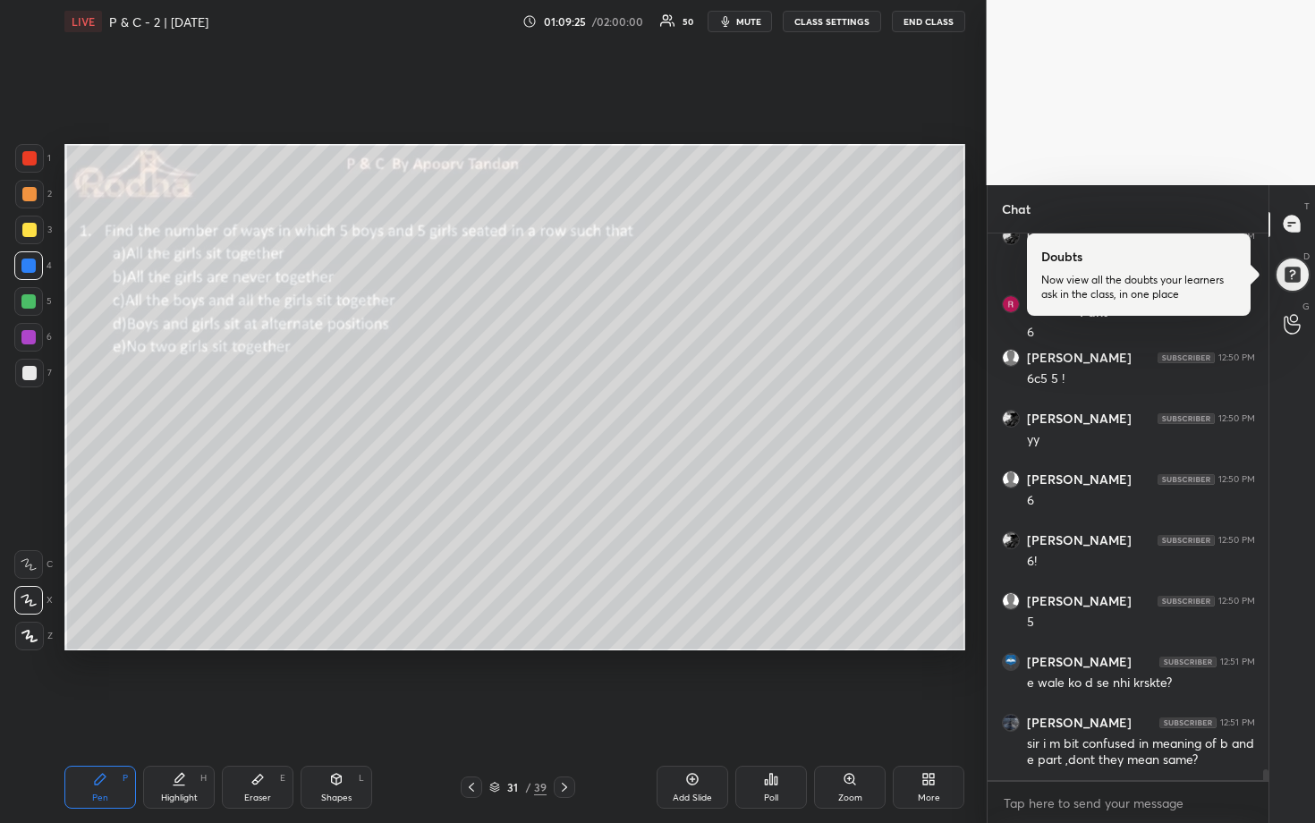
click at [33, 198] on div at bounding box center [29, 194] width 14 height 14
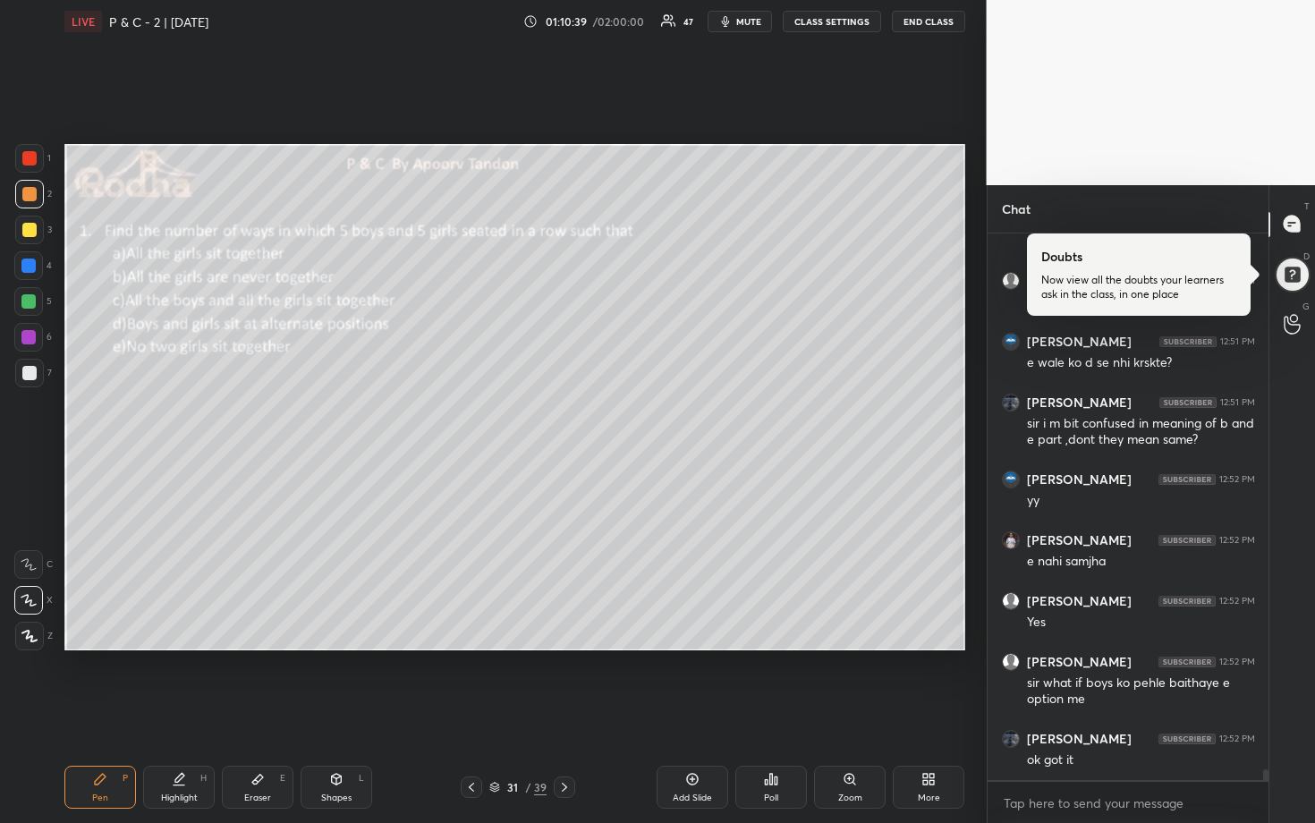
scroll to position [28142, 0]
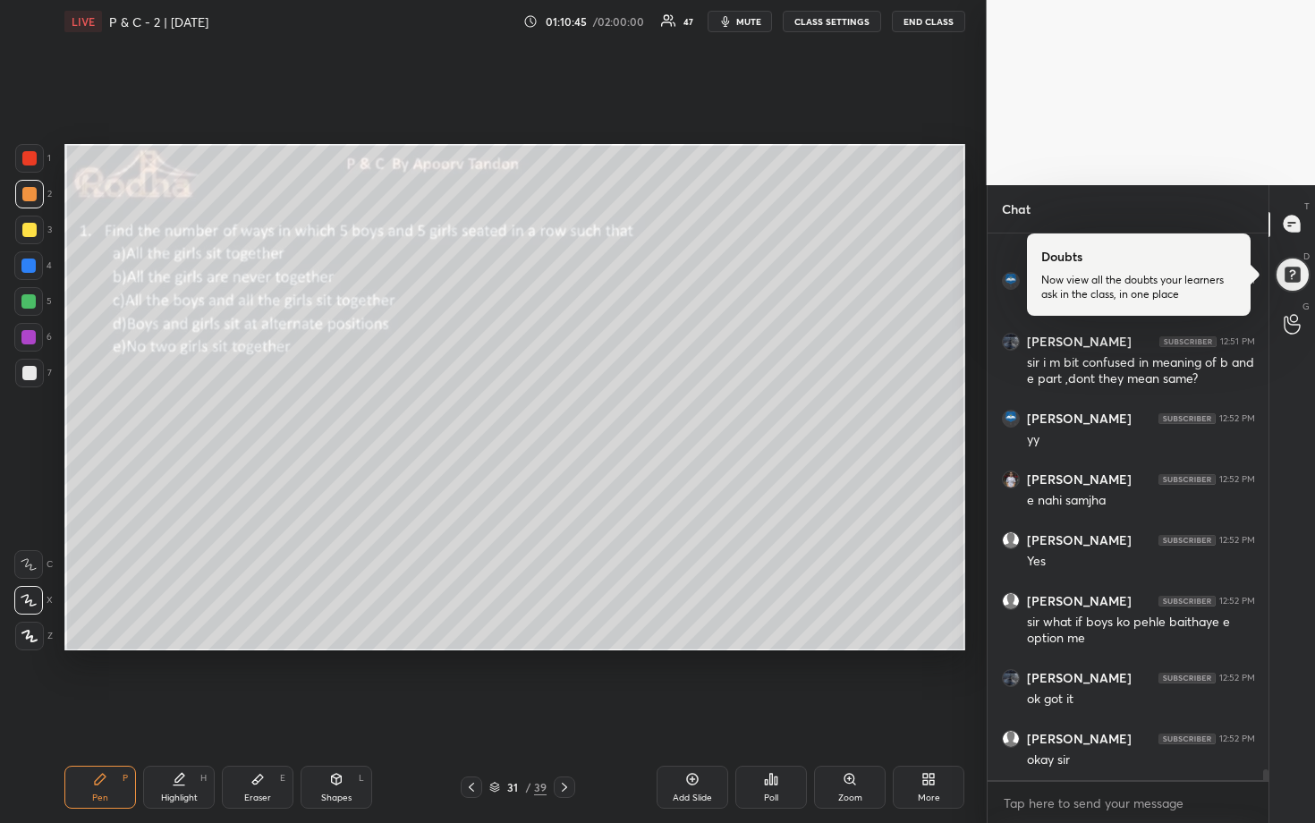
click at [25, 267] on div at bounding box center [28, 266] width 14 height 14
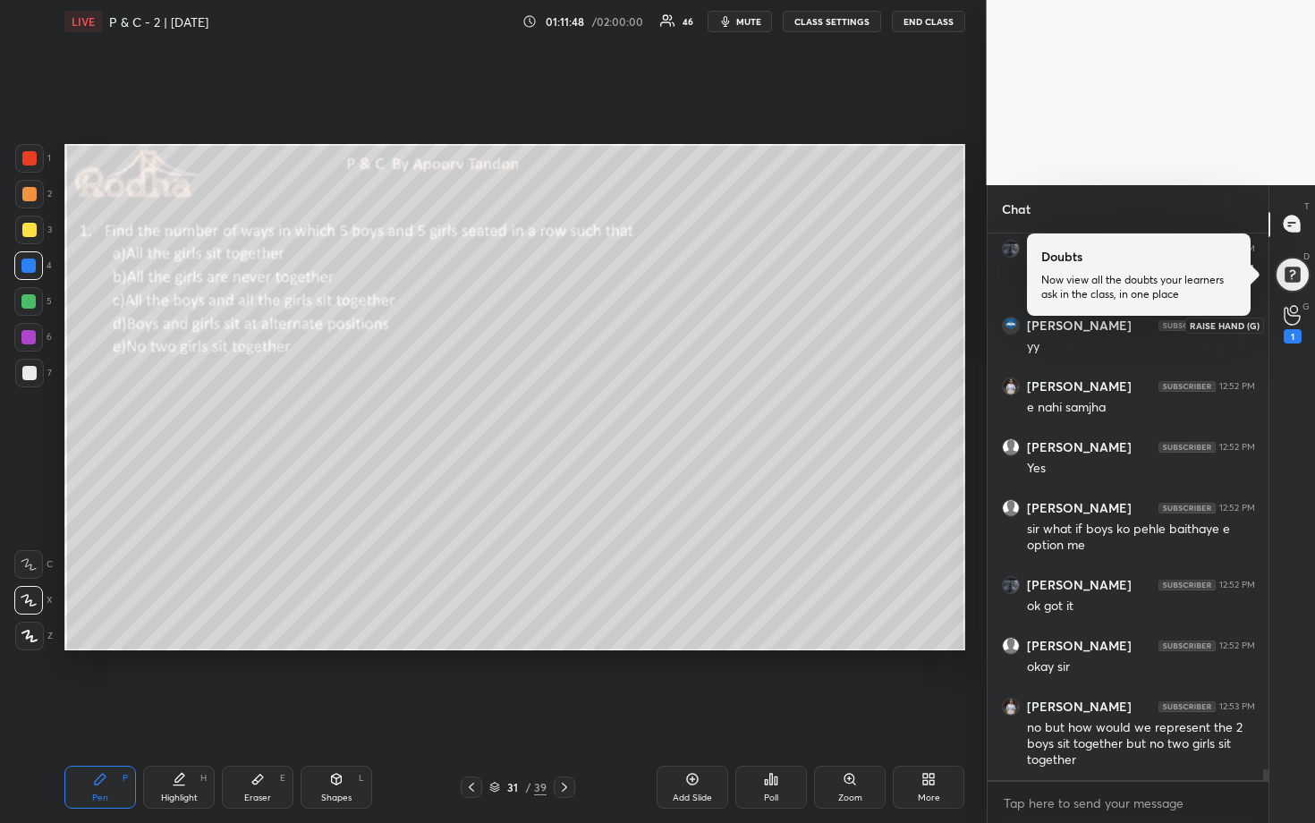
click at [1299, 322] on icon at bounding box center [1292, 315] width 17 height 21
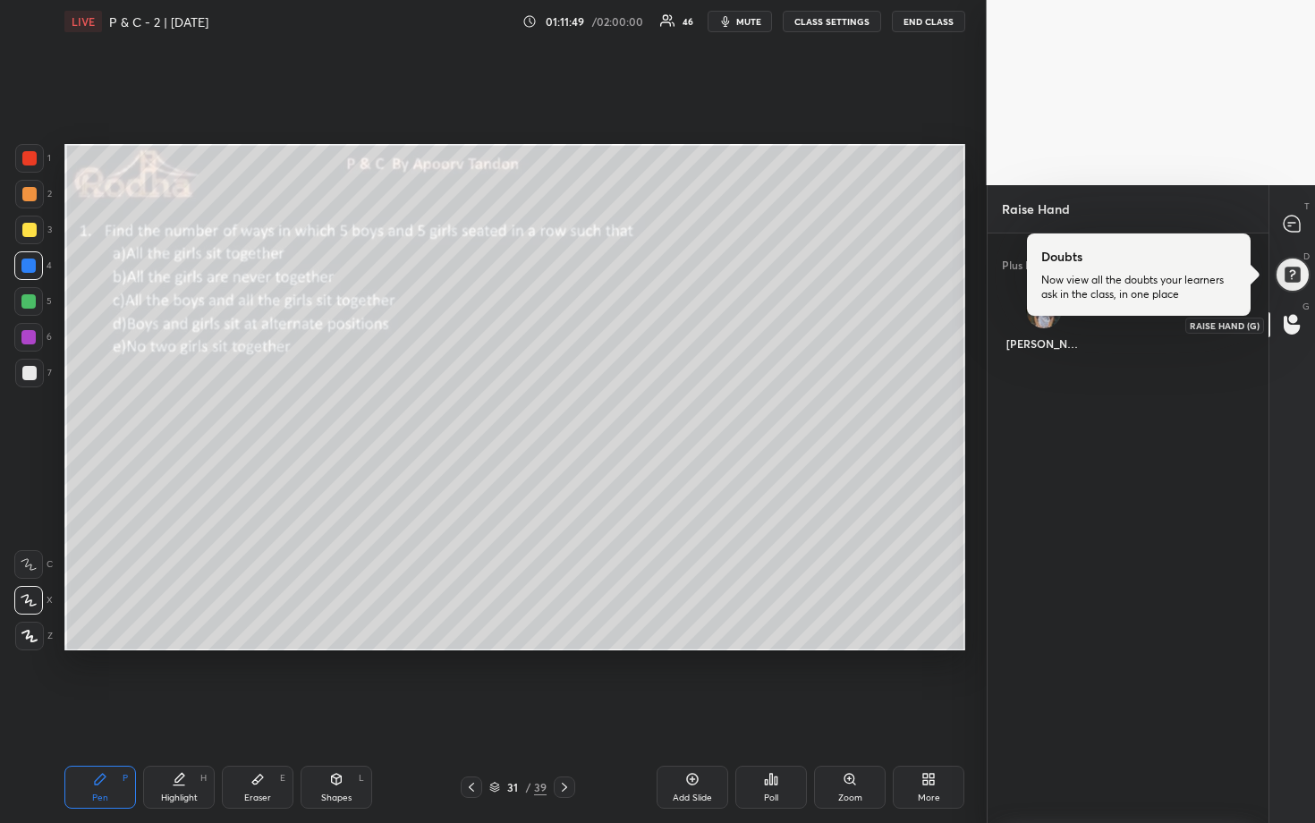
scroll to position [5, 6]
click at [1060, 329] on div "Surina INVITE" at bounding box center [1043, 330] width 83 height 104
click at [1048, 356] on button "INVITE" at bounding box center [1043, 355] width 69 height 23
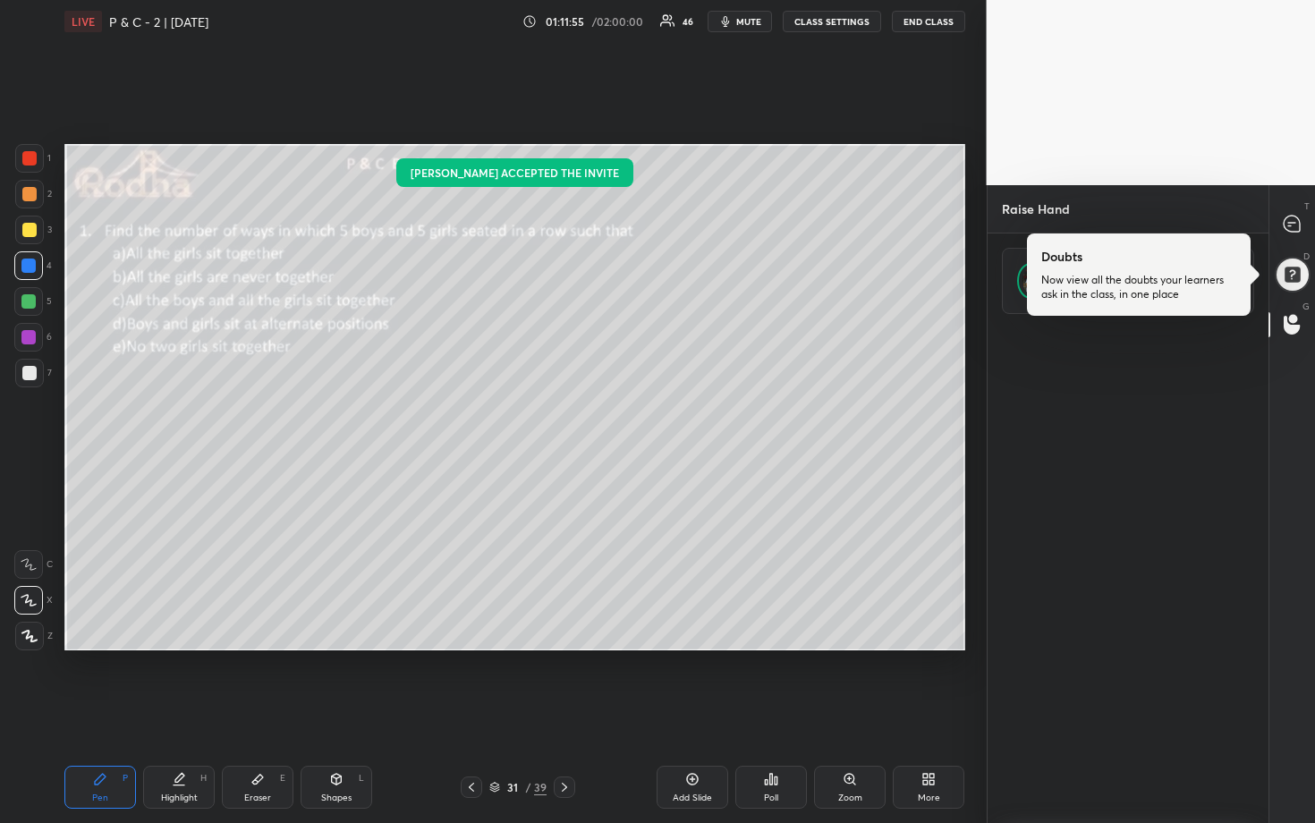
click at [1157, 411] on div "grid" at bounding box center [1129, 566] width 282 height 504
click at [1285, 227] on icon at bounding box center [1292, 224] width 16 height 16
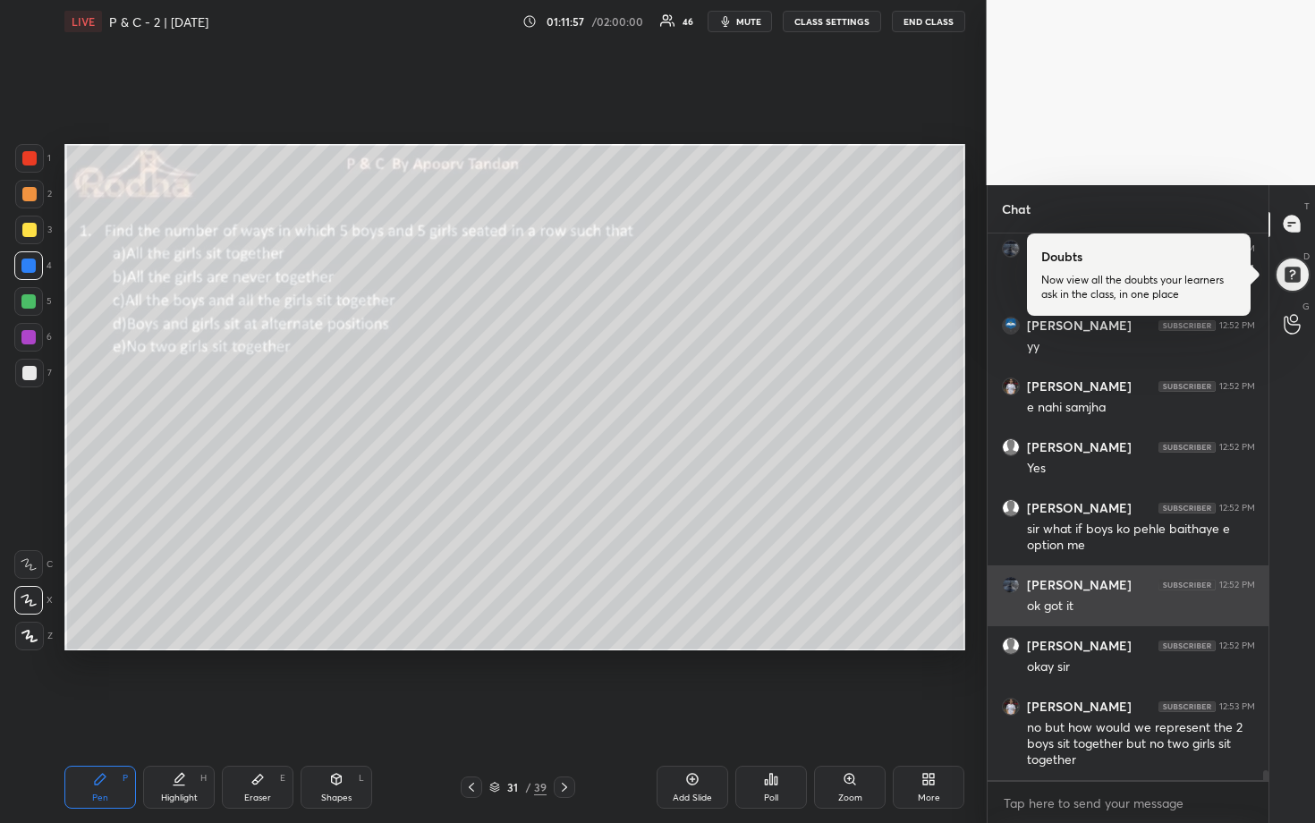
scroll to position [28699, 0]
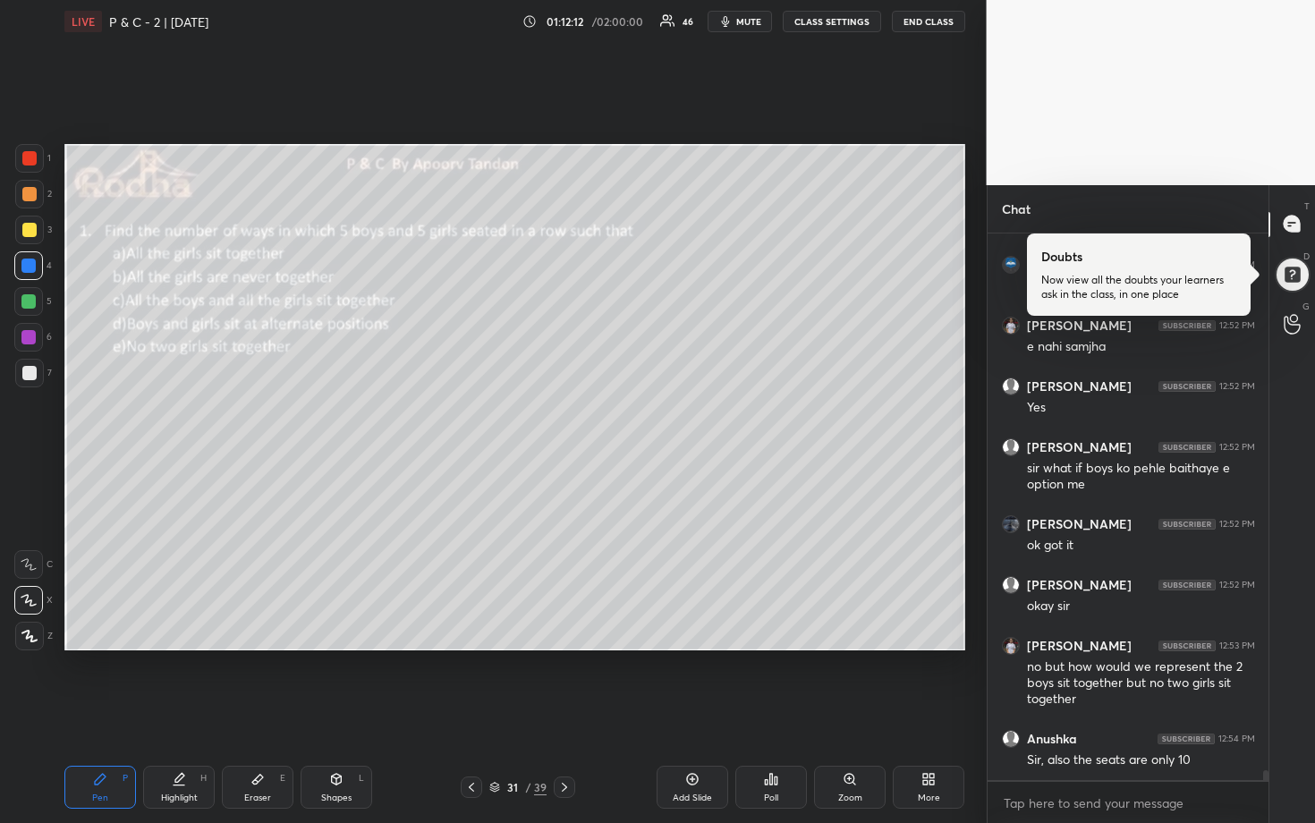
click at [23, 366] on div at bounding box center [29, 373] width 14 height 14
click at [1293, 324] on icon at bounding box center [1292, 324] width 17 height 21
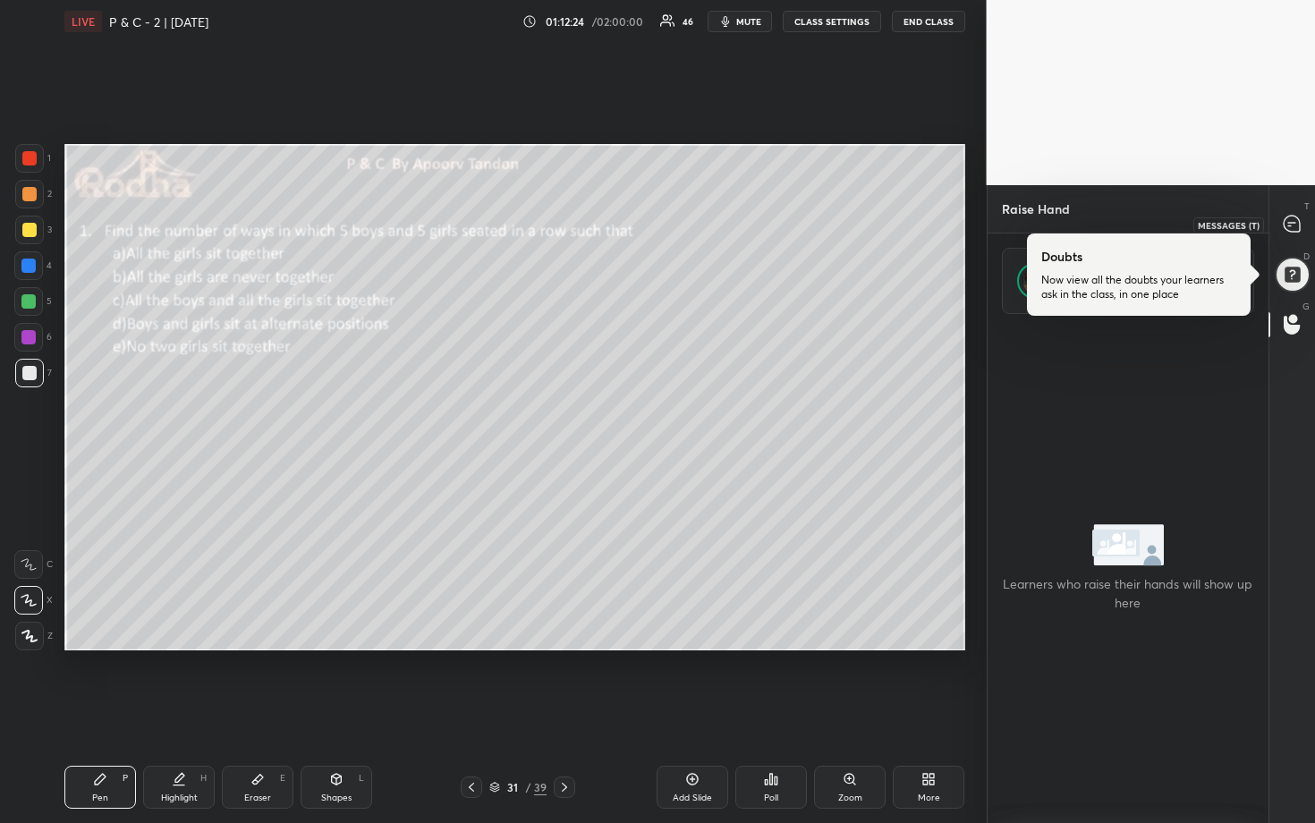
click at [1296, 231] on icon at bounding box center [1292, 224] width 16 height 16
type textarea "x"
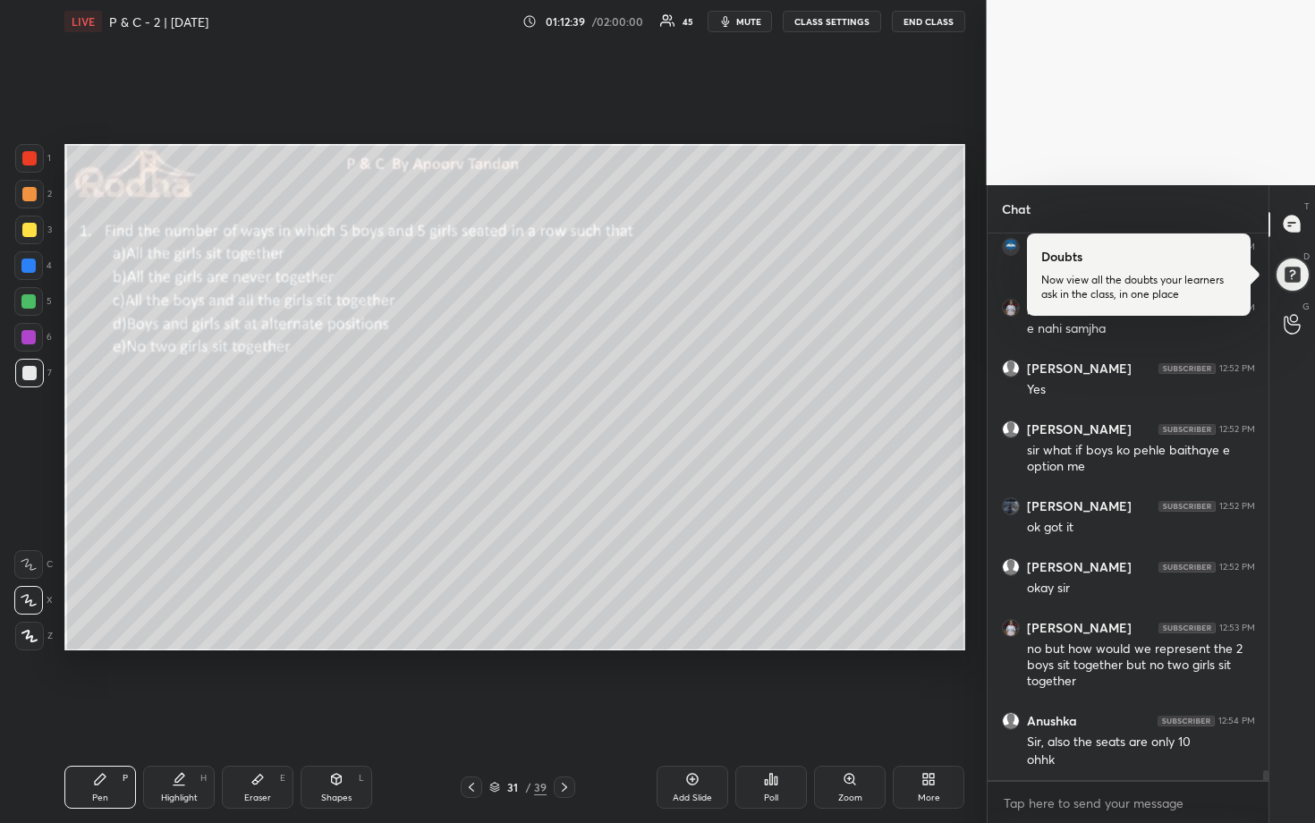
scroll to position [28777, 0]
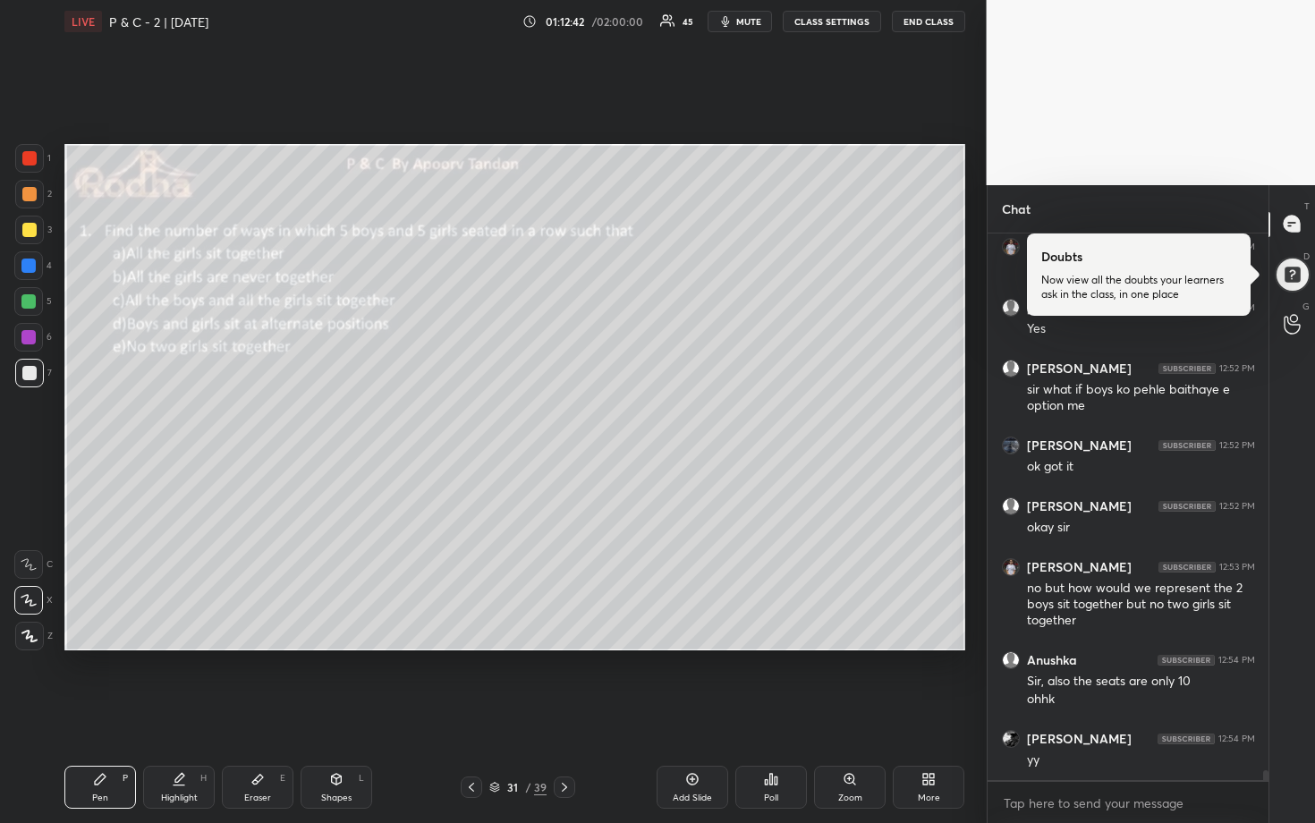
click at [564, 682] on icon at bounding box center [564, 787] width 14 height 14
drag, startPoint x: 471, startPoint y: 785, endPoint x: 577, endPoint y: 774, distance: 106.1
click at [471, 682] on icon at bounding box center [471, 787] width 5 height 9
click at [699, 682] on div "Add Slide" at bounding box center [693, 787] width 72 height 43
click at [20, 300] on div at bounding box center [28, 301] width 29 height 29
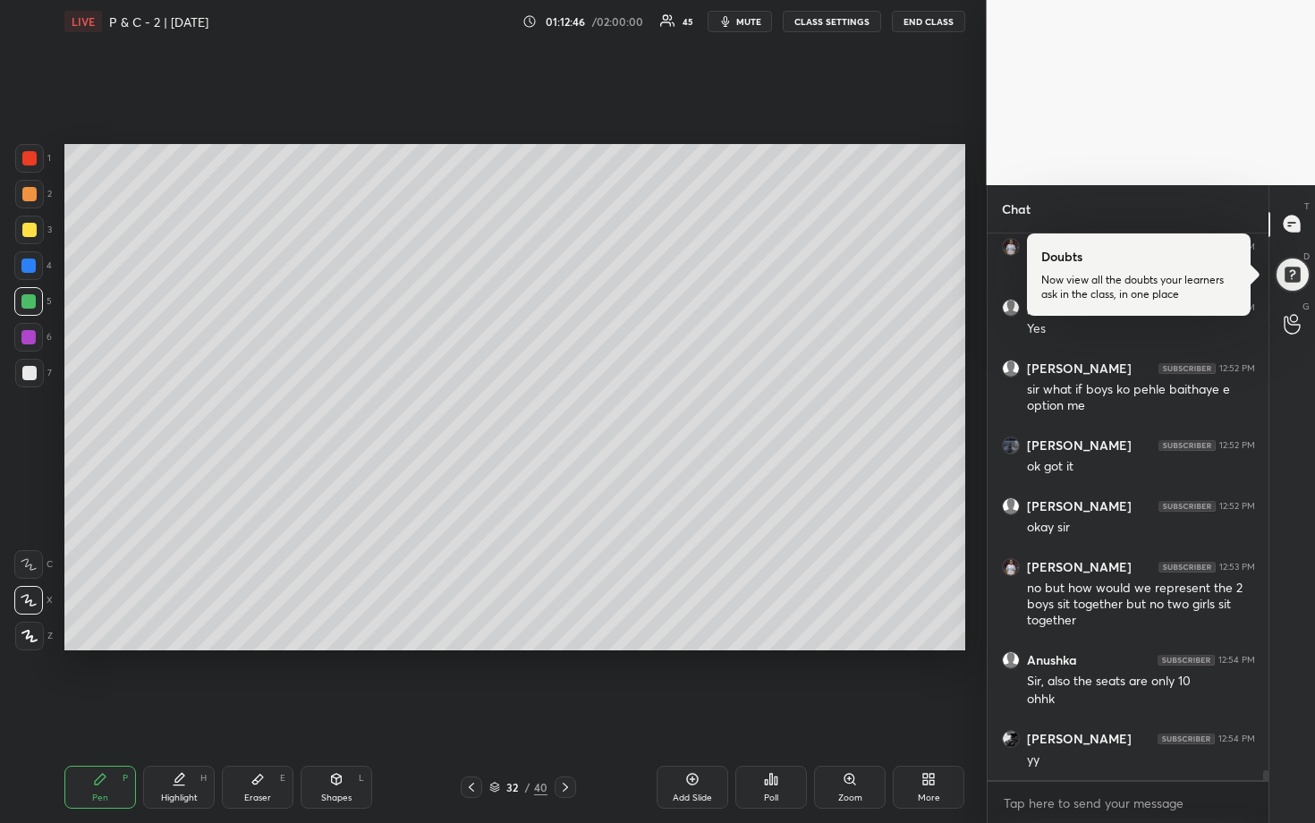
click at [29, 369] on div at bounding box center [29, 373] width 14 height 14
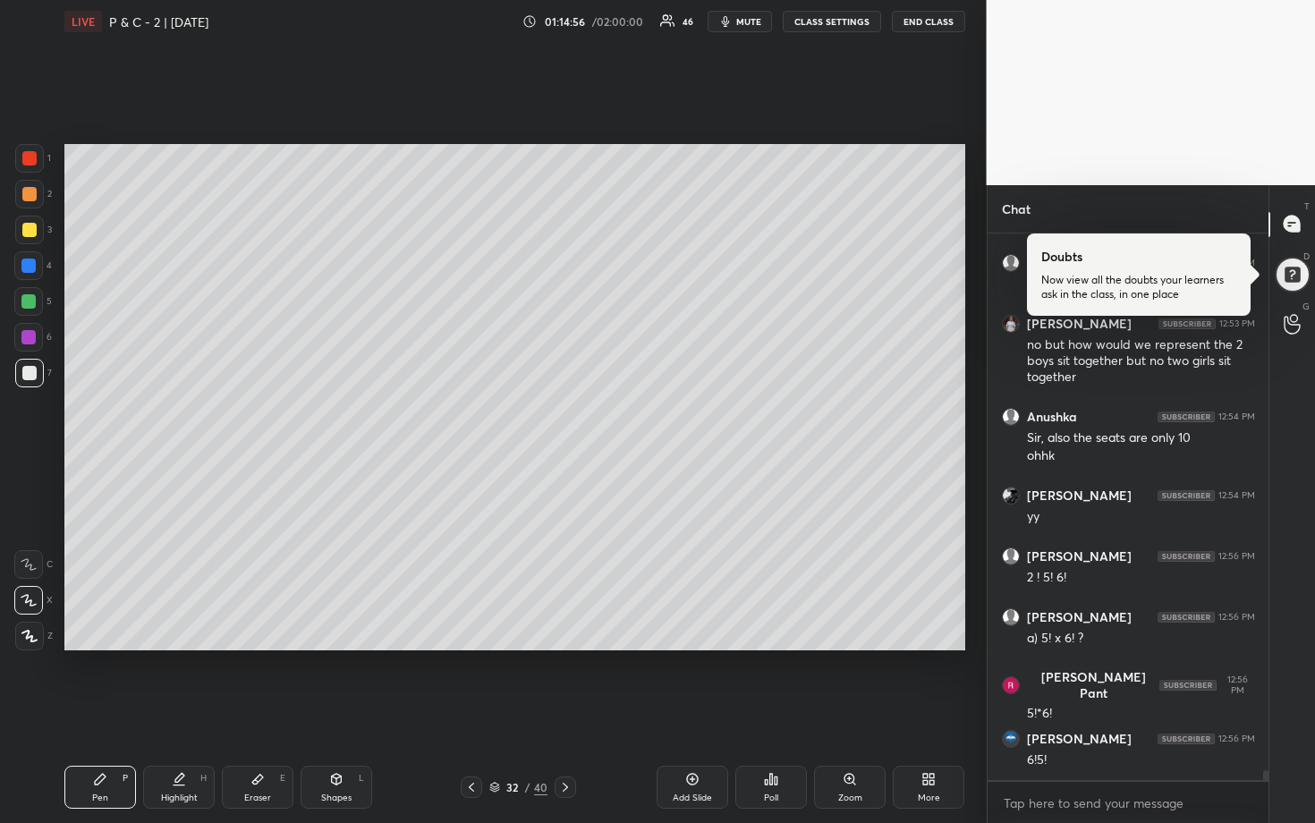
scroll to position [29081, 0]
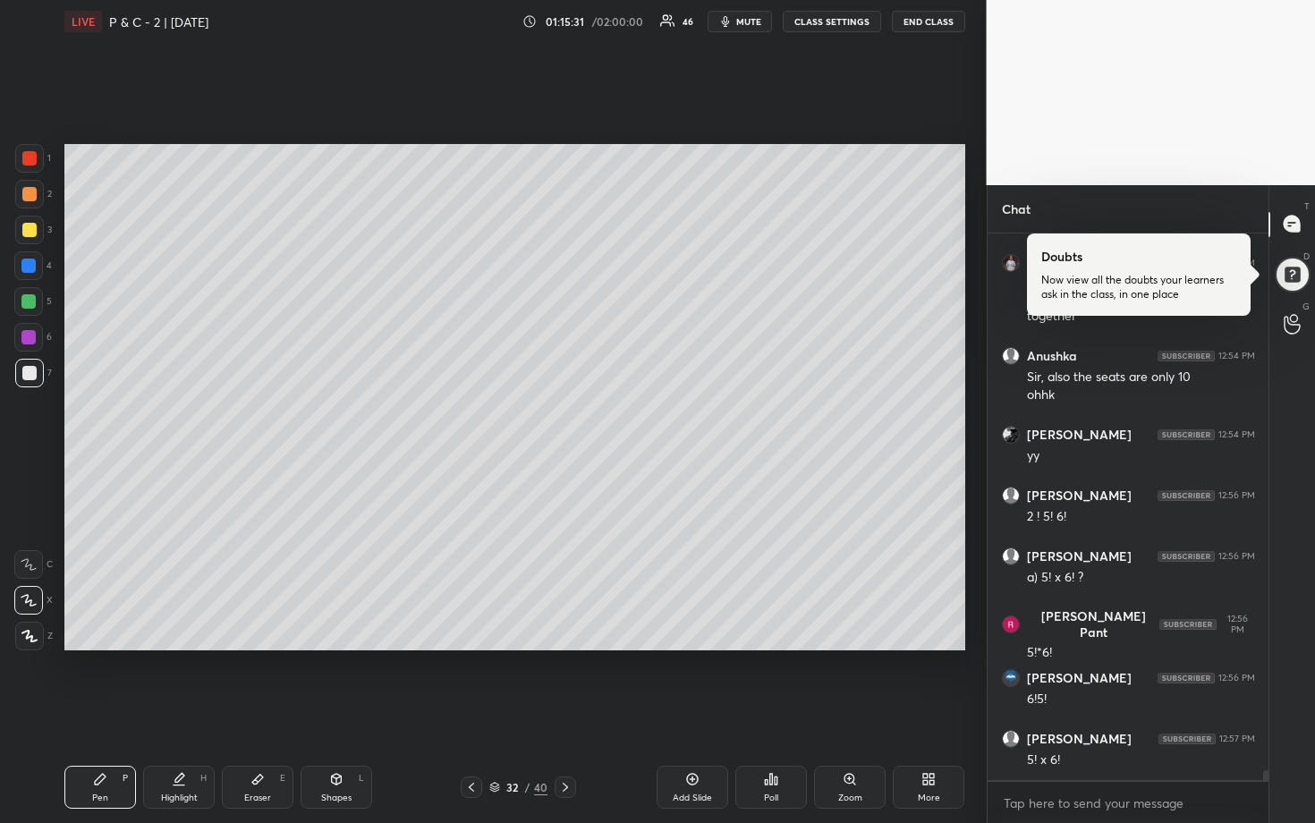
drag, startPoint x: 30, startPoint y: 301, endPoint x: 38, endPoint y: 295, distance: 9.7
click at [30, 302] on div at bounding box center [28, 301] width 14 height 14
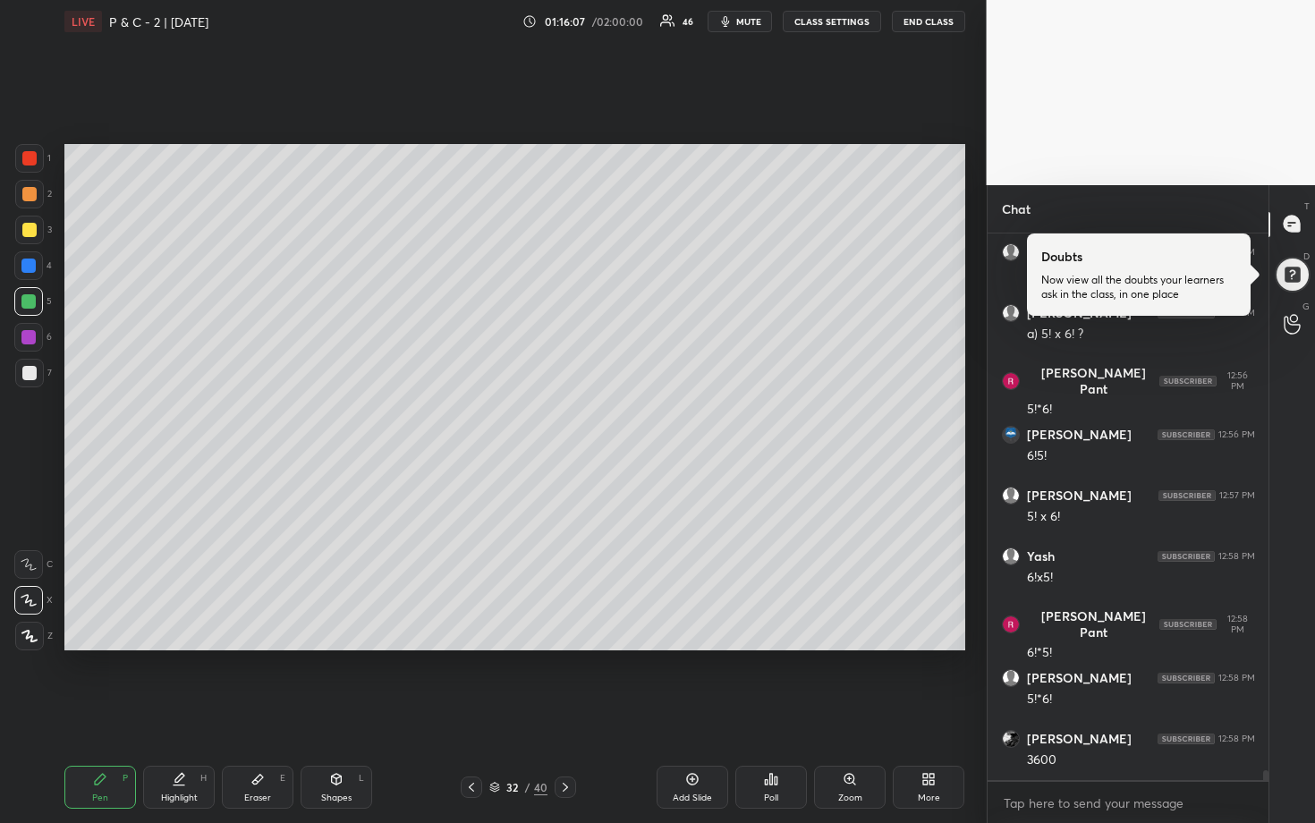
scroll to position [29386, 0]
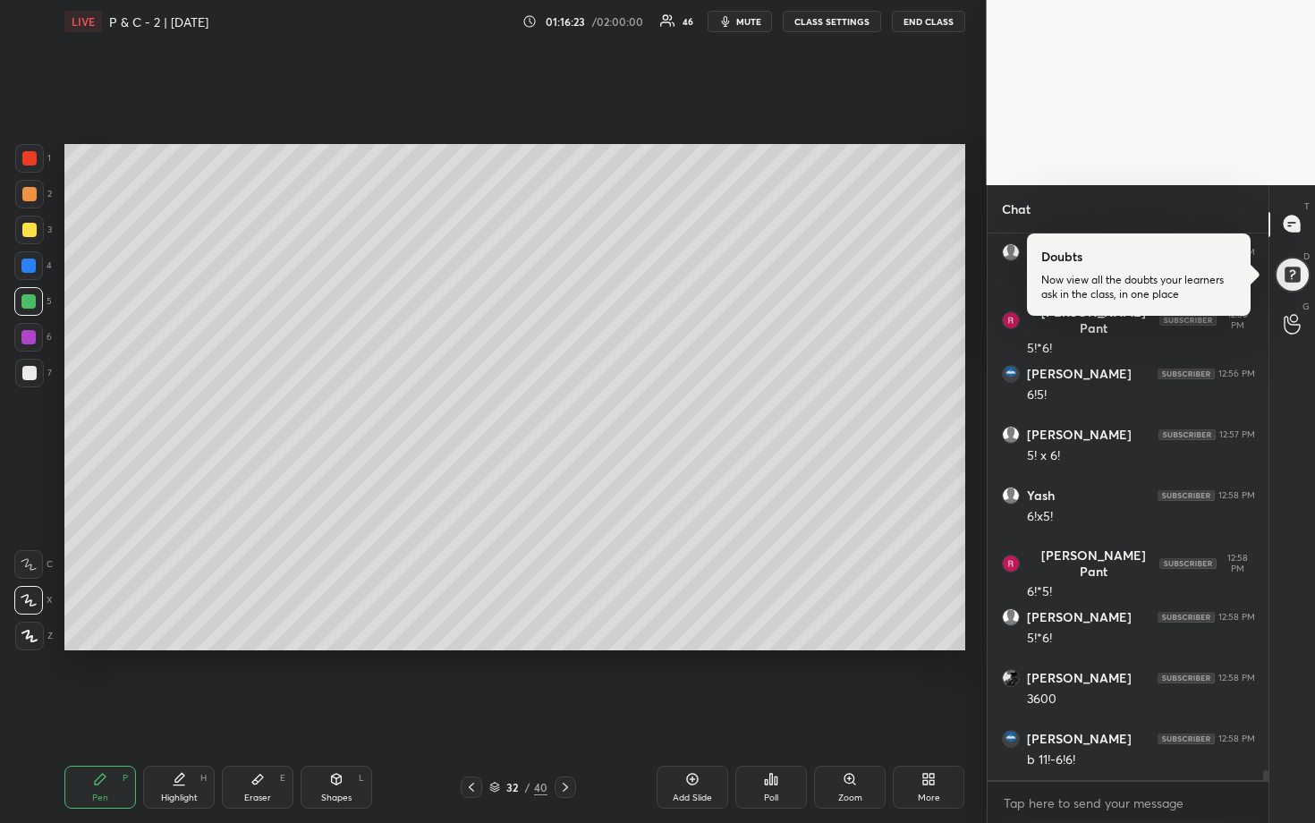
click at [32, 244] on div "1 2 3 4 5 6 7" at bounding box center [33, 269] width 38 height 250
click at [21, 197] on div at bounding box center [29, 194] width 29 height 29
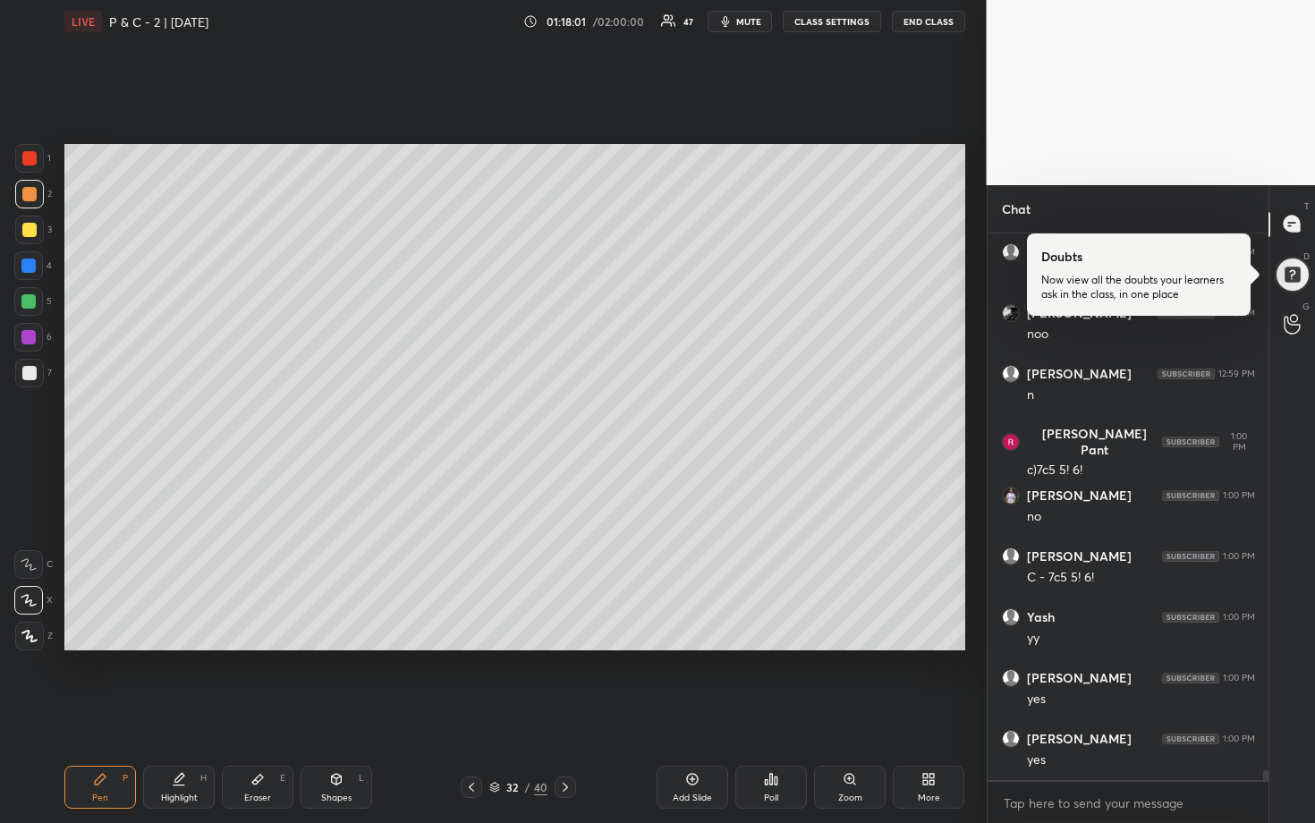
scroll to position [30776, 0]
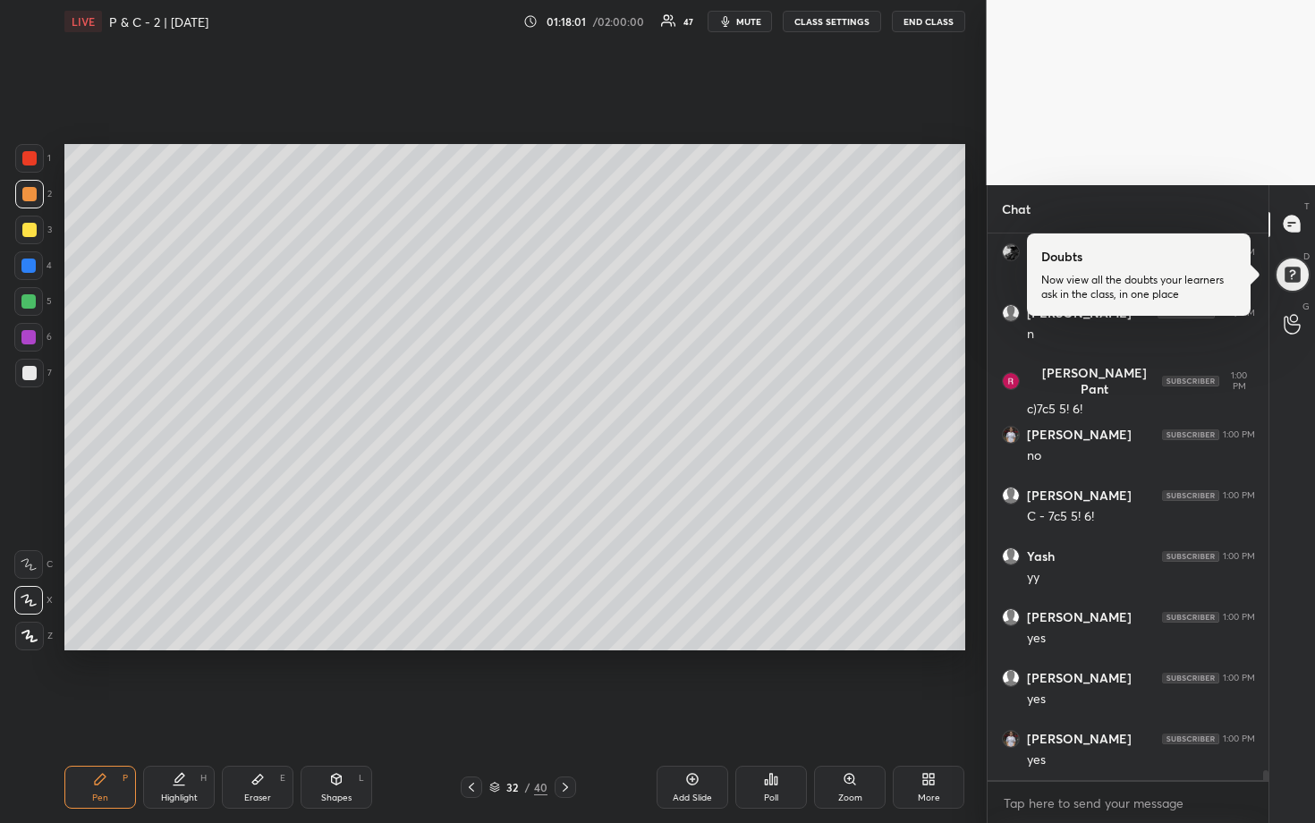
click at [23, 301] on div at bounding box center [28, 301] width 14 height 14
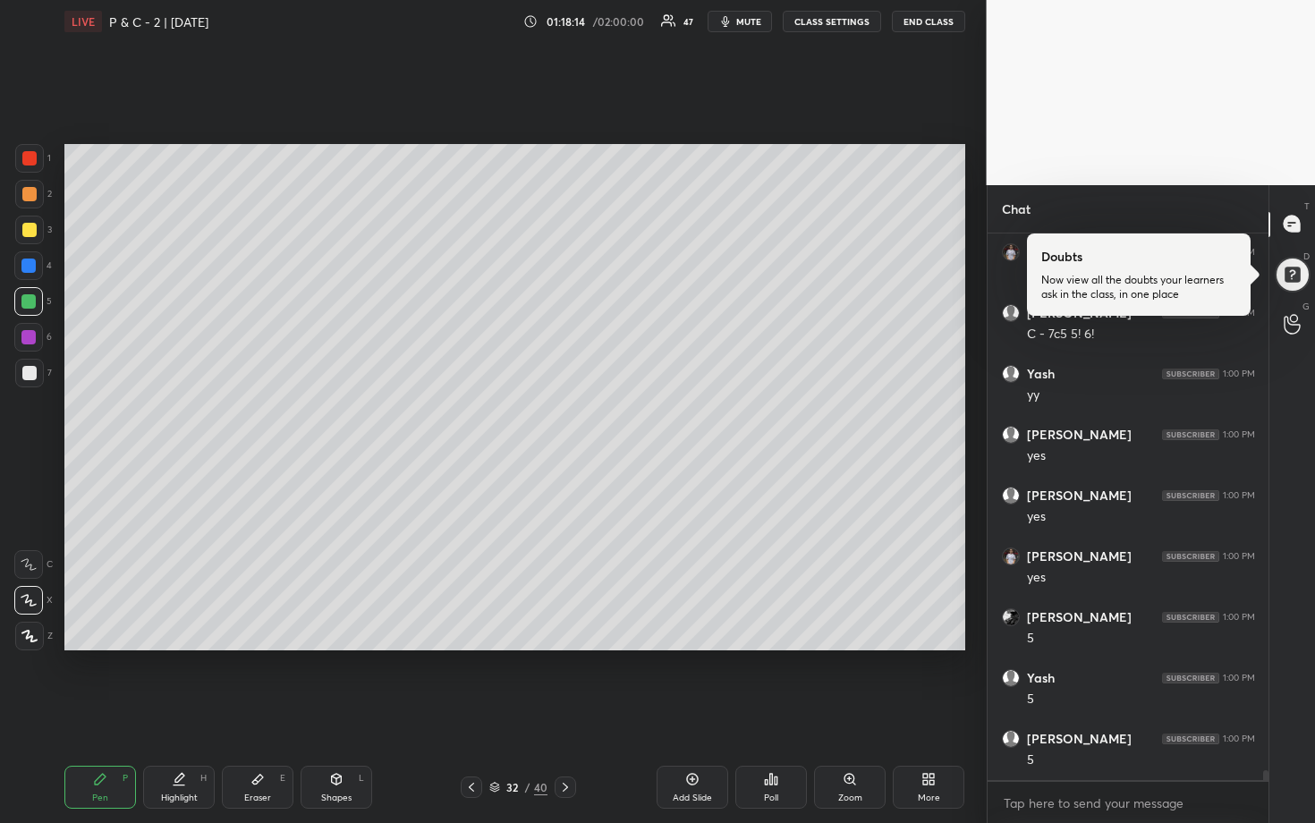
scroll to position [31019, 0]
click at [33, 197] on div at bounding box center [29, 194] width 14 height 14
click at [27, 263] on div at bounding box center [28, 266] width 14 height 14
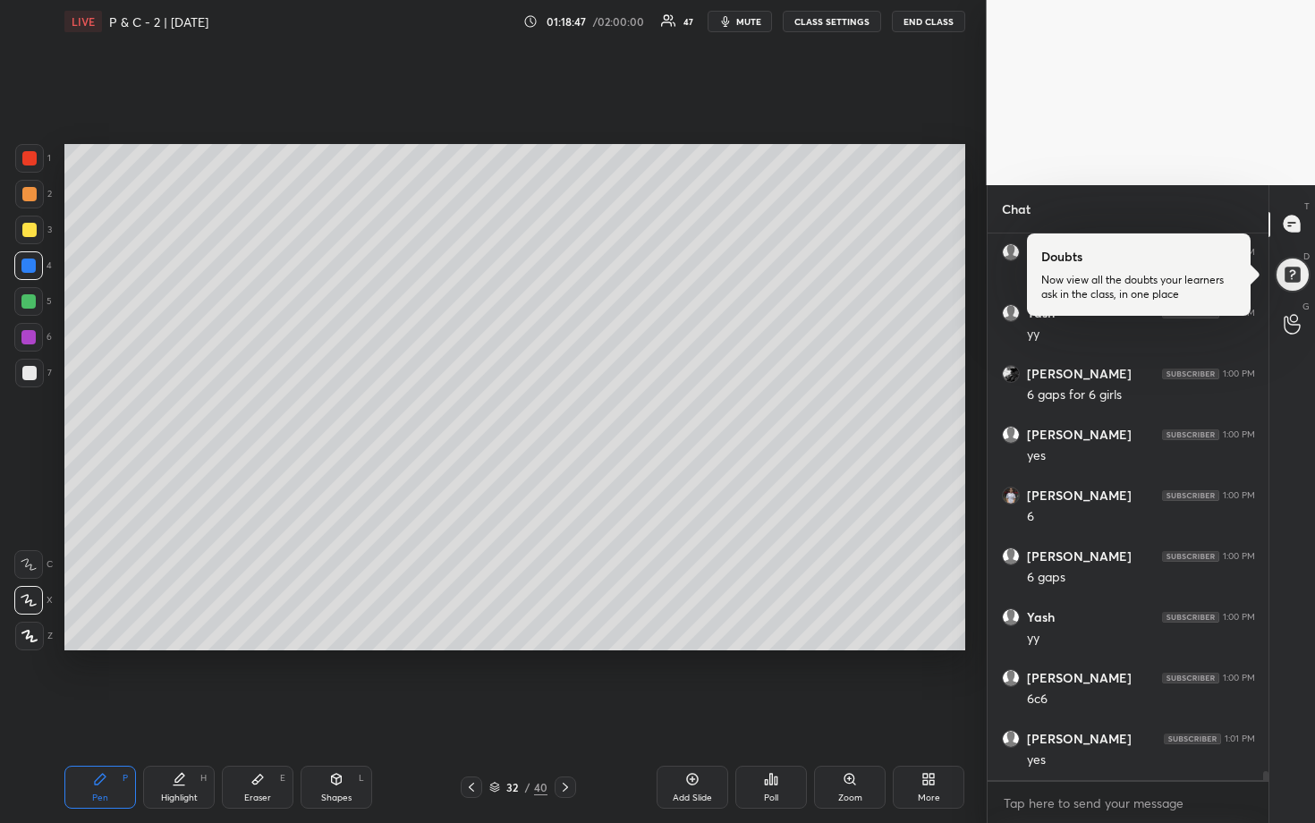
scroll to position [31627, 0]
click at [27, 305] on div at bounding box center [28, 301] width 14 height 14
drag, startPoint x: 36, startPoint y: 369, endPoint x: 57, endPoint y: 384, distance: 26.3
click at [36, 369] on div at bounding box center [29, 373] width 29 height 29
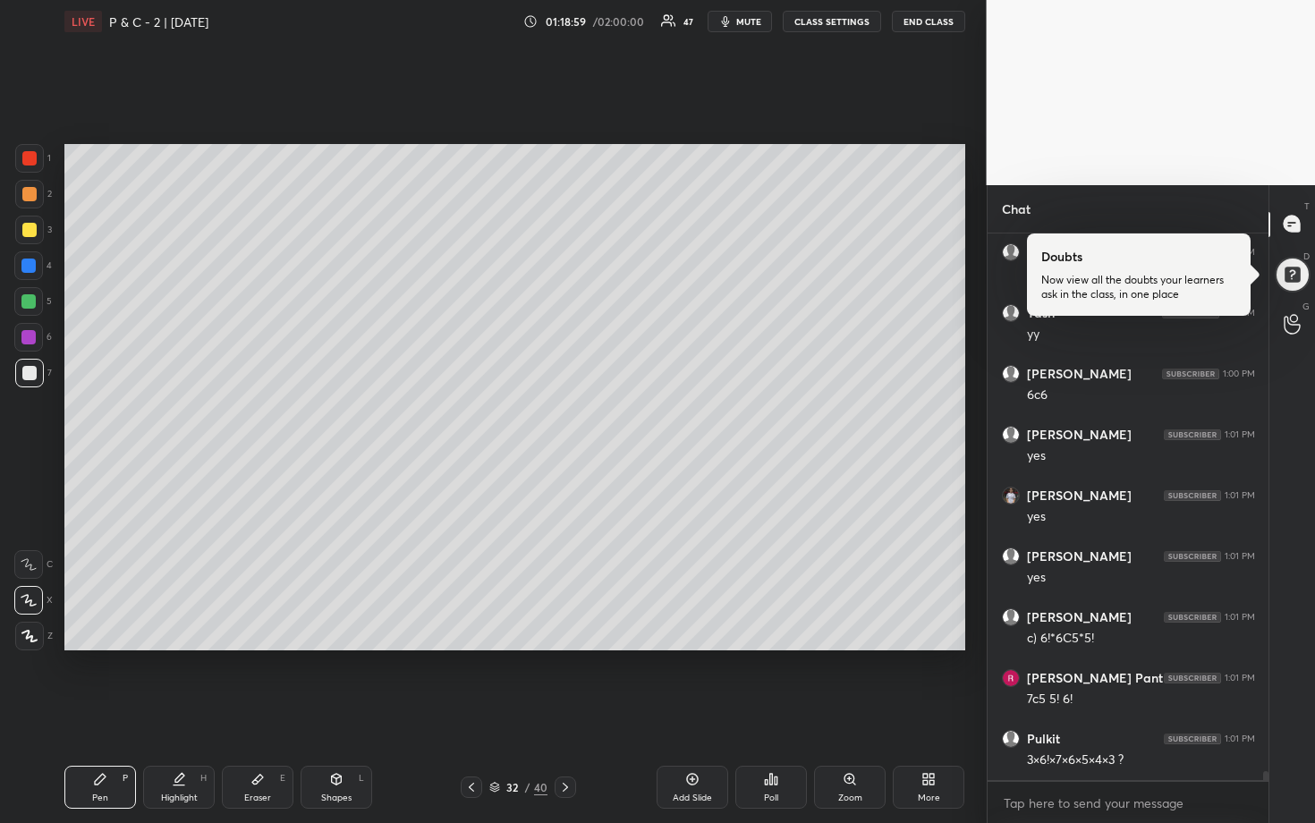
scroll to position [31871, 0]
click at [29, 266] on div at bounding box center [28, 266] width 14 height 14
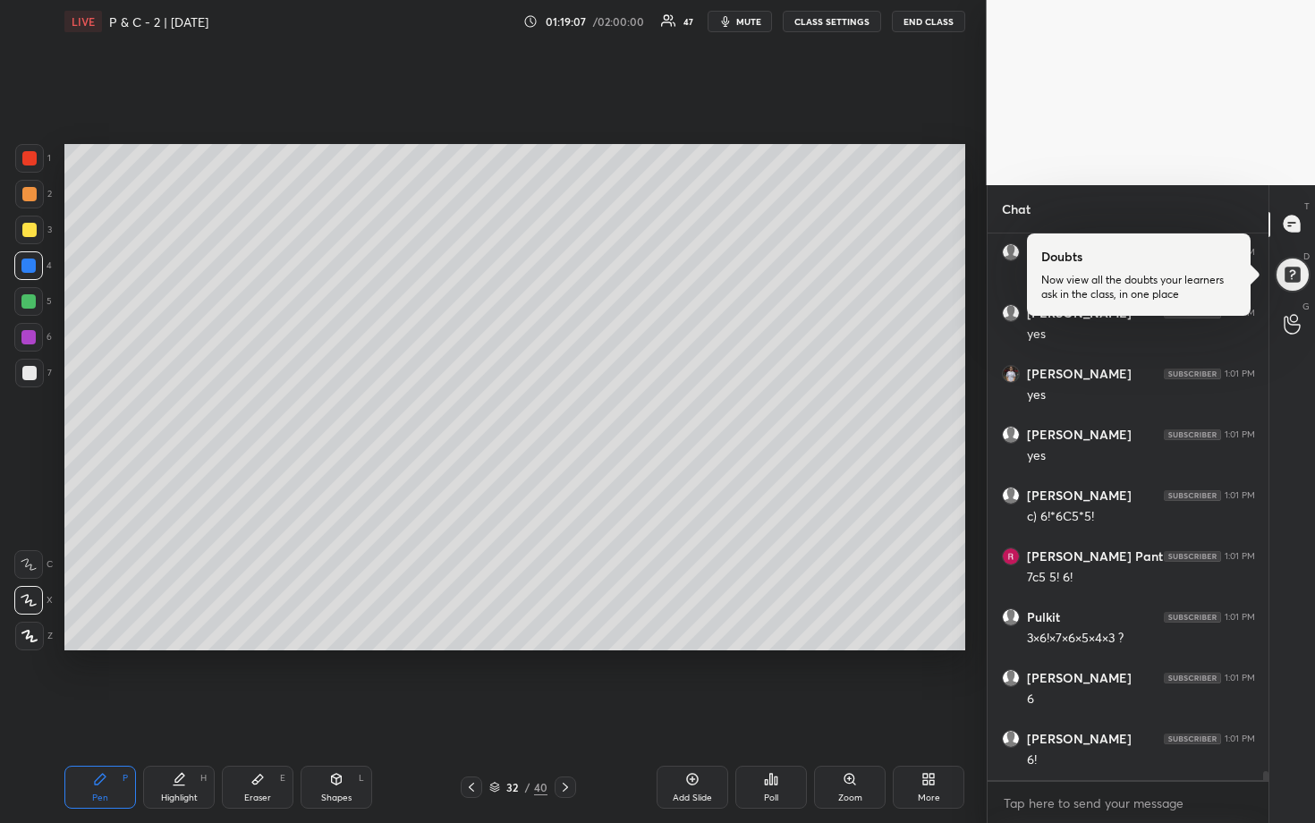
scroll to position [31992, 0]
click at [30, 329] on div at bounding box center [28, 337] width 29 height 29
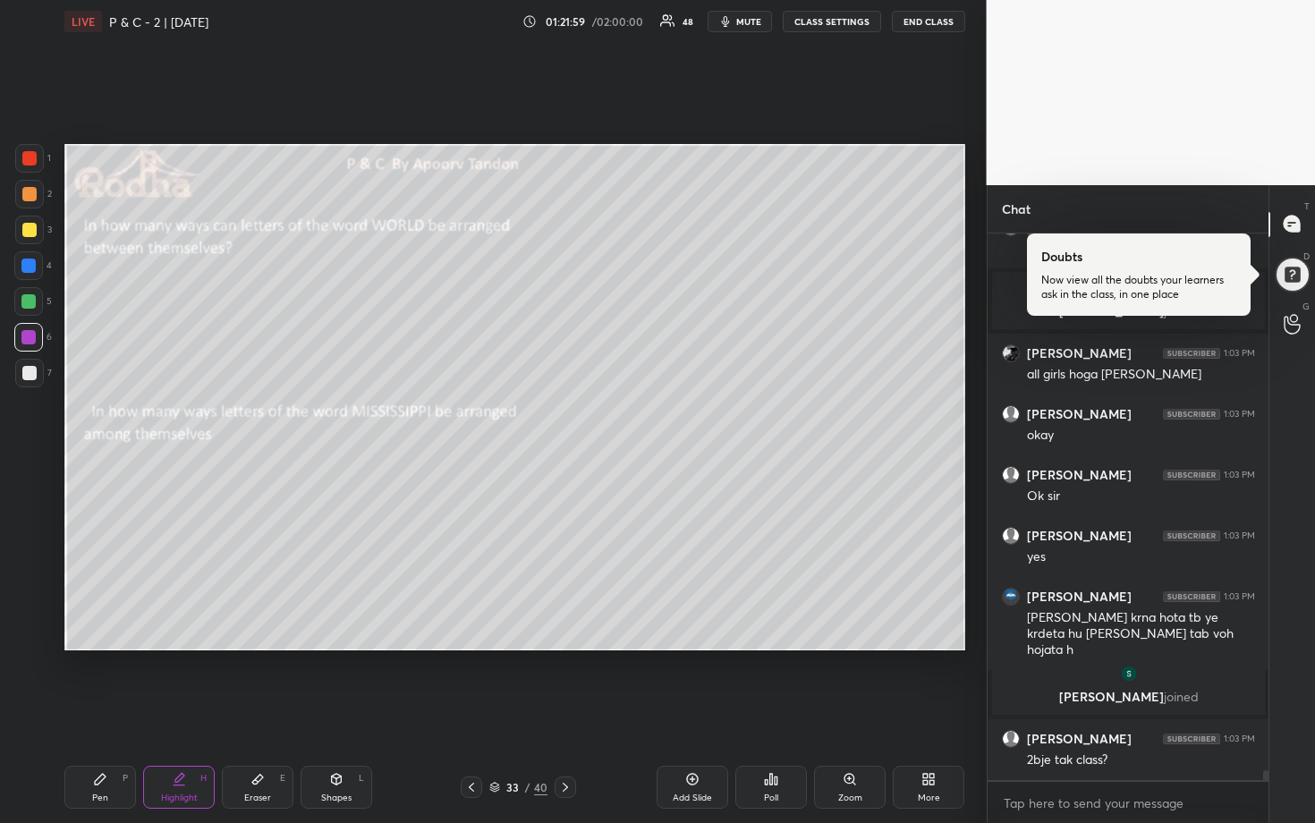
scroll to position [30461, 0]
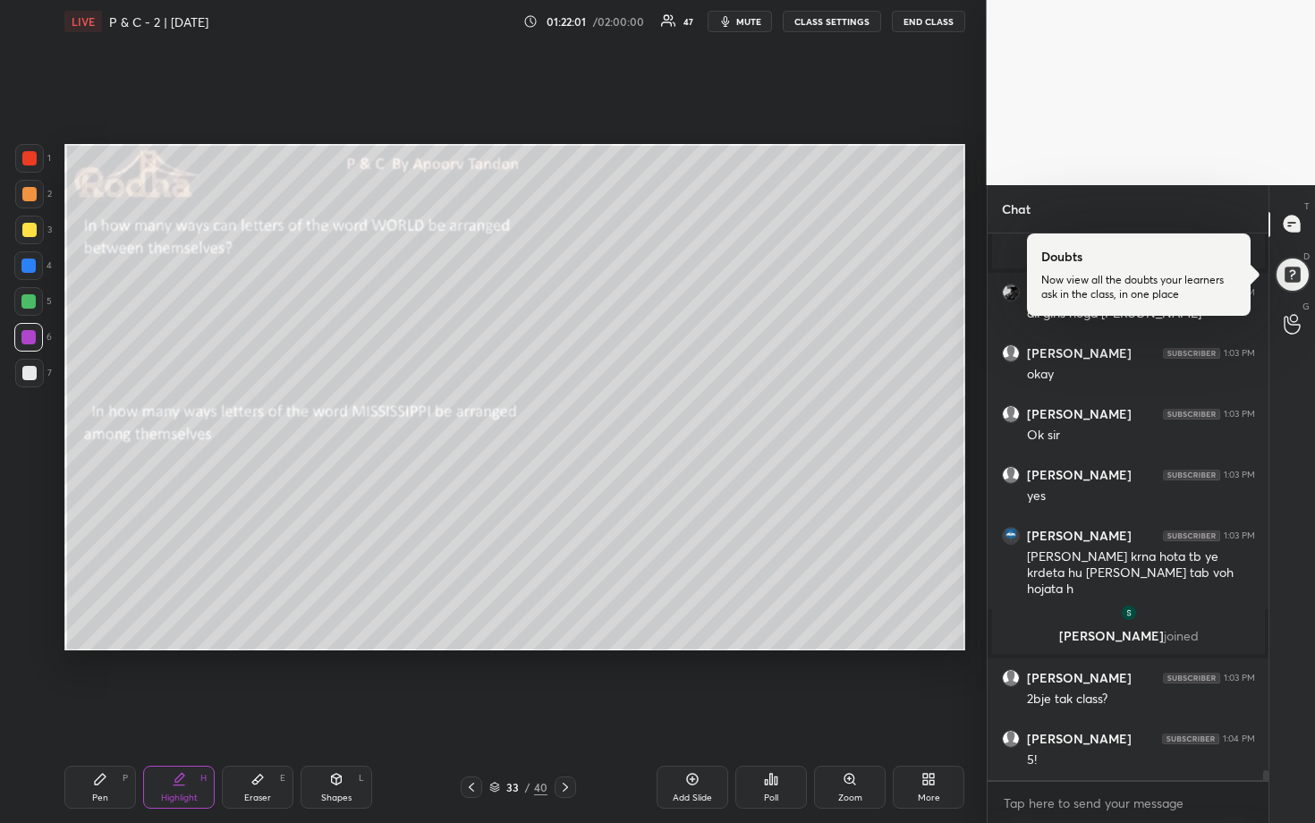
click at [31, 231] on div at bounding box center [29, 230] width 14 height 14
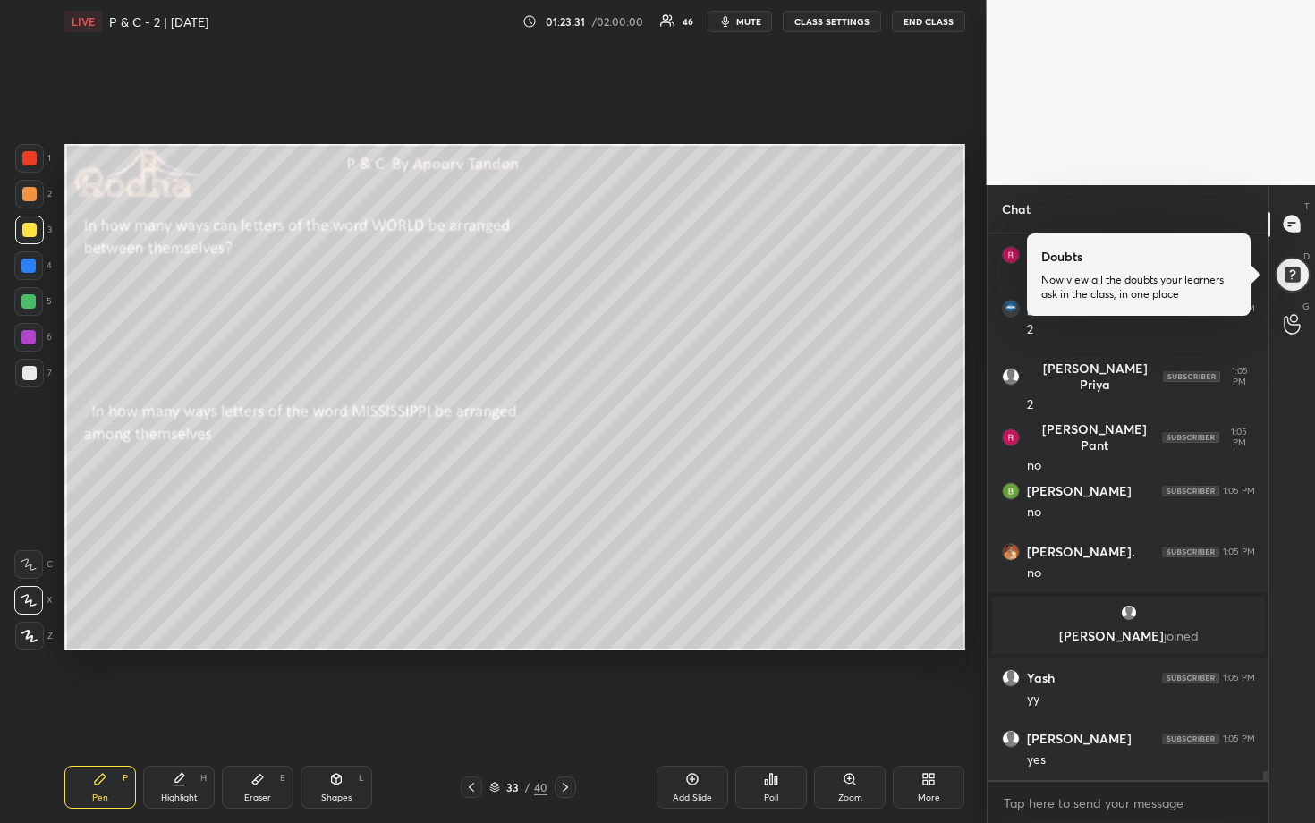
scroll to position [31825, 0]
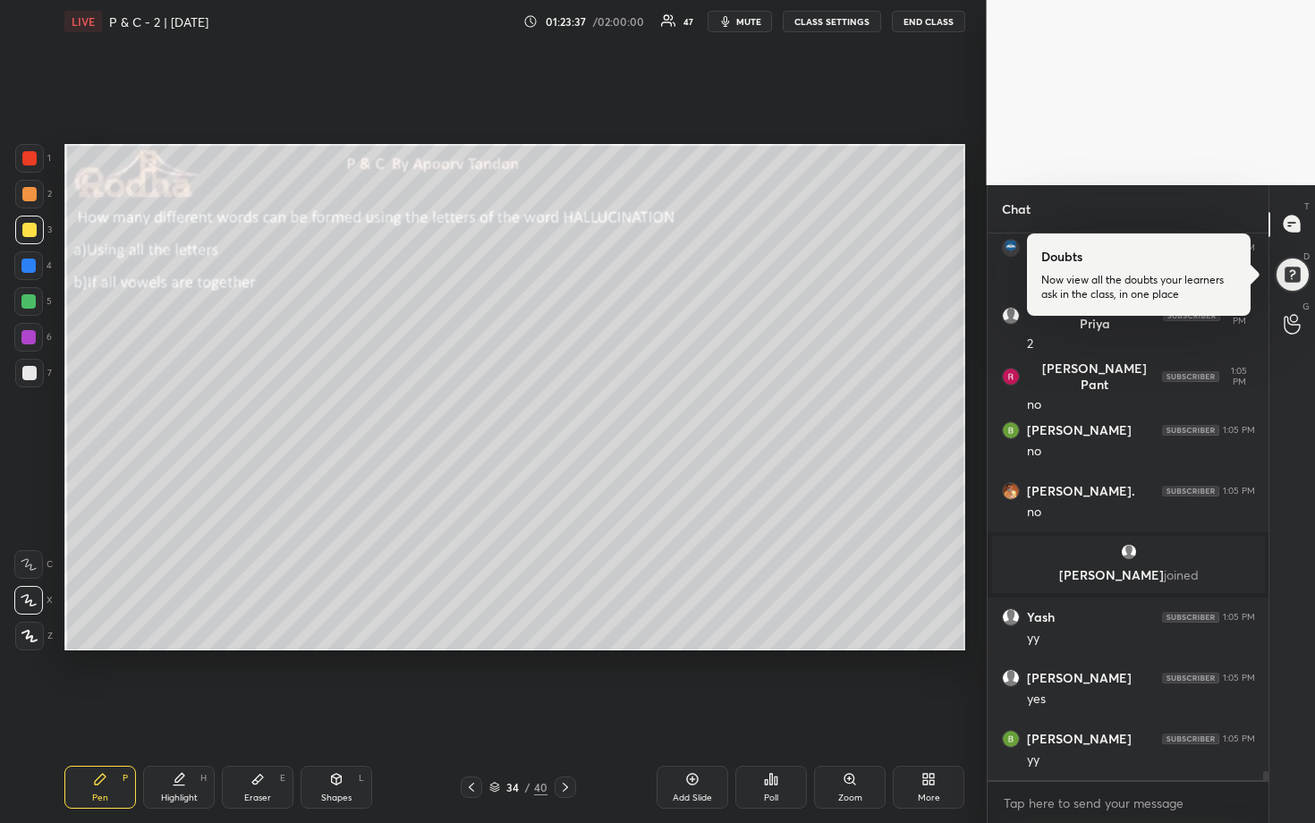
drag, startPoint x: 26, startPoint y: 376, endPoint x: 45, endPoint y: 369, distance: 20.1
click at [29, 375] on div at bounding box center [29, 373] width 14 height 14
drag, startPoint x: 742, startPoint y: 27, endPoint x: 797, endPoint y: 26, distance: 54.6
click at [742, 28] on button "mute" at bounding box center [740, 21] width 64 height 21
click at [921, 25] on button "END CLASS" at bounding box center [928, 21] width 73 height 21
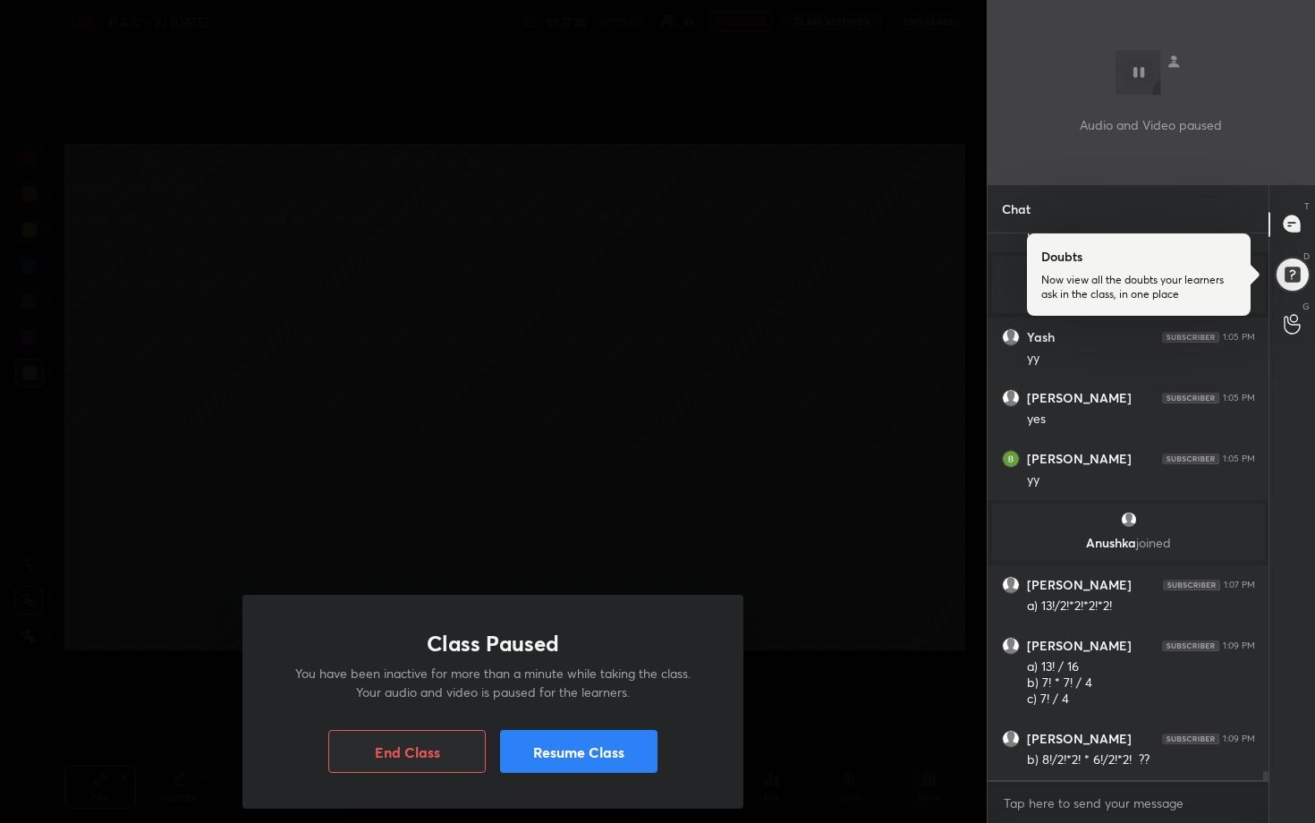
scroll to position [32106, 0]
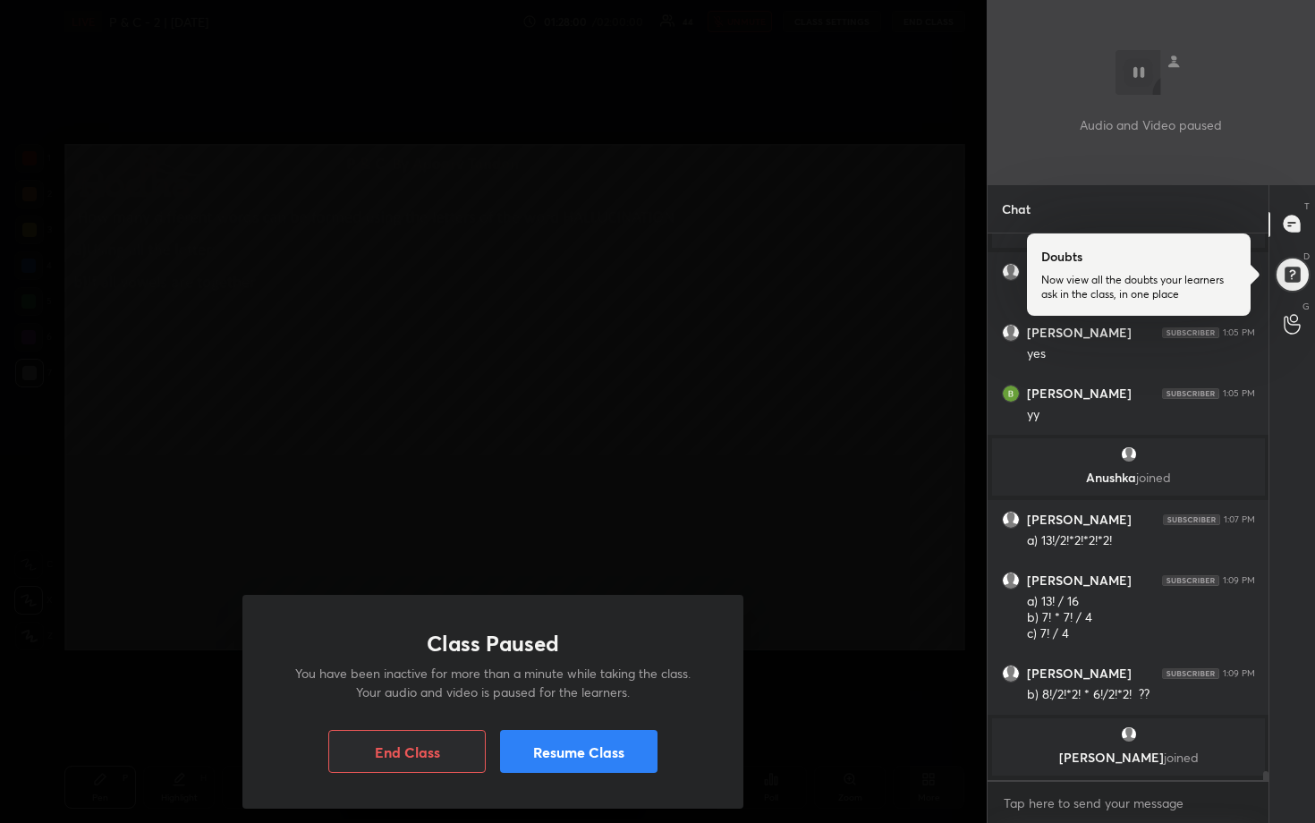
click at [623, 682] on button "Resume Class" at bounding box center [578, 751] width 157 height 43
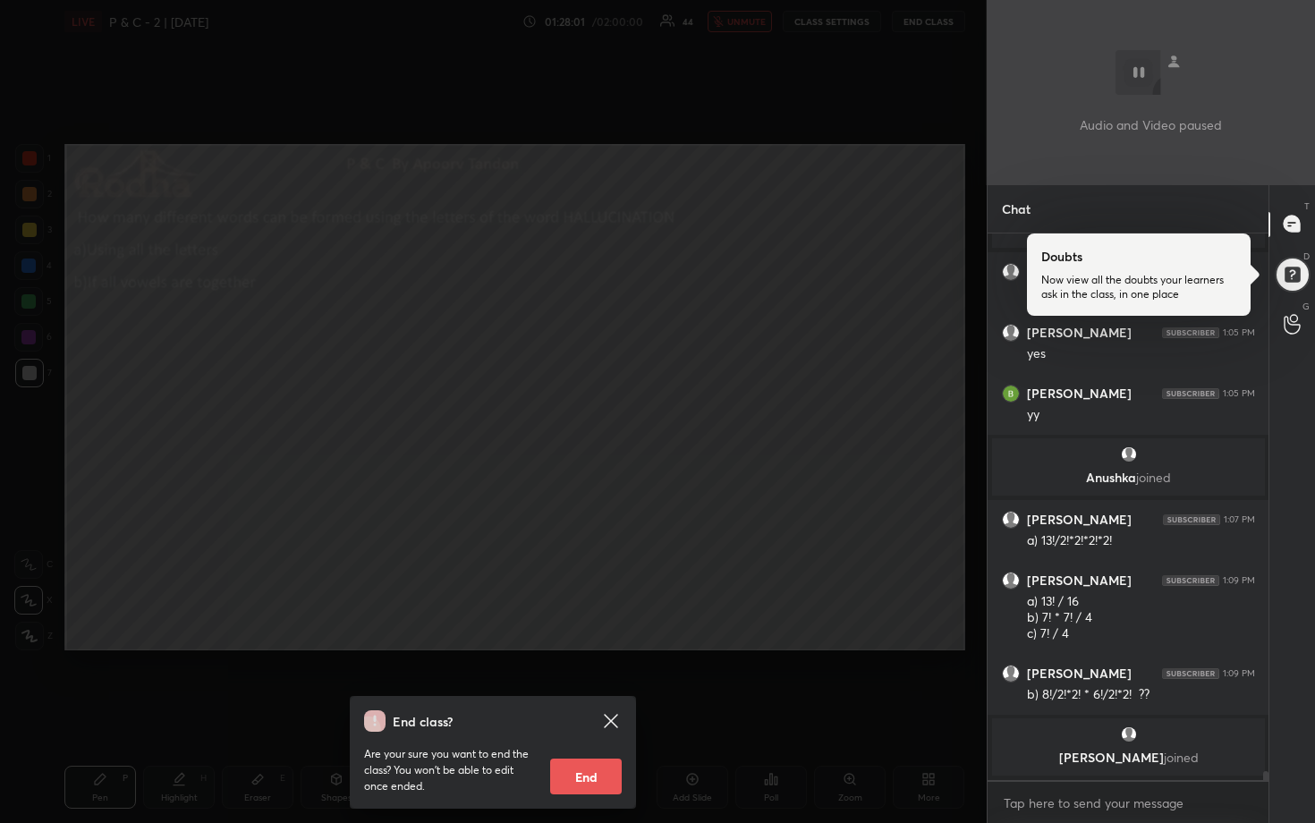
click at [740, 518] on div "End class? Are your sure you want to end the class? You won’t be able to edit o…" at bounding box center [493, 411] width 987 height 823
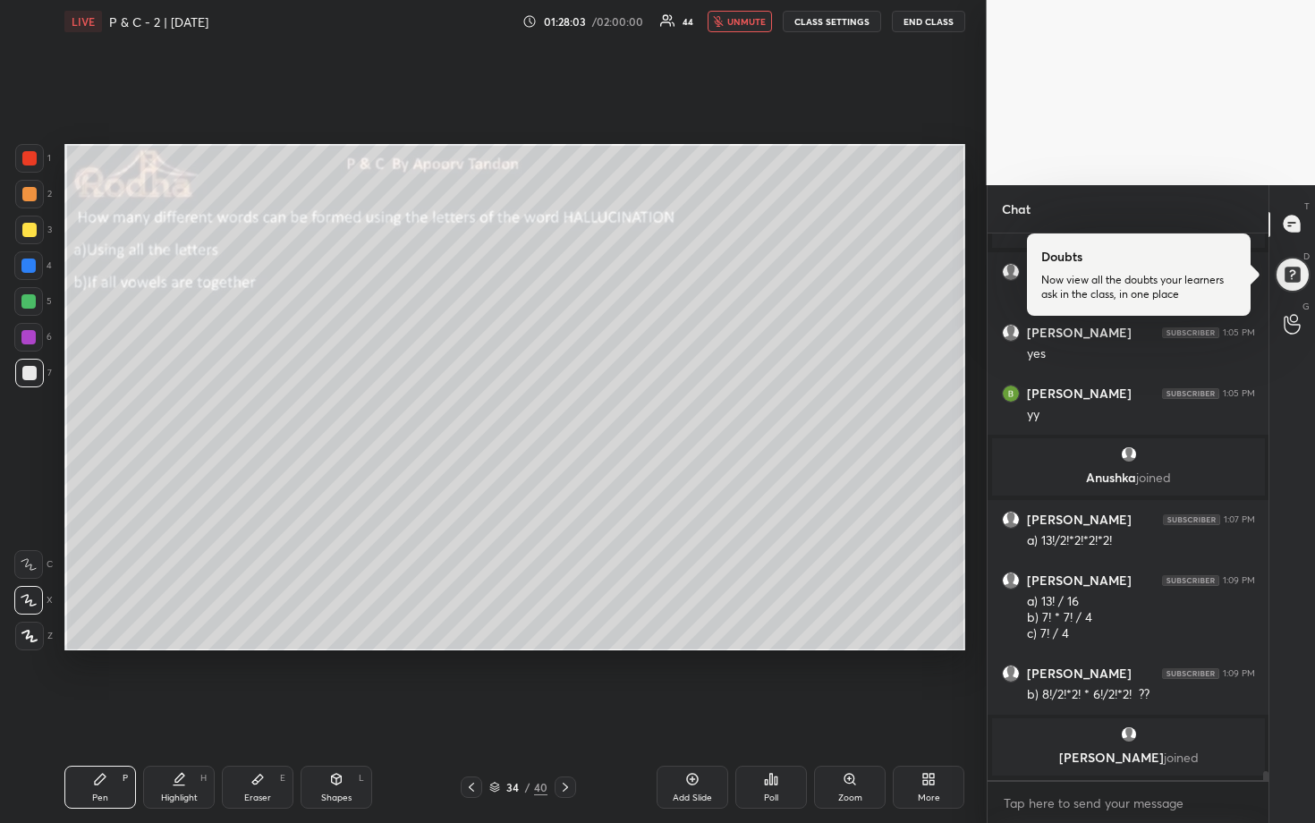
click at [749, 23] on span "unmute" at bounding box center [746, 21] width 38 height 13
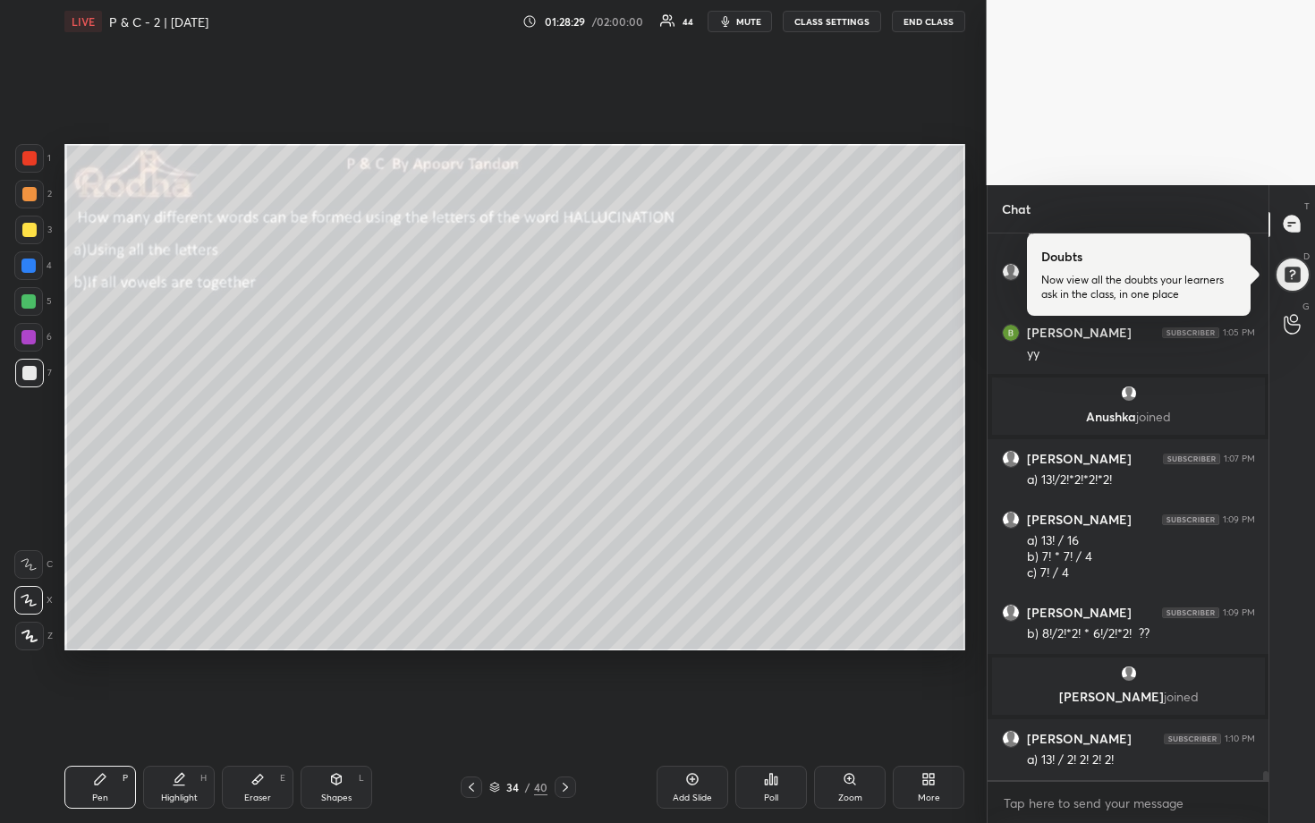
scroll to position [32147, 0]
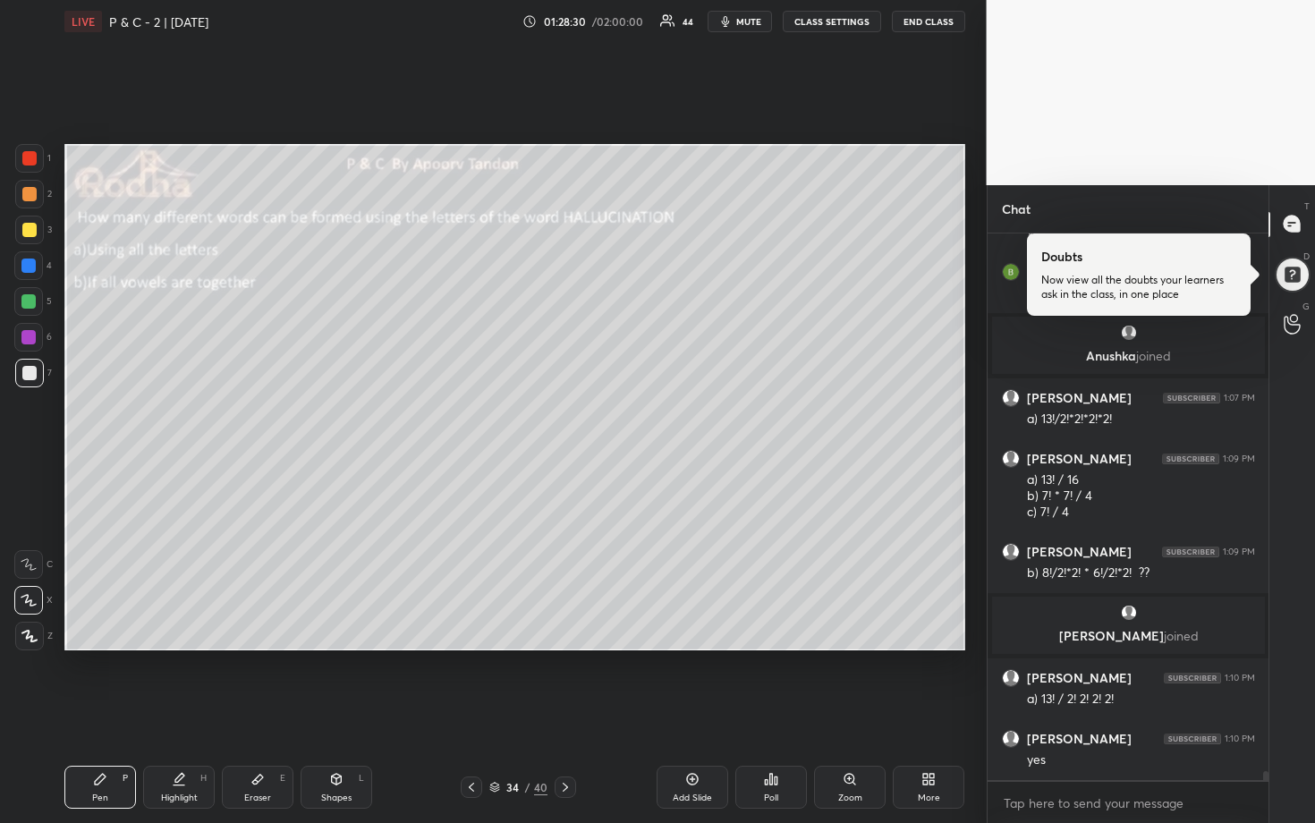
drag, startPoint x: 36, startPoint y: 233, endPoint x: 60, endPoint y: 229, distance: 24.4
click at [36, 233] on div at bounding box center [29, 230] width 29 height 29
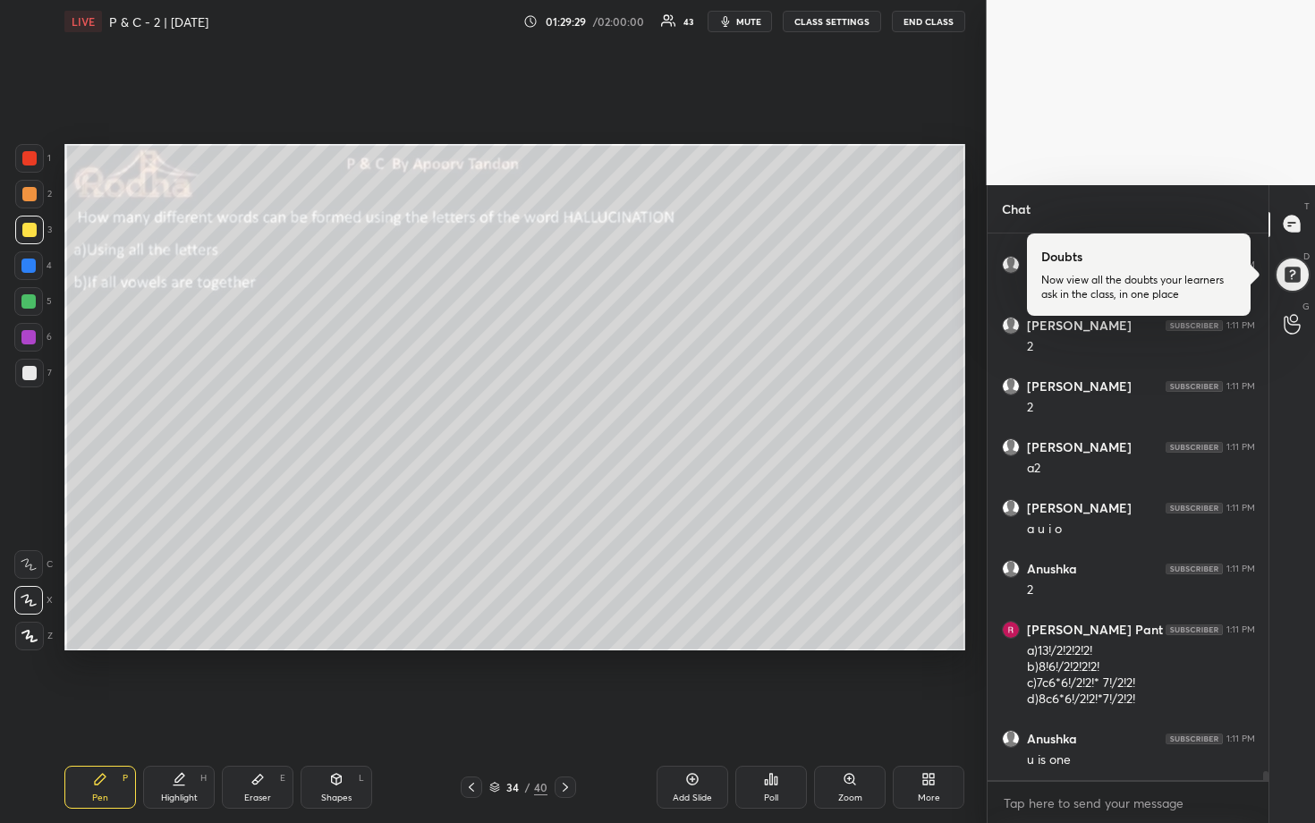
scroll to position [33602, 0]
click at [254, 682] on div "Eraser" at bounding box center [257, 797] width 27 height 9
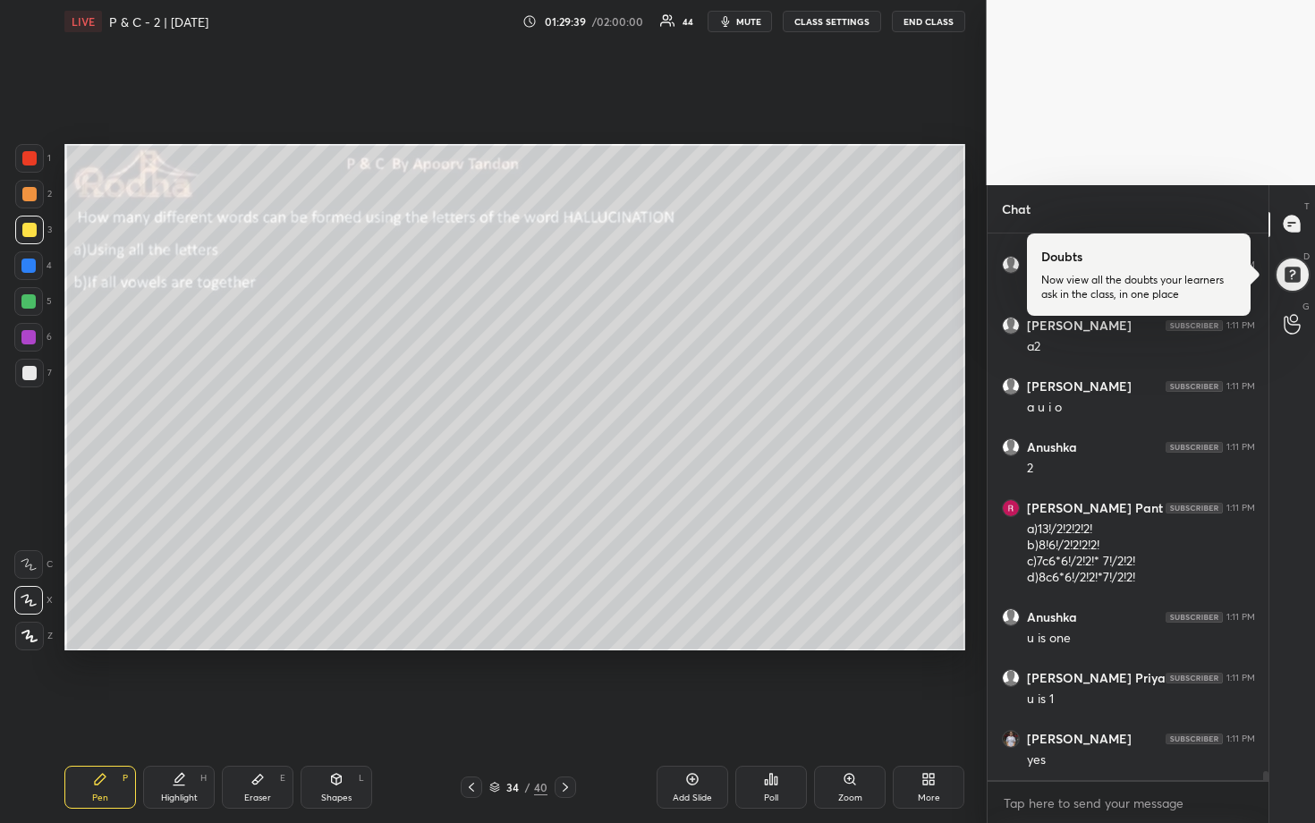
scroll to position [33723, 0]
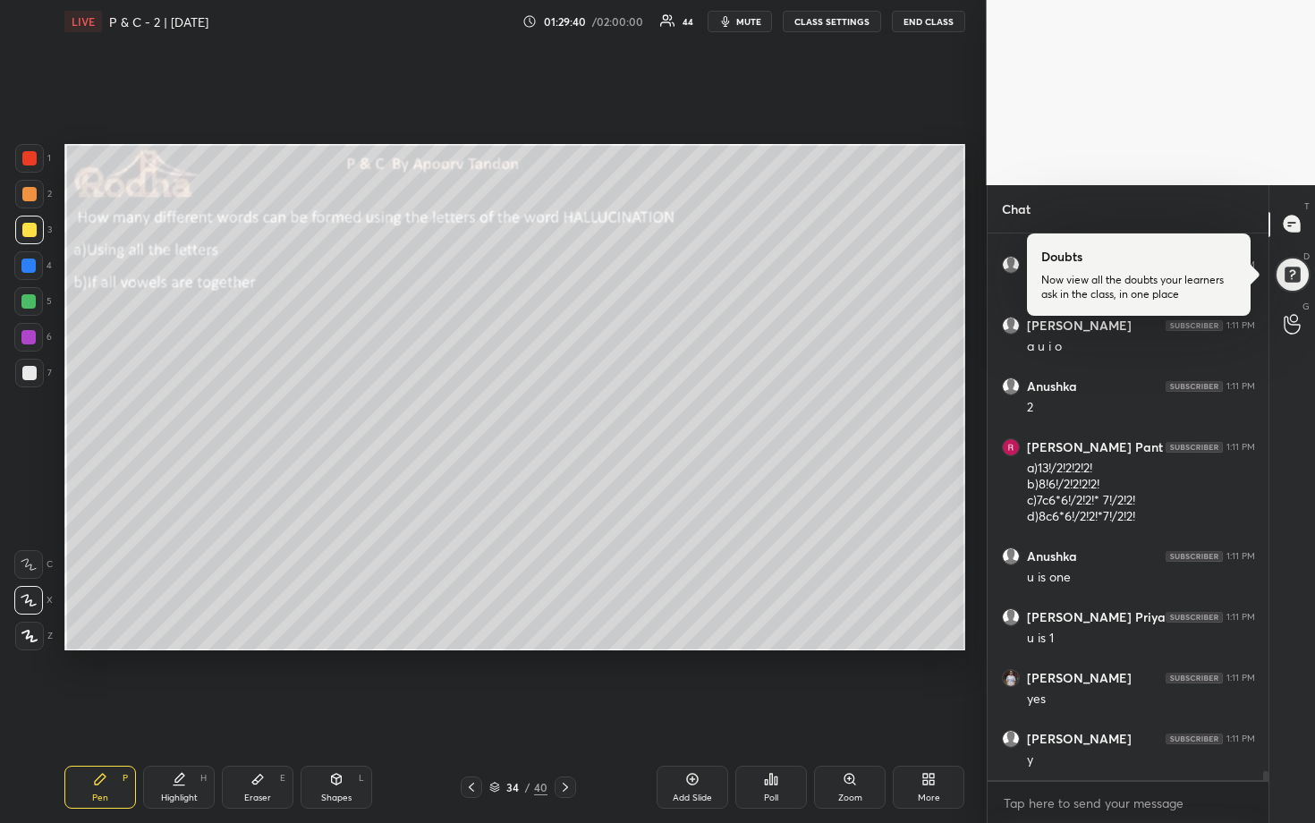
click at [33, 307] on div at bounding box center [28, 301] width 14 height 14
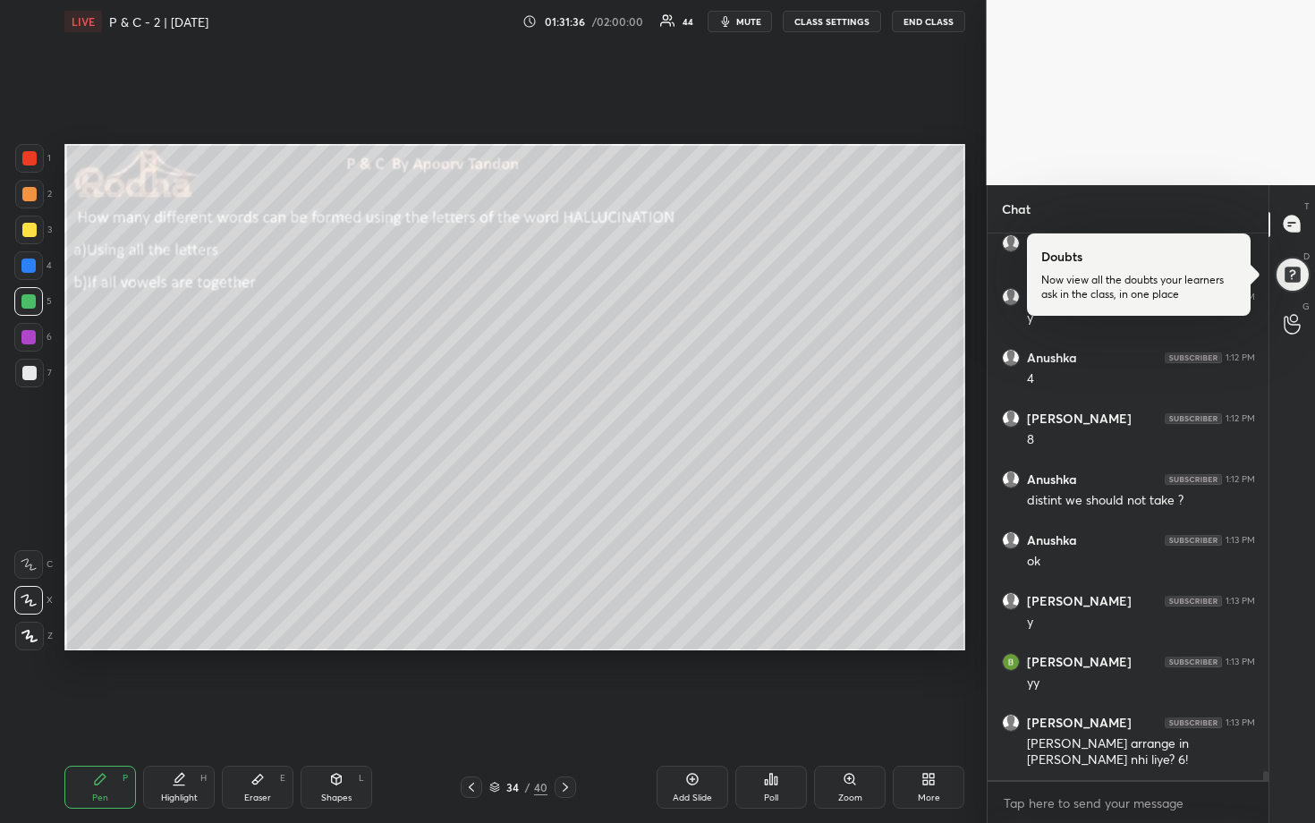
scroll to position [34652, 0]
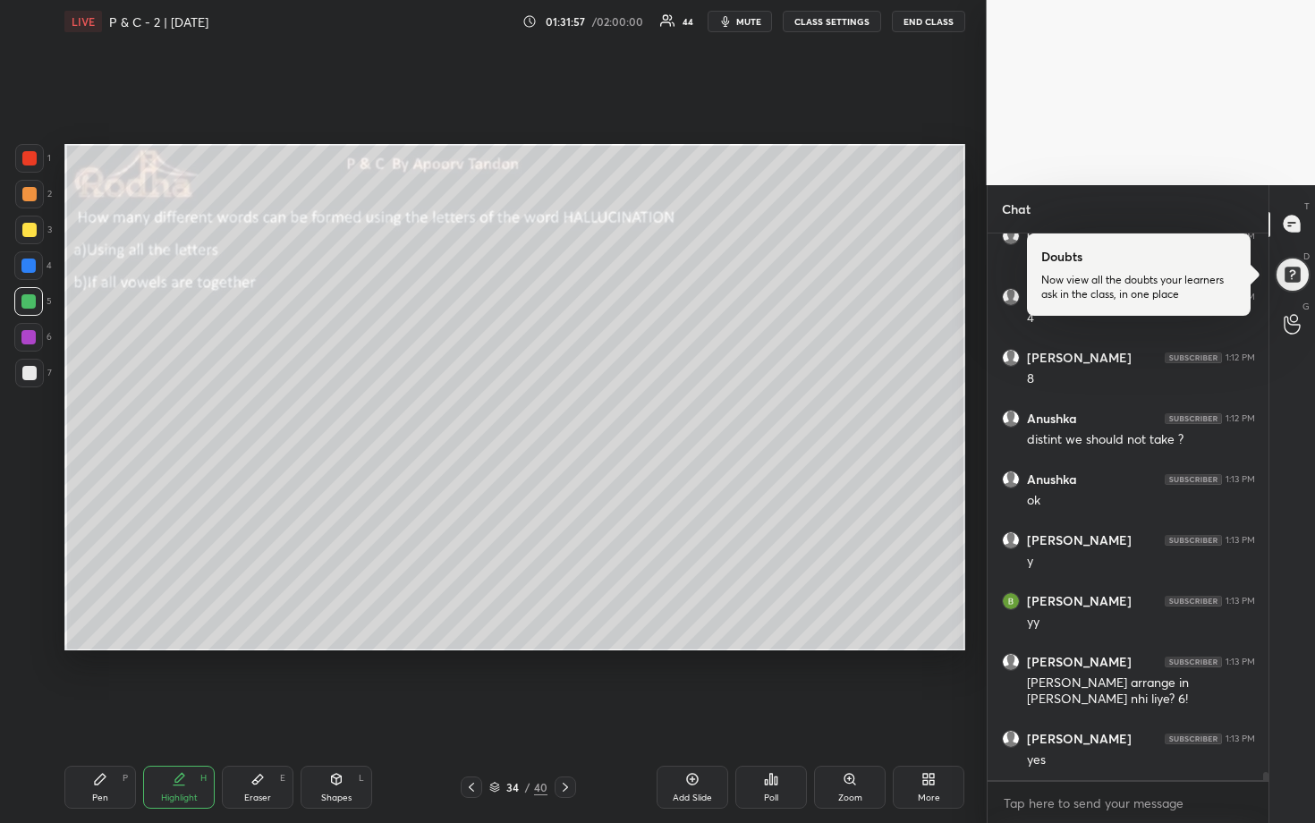
click at [30, 235] on div at bounding box center [29, 230] width 14 height 14
click at [33, 200] on div at bounding box center [29, 194] width 14 height 14
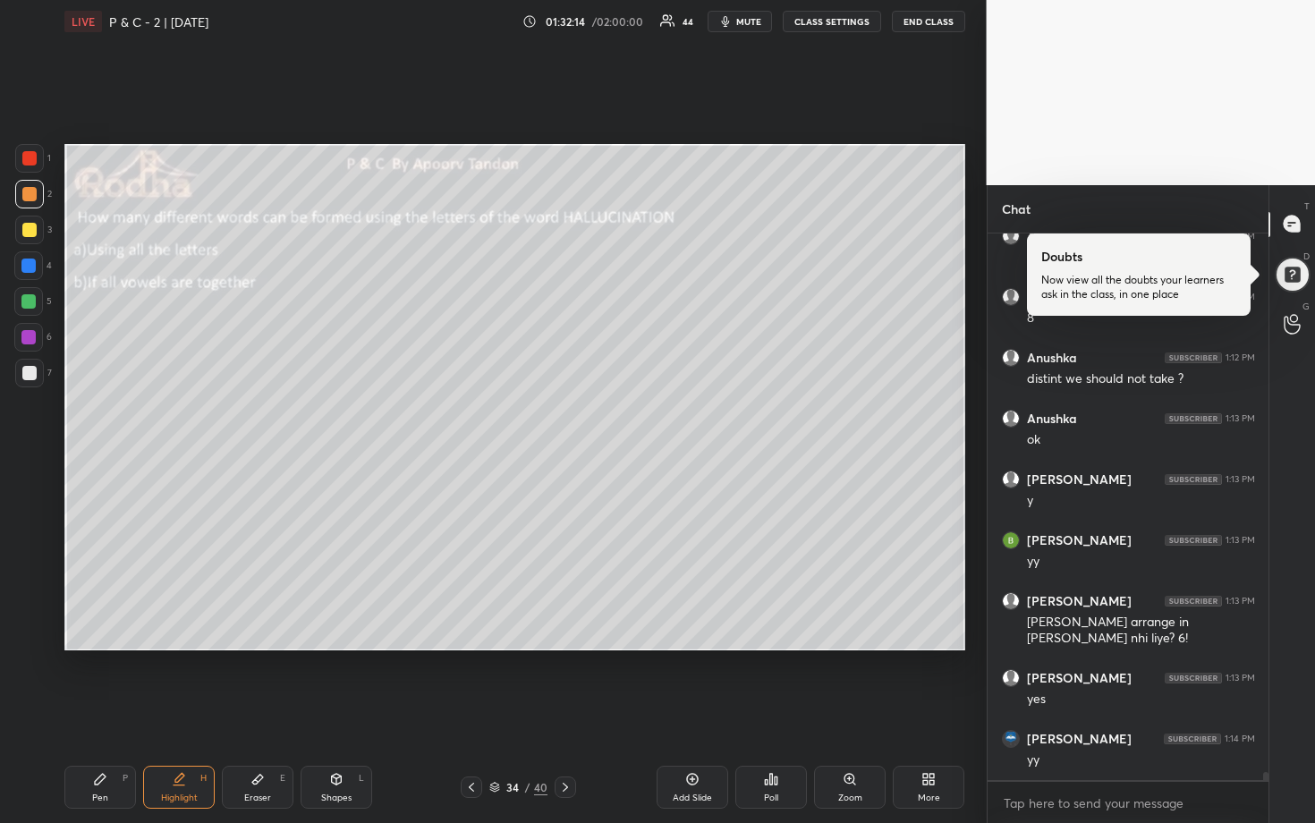
scroll to position [34790, 0]
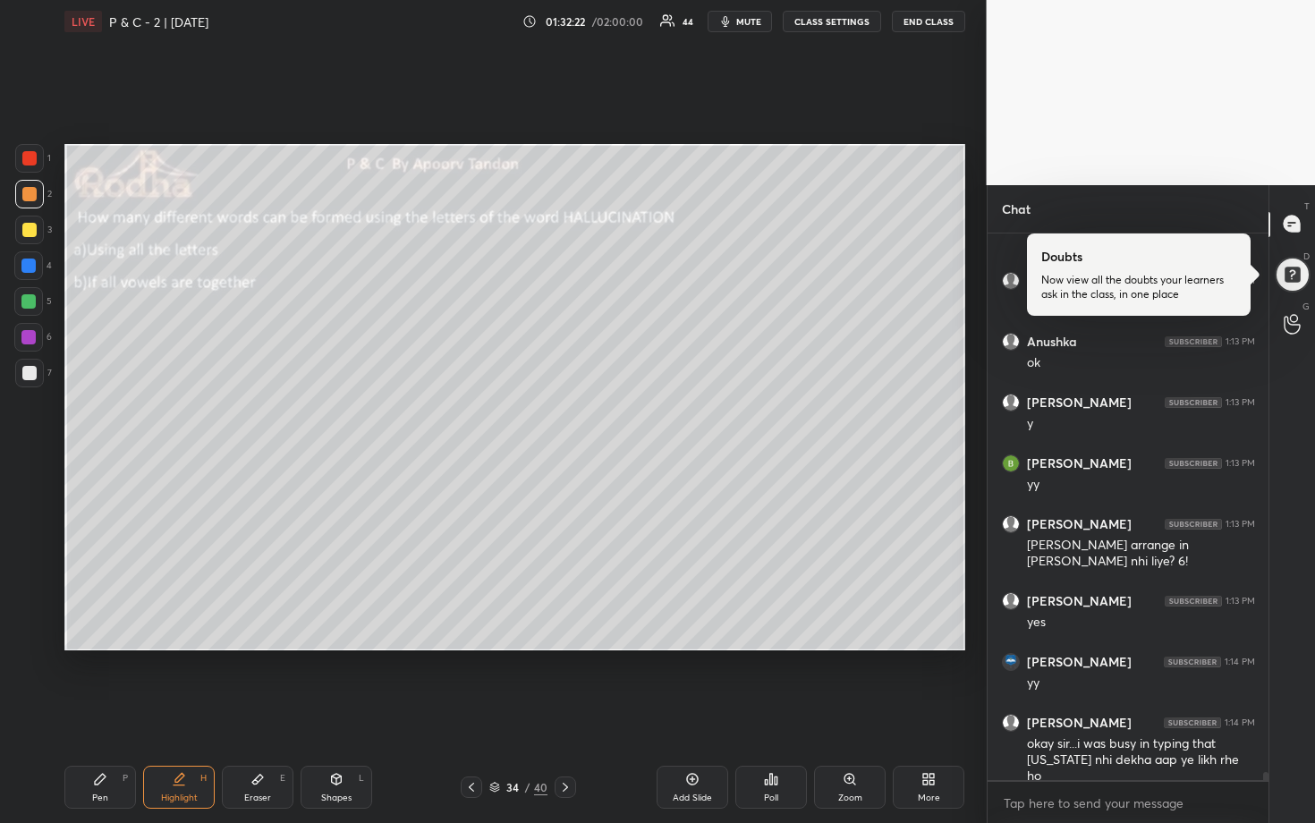
click at [23, 294] on div at bounding box center [28, 301] width 14 height 14
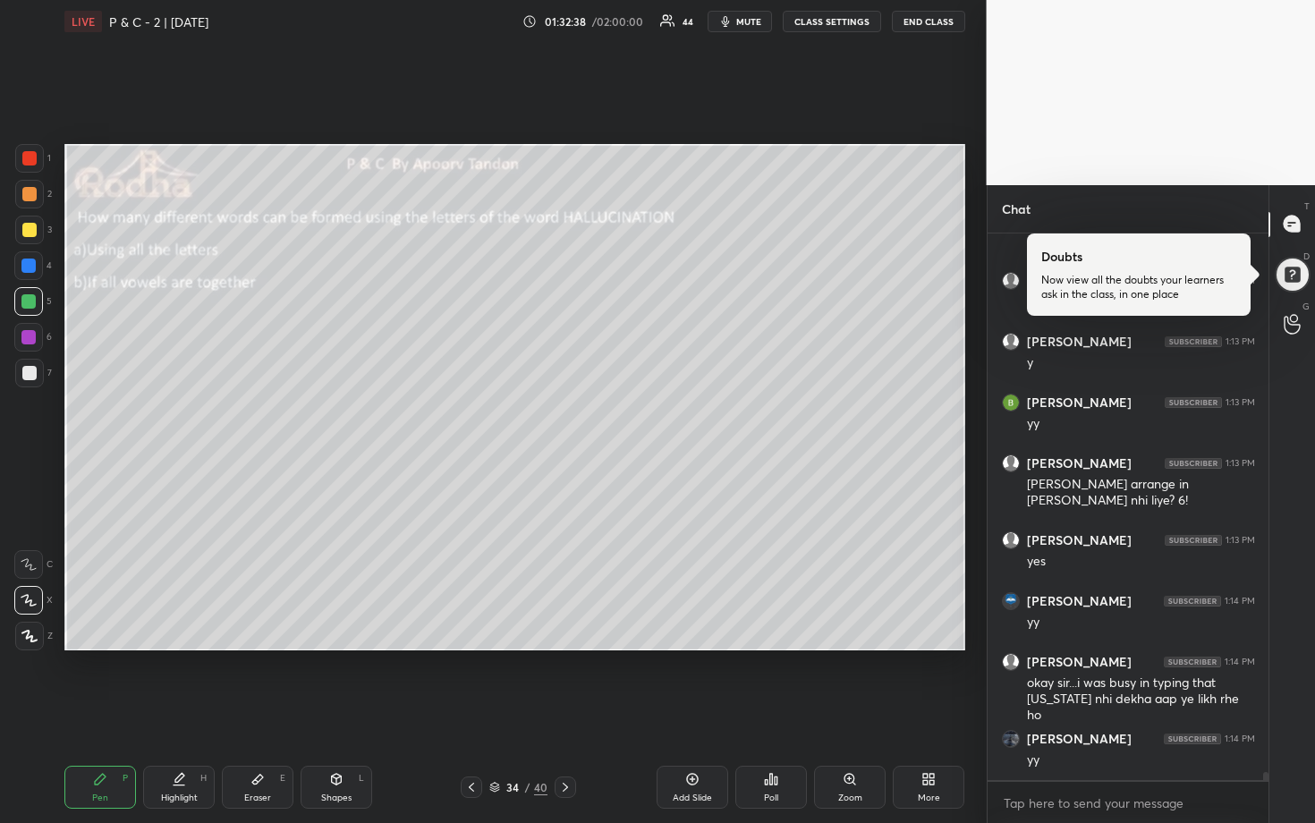
drag, startPoint x: 29, startPoint y: 327, endPoint x: 63, endPoint y: 398, distance: 79.2
click at [29, 327] on div at bounding box center [28, 337] width 29 height 29
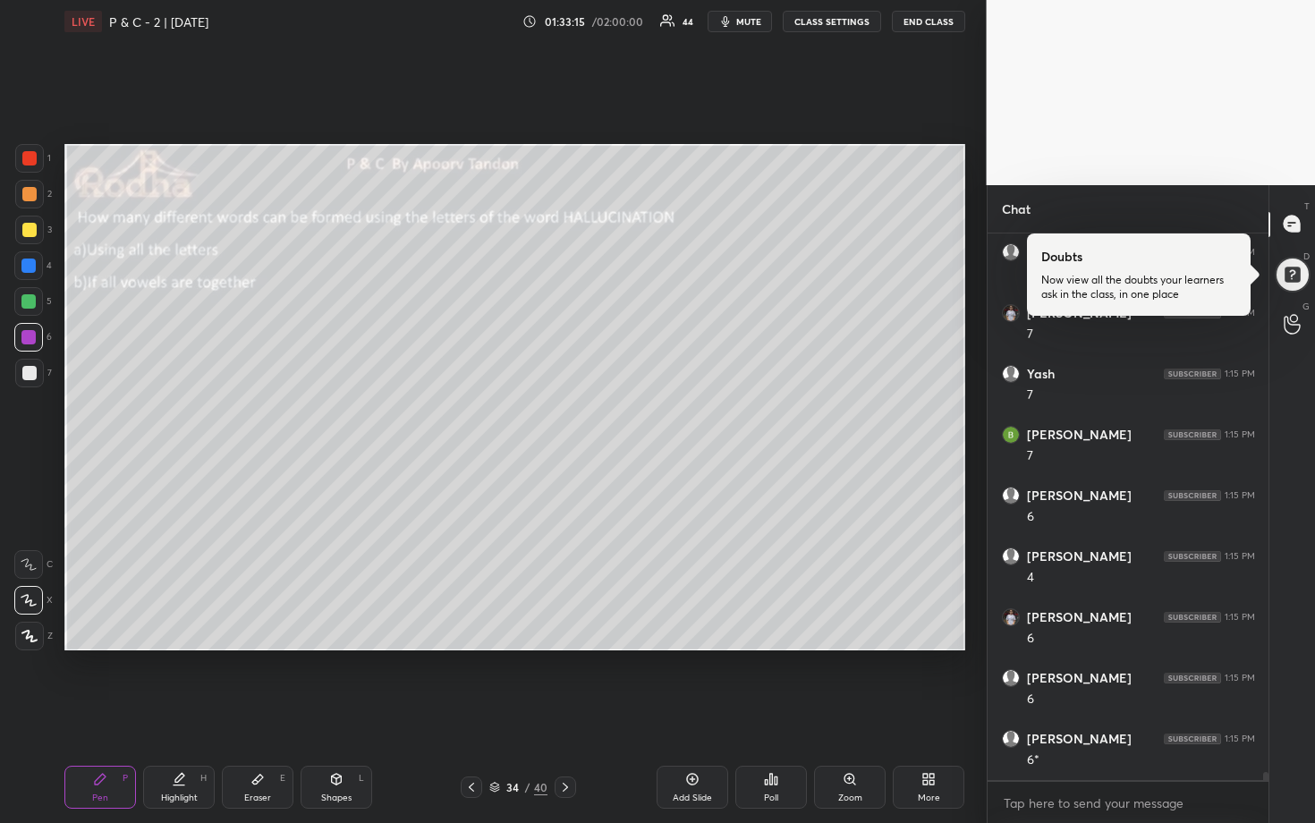
scroll to position [35416, 0]
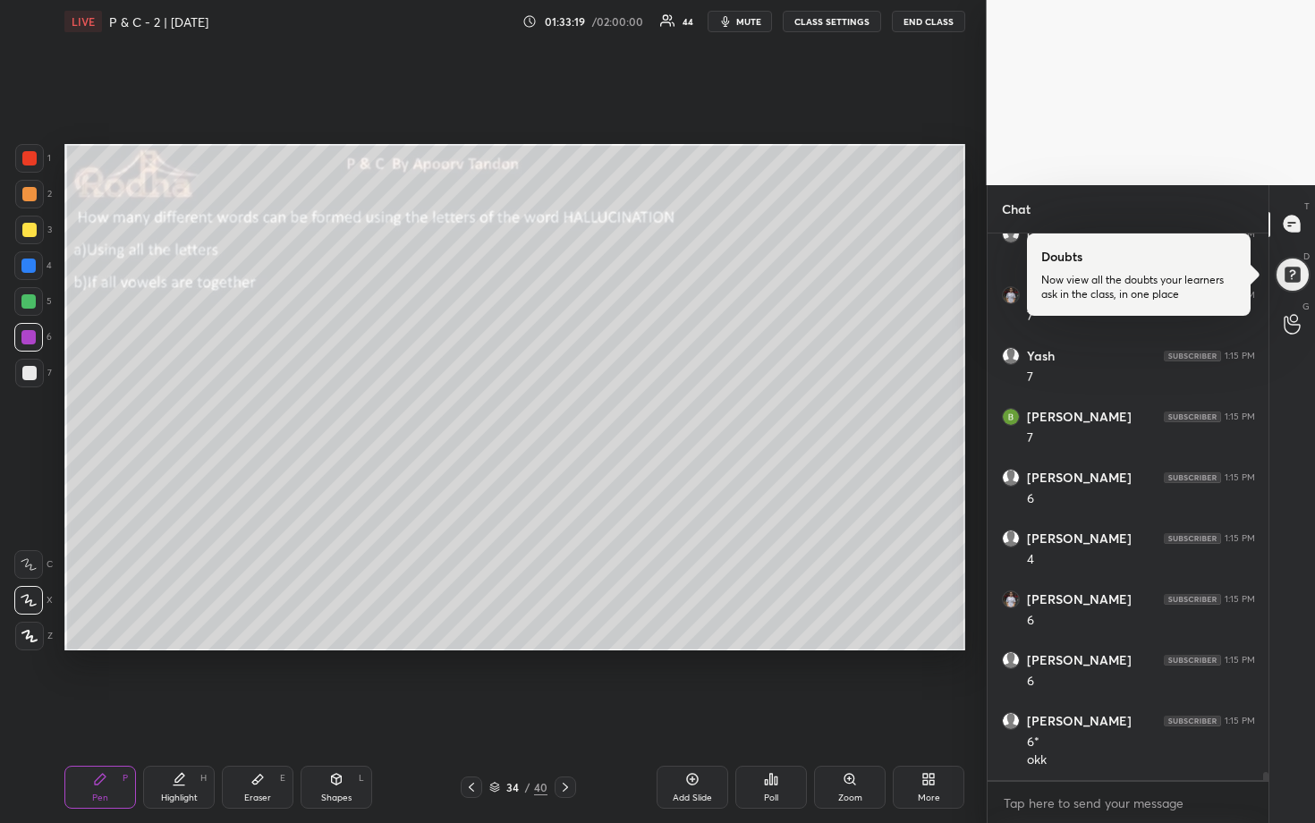
click at [35, 271] on div at bounding box center [28, 265] width 29 height 29
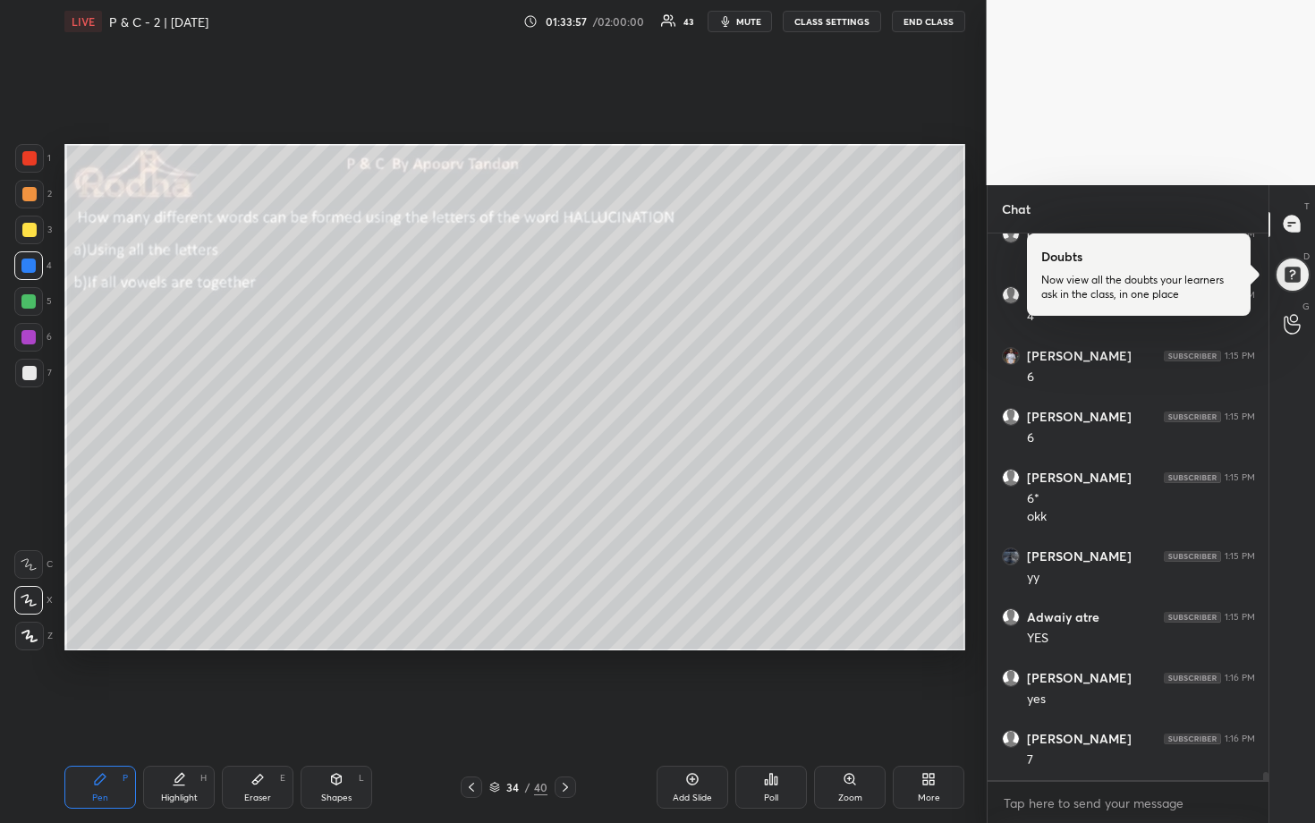
scroll to position [35720, 0]
click at [30, 371] on div at bounding box center [29, 373] width 14 height 14
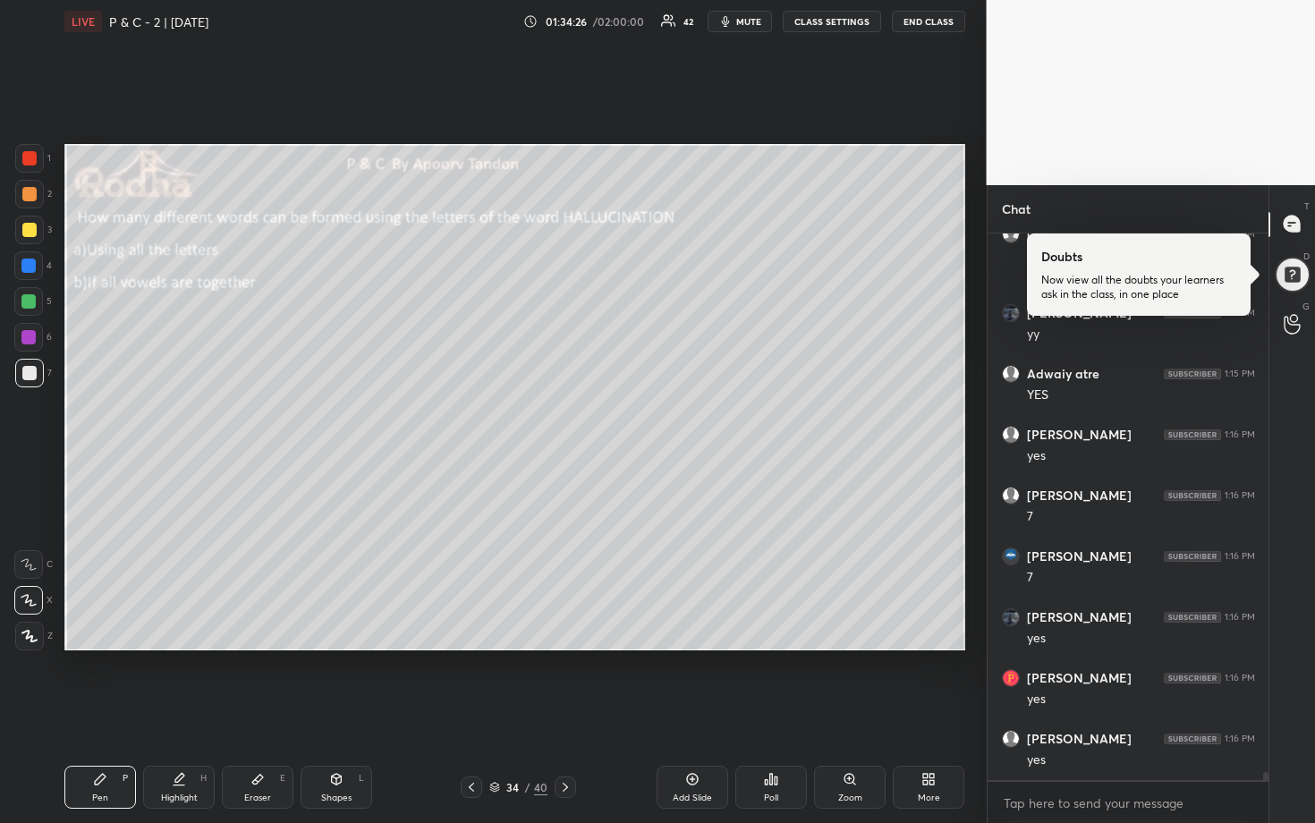
scroll to position [36024, 0]
click at [697, 682] on div "Add Slide" at bounding box center [693, 787] width 72 height 43
click at [25, 232] on div at bounding box center [29, 230] width 14 height 14
drag, startPoint x: 29, startPoint y: 304, endPoint x: 40, endPoint y: 302, distance: 11.8
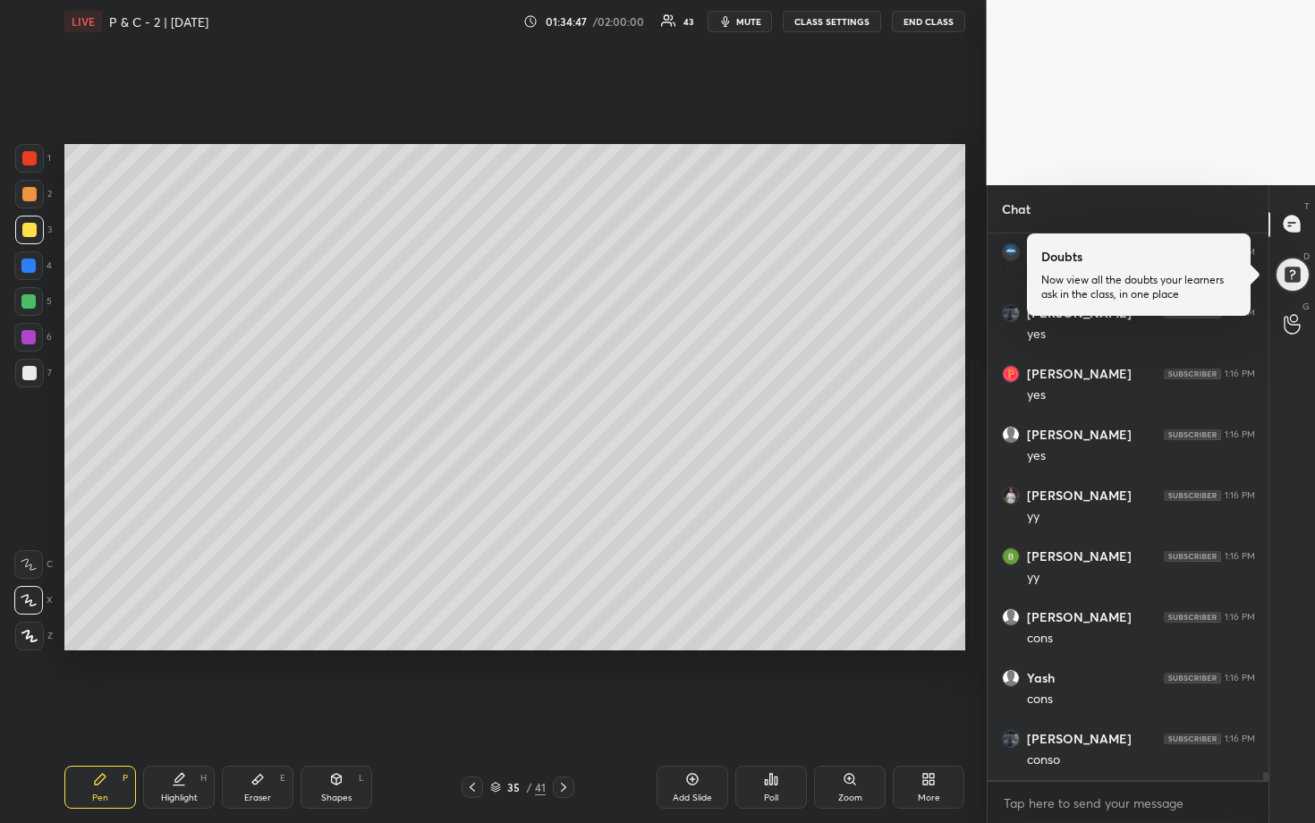
click at [29, 304] on div at bounding box center [28, 301] width 14 height 14
click at [30, 193] on div at bounding box center [29, 194] width 14 height 14
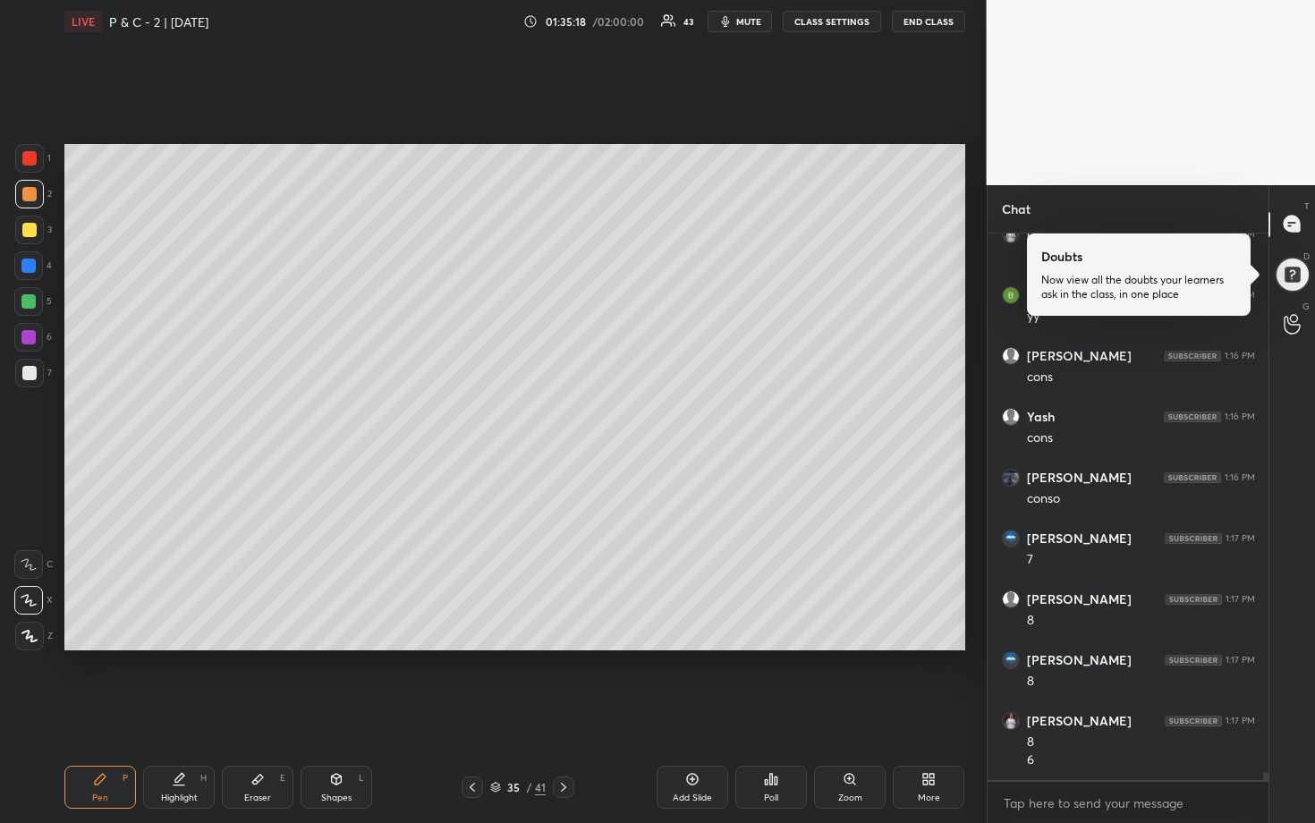
click at [31, 297] on div at bounding box center [28, 301] width 14 height 14
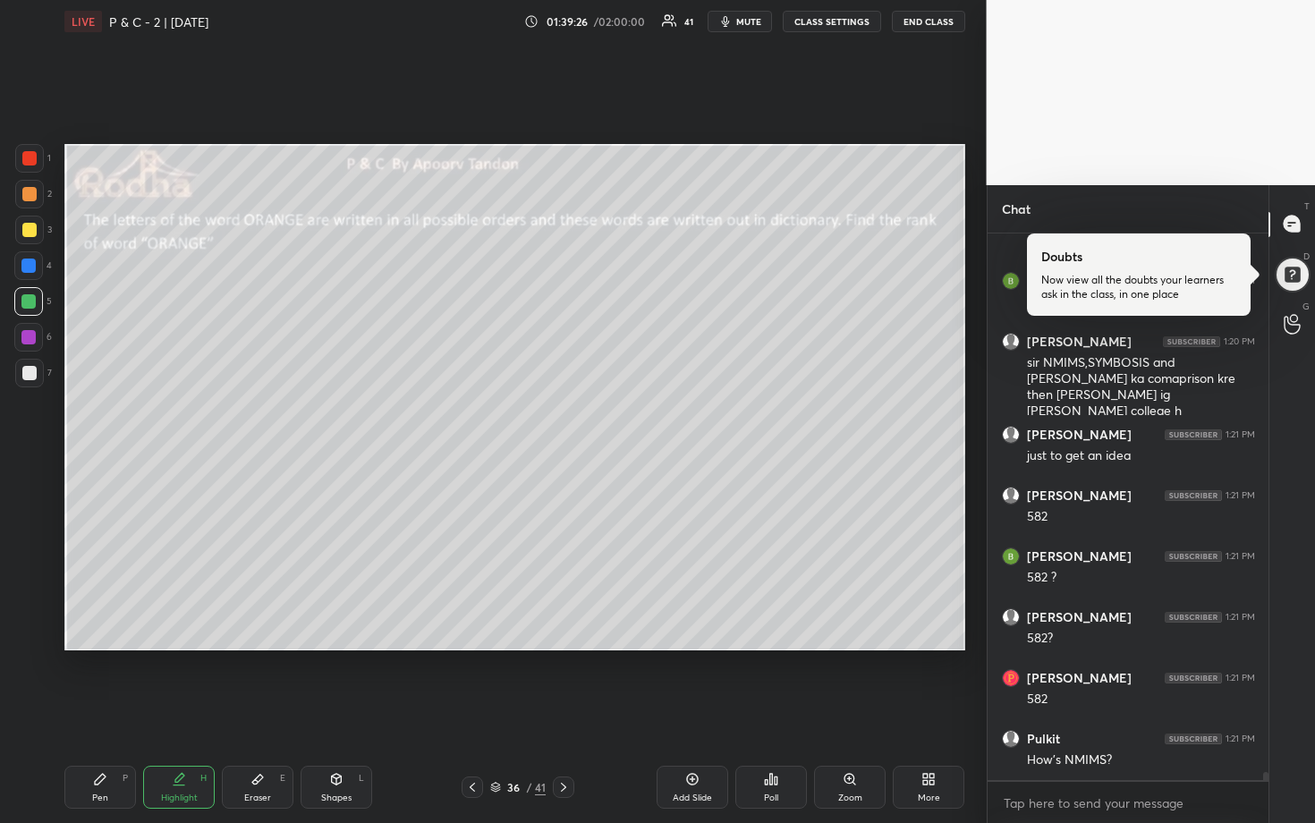
scroll to position [37613, 0]
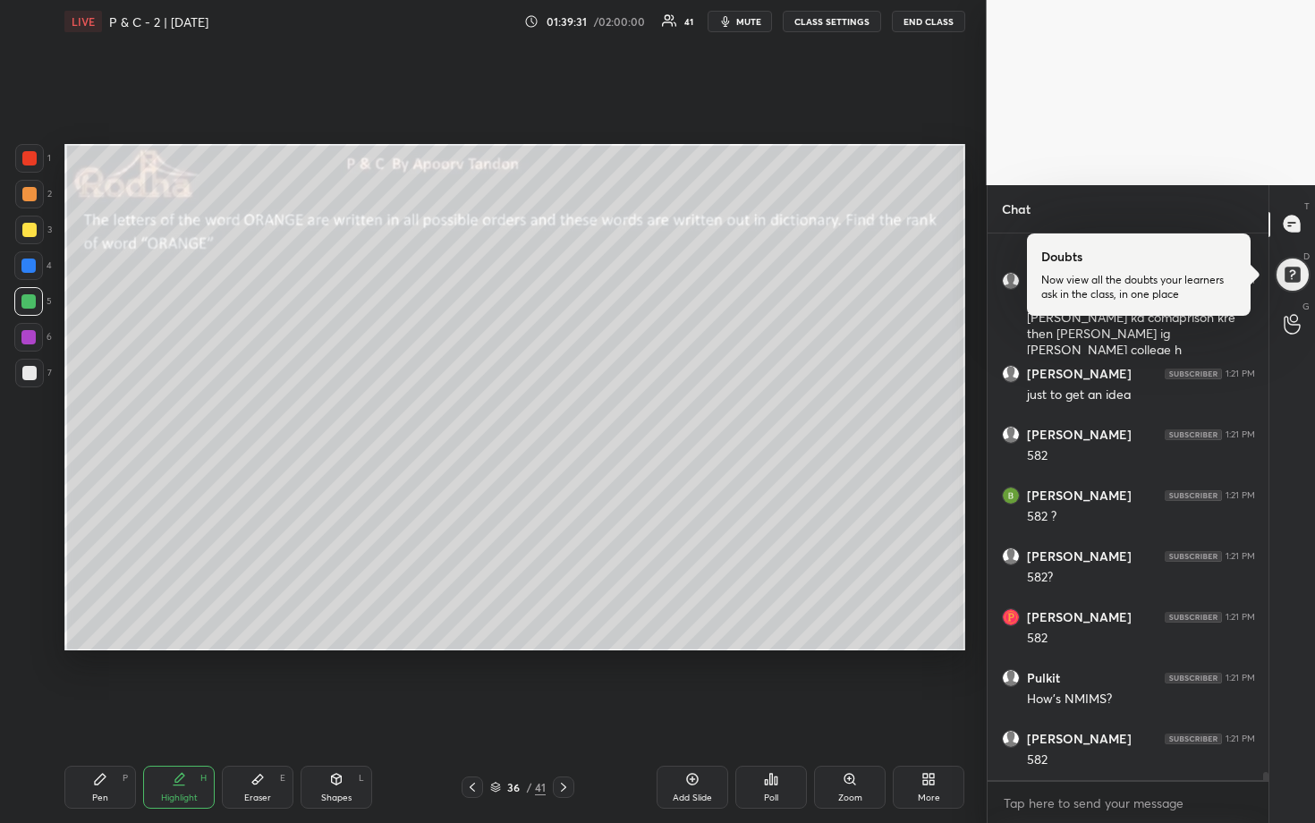
click at [28, 199] on div at bounding box center [29, 194] width 14 height 14
click at [30, 223] on div at bounding box center [29, 230] width 14 height 14
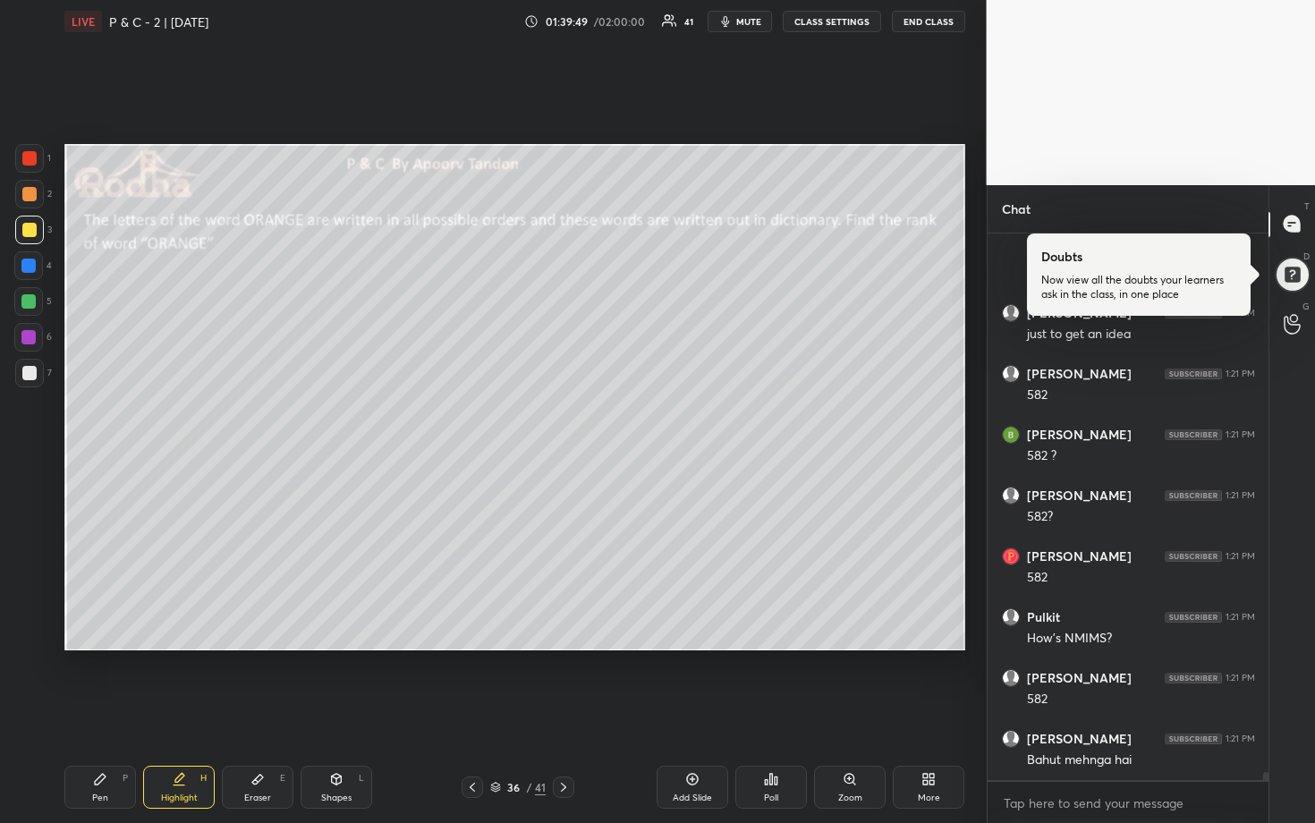
click at [105, 682] on div "Pen" at bounding box center [100, 797] width 16 height 9
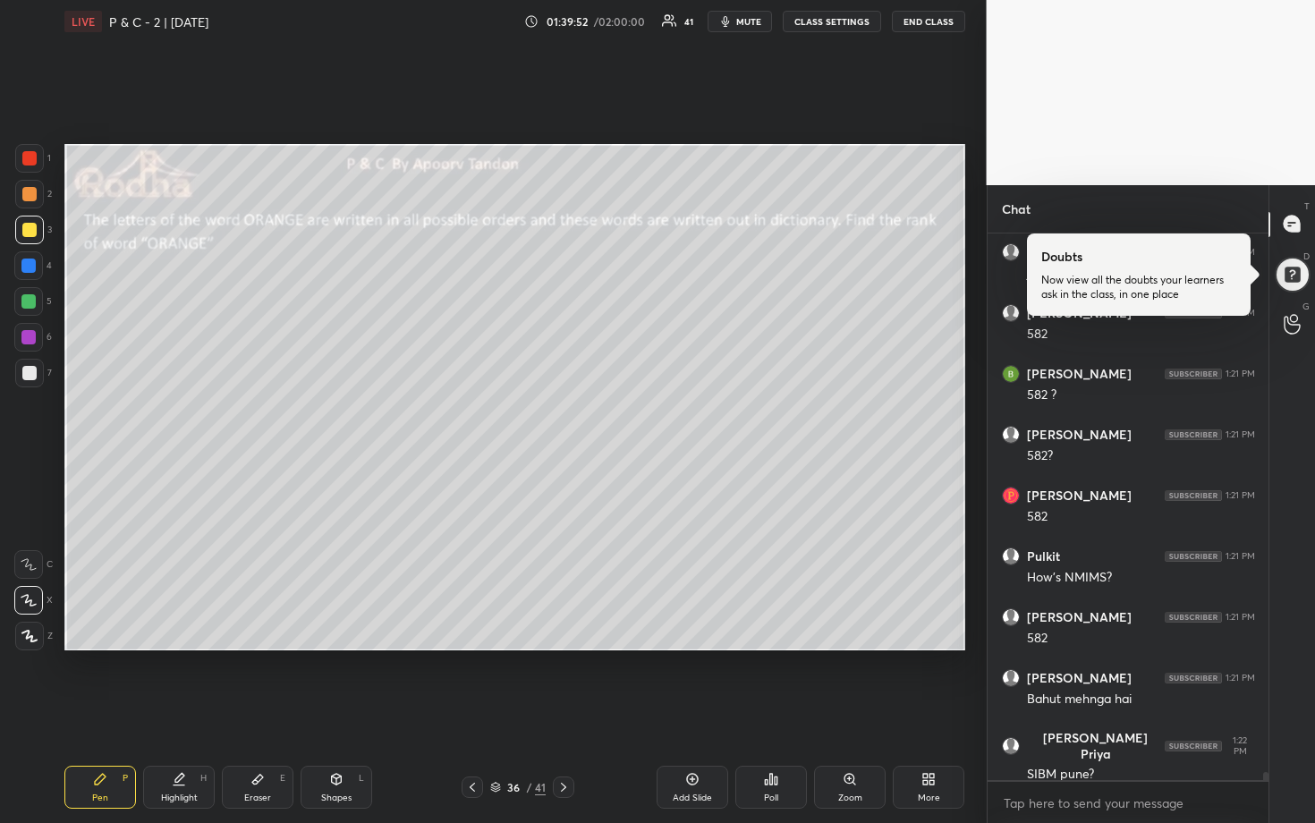
scroll to position [37795, 0]
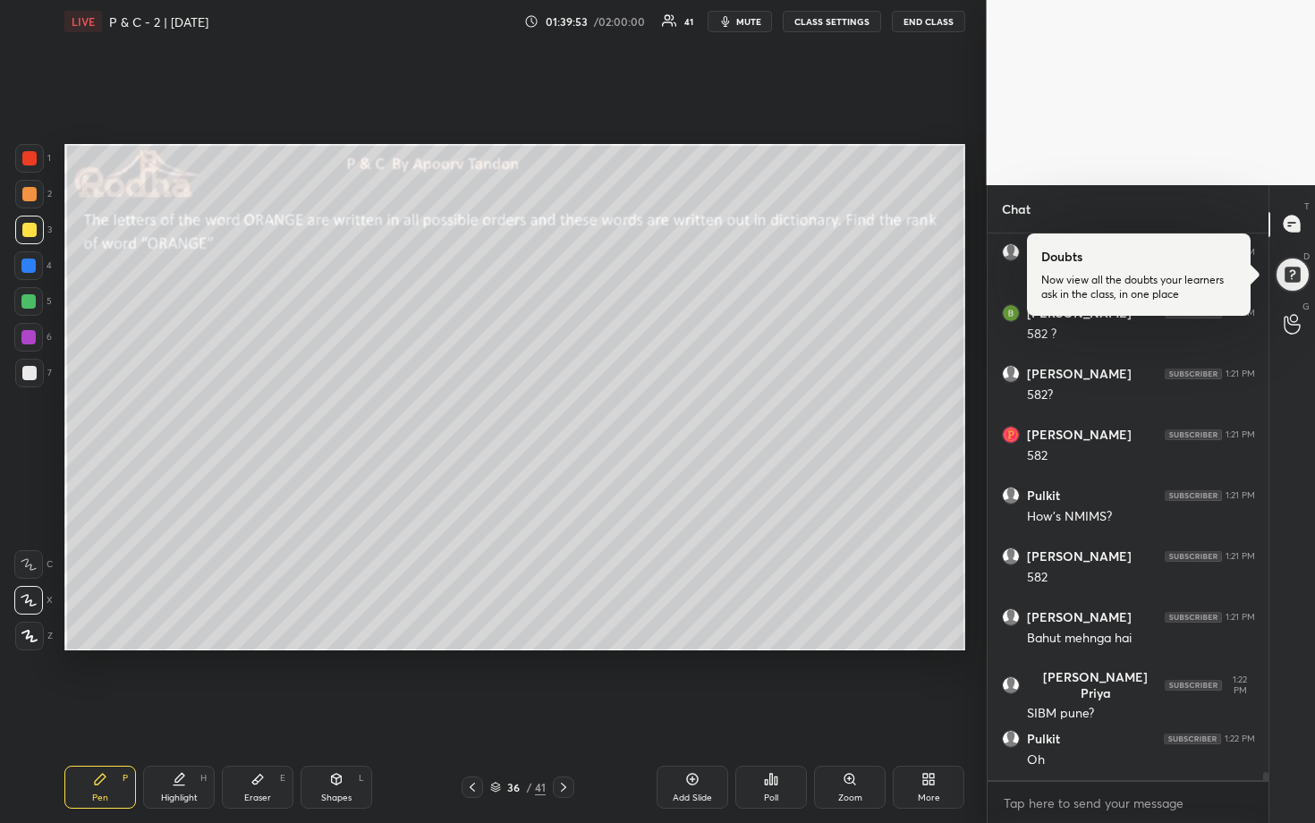
click at [30, 300] on div at bounding box center [28, 301] width 14 height 14
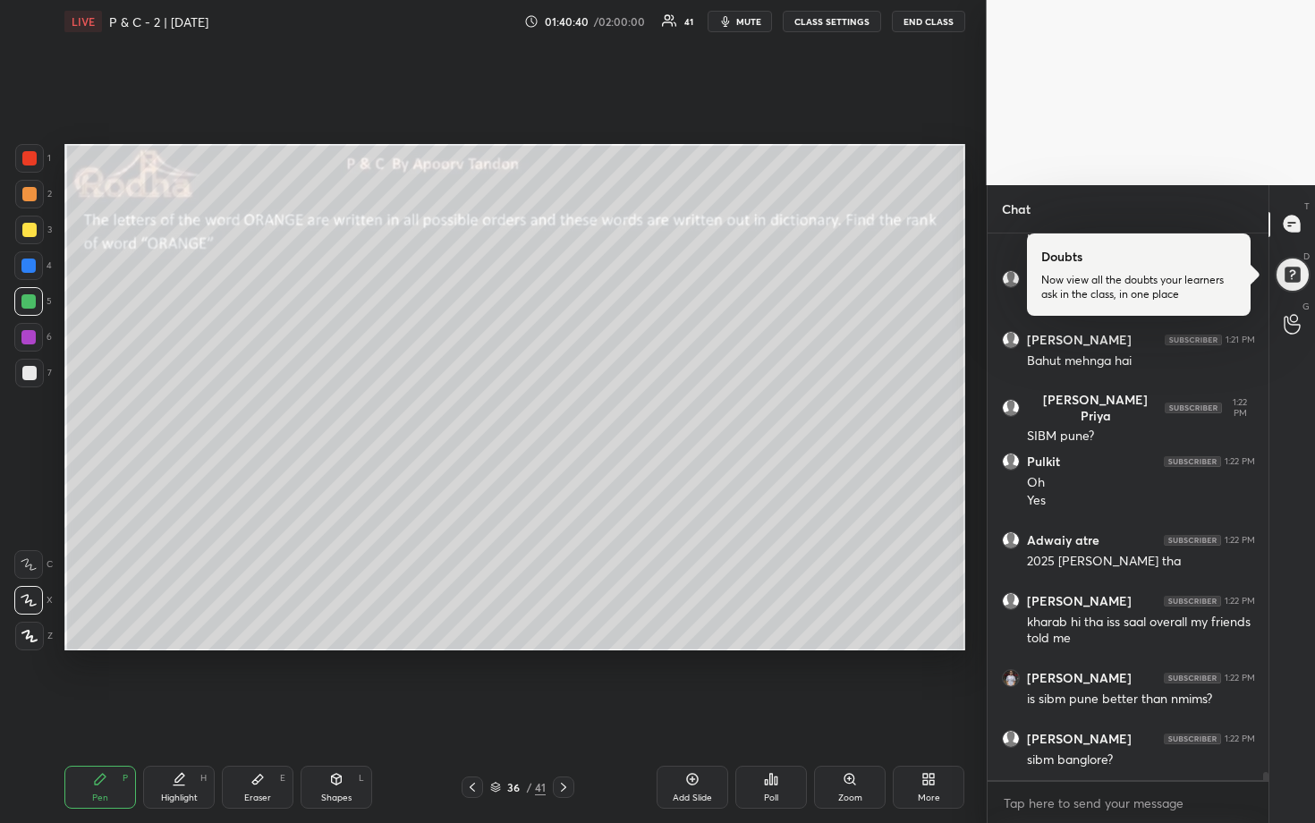
scroll to position [38133, 0]
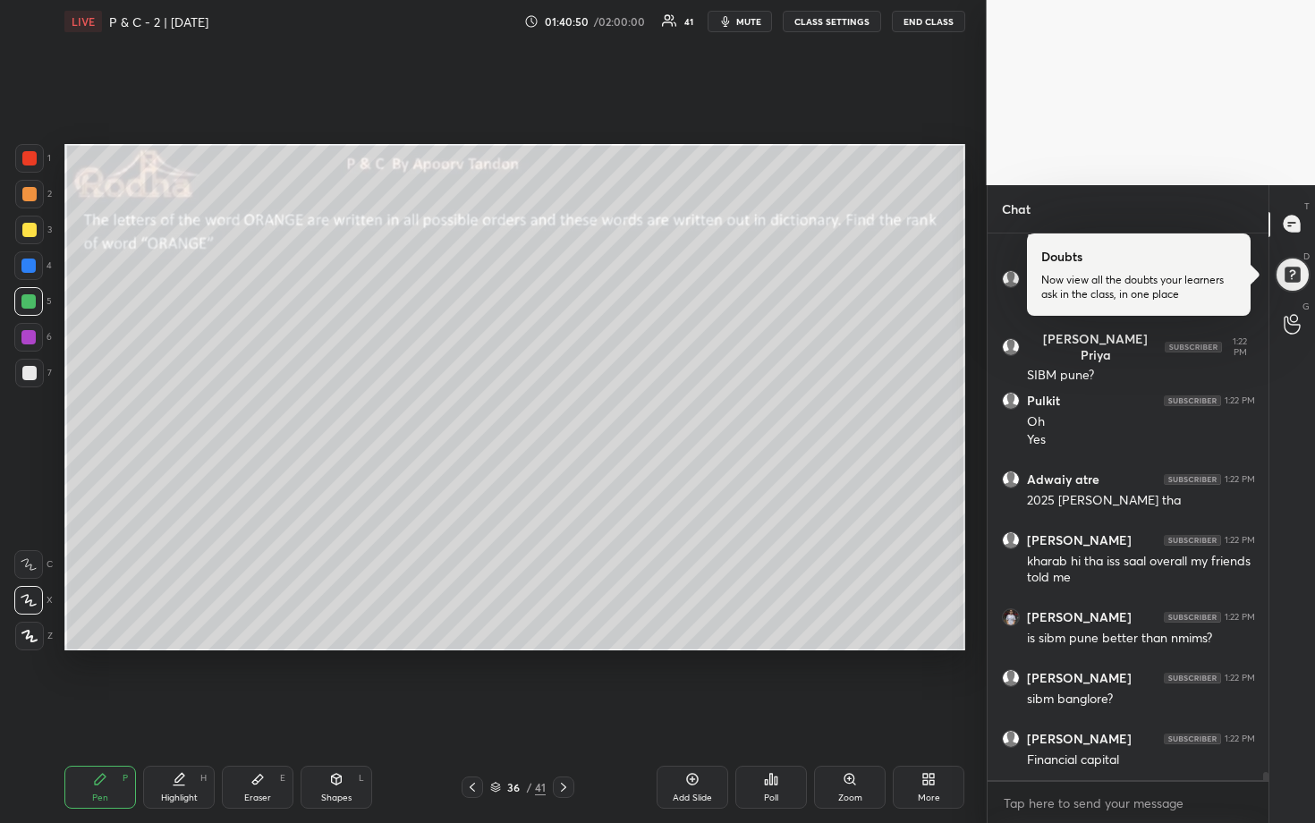
click at [24, 234] on div at bounding box center [29, 230] width 14 height 14
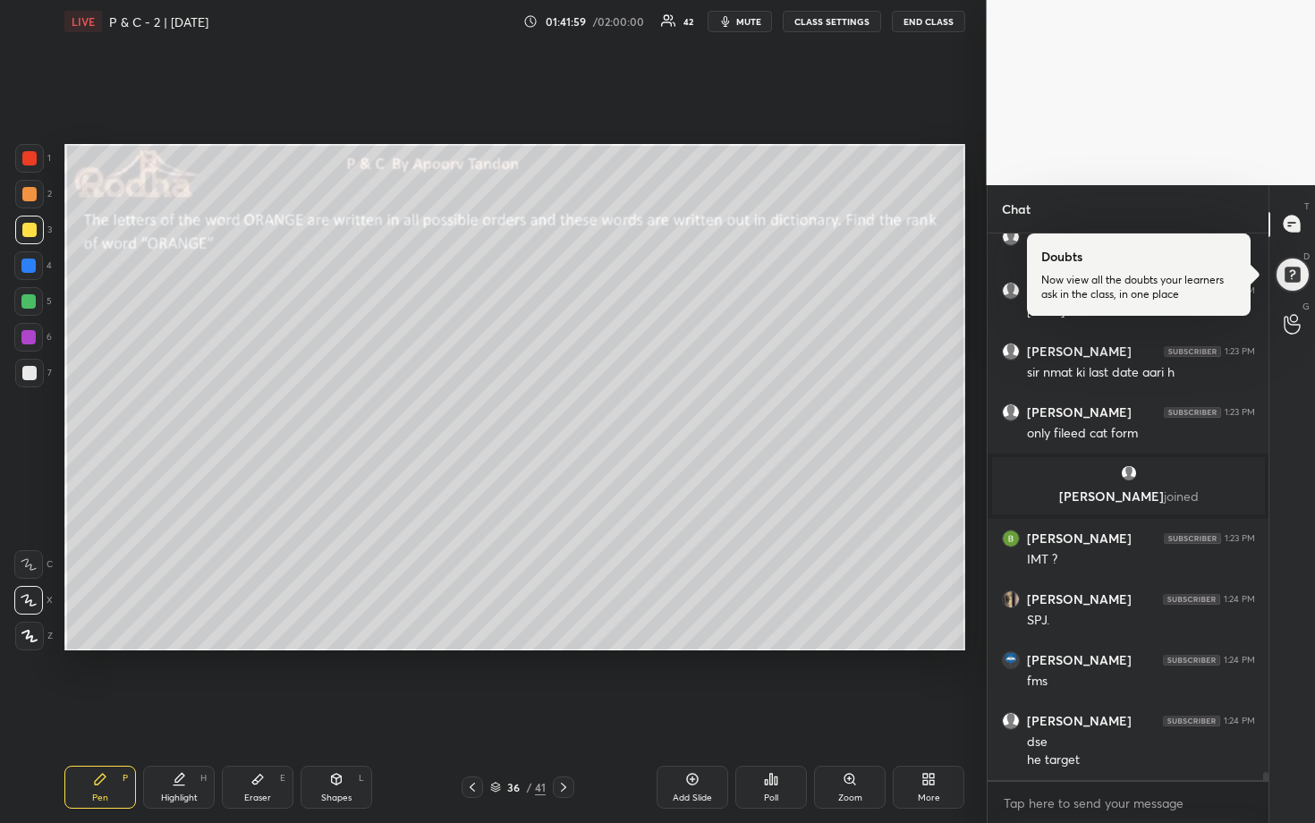
scroll to position [37024, 0]
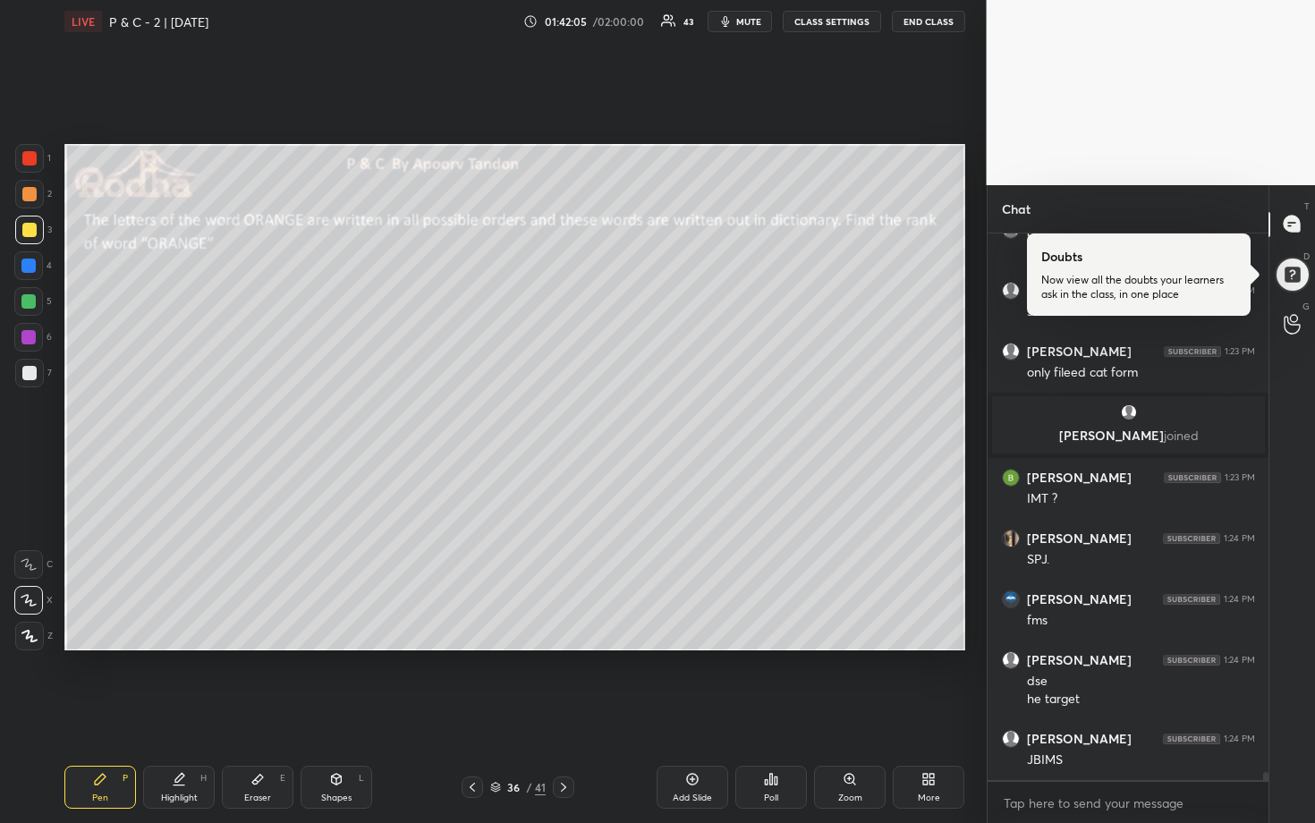
click at [30, 199] on div at bounding box center [29, 194] width 14 height 14
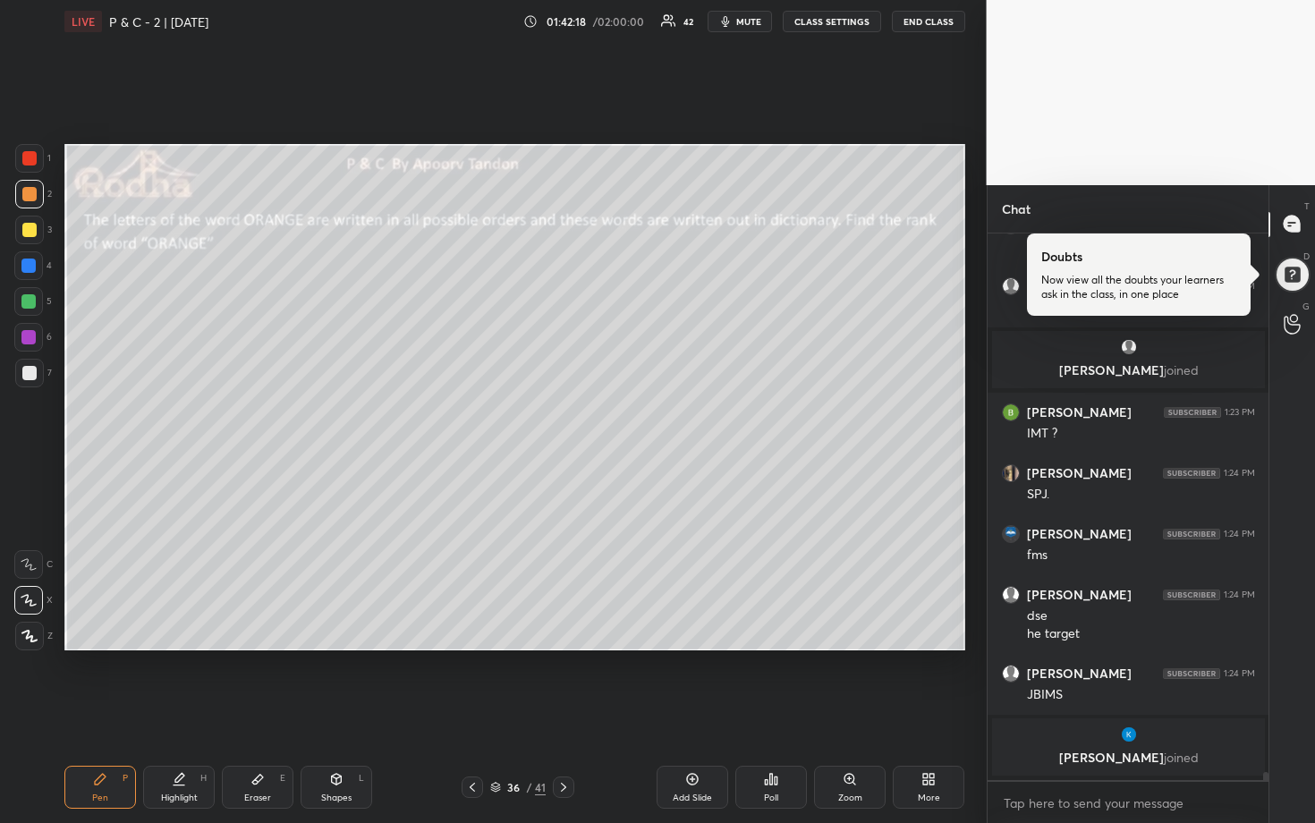
click at [35, 301] on div at bounding box center [28, 301] width 14 height 14
click at [35, 376] on div at bounding box center [29, 373] width 14 height 14
click at [29, 194] on div at bounding box center [29, 194] width 14 height 14
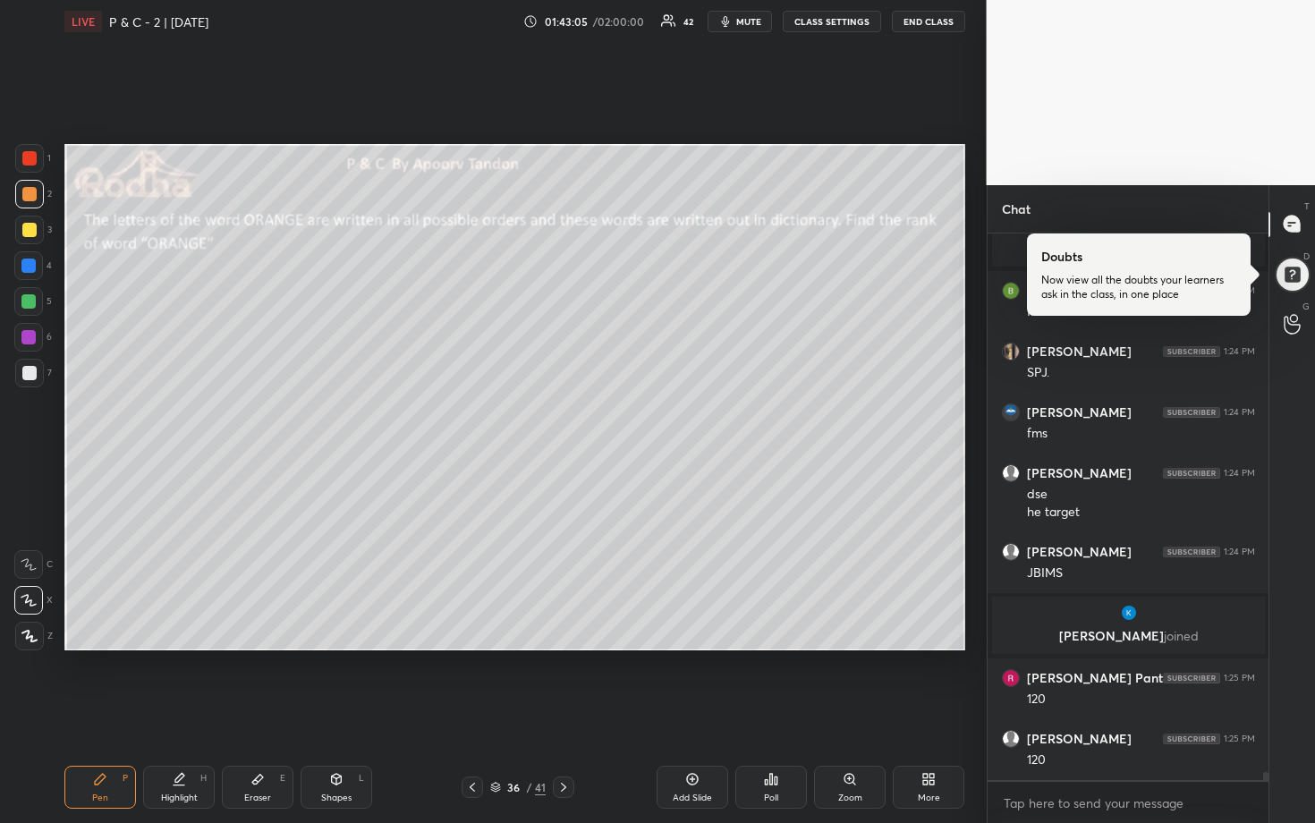
scroll to position [37192, 0]
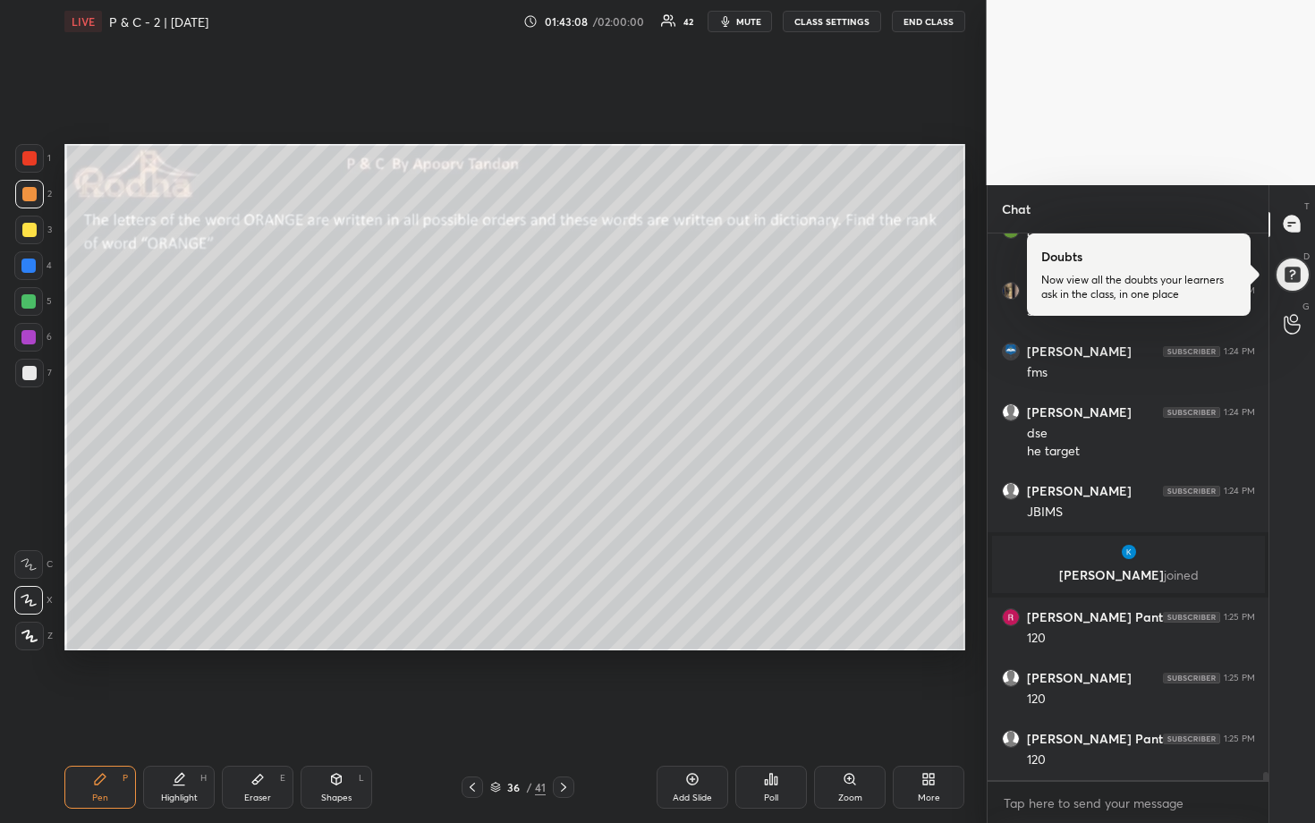
click at [31, 379] on div at bounding box center [29, 373] width 29 height 29
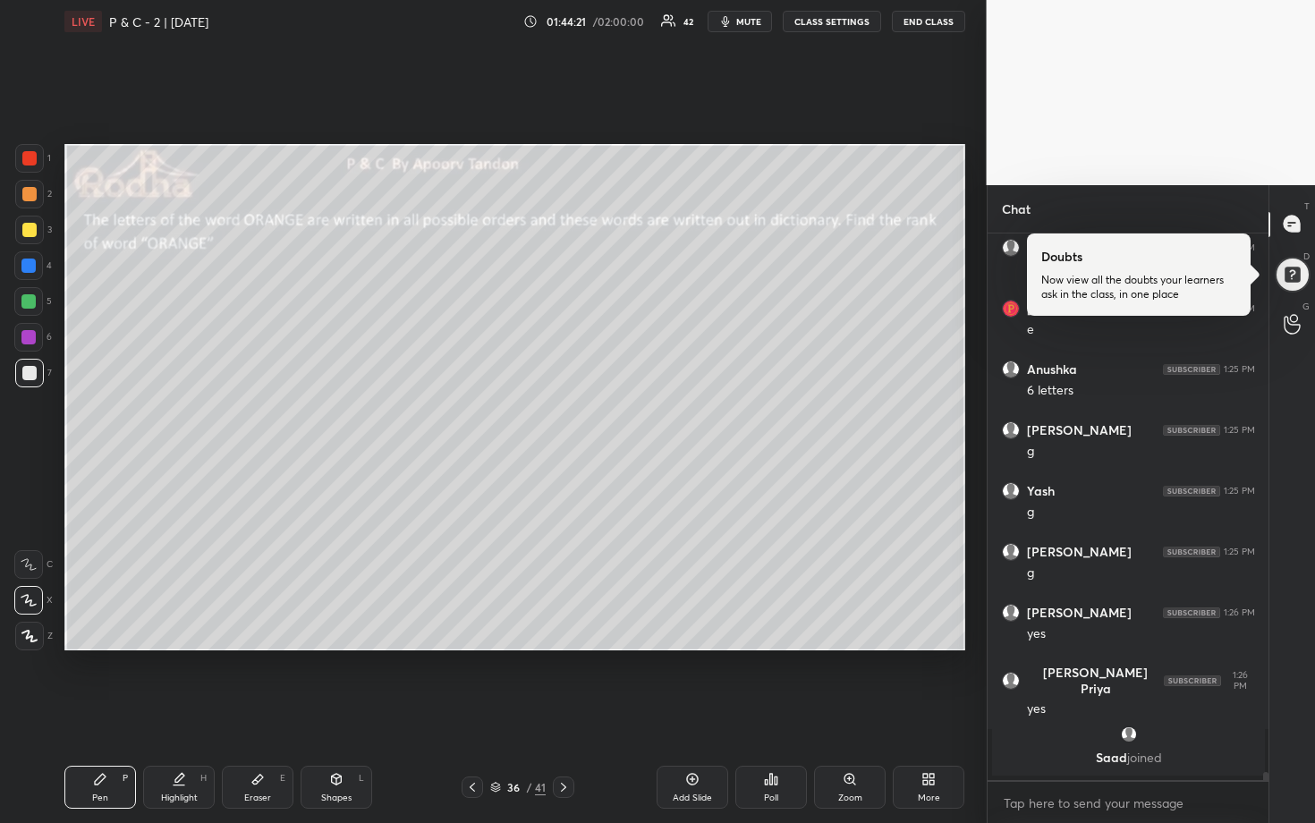
scroll to position [37634, 0]
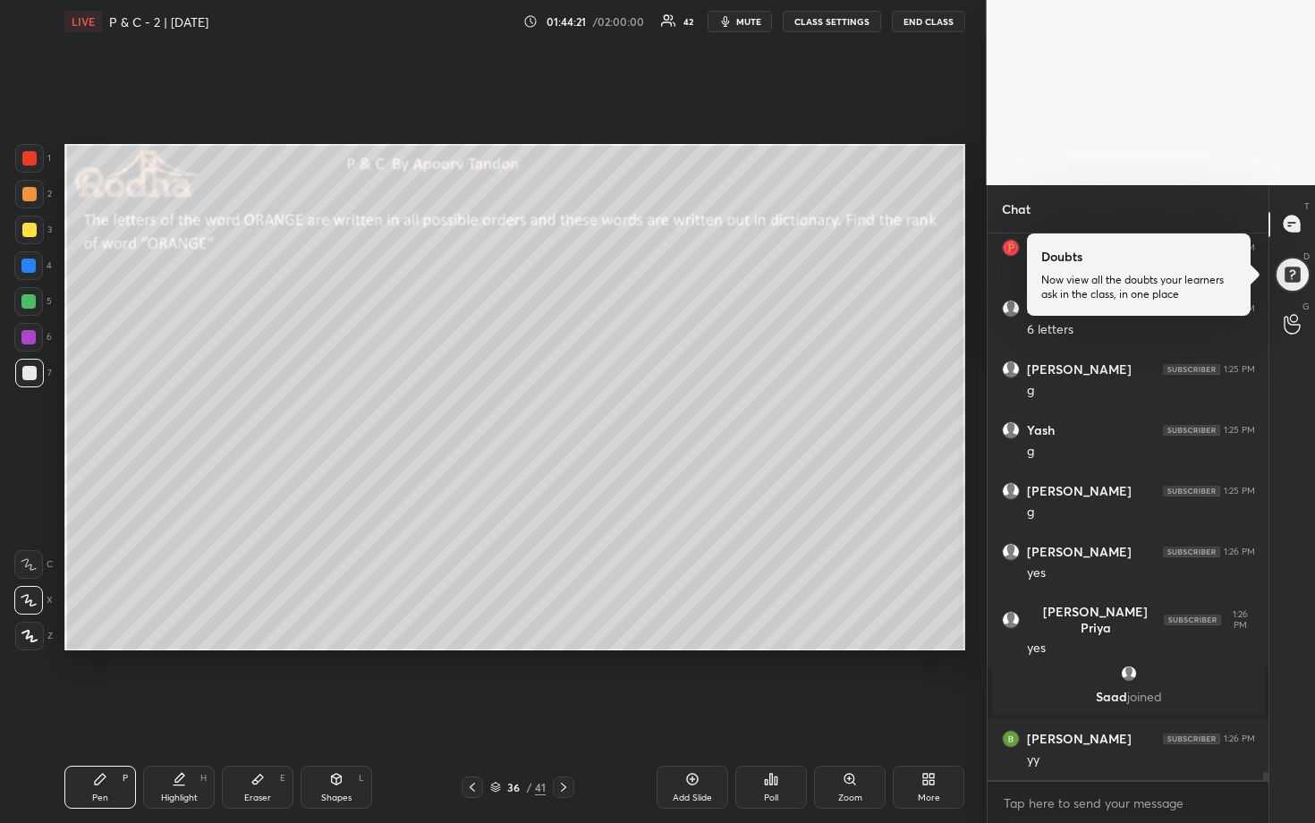
click at [31, 230] on div at bounding box center [29, 230] width 14 height 14
click at [27, 374] on div at bounding box center [29, 373] width 14 height 14
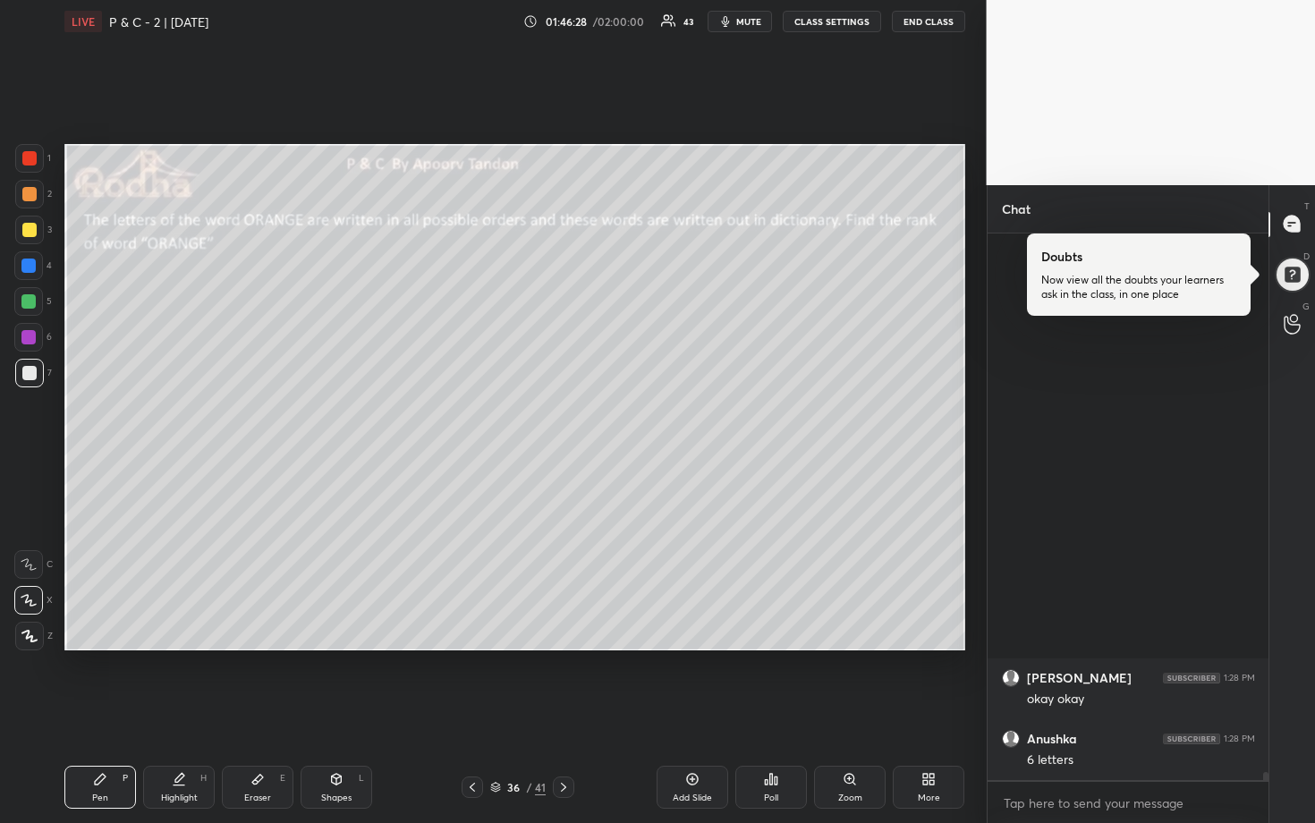
scroll to position [0, 0]
click at [22, 227] on div at bounding box center [29, 230] width 14 height 14
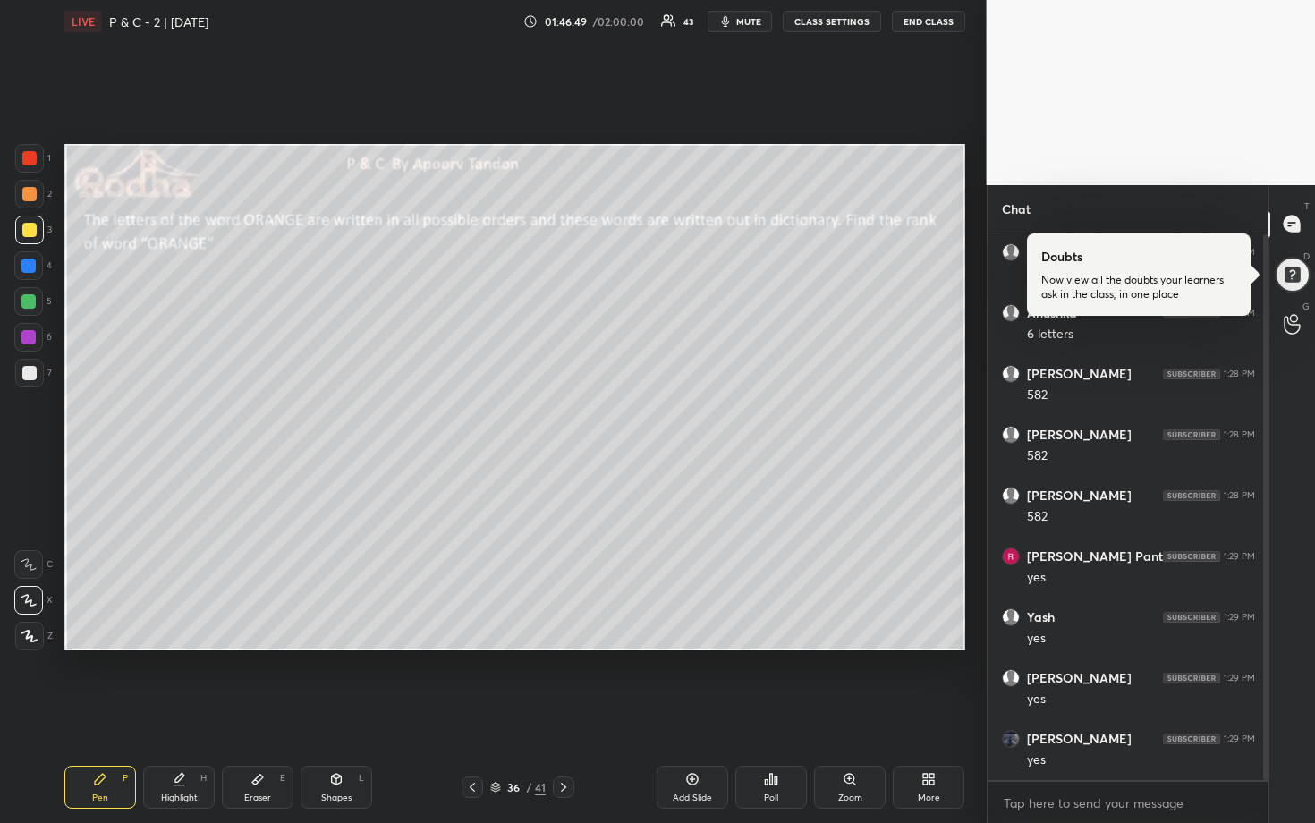
scroll to position [123, 0]
drag, startPoint x: 694, startPoint y: 775, endPoint x: 711, endPoint y: 757, distance: 24.7
click at [694, 682] on icon at bounding box center [692, 779] width 14 height 14
click at [31, 188] on div at bounding box center [29, 194] width 14 height 14
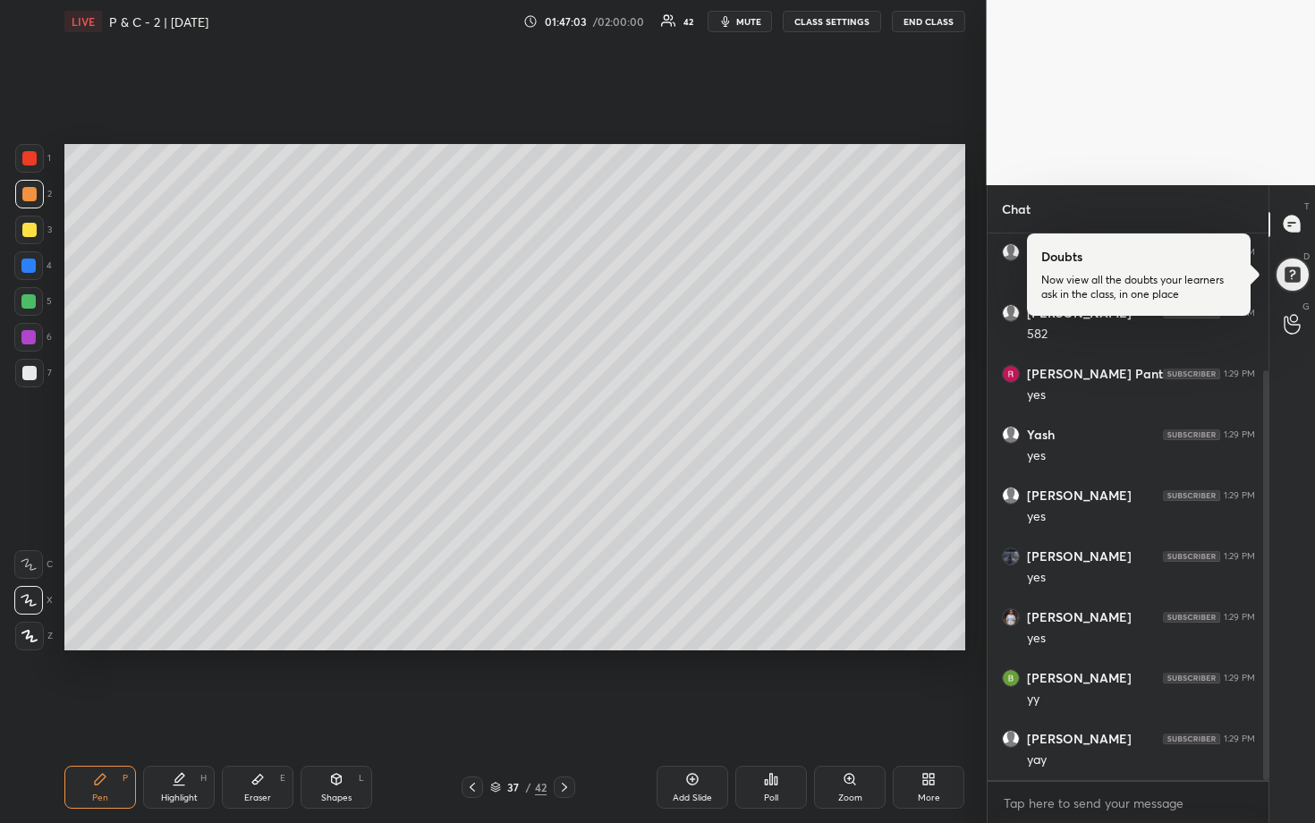
click at [31, 370] on div at bounding box center [29, 373] width 14 height 14
click at [27, 199] on div at bounding box center [29, 194] width 14 height 14
click at [29, 227] on div at bounding box center [29, 230] width 14 height 14
drag, startPoint x: 35, startPoint y: 298, endPoint x: 44, endPoint y: 296, distance: 9.1
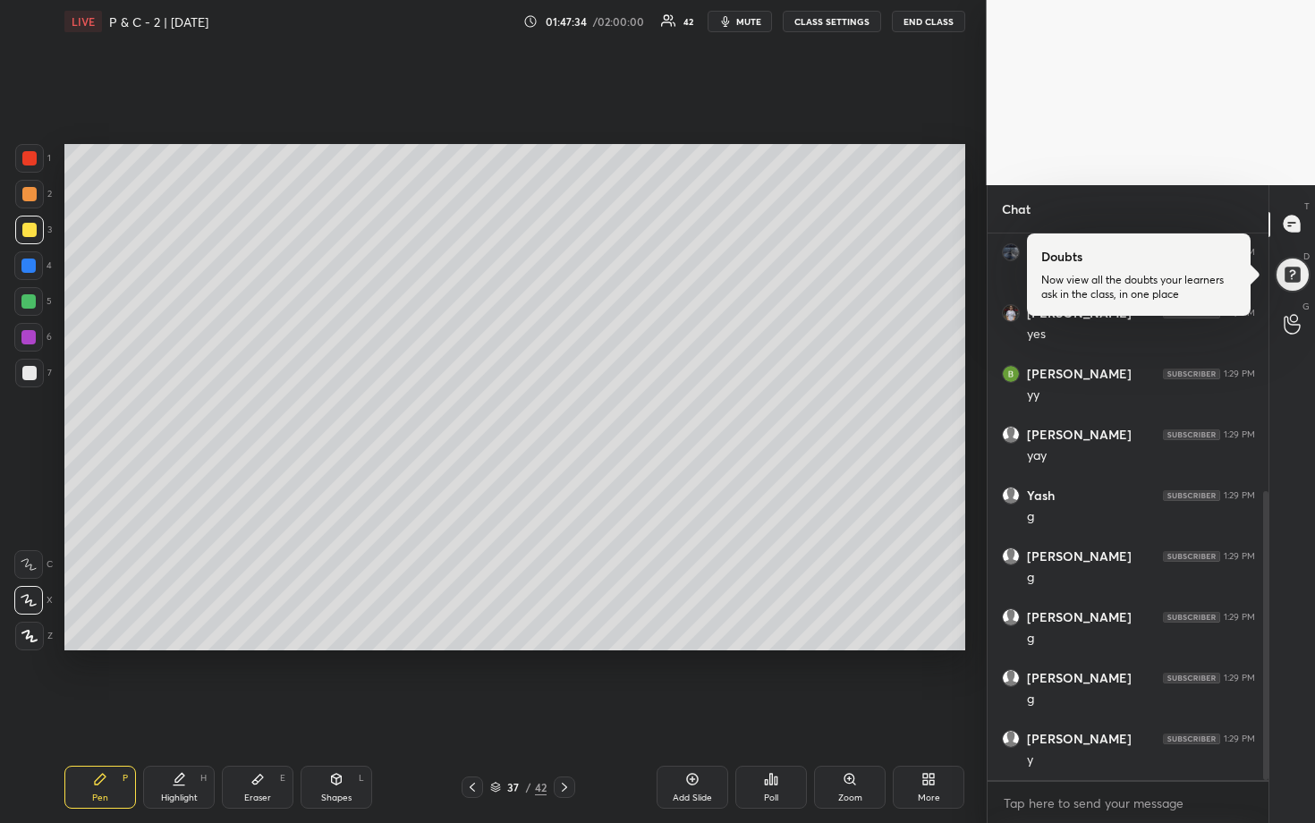
click at [36, 297] on div at bounding box center [28, 301] width 29 height 29
click at [32, 198] on div at bounding box center [29, 194] width 14 height 14
click at [31, 227] on div at bounding box center [29, 230] width 14 height 14
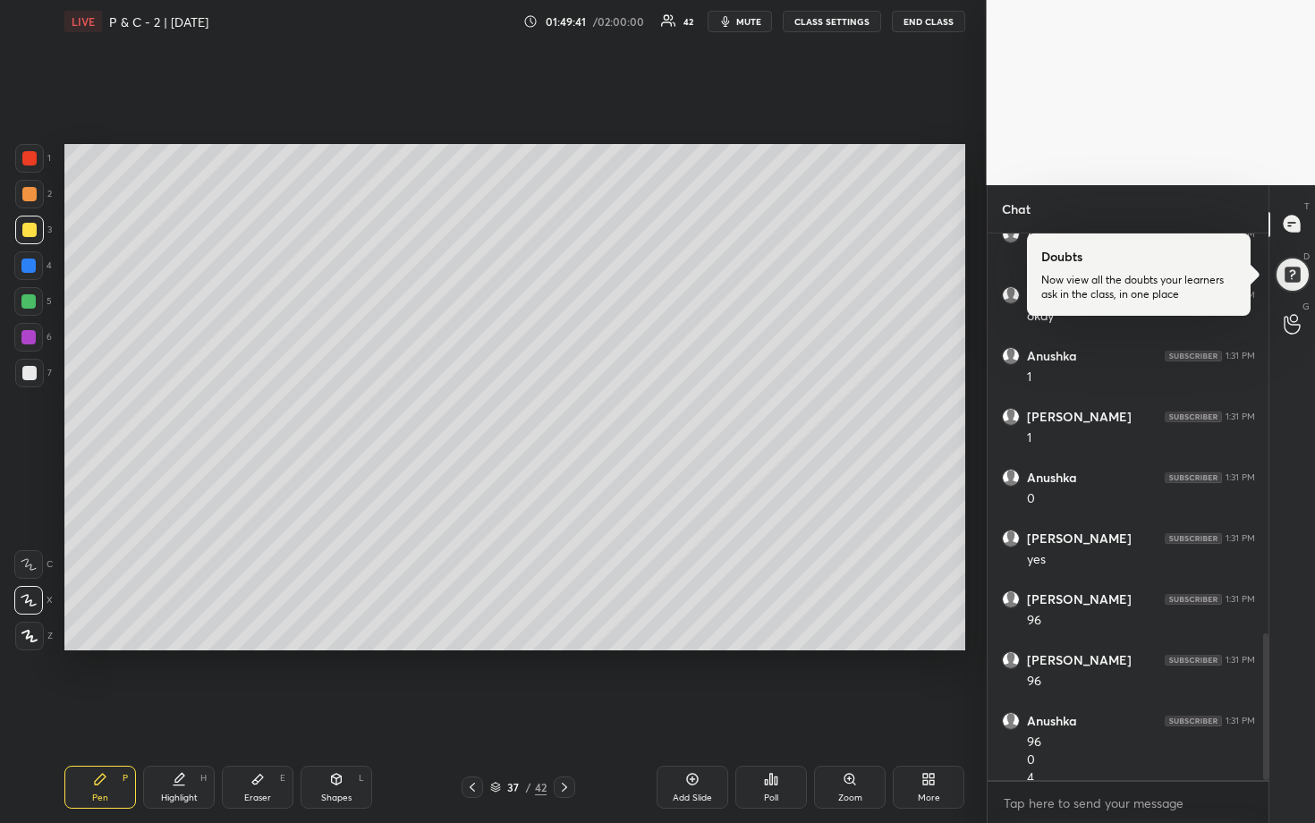
scroll to position [1497, 0]
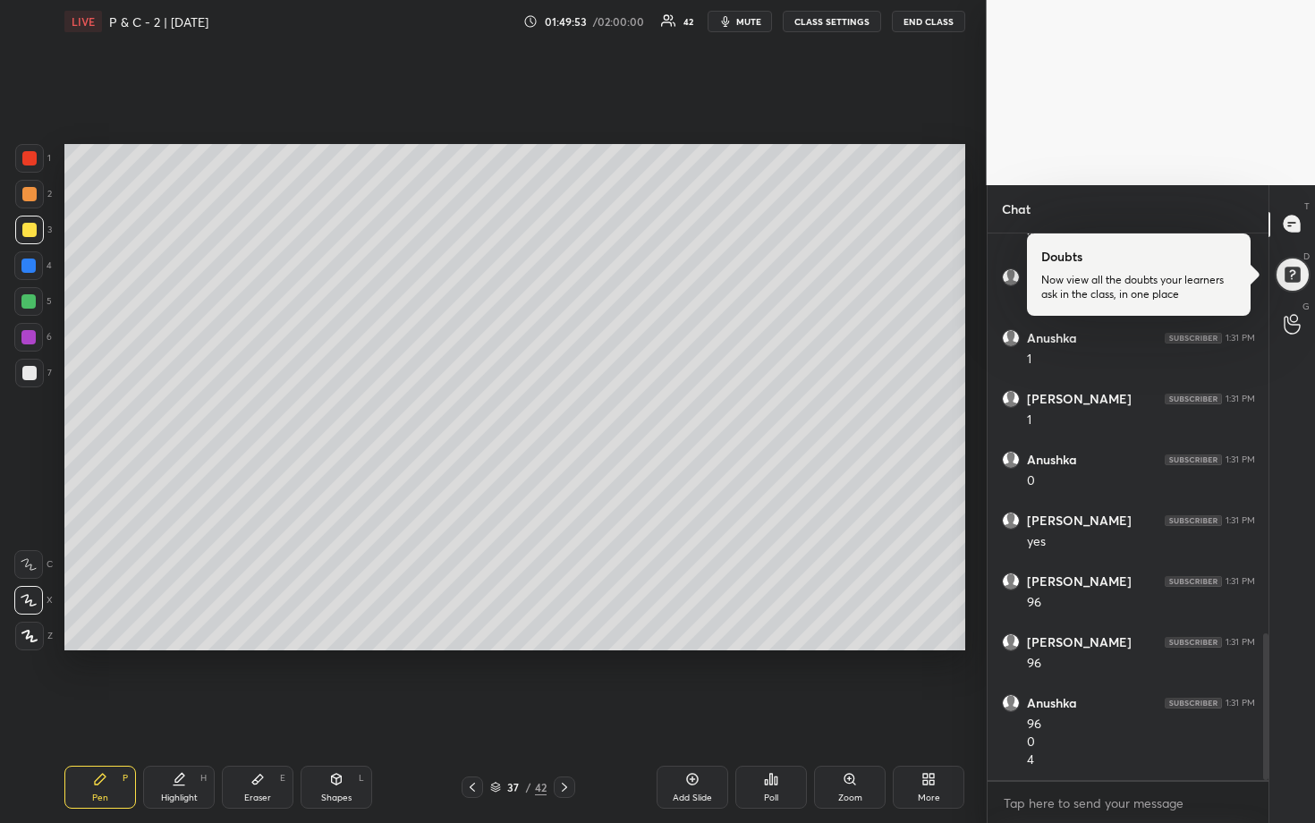
click at [25, 371] on div at bounding box center [29, 373] width 14 height 14
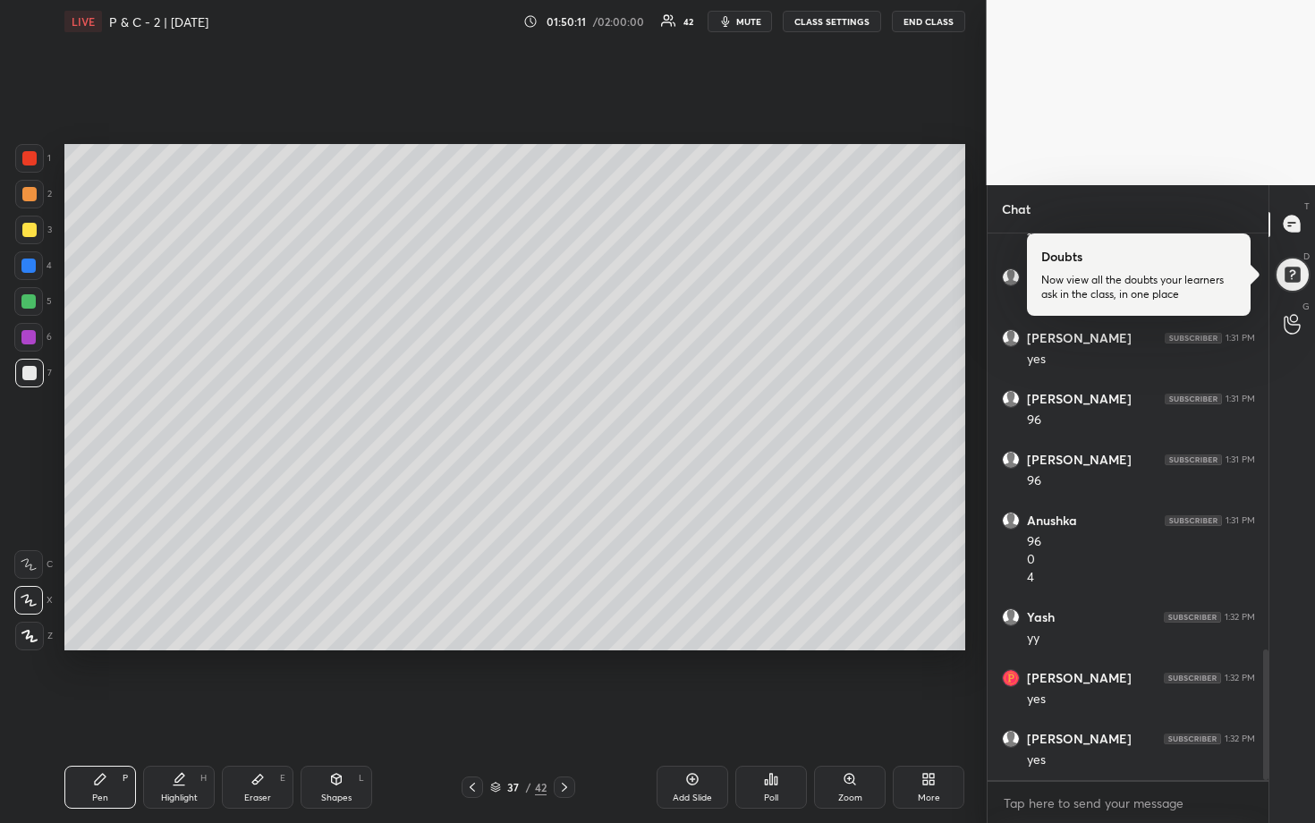
scroll to position [1740, 0]
drag, startPoint x: 30, startPoint y: 265, endPoint x: 50, endPoint y: 259, distance: 20.7
click at [30, 265] on div at bounding box center [28, 266] width 14 height 14
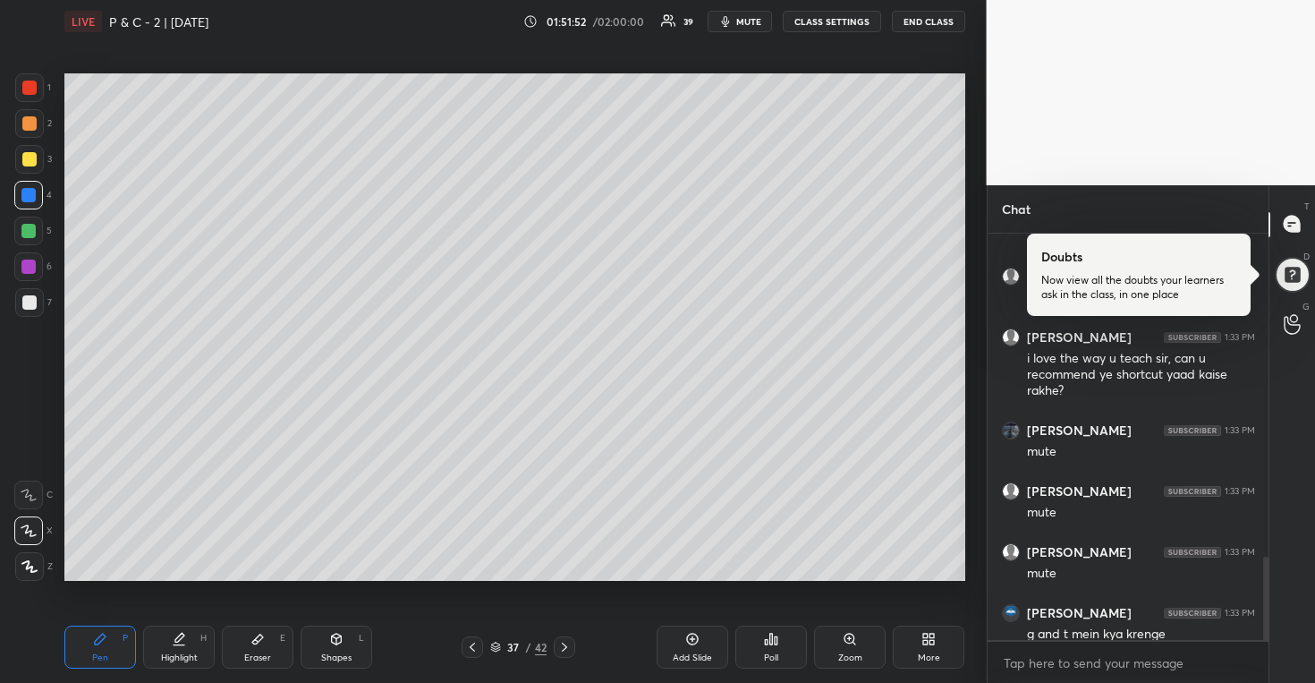
scroll to position [88888, 88541]
type textarea "x"
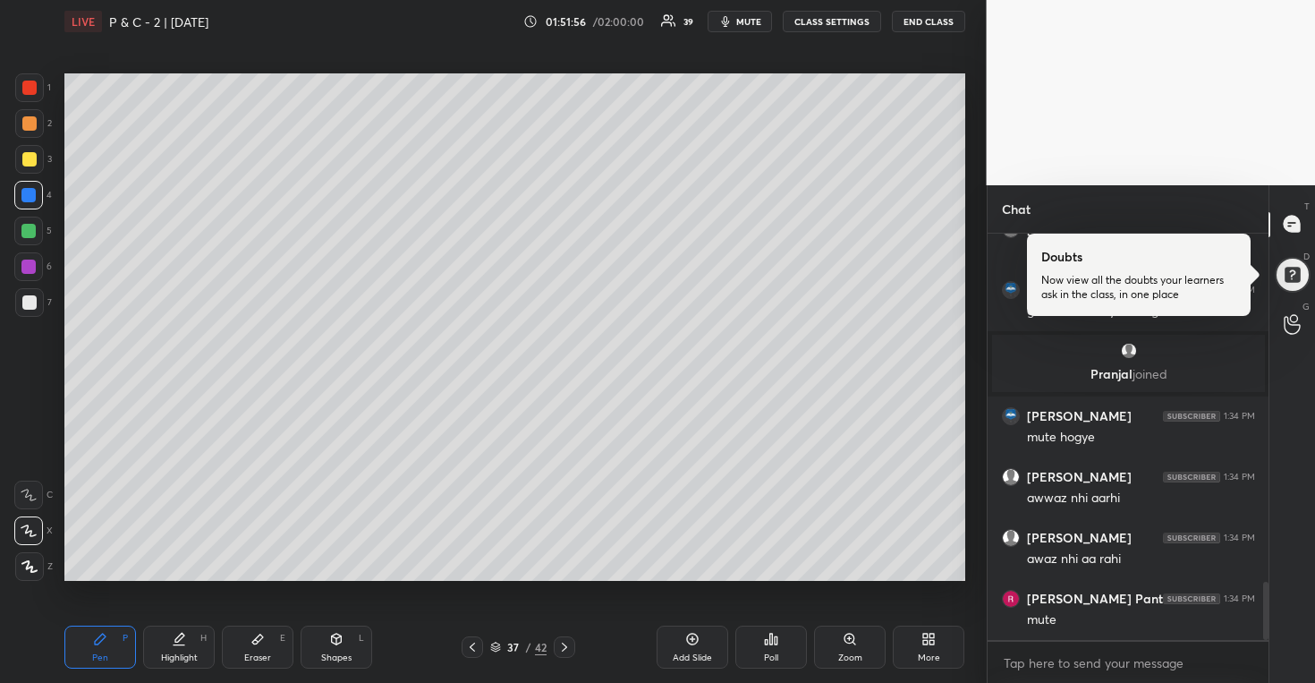
scroll to position [2500, 0]
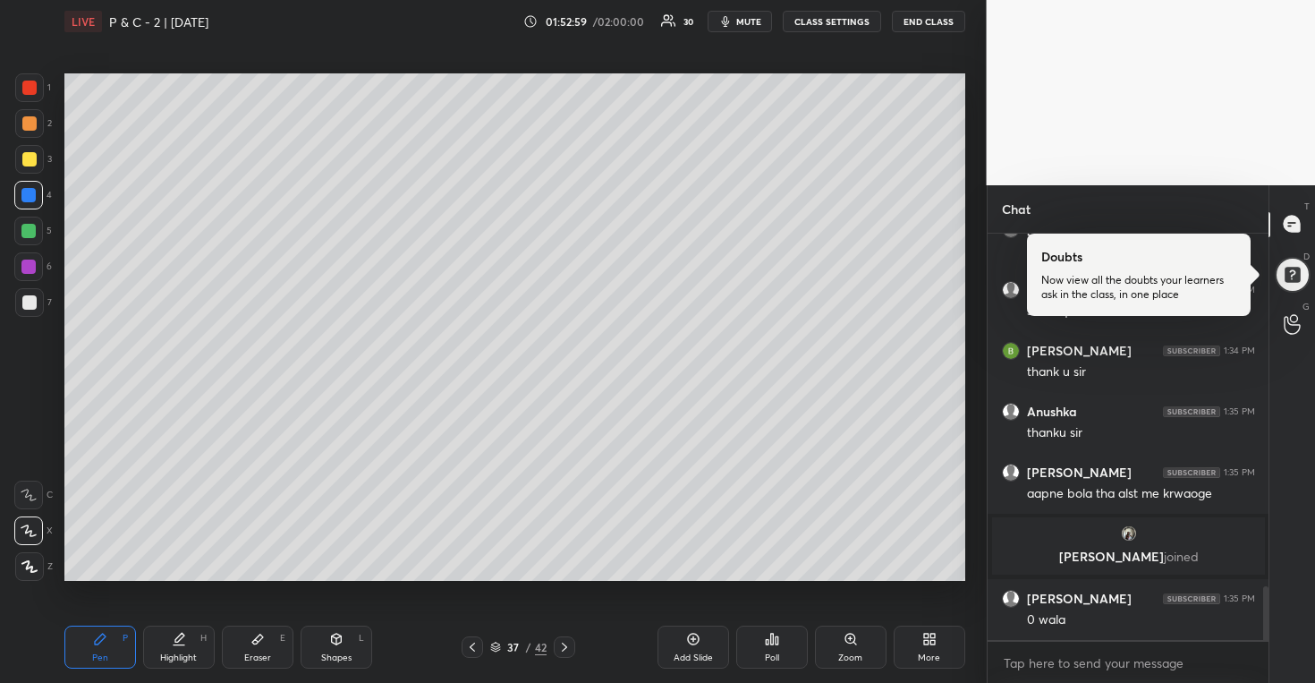
scroll to position [2677, 0]
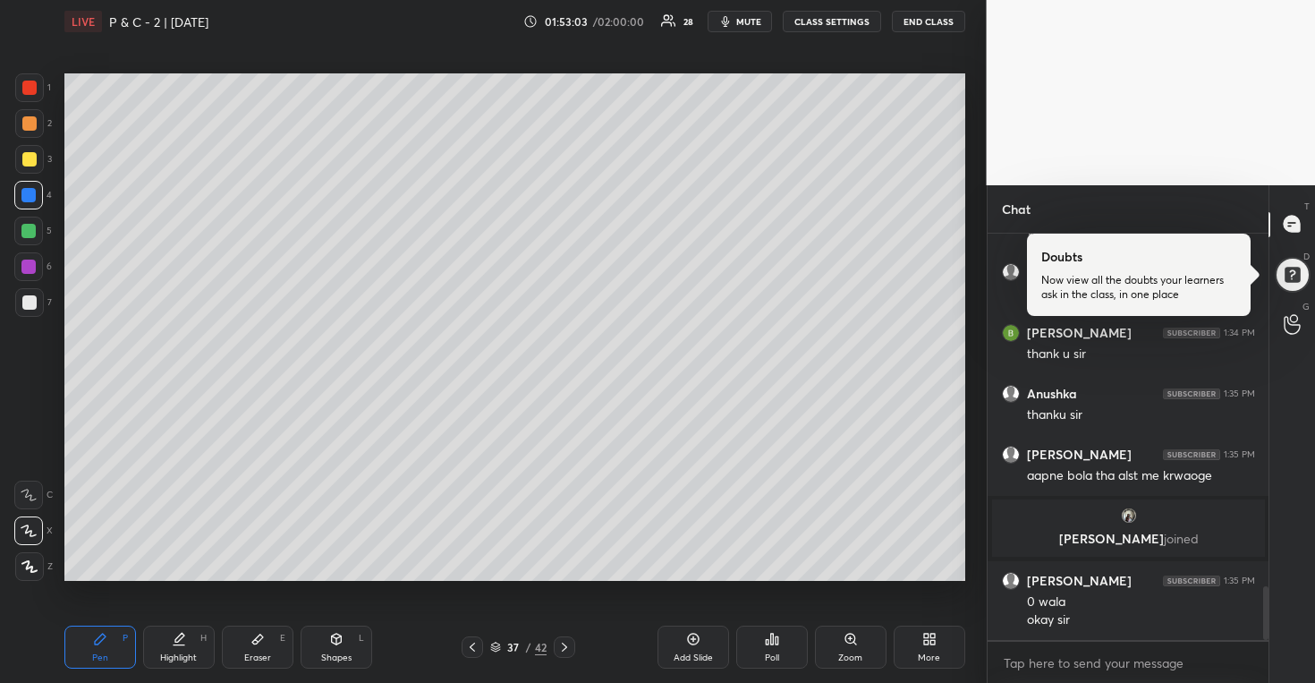
click at [917, 20] on button "END CLASS" at bounding box center [928, 21] width 73 height 21
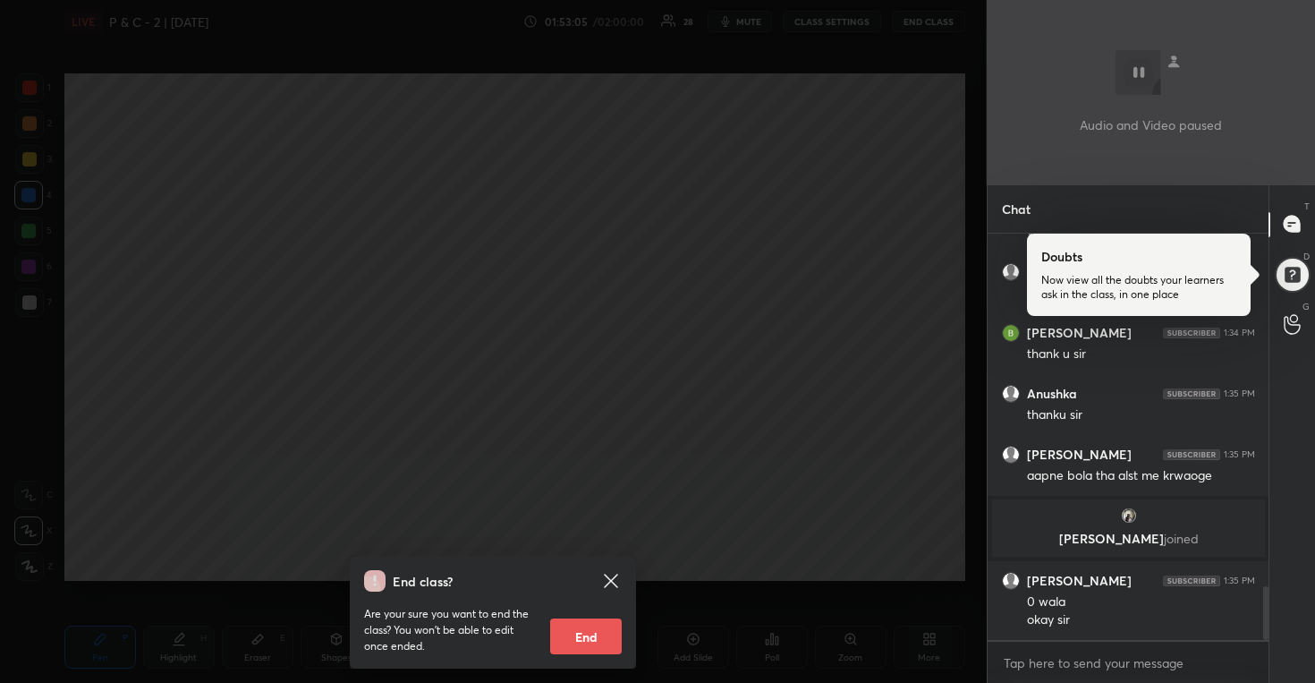
click at [597, 624] on button "End" at bounding box center [586, 636] width 72 height 36
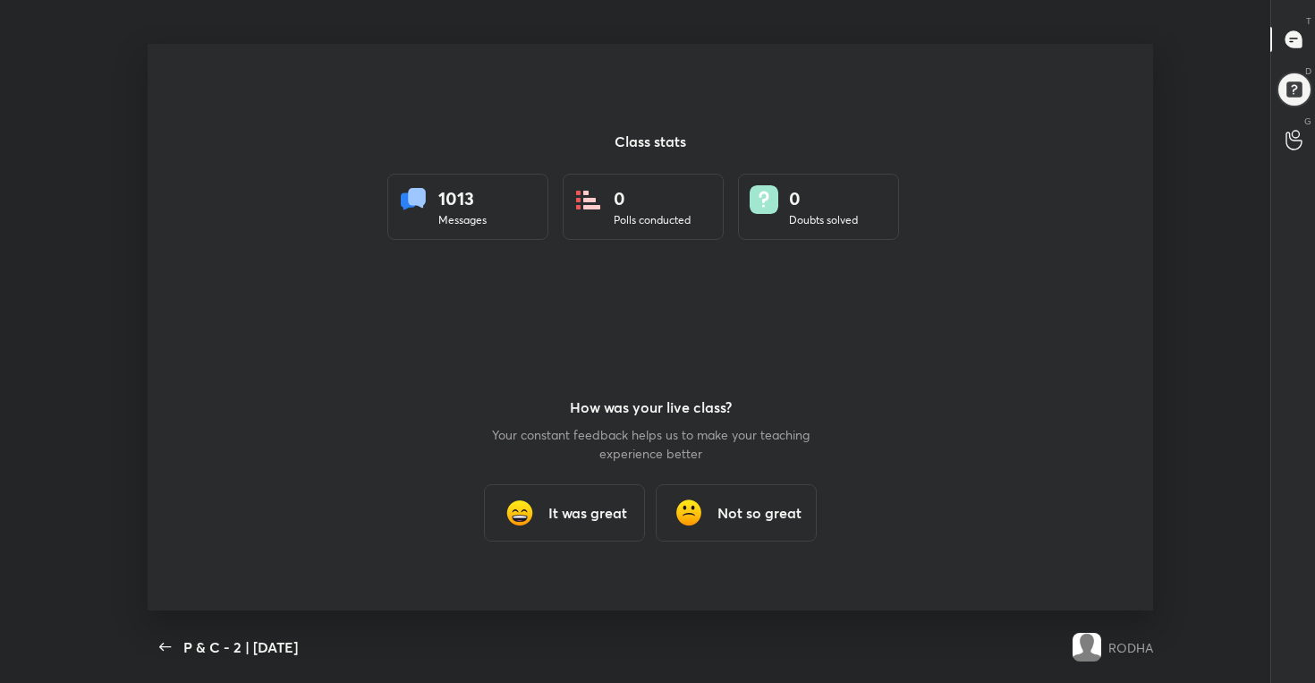
scroll to position [0, 0]
type textarea "x"
